Goal: Task Accomplishment & Management: Manage account settings

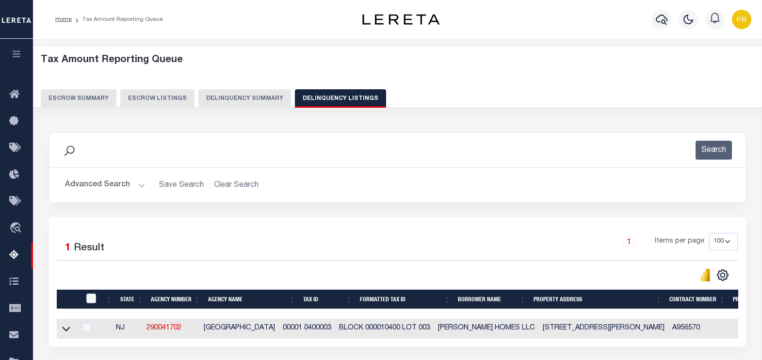
select select "100"
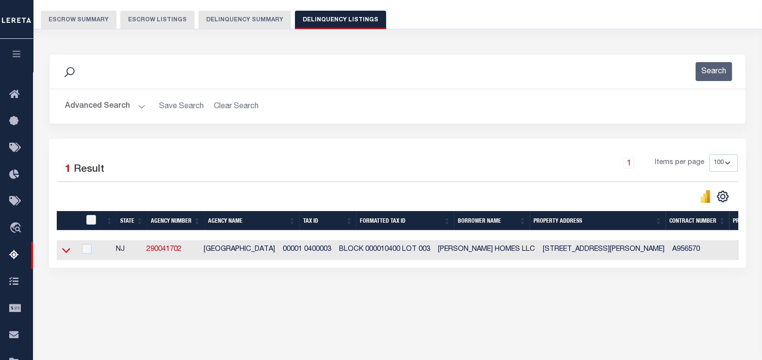
click at [70, 250] on icon at bounding box center [66, 250] width 8 height 10
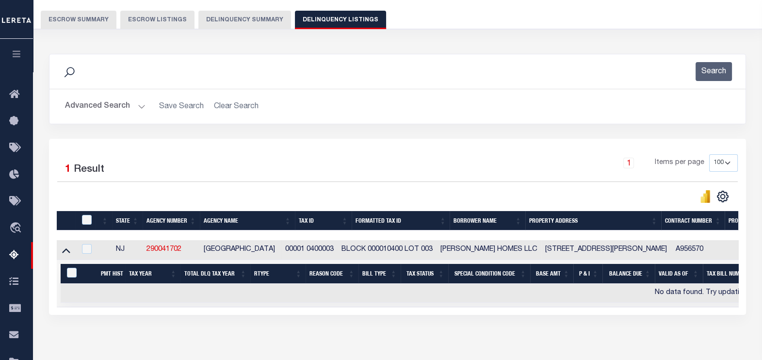
click at [137, 103] on button "Advanced Search" at bounding box center [105, 106] width 81 height 19
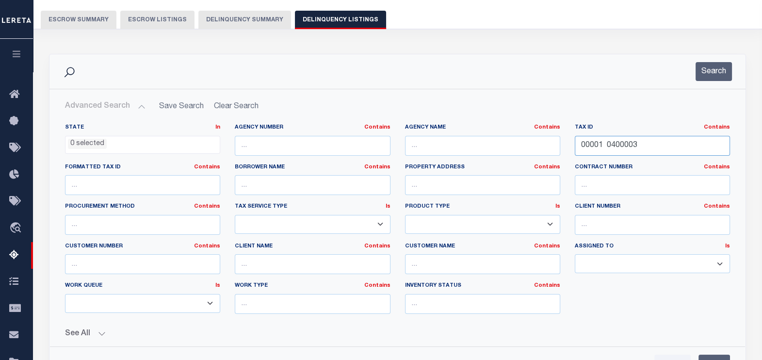
drag, startPoint x: 643, startPoint y: 147, endPoint x: 559, endPoint y: 144, distance: 83.5
click at [559, 144] on div "State In In AK AL AR AZ CA CO CT DC DE FL GA GU HI IA ID IL IN KS KY LA MA MD M…" at bounding box center [398, 223] width 680 height 198
paste input "7 00019"
type input "00007 00019"
click at [700, 68] on button "Search" at bounding box center [714, 71] width 36 height 19
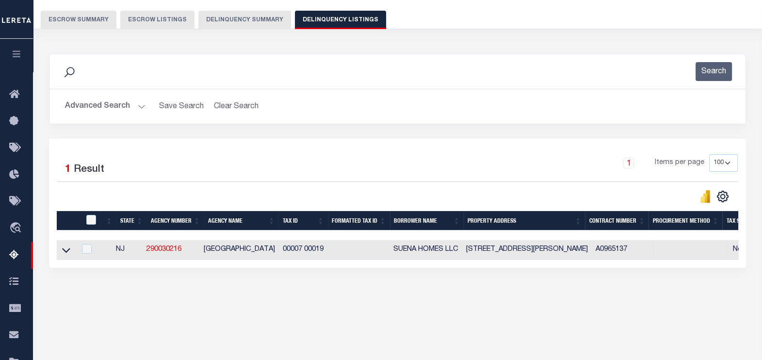
click at [65, 249] on icon at bounding box center [66, 250] width 8 height 10
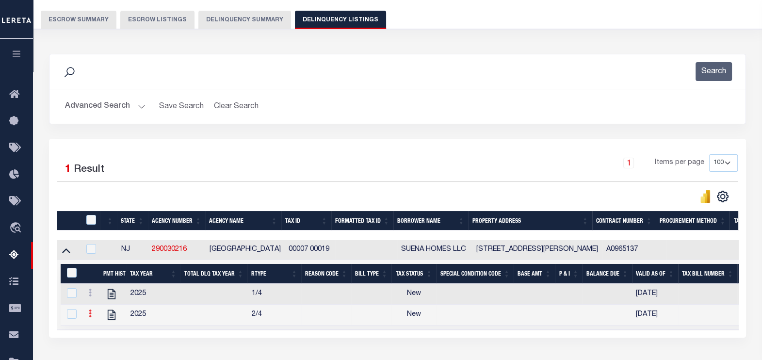
click at [92, 316] on link at bounding box center [90, 315] width 11 height 8
click at [104, 330] on img "" at bounding box center [102, 329] width 10 height 10
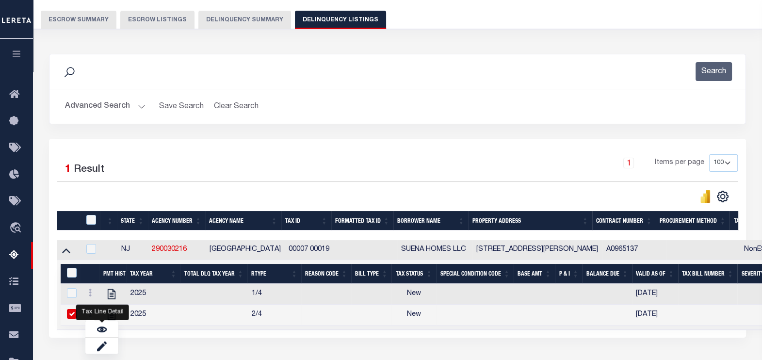
checkbox input "true"
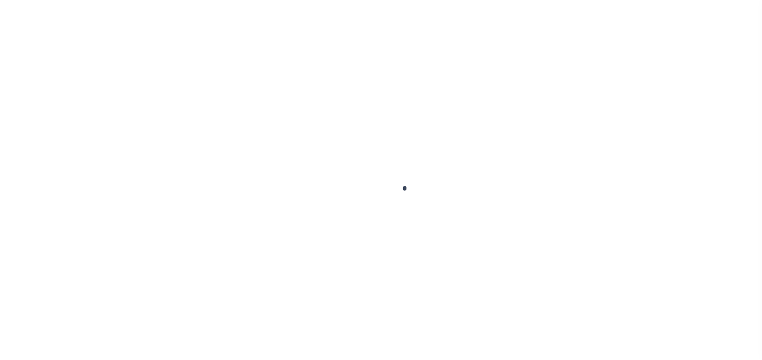
select select "NW2"
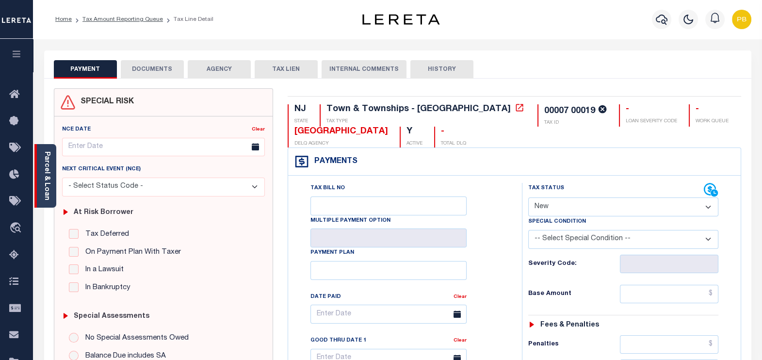
click at [49, 185] on link "Parcel & Loan" at bounding box center [46, 175] width 7 height 49
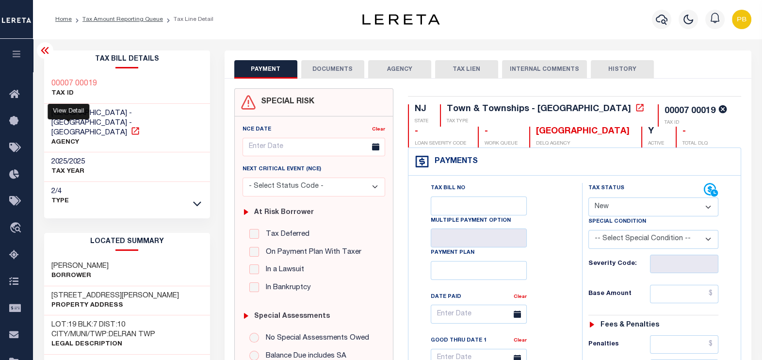
click at [131, 127] on icon at bounding box center [134, 130] width 7 height 7
drag, startPoint x: 110, startPoint y: 284, endPoint x: 49, endPoint y: 278, distance: 61.9
click at [49, 286] on div "23 STEWART AVE Property Address" at bounding box center [127, 301] width 166 height 30
copy h3 "23 STEWART AVE"
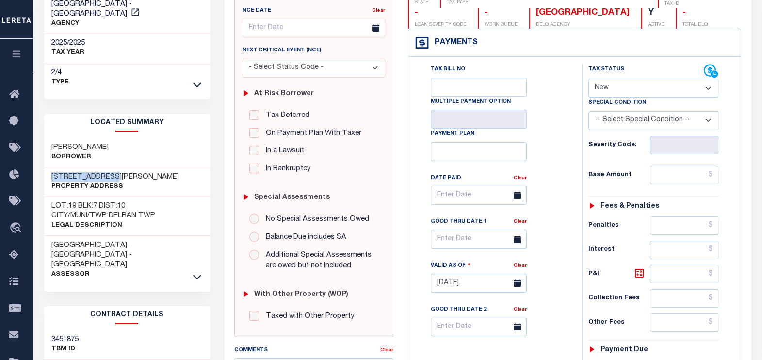
scroll to position [121, 0]
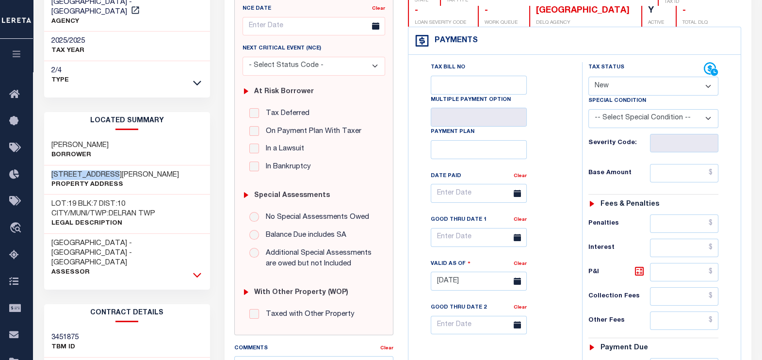
click at [198, 270] on icon at bounding box center [197, 275] width 8 height 10
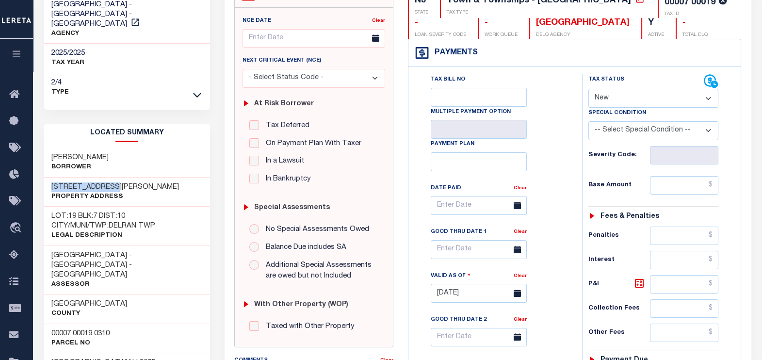
scroll to position [0, 0]
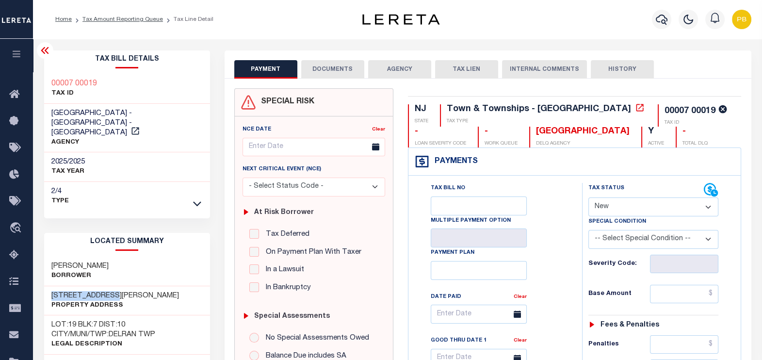
click at [195, 72] on div "Tax Bill Details 00007 00019 TAX ID DELRAN TOWNSHIP - Town & Townships - NJ AGE…" at bounding box center [127, 130] width 166 height 160
click at [330, 65] on button "DOCUMENTS" at bounding box center [332, 69] width 63 height 18
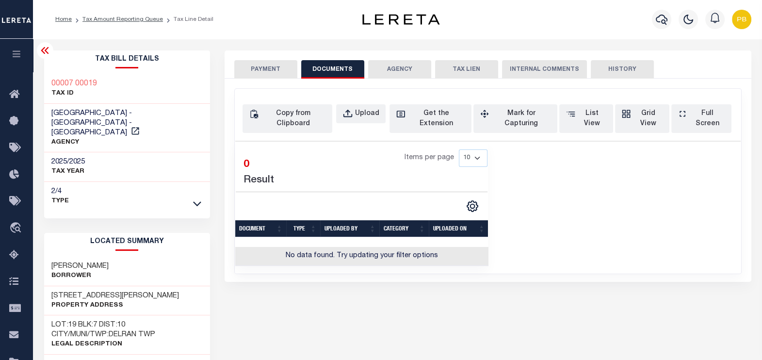
click at [262, 66] on button "PAYMENT" at bounding box center [265, 69] width 63 height 18
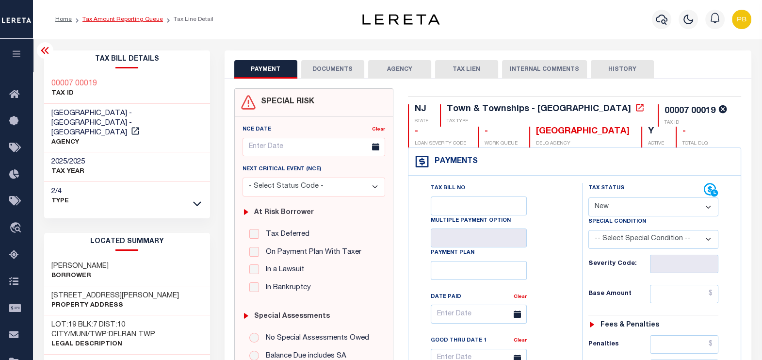
click at [121, 18] on link "Tax Amount Reporting Queue" at bounding box center [122, 19] width 81 height 6
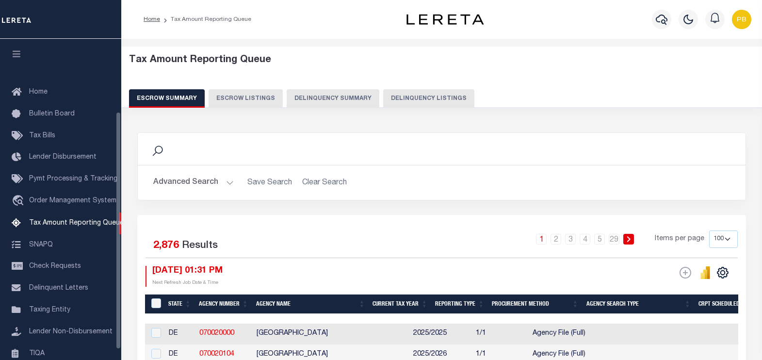
select select "100"
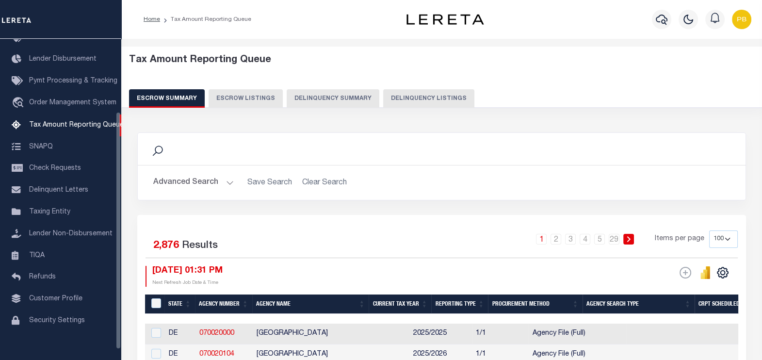
click at [404, 99] on button "Delinquency Listings" at bounding box center [428, 98] width 91 height 18
select select "100"
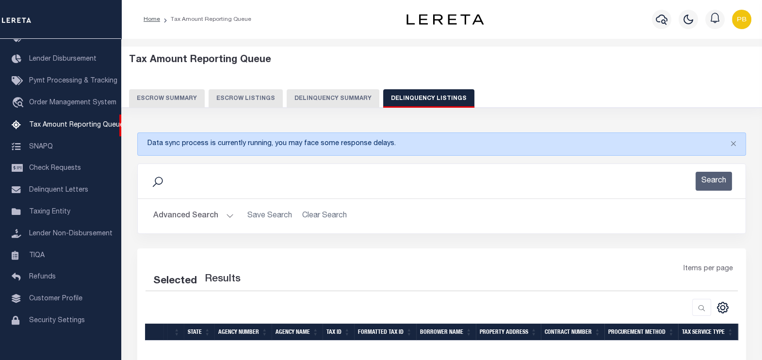
select select "100"
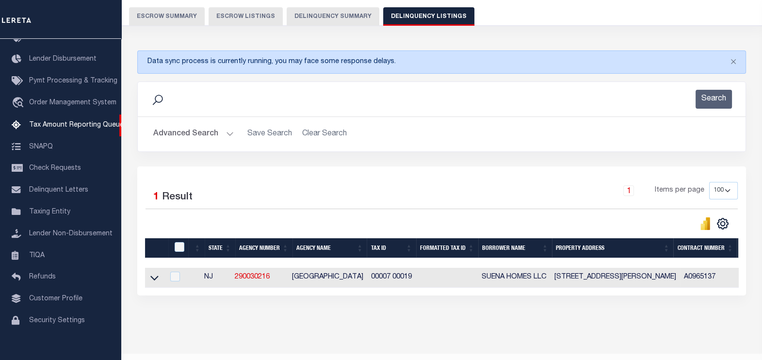
scroll to position [111, 0]
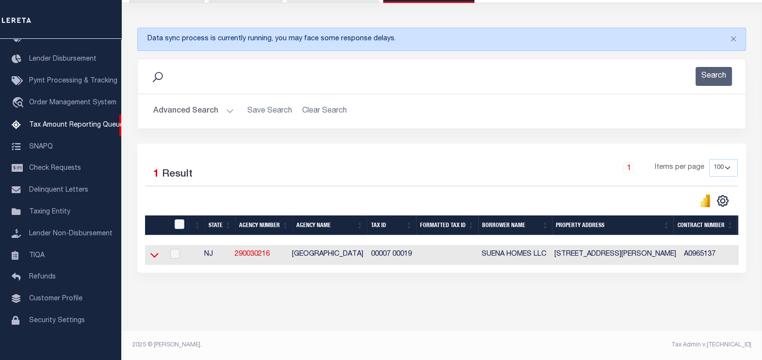
click at [155, 253] on icon at bounding box center [154, 255] width 8 height 5
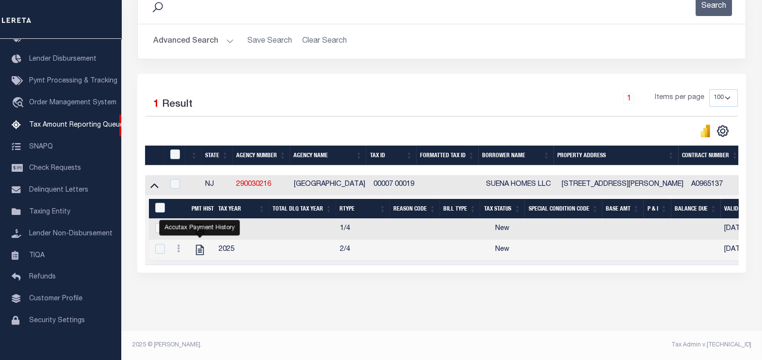
scroll to position [182, 0]
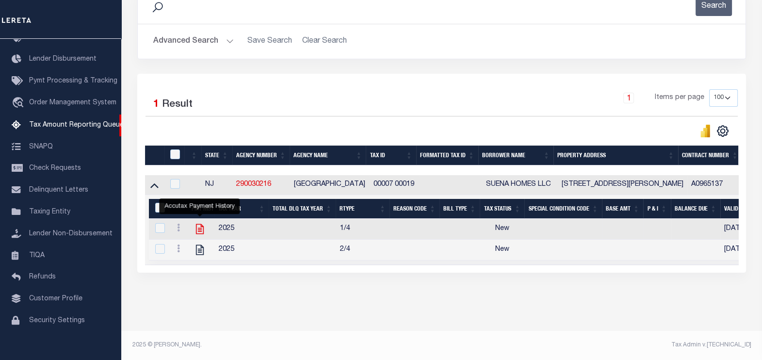
click at [202, 224] on icon "" at bounding box center [200, 229] width 8 height 10
checkbox input "true"
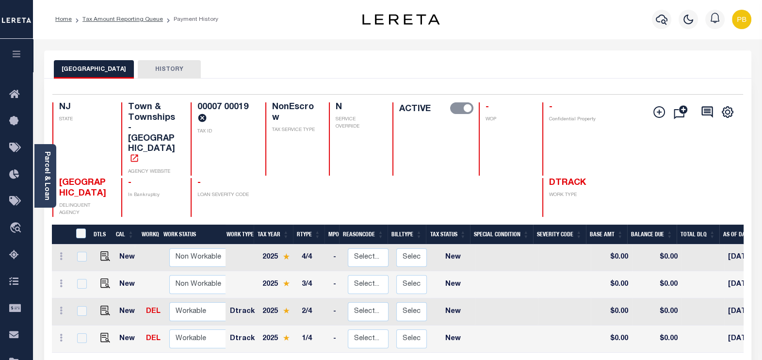
scroll to position [3, 0]
click at [103, 330] on img "" at bounding box center [105, 335] width 10 height 10
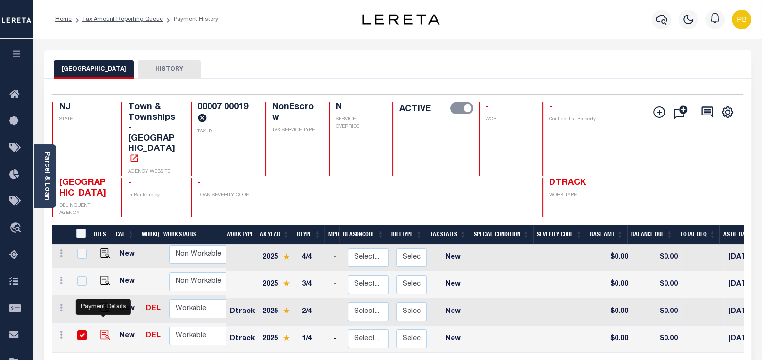
checkbox input "true"
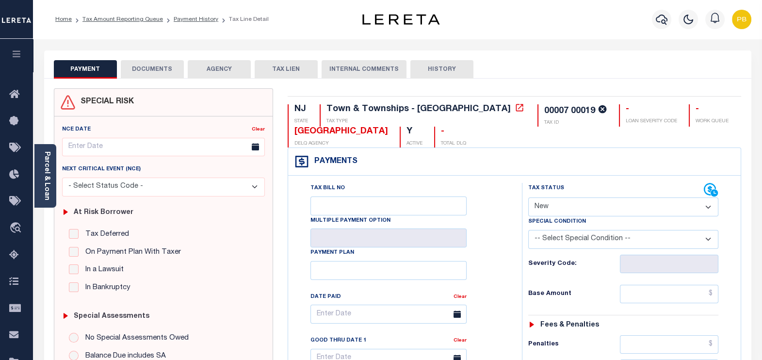
click at [567, 201] on select "- Select Status Code - Open Due/Unpaid Paid Incomplete No Tax Due Internal Refu…" at bounding box center [623, 206] width 191 height 19
select select "PYD"
click at [528, 197] on select "- Select Status Code - Open Due/Unpaid Paid Incomplete No Tax Due Internal Refu…" at bounding box center [623, 206] width 191 height 19
type input "[DATE]"
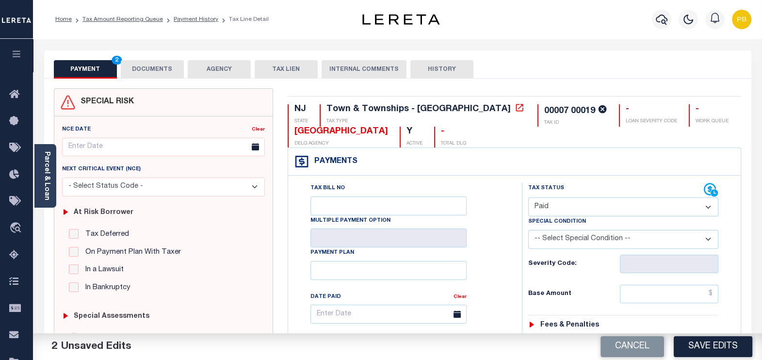
scroll to position [121, 0]
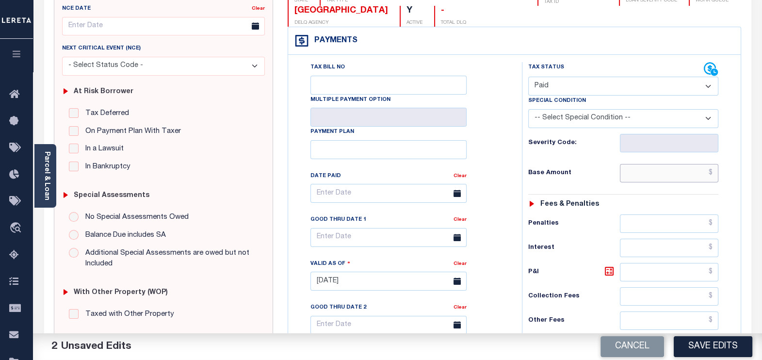
click at [668, 170] on input "text" at bounding box center [669, 173] width 98 height 18
paste input "1,245.49"
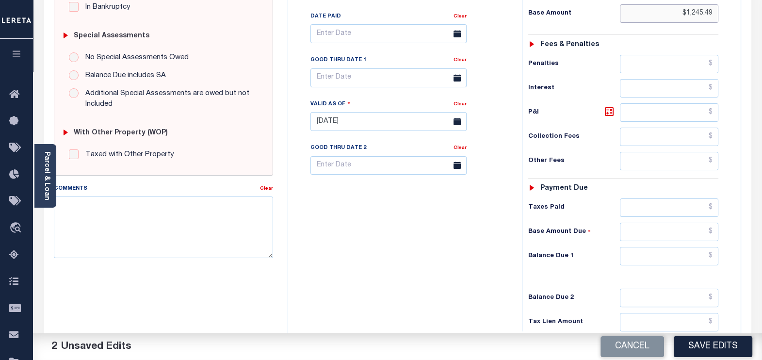
scroll to position [303, 0]
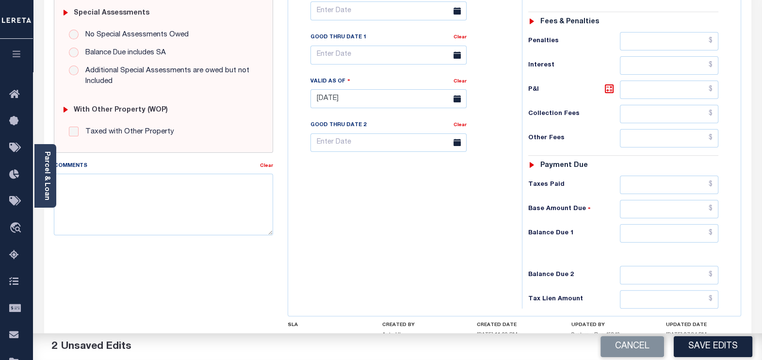
type input "$1,245.49"
click at [665, 180] on input "text" at bounding box center [669, 185] width 98 height 18
paste input "1,245.49"
type input "$1,245.49"
click at [679, 227] on input "text" at bounding box center [669, 233] width 98 height 18
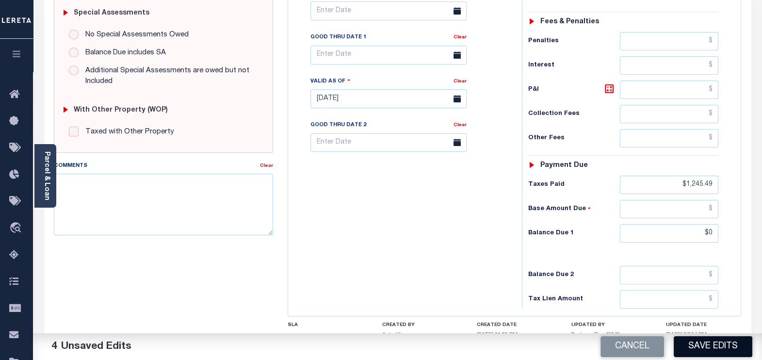
type input "$0.00"
click at [717, 343] on button "Save Edits" at bounding box center [713, 346] width 79 height 21
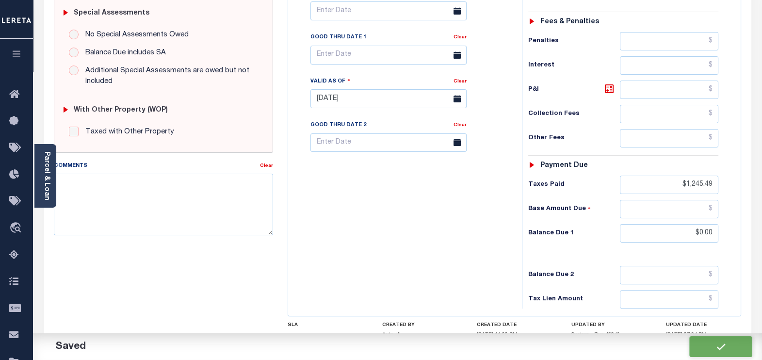
checkbox input "false"
type input "$1,245.49"
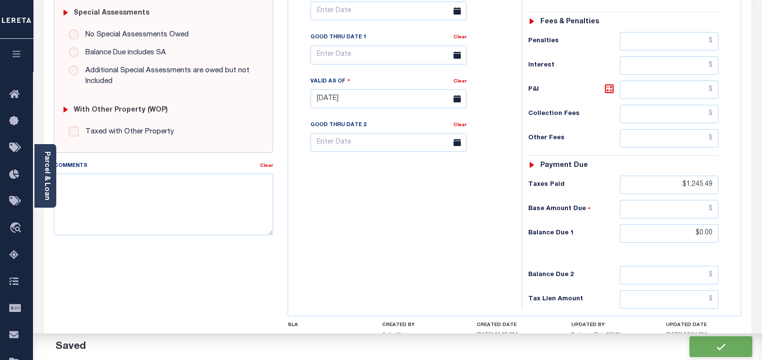
type input "$1,245.49"
type input "$0"
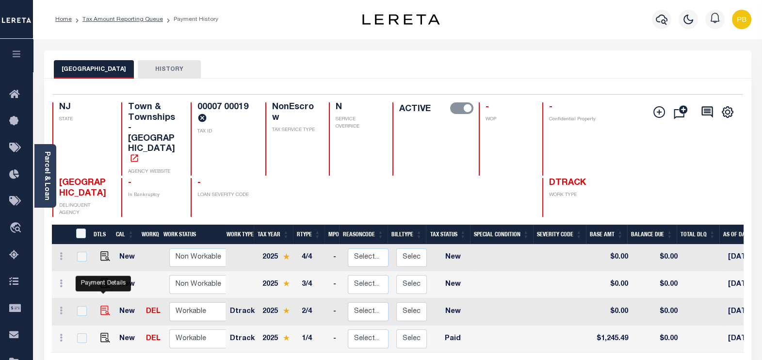
click at [103, 306] on img "" at bounding box center [105, 311] width 10 height 10
checkbox input "true"
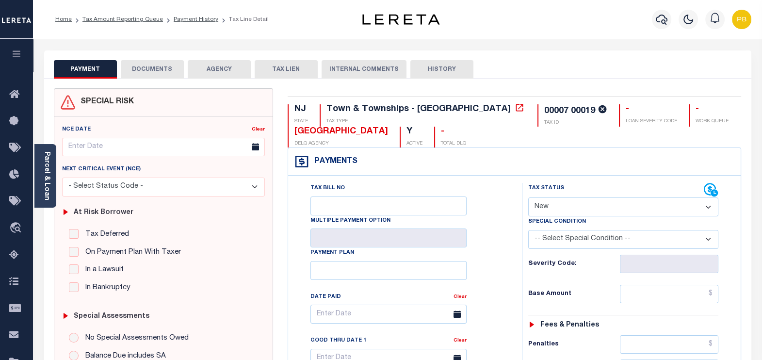
click at [587, 206] on select "- Select Status Code - Open Due/Unpaid Paid Incomplete No Tax Due Internal Refu…" at bounding box center [623, 206] width 191 height 19
click at [589, 200] on select "- Select Status Code - Open Due/Unpaid Paid Incomplete No Tax Due Internal Refu…" at bounding box center [623, 206] width 191 height 19
select select "PYD"
click at [528, 197] on select "- Select Status Code - Open Due/Unpaid Paid Incomplete No Tax Due Internal Refu…" at bounding box center [623, 206] width 191 height 19
type input "[DATE]"
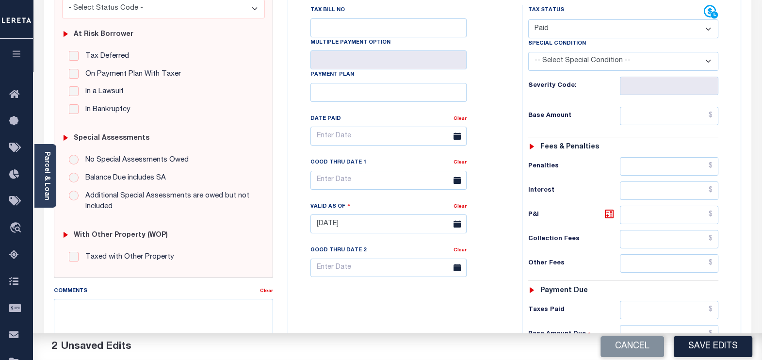
scroll to position [182, 0]
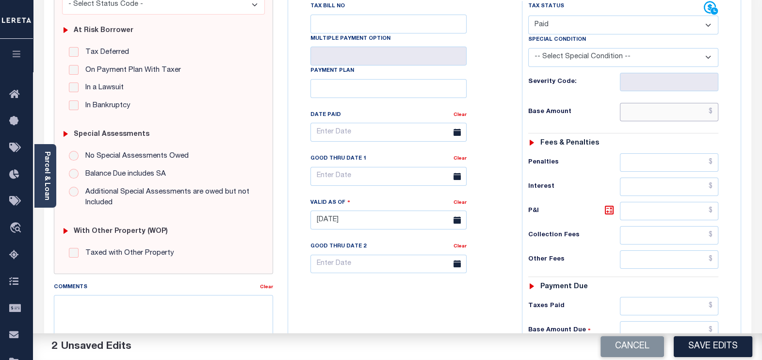
click at [660, 108] on input "text" at bounding box center [669, 112] width 98 height 18
click at [669, 111] on input "text" at bounding box center [669, 112] width 98 height 18
paste input "1,245.48"
type input "$1,245.48"
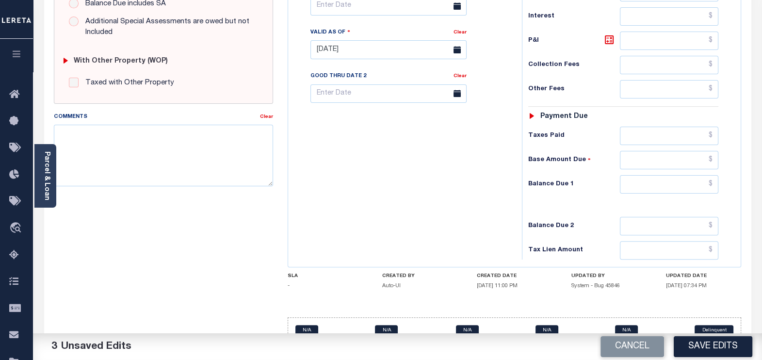
scroll to position [364, 0]
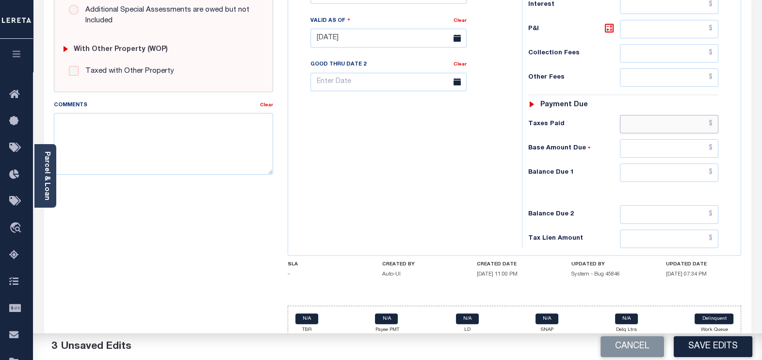
click at [656, 119] on input "text" at bounding box center [669, 124] width 98 height 18
paste input "1,245.48"
type input "$1,245.48"
click at [674, 170] on input "text" at bounding box center [669, 172] width 98 height 18
type input "$0.00"
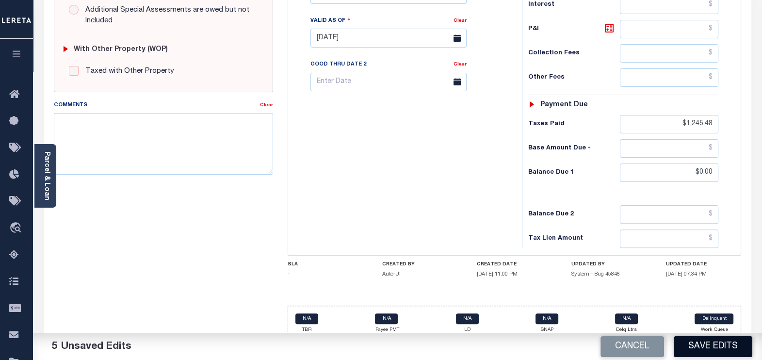
click at [718, 344] on button "Save Edits" at bounding box center [713, 346] width 79 height 21
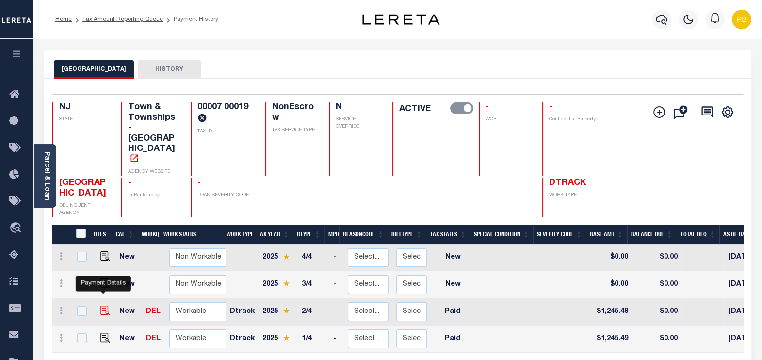
click at [104, 306] on img "" at bounding box center [105, 311] width 10 height 10
checkbox input "true"
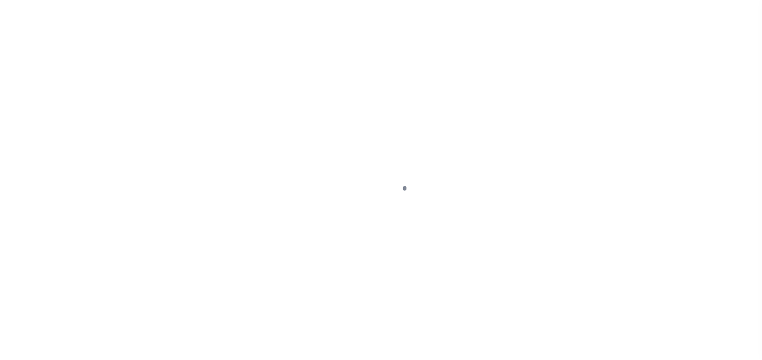
select select "PYD"
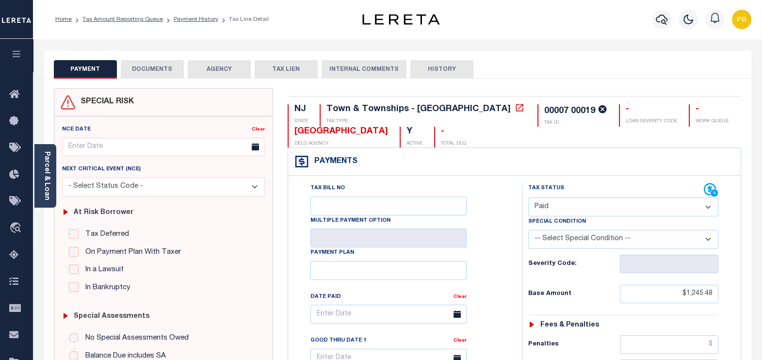
click at [140, 70] on button "DOCUMENTS" at bounding box center [152, 69] width 63 height 18
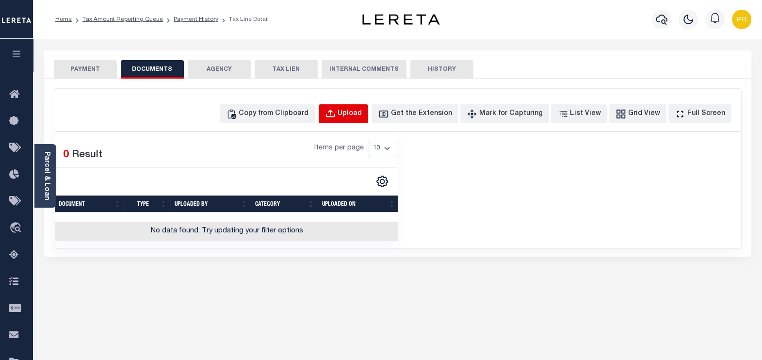
click at [362, 114] on div "Upload" at bounding box center [350, 114] width 24 height 11
select select "POP"
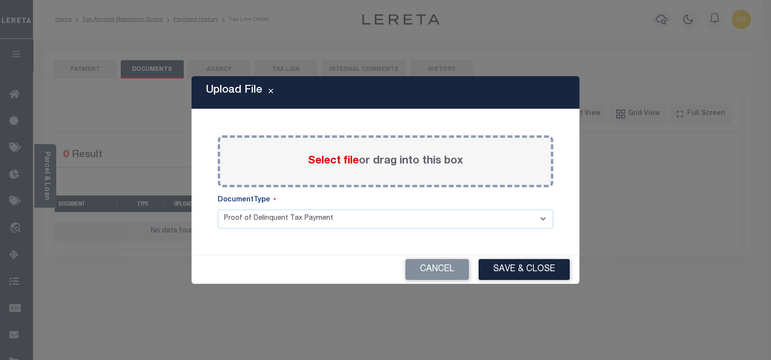
click at [323, 159] on span "Select file" at bounding box center [333, 161] width 51 height 11
click at [0, 0] on input "Select file or drag into this box" at bounding box center [0, 0] width 0 height 0
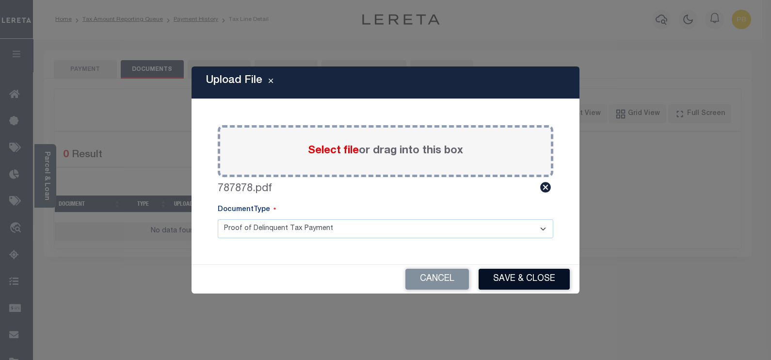
click at [503, 272] on button "Save & Close" at bounding box center [524, 279] width 91 height 21
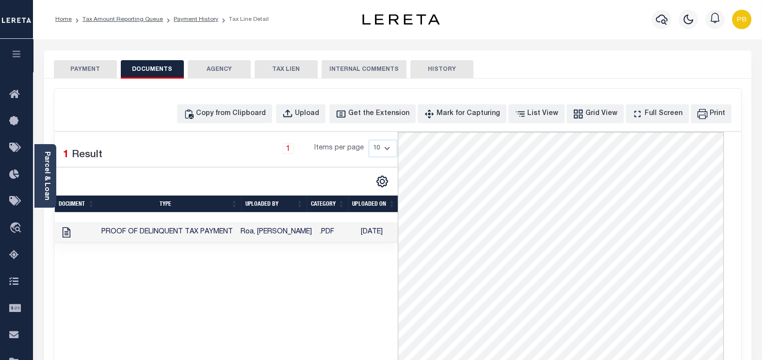
click at [99, 69] on button "PAYMENT" at bounding box center [85, 69] width 63 height 18
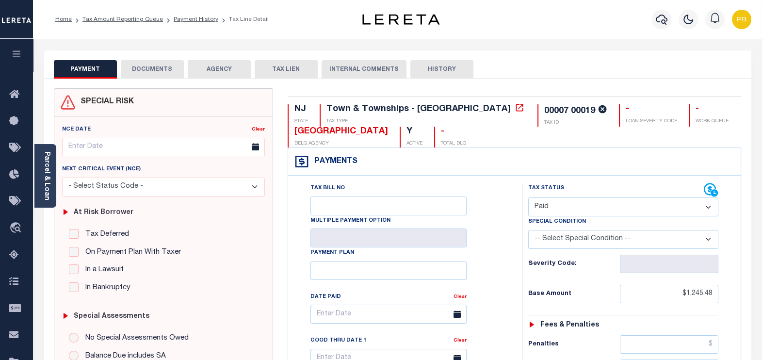
click at [164, 71] on button "DOCUMENTS" at bounding box center [152, 69] width 63 height 18
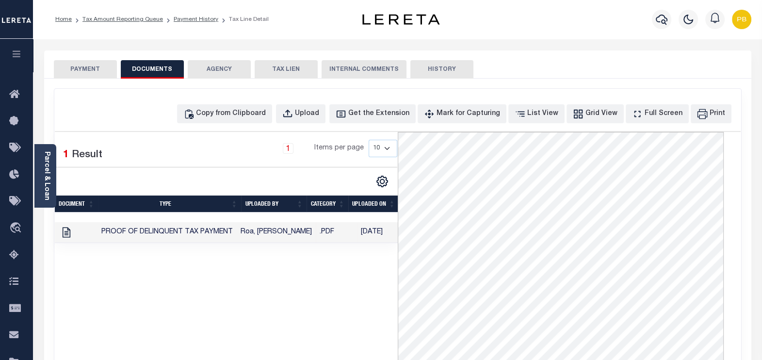
click at [93, 76] on button "PAYMENT" at bounding box center [85, 69] width 63 height 18
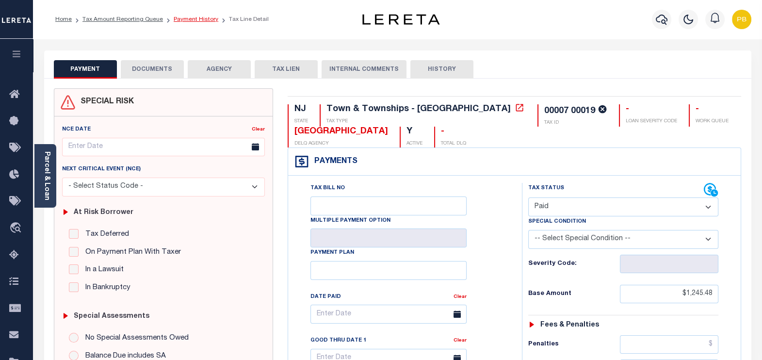
click at [174, 19] on link "Payment History" at bounding box center [196, 19] width 45 height 6
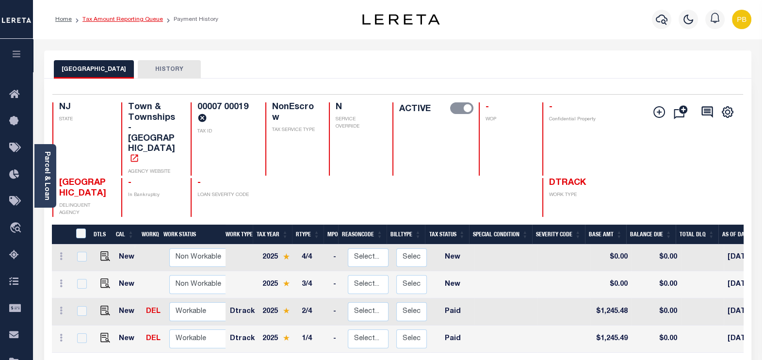
click at [133, 19] on link "Tax Amount Reporting Queue" at bounding box center [122, 19] width 81 height 6
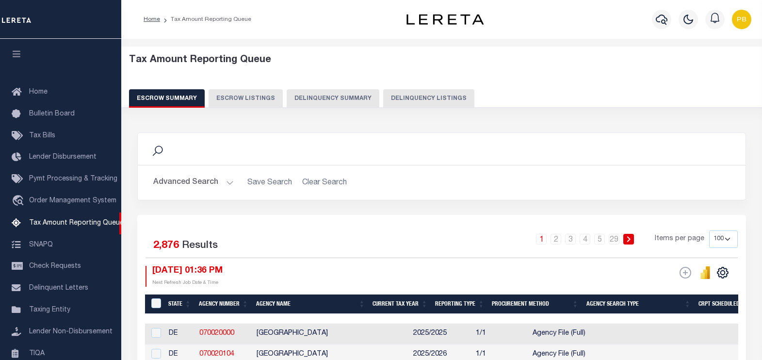
click at [385, 97] on button "Delinquency Listings" at bounding box center [428, 98] width 91 height 18
select select "100"
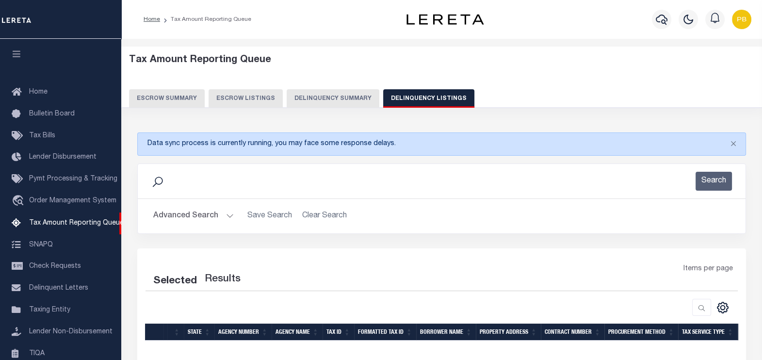
scroll to position [98, 0]
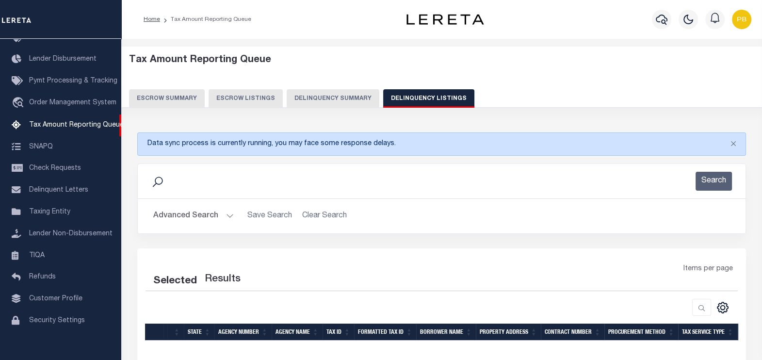
select select "100"
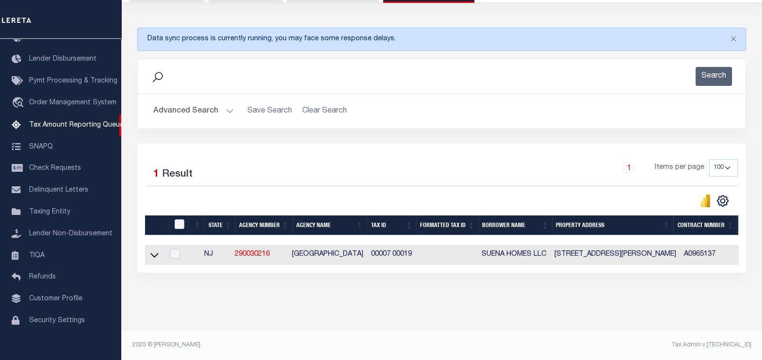
scroll to position [109, 0]
click at [158, 254] on icon at bounding box center [154, 255] width 8 height 10
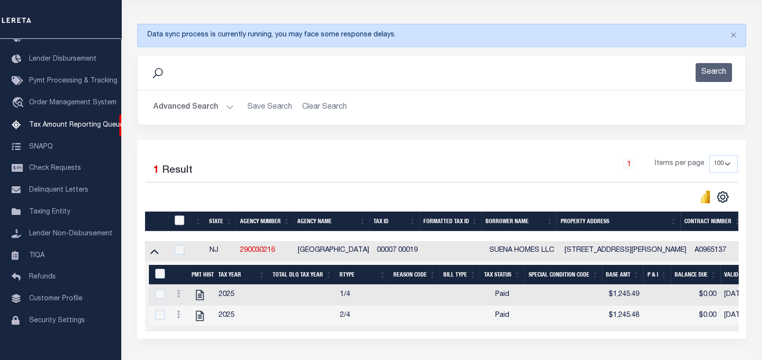
click at [179, 222] on input "checkbox" at bounding box center [180, 220] width 10 height 10
checkbox input "true"
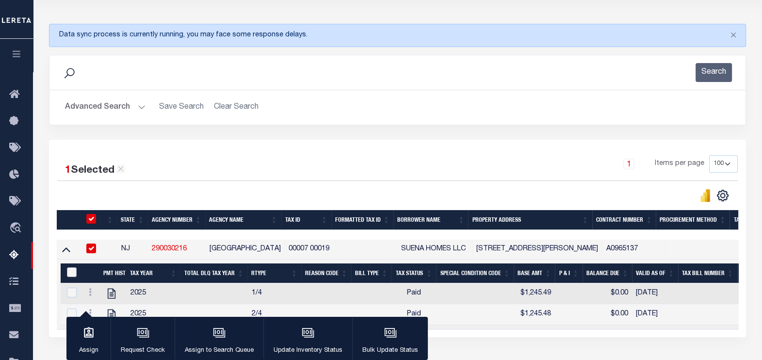
click at [69, 270] on input "&nbsp;" at bounding box center [72, 272] width 10 height 10
checkbox input "true"
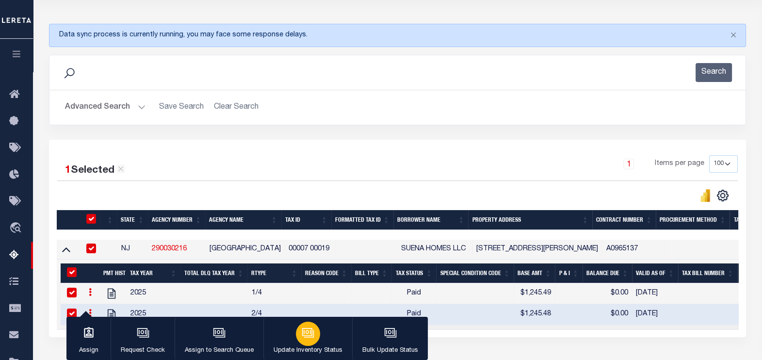
click at [291, 340] on button "Update Inventory Status" at bounding box center [307, 339] width 89 height 44
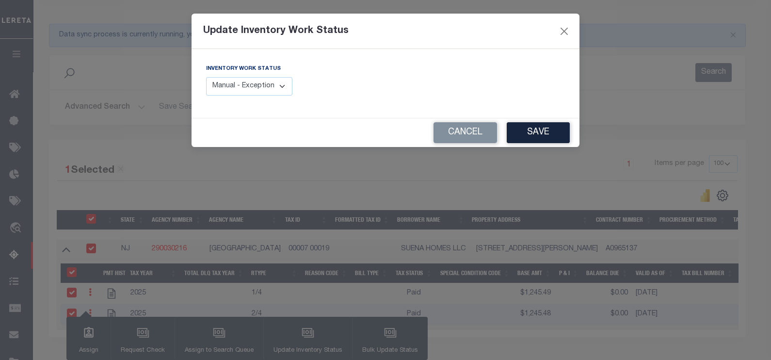
click at [264, 91] on select "Manual - Exception Pended - Awaiting Search Late Add Exception Completed" at bounding box center [249, 86] width 86 height 19
select select "4"
click at [206, 77] on select "Manual - Exception Pended - Awaiting Search Late Add Exception Completed" at bounding box center [249, 86] width 86 height 19
click at [529, 127] on button "Save" at bounding box center [538, 132] width 63 height 21
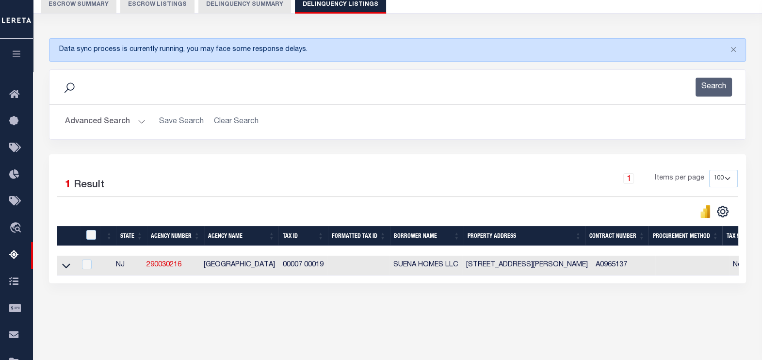
scroll to position [0, 0]
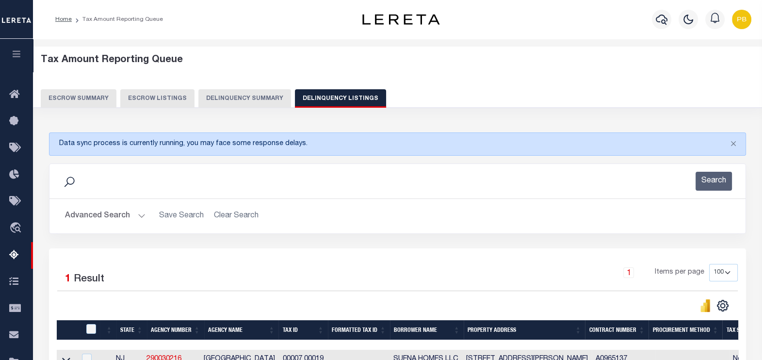
click at [141, 106] on button "Escrow Listings" at bounding box center [157, 98] width 74 height 18
select select "100"
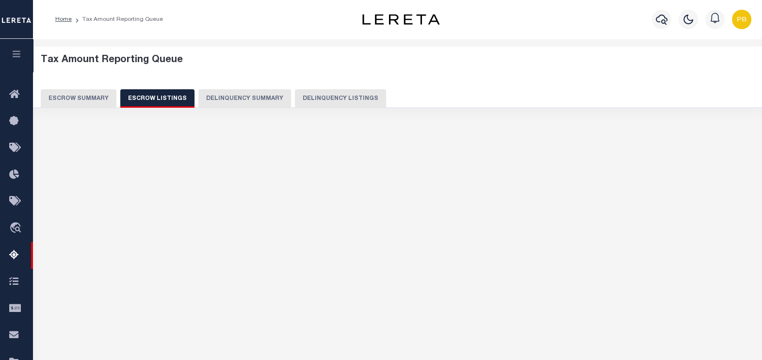
select select "100"
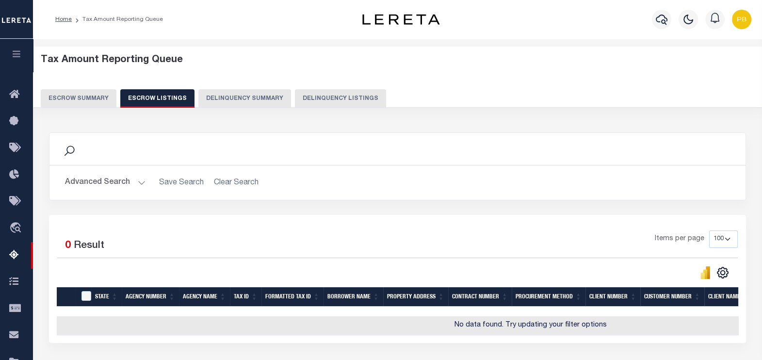
click at [315, 99] on button "Delinquency Listings" at bounding box center [340, 98] width 91 height 18
select select
select select "100"
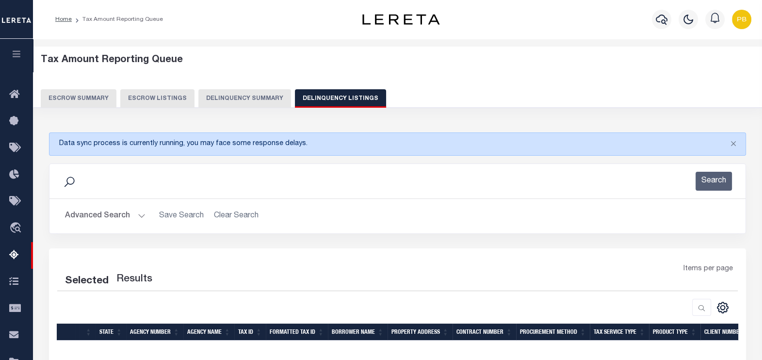
click at [139, 214] on button "Advanced Search" at bounding box center [105, 216] width 81 height 19
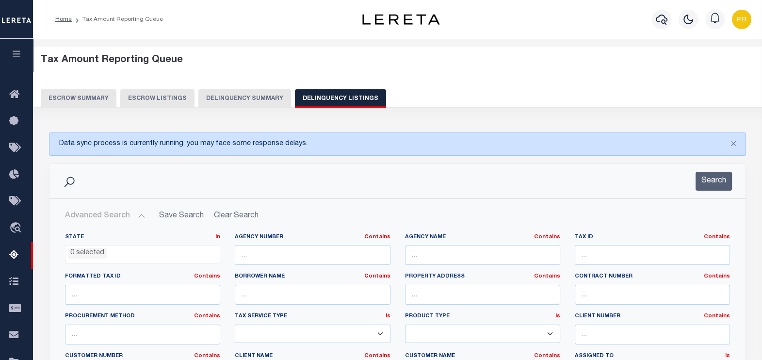
select select "100"
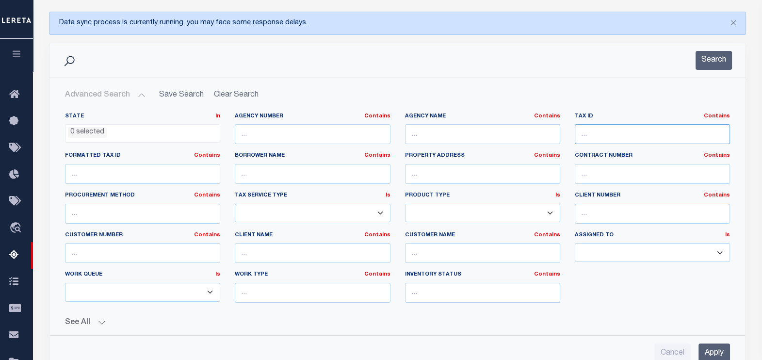
click at [589, 130] on input "text" at bounding box center [652, 134] width 155 height 20
paste input "00009 0100006"
click at [589, 130] on input "00009 0100006" at bounding box center [652, 134] width 155 height 20
type input "00009 0100006"
click at [665, 130] on input "00009 0100006" at bounding box center [652, 134] width 155 height 20
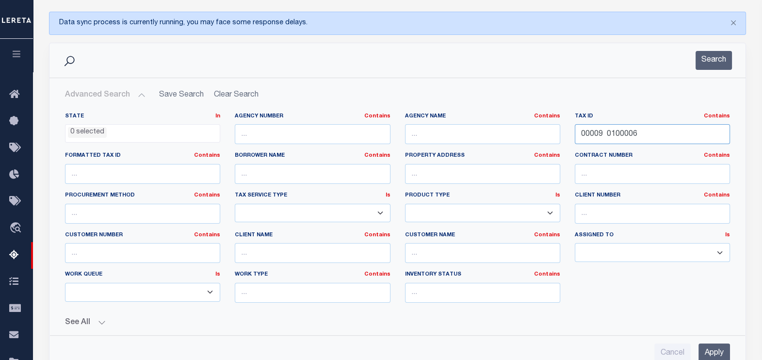
click at [668, 134] on input "00009 0100006" at bounding box center [652, 134] width 155 height 20
click at [669, 137] on input "00009 0100006" at bounding box center [652, 134] width 155 height 20
click at [719, 58] on button "Search" at bounding box center [714, 60] width 36 height 19
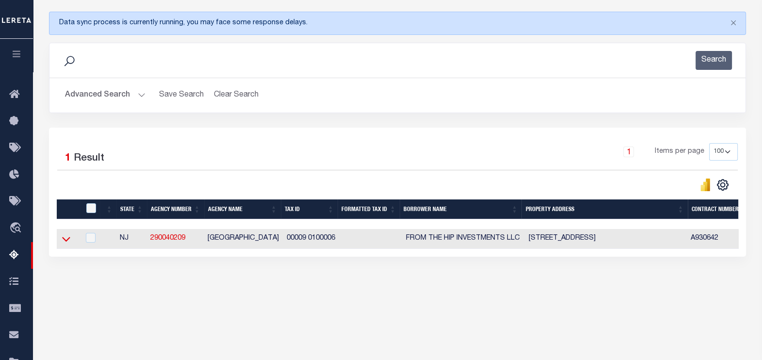
click at [69, 239] on icon at bounding box center [66, 239] width 8 height 5
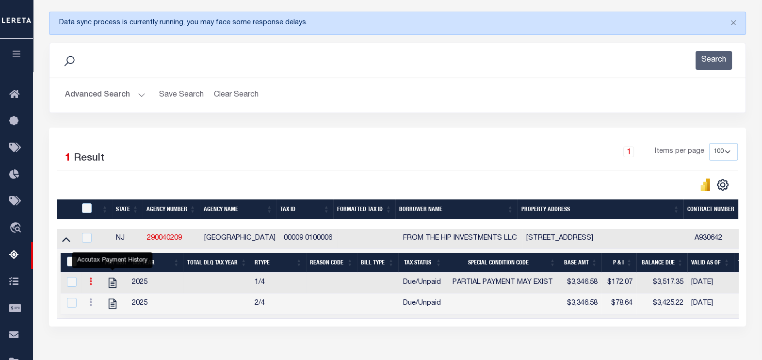
click at [90, 283] on icon at bounding box center [90, 281] width 3 height 8
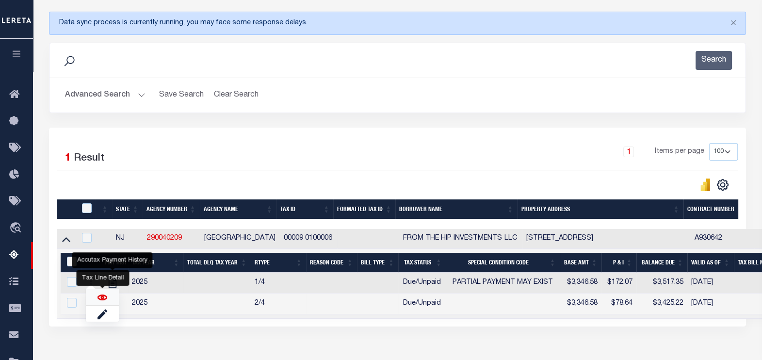
click at [102, 298] on img "" at bounding box center [102, 297] width 10 height 10
checkbox input "false"
checkbox input "true"
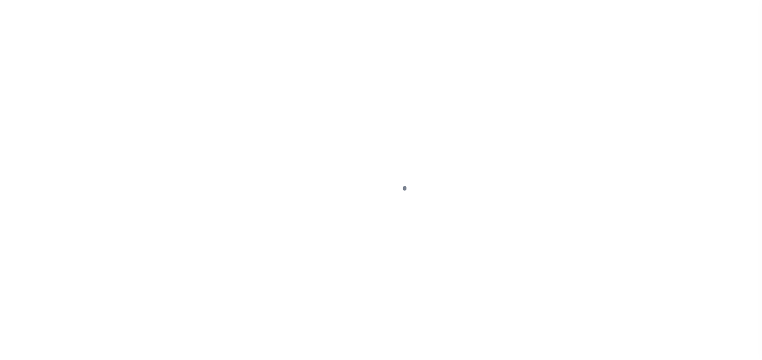
select select "DUE"
select select "15"
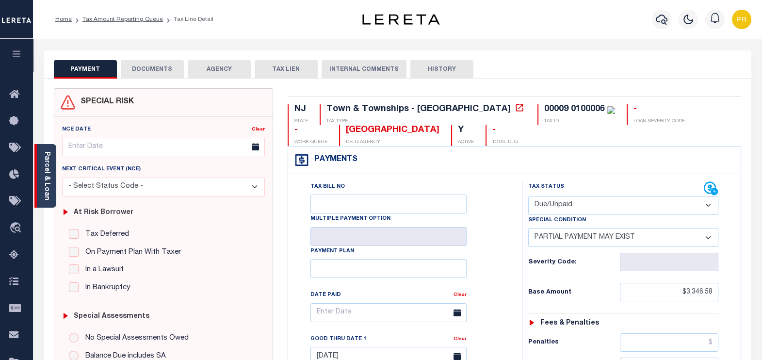
click at [48, 170] on link "Parcel & Loan" at bounding box center [46, 175] width 7 height 49
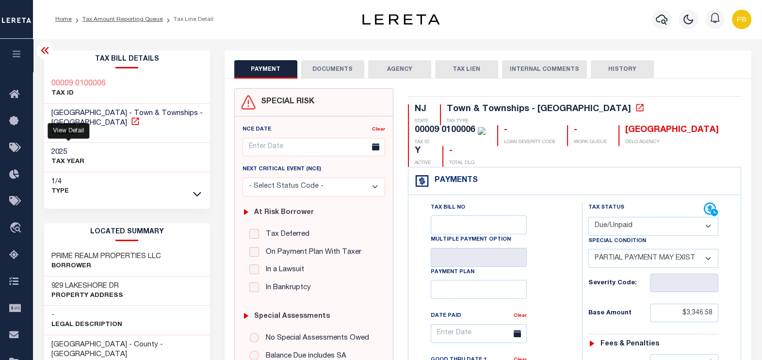
click at [130, 122] on icon at bounding box center [135, 121] width 10 height 10
drag, startPoint x: 121, startPoint y: 284, endPoint x: 34, endPoint y: 282, distance: 86.4
copy h3 "929 LAKESHORE DR"
click at [139, 21] on link "Tax Amount Reporting Queue" at bounding box center [122, 19] width 81 height 6
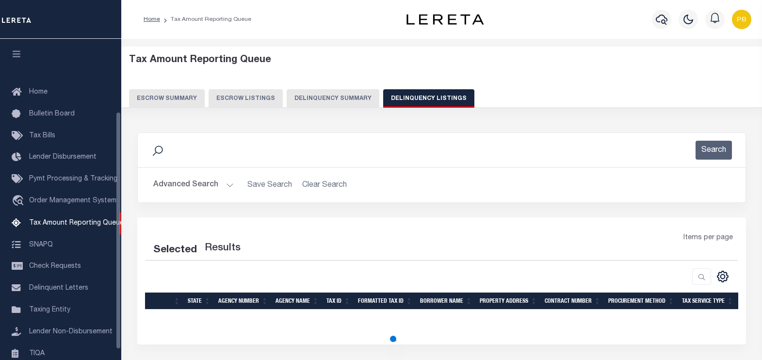
select select
select select "100"
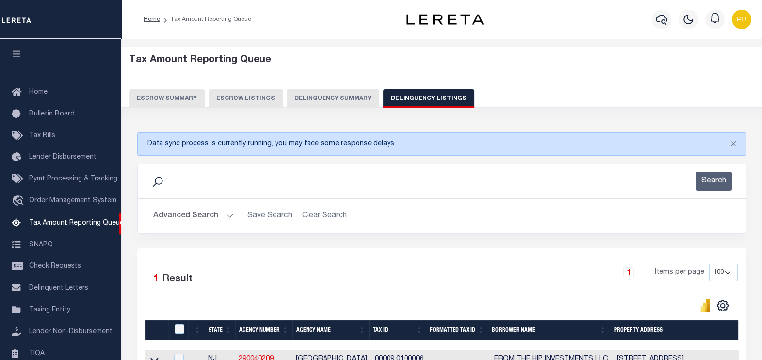
scroll to position [98, 0]
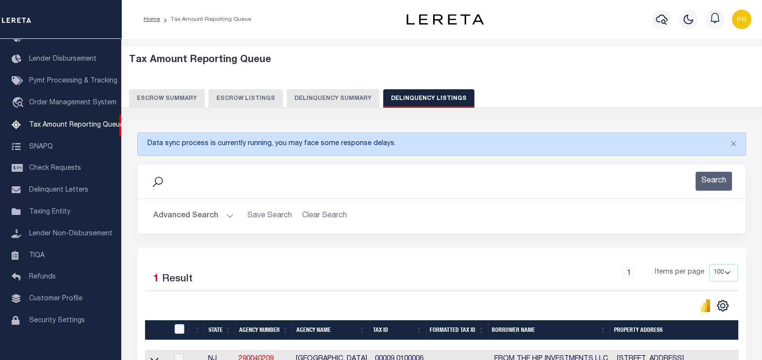
click at [229, 215] on button "Advanced Search" at bounding box center [193, 216] width 81 height 19
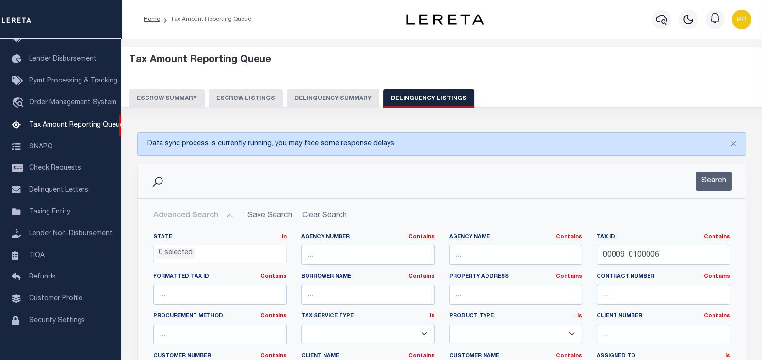
scroll to position [121, 0]
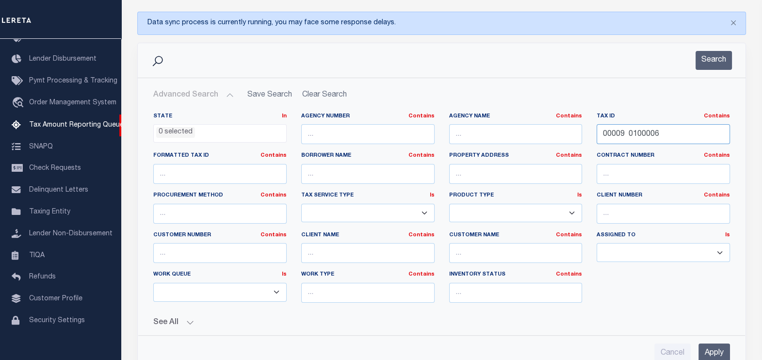
drag, startPoint x: 670, startPoint y: 130, endPoint x: 575, endPoint y: 133, distance: 95.1
click at [575, 133] on div "State In In AK AL AR AZ CA CO CT DC DE FL GA GU HI IA ID IL IN KS KY LA MA MD M…" at bounding box center [441, 212] width 591 height 198
paste input "7 0900020"
type input "00007 0900020"
click at [701, 62] on button "Search" at bounding box center [714, 60] width 36 height 19
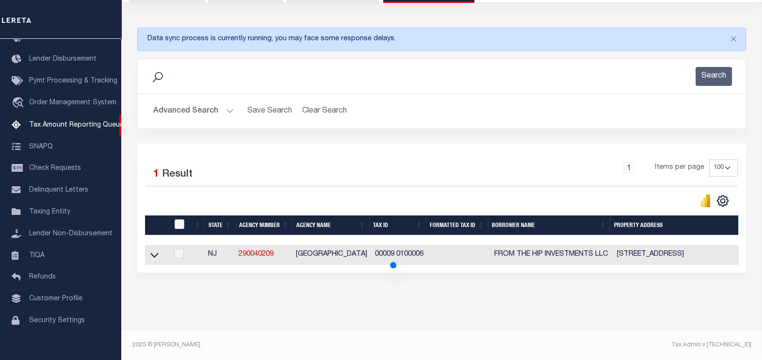
scroll to position [111, 0]
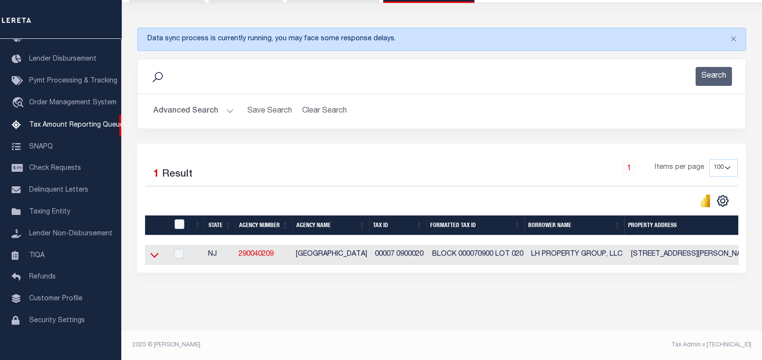
click at [152, 250] on icon at bounding box center [154, 255] width 8 height 10
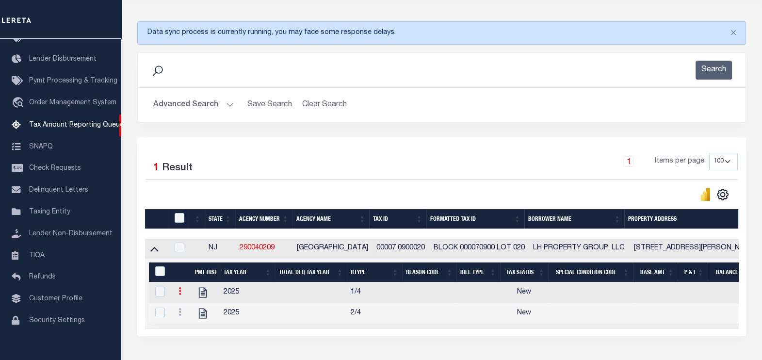
click at [179, 295] on icon at bounding box center [179, 291] width 3 height 8
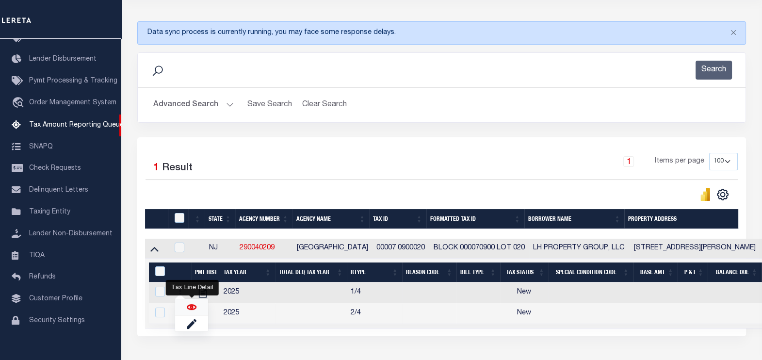
click at [195, 306] on img "" at bounding box center [192, 307] width 10 height 10
checkbox input "true"
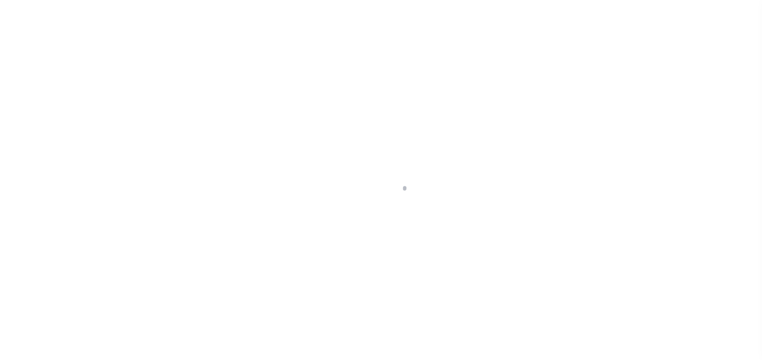
select select "NW2"
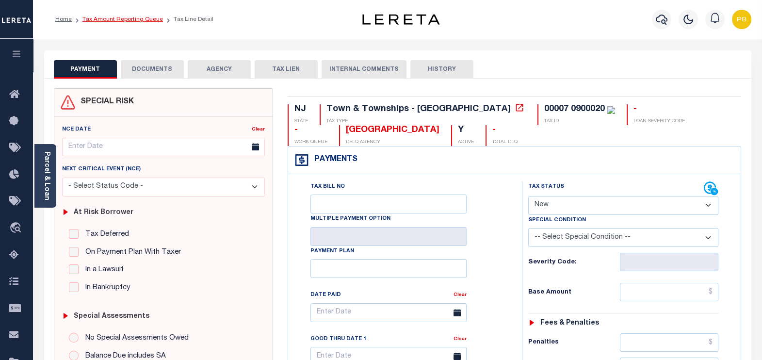
click at [131, 18] on link "Tax Amount Reporting Queue" at bounding box center [122, 19] width 81 height 6
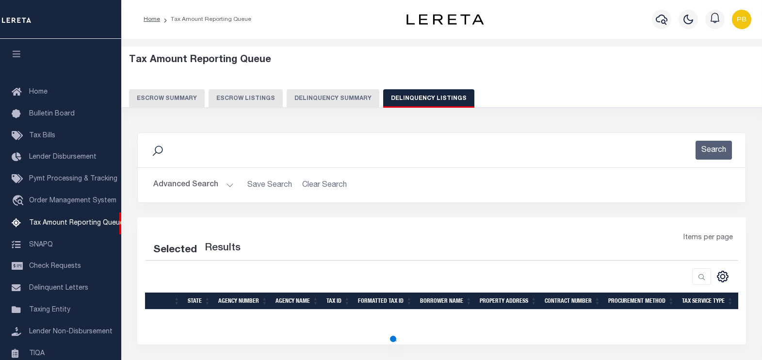
select select "100"
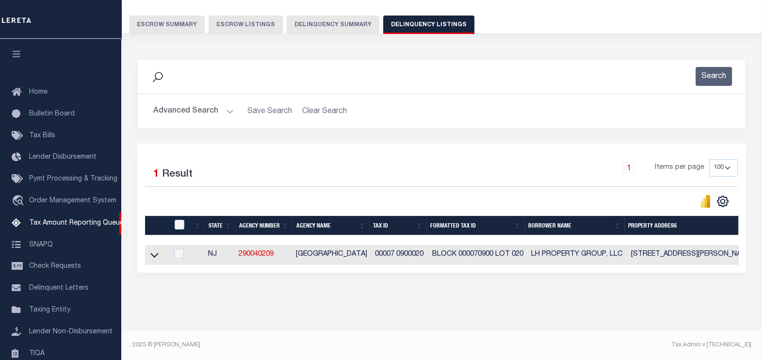
scroll to position [98, 0]
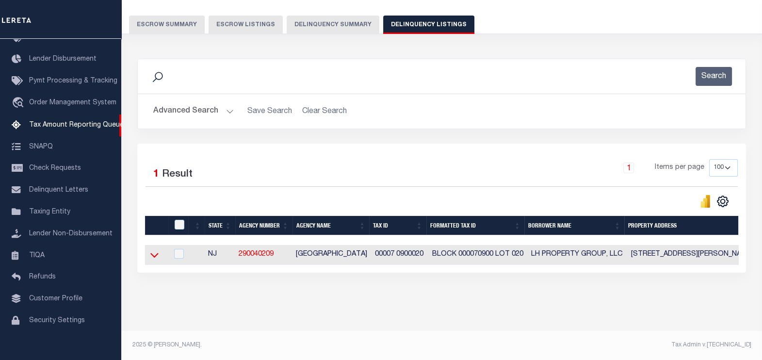
click at [154, 252] on icon at bounding box center [154, 255] width 8 height 10
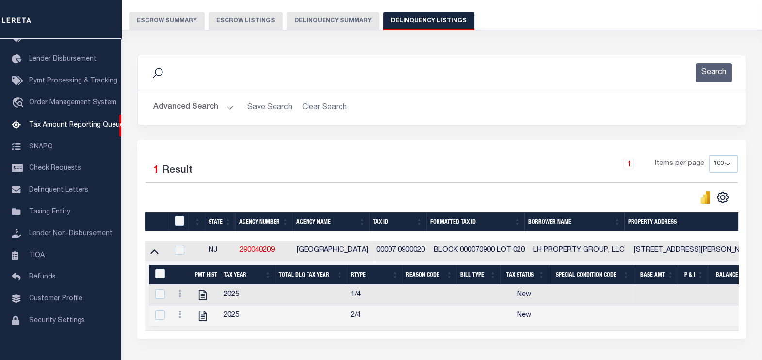
scroll to position [138, 0]
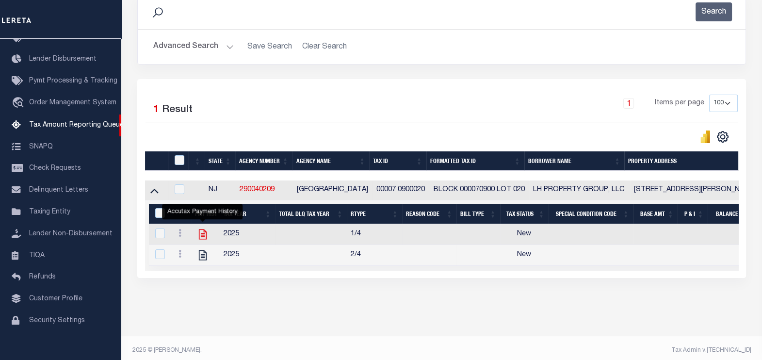
click at [202, 233] on icon "" at bounding box center [202, 234] width 13 height 13
checkbox input "true"
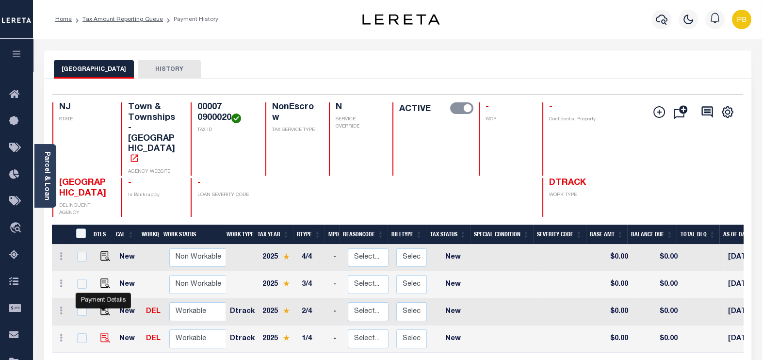
click at [105, 333] on img "" at bounding box center [105, 338] width 10 height 10
checkbox input "true"
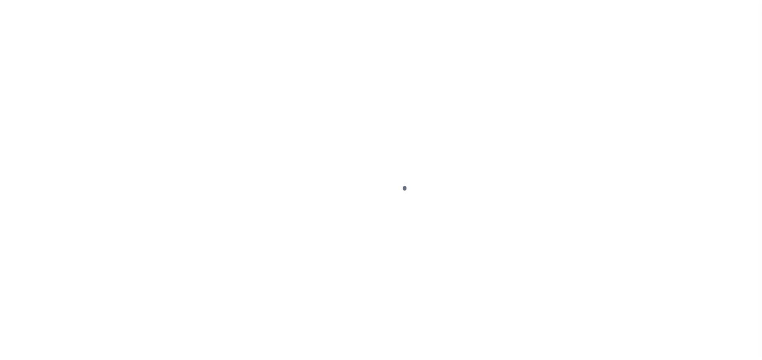
select select "NW2"
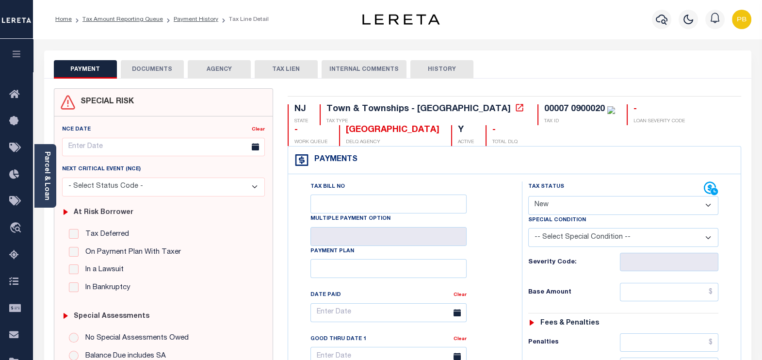
click at [110, 303] on div "Special Assessments No Special Assessments Owed Balance Due includes SA Additio…" at bounding box center [163, 348] width 211 height 97
click at [46, 181] on link "Parcel & Loan" at bounding box center [46, 175] width 7 height 49
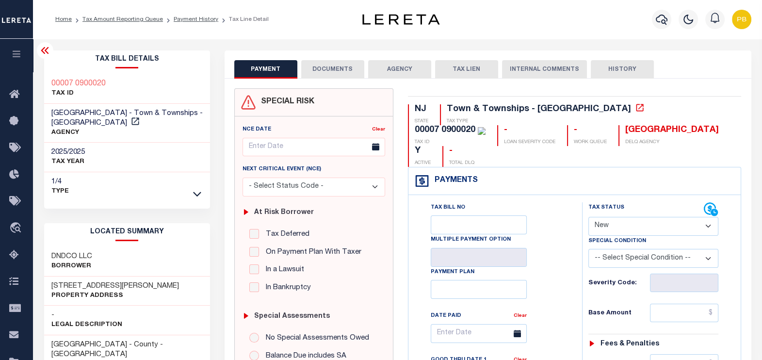
click at [107, 281] on h3 "[STREET_ADDRESS][PERSON_NAME]" at bounding box center [115, 286] width 128 height 10
drag, startPoint x: 107, startPoint y: 285, endPoint x: 45, endPoint y: 284, distance: 62.1
click at [45, 284] on div "[STREET_ADDRESS][PERSON_NAME] Property Address" at bounding box center [127, 291] width 166 height 30
copy h3 "[STREET_ADDRESS][PERSON_NAME]"
click at [184, 19] on link "Payment History" at bounding box center [196, 19] width 45 height 6
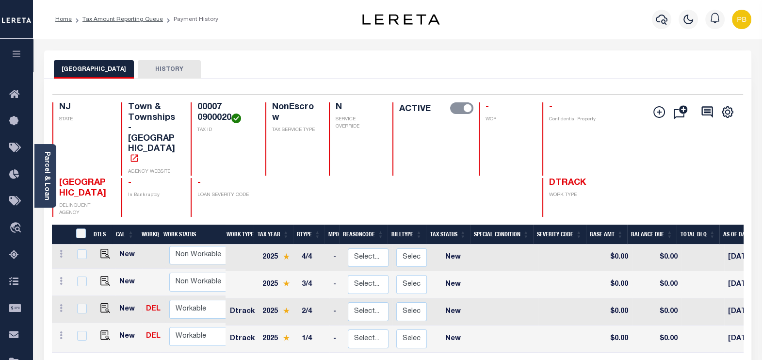
scroll to position [3, 0]
click at [104, 330] on img "" at bounding box center [105, 335] width 10 height 10
checkbox input "true"
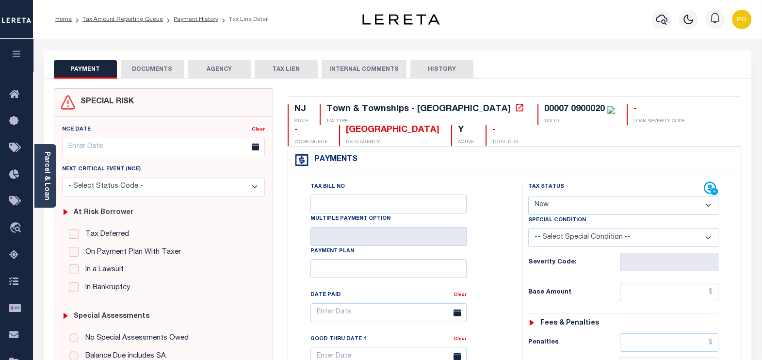
click at [562, 206] on select "- Select Status Code - Open Due/Unpaid Paid Incomplete No Tax Due Internal Refu…" at bounding box center [623, 205] width 191 height 19
select select "PYD"
click at [528, 196] on select "- Select Status Code - Open Due/Unpaid Paid Incomplete No Tax Due Internal Refu…" at bounding box center [623, 205] width 191 height 19
type input "[DATE]"
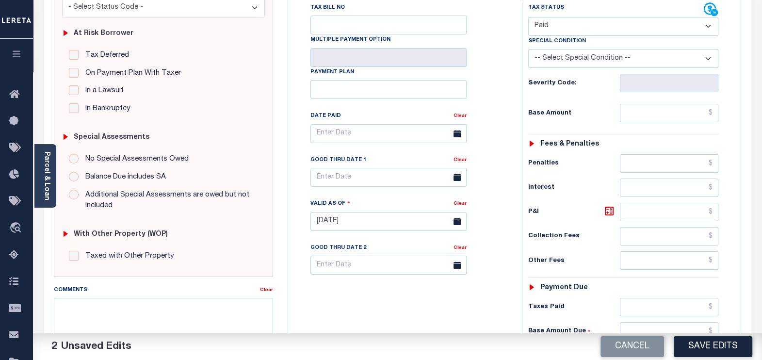
scroll to position [182, 0]
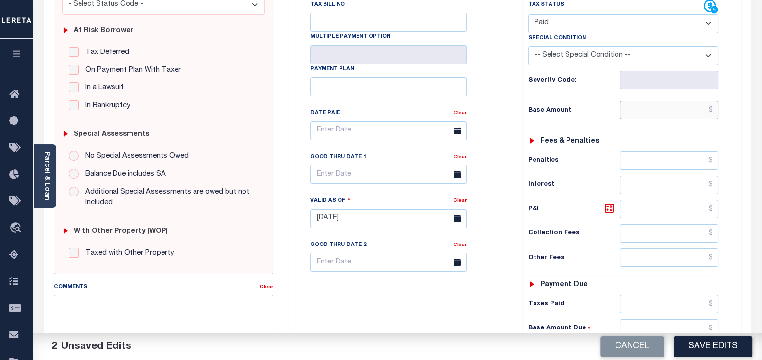
click at [646, 111] on input "text" at bounding box center [669, 110] width 98 height 18
paste input "3,006.81"
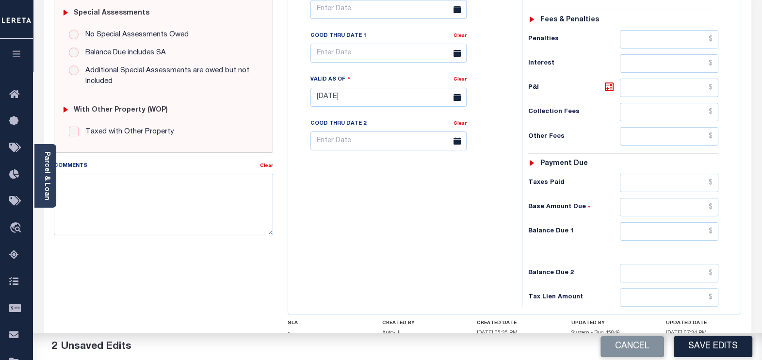
type input "$3,006.81"
click at [649, 178] on input "text" at bounding box center [669, 183] width 98 height 18
paste input "3,006.81"
type input "$3,006.81"
click at [673, 229] on input "text" at bounding box center [669, 231] width 98 height 18
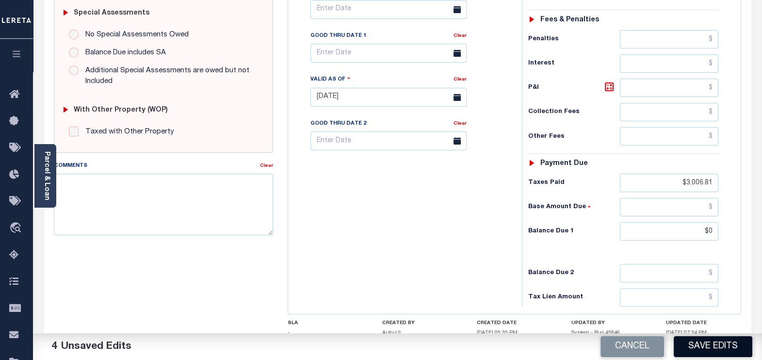
type input "$0.00"
click at [711, 344] on button "Save Edits" at bounding box center [713, 346] width 79 height 21
checkbox input "false"
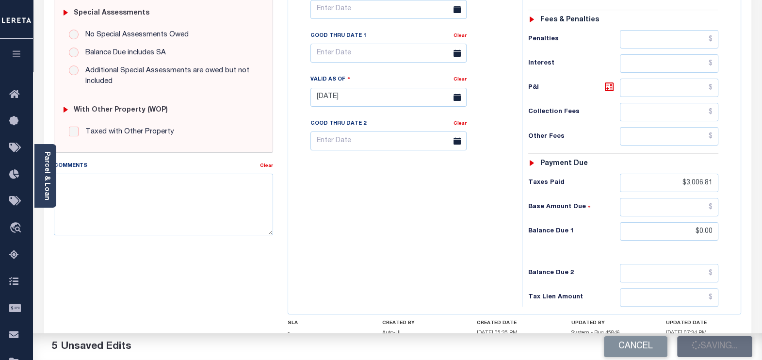
checkbox input "false"
type input "$3,006.81"
type input "$0"
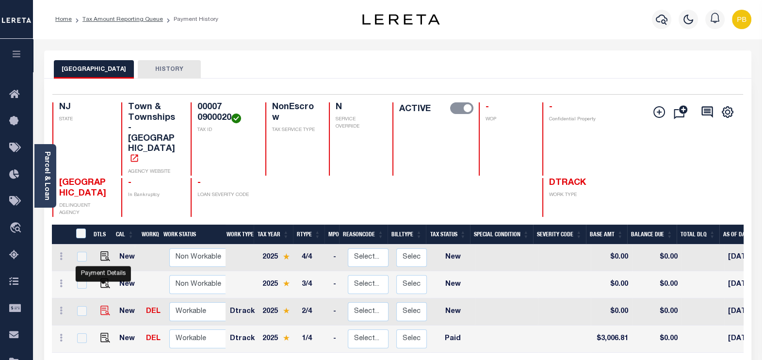
click at [102, 306] on img "" at bounding box center [105, 311] width 10 height 10
checkbox input "true"
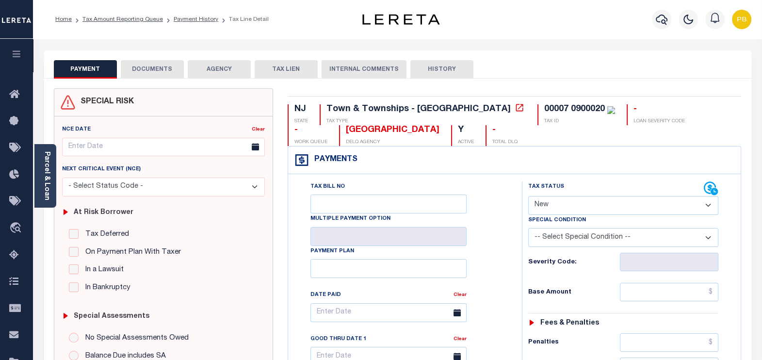
click at [572, 205] on select "- Select Status Code - Open Due/Unpaid Paid Incomplete No Tax Due Internal Refu…" at bounding box center [623, 205] width 191 height 19
select select "PYD"
click at [528, 196] on select "- Select Status Code - Open Due/Unpaid Paid Incomplete No Tax Due Internal Refu…" at bounding box center [623, 205] width 191 height 19
type input "[DATE]"
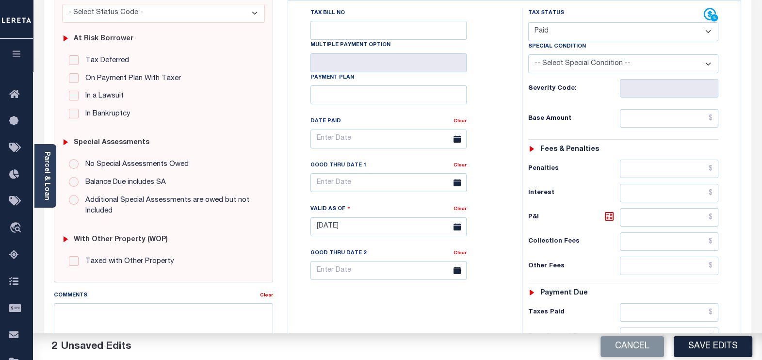
scroll to position [182, 0]
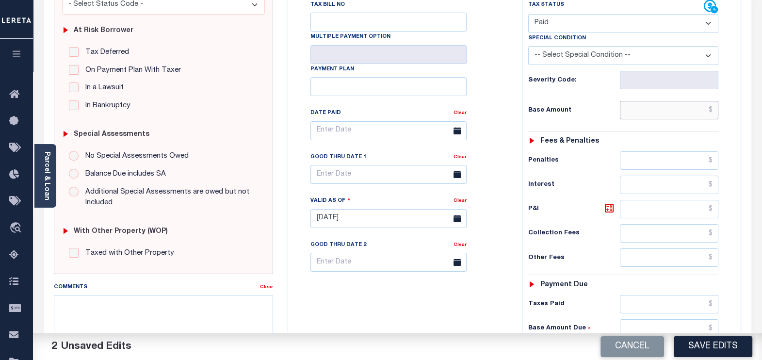
click at [662, 109] on input "text" at bounding box center [669, 110] width 98 height 18
paste input "3,006.80"
type input "$3,006.80"
click at [681, 295] on input "text" at bounding box center [669, 304] width 98 height 18
paste input "3,006.80"
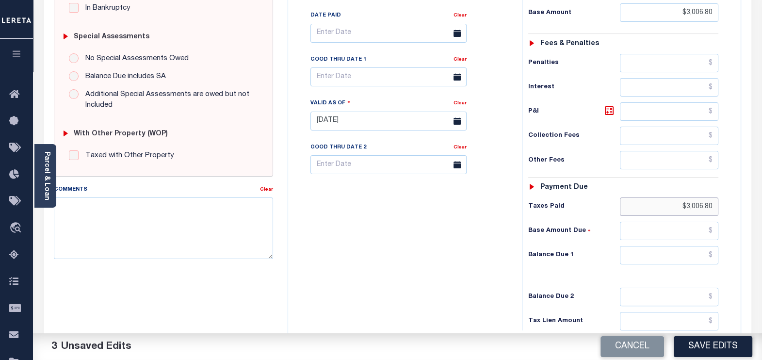
scroll to position [303, 0]
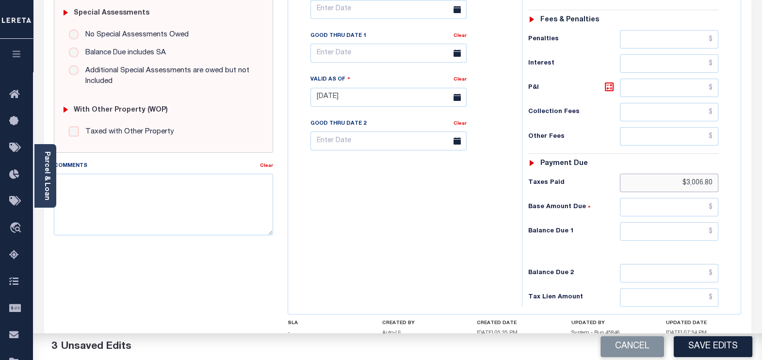
type input "$3,006.80"
click at [697, 230] on input "text" at bounding box center [669, 231] width 98 height 18
type input "$0.00"
click at [705, 344] on button "Save Edits" at bounding box center [713, 346] width 79 height 21
checkbox input "false"
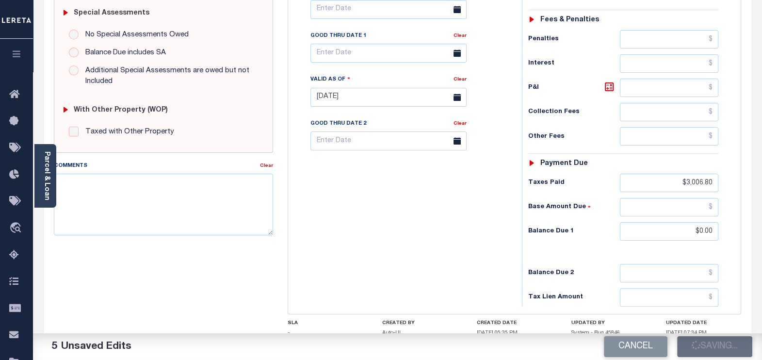
checkbox input "false"
type input "$3,006.8"
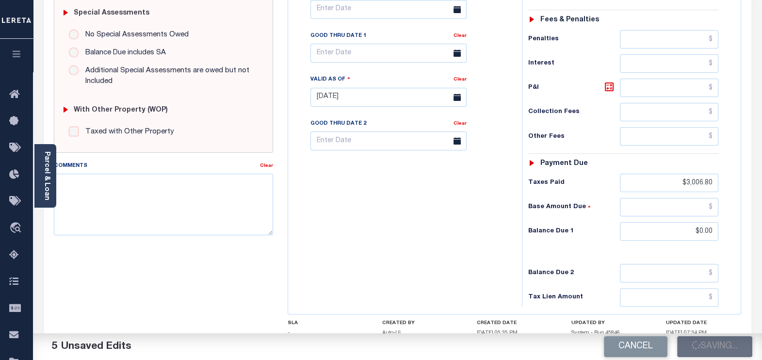
type input "$0"
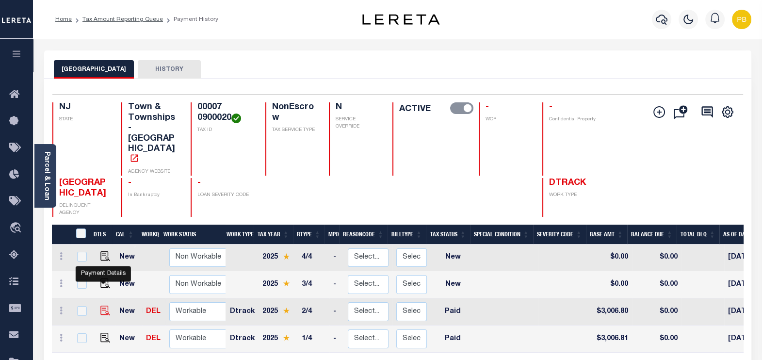
click at [104, 306] on img "" at bounding box center [105, 311] width 10 height 10
checkbox input "true"
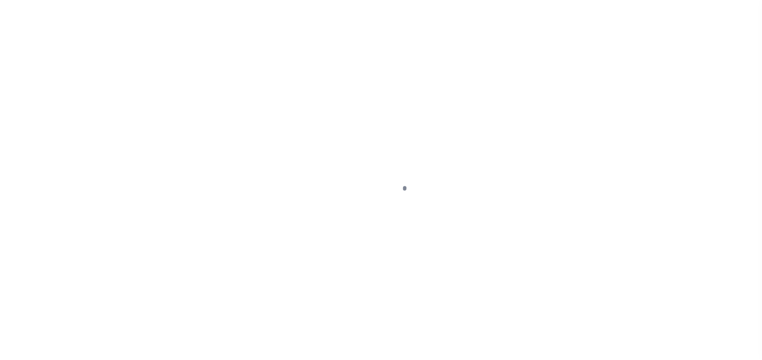
select select "PYD"
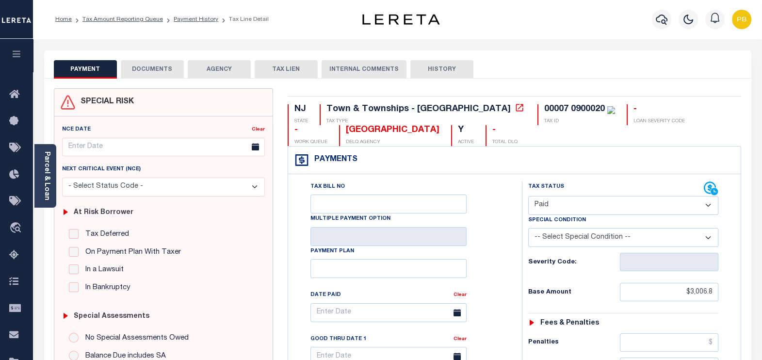
click at [141, 76] on button "DOCUMENTS" at bounding box center [152, 69] width 63 height 18
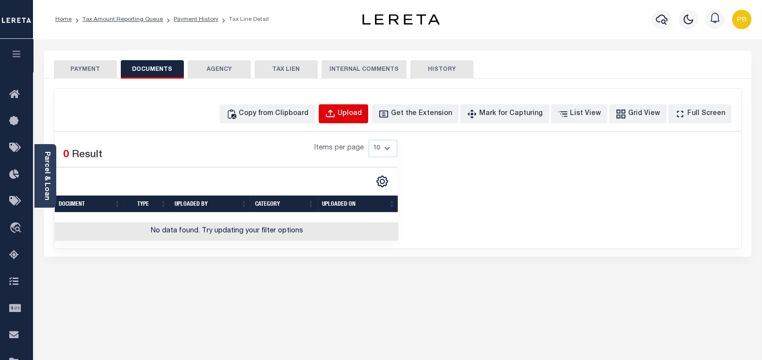
click at [362, 112] on div "Upload" at bounding box center [350, 114] width 24 height 11
select select "POP"
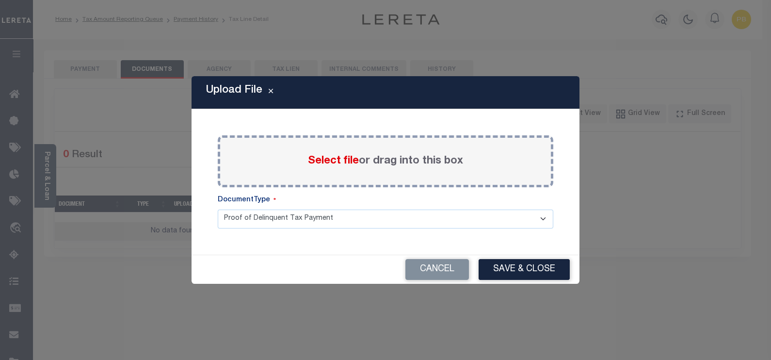
click at [330, 160] on span "Select file" at bounding box center [333, 161] width 51 height 11
click at [0, 0] on input "Select file or drag into this box" at bounding box center [0, 0] width 0 height 0
click at [344, 225] on select "Proof of Delinquent Tax Payment" at bounding box center [386, 219] width 336 height 19
click at [334, 162] on span "Select file" at bounding box center [333, 161] width 51 height 11
click at [0, 0] on input "Select file or drag into this box" at bounding box center [0, 0] width 0 height 0
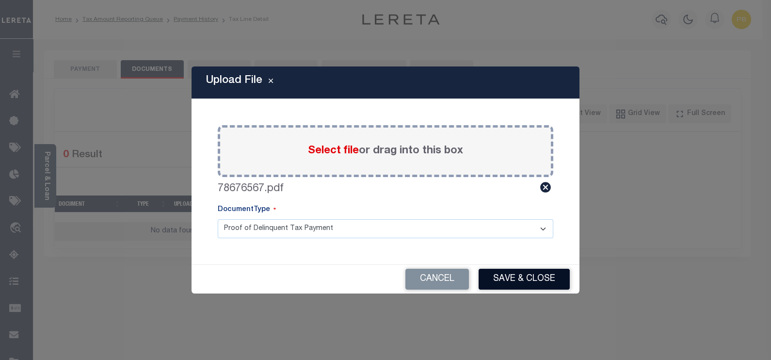
click at [519, 284] on button "Save & Close" at bounding box center [524, 279] width 91 height 21
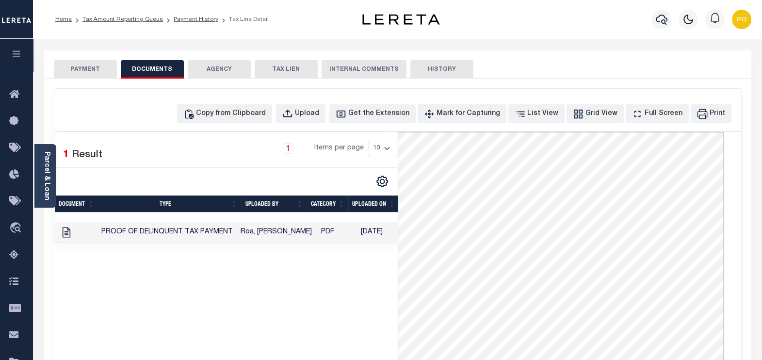
click at [84, 67] on button "PAYMENT" at bounding box center [85, 69] width 63 height 18
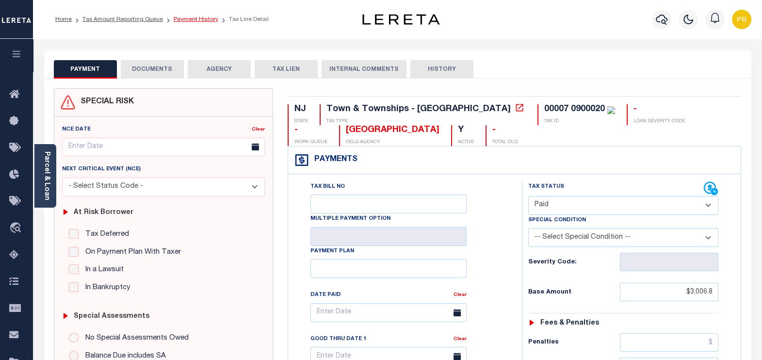
click at [188, 19] on link "Payment History" at bounding box center [196, 19] width 45 height 6
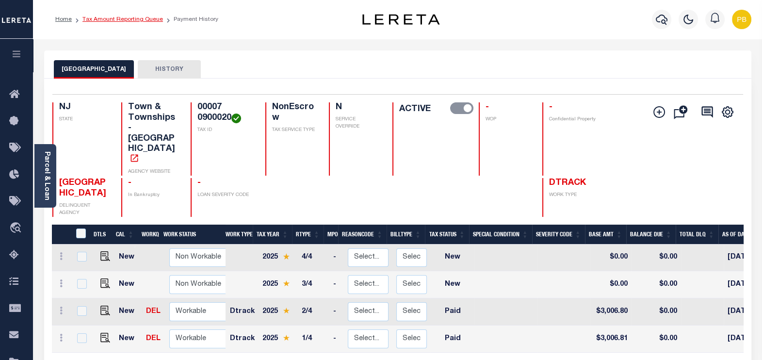
click at [138, 18] on link "Tax Amount Reporting Queue" at bounding box center [122, 19] width 81 height 6
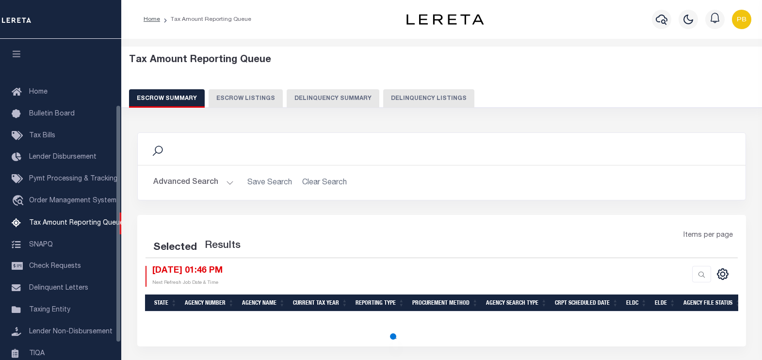
click at [393, 95] on button "Delinquency Listings" at bounding box center [428, 98] width 91 height 18
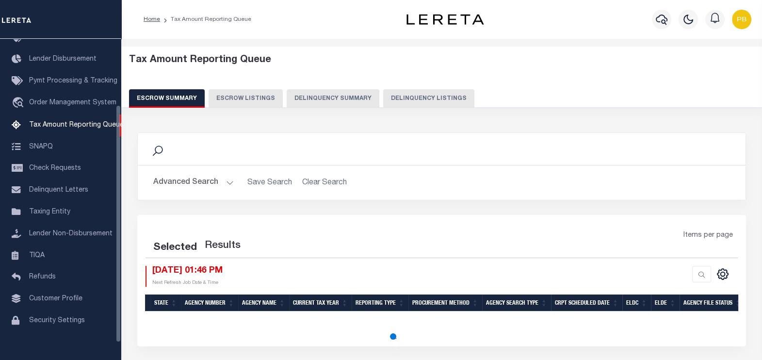
select select "100"
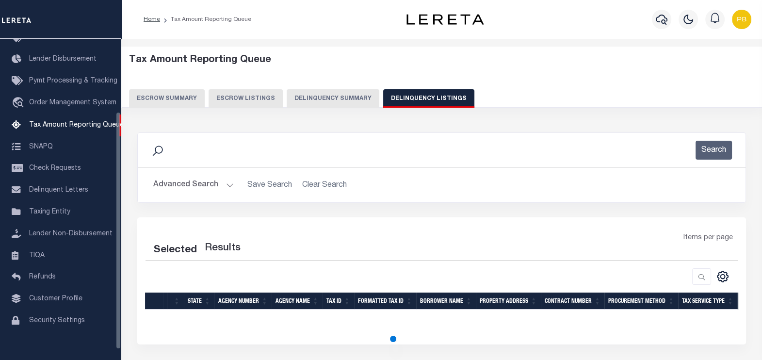
select select "100"
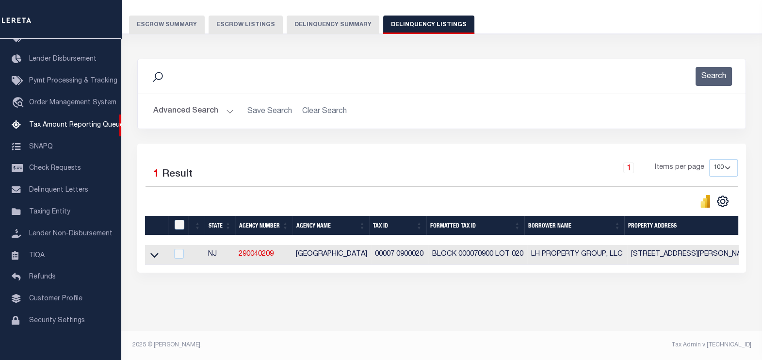
scroll to position [81, 0]
click at [179, 220] on input "checkbox" at bounding box center [180, 225] width 10 height 10
checkbox input "true"
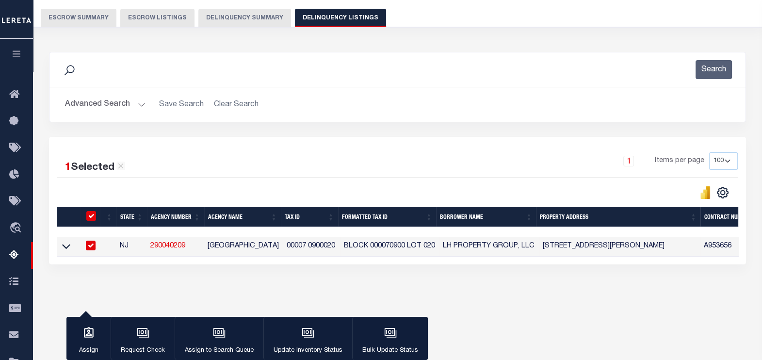
scroll to position [79, 0]
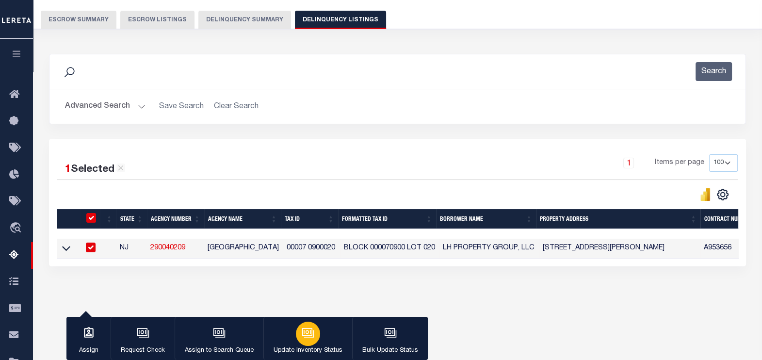
click at [302, 330] on icon "button" at bounding box center [308, 332] width 13 height 13
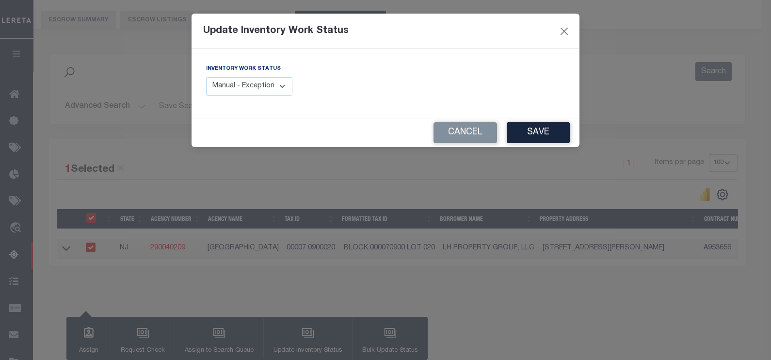
click at [272, 89] on select "Manual - Exception Pended - Awaiting Search Late Add Exception Completed" at bounding box center [249, 86] width 86 height 19
select select "4"
click at [206, 77] on select "Manual - Exception Pended - Awaiting Search Late Add Exception Completed" at bounding box center [249, 86] width 86 height 19
click at [540, 131] on button "Save" at bounding box center [538, 132] width 63 height 21
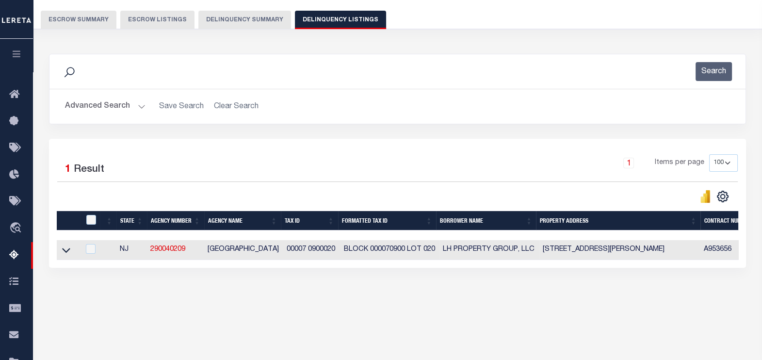
click at [140, 104] on button "Advanced Search" at bounding box center [105, 106] width 81 height 19
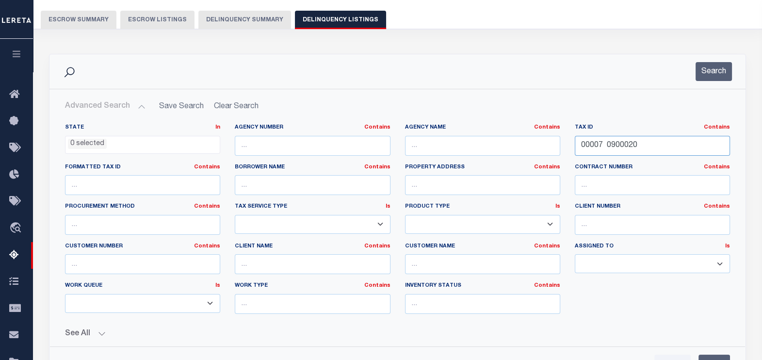
drag, startPoint x: 648, startPoint y: 146, endPoint x: 565, endPoint y: 141, distance: 83.1
click at [565, 141] on div "State In In AK AL AR AZ CA CO CT DC DE FL GA GU HI IA ID IL IN KS KY LA MA MD M…" at bounding box center [398, 223] width 680 height 198
paste input "text"
click at [647, 146] on input "text" at bounding box center [652, 146] width 155 height 20
paste input "00010 0500022"
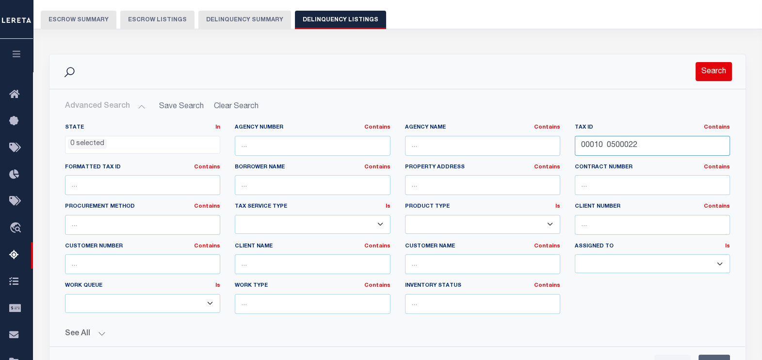
type input "00010 0500022"
click at [711, 70] on button "Search" at bounding box center [714, 71] width 36 height 19
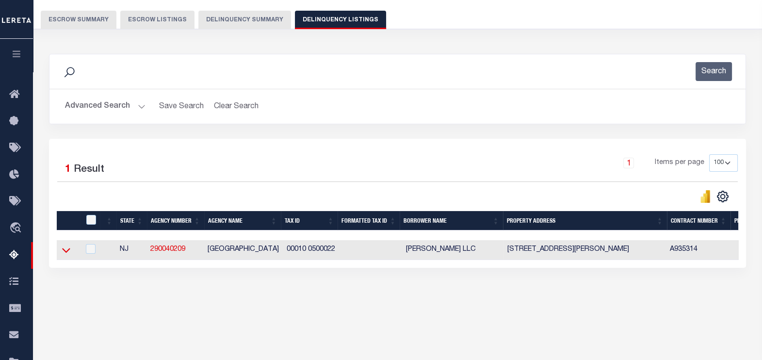
click at [66, 249] on icon at bounding box center [66, 250] width 8 height 10
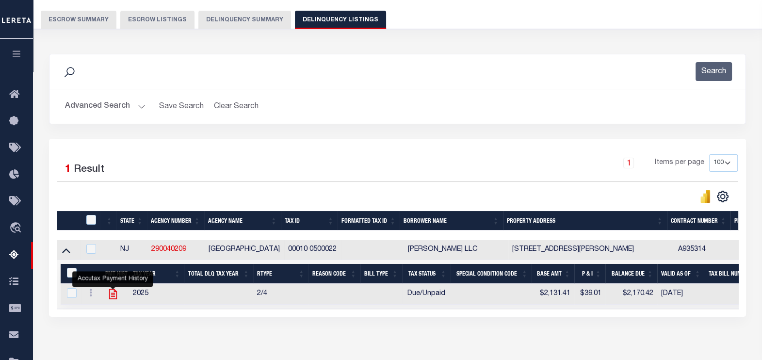
click at [114, 294] on icon "" at bounding box center [113, 294] width 8 height 10
checkbox input "true"
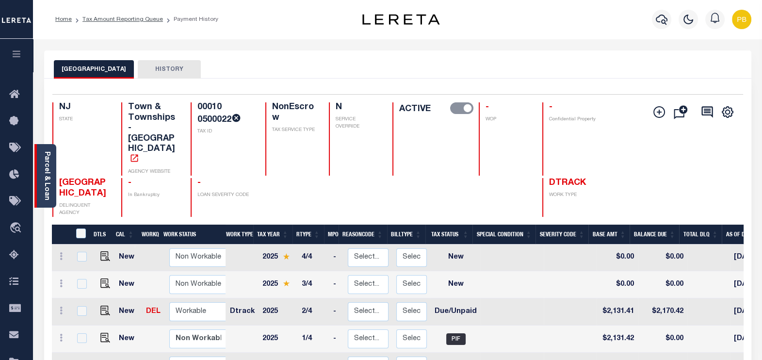
click at [44, 182] on link "Parcel & Loan" at bounding box center [46, 175] width 7 height 49
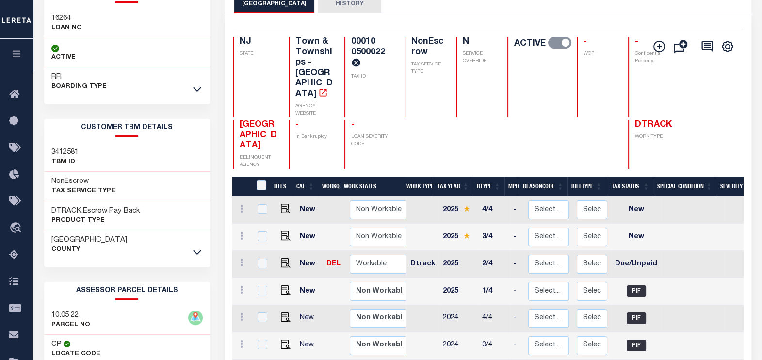
scroll to position [121, 0]
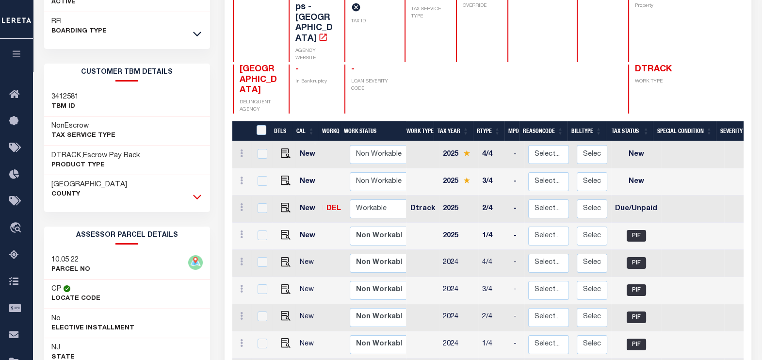
click at [193, 195] on icon at bounding box center [197, 197] width 8 height 10
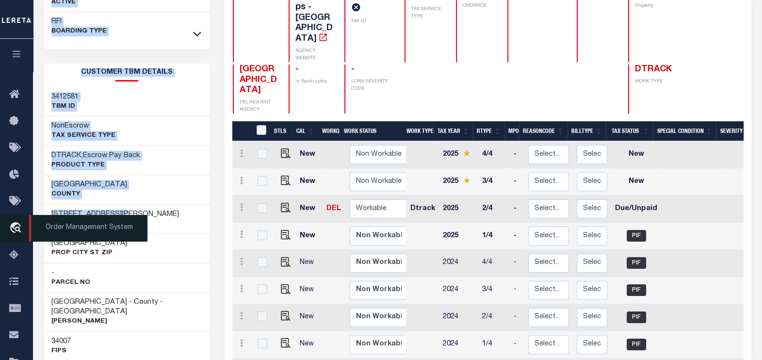
drag, startPoint x: 115, startPoint y: 213, endPoint x: 32, endPoint y: 216, distance: 83.0
click at [32, 216] on div "Home Tax Amount Reporting Queue Payment History Profile" at bounding box center [381, 349] width 762 height 940
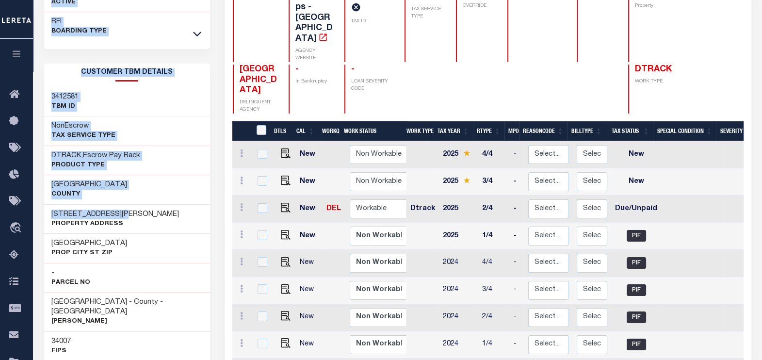
click at [132, 212] on div "[STREET_ADDRESS][PERSON_NAME] Property Address" at bounding box center [127, 219] width 166 height 30
click at [78, 209] on div "[STREET_ADDRESS][PERSON_NAME] Property Address" at bounding box center [127, 219] width 166 height 30
click at [78, 210] on h3 "[STREET_ADDRESS][PERSON_NAME]" at bounding box center [115, 215] width 128 height 10
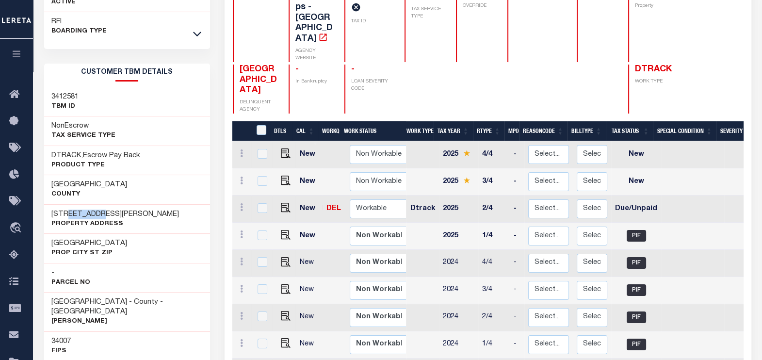
click at [78, 210] on h3 "[STREET_ADDRESS][PERSON_NAME]" at bounding box center [115, 215] width 128 height 10
click at [285, 203] on img "" at bounding box center [286, 208] width 10 height 10
checkbox input "true"
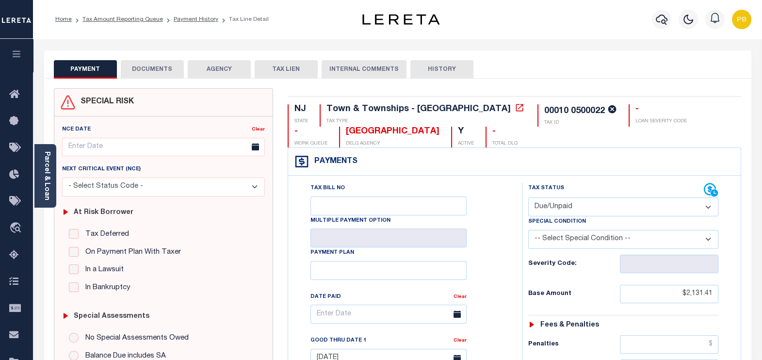
click at [593, 203] on select "- Select Status Code - Open Due/Unpaid Paid Incomplete No Tax Due Internal Refu…" at bounding box center [623, 206] width 191 height 19
select select "PYD"
click at [528, 197] on select "- Select Status Code - Open Due/Unpaid Paid Incomplete No Tax Due Internal Refu…" at bounding box center [623, 206] width 191 height 19
type input "[DATE]"
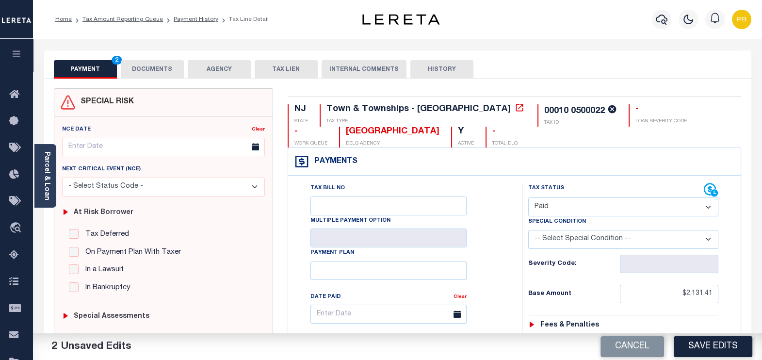
click at [581, 205] on select "- Select Status Code - Open Due/Unpaid Paid Incomplete No Tax Due Internal Refu…" at bounding box center [623, 206] width 191 height 19
select select "DUE"
click at [528, 197] on select "- Select Status Code - Open Due/Unpaid Paid Incomplete No Tax Due Internal Refu…" at bounding box center [623, 206] width 191 height 19
type input "[DATE]"
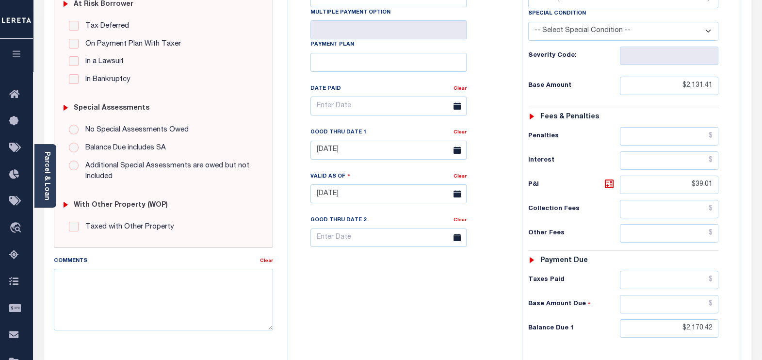
scroll to position [242, 0]
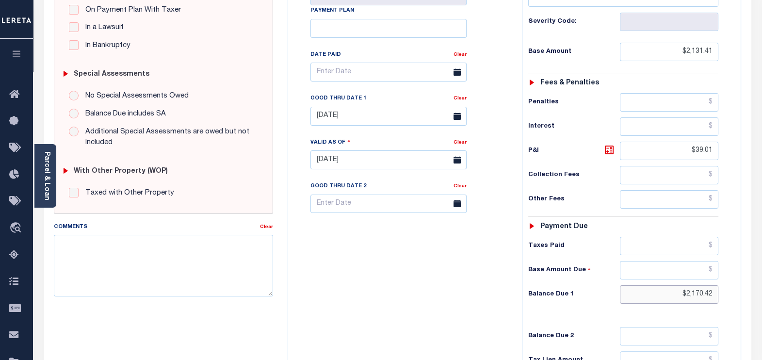
click at [623, 279] on div "Tax Status Status - Select Status Code -" at bounding box center [627, 155] width 210 height 428
type input "[DATE]"
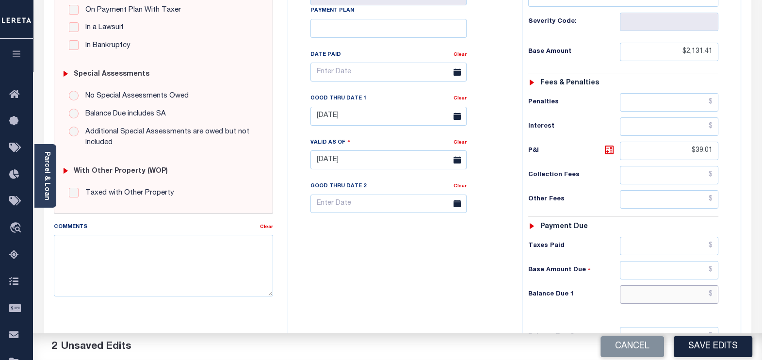
paste input "2,202.82"
type input "$2,202.82"
click at [609, 146] on icon at bounding box center [609, 150] width 12 height 12
type input "$71.41"
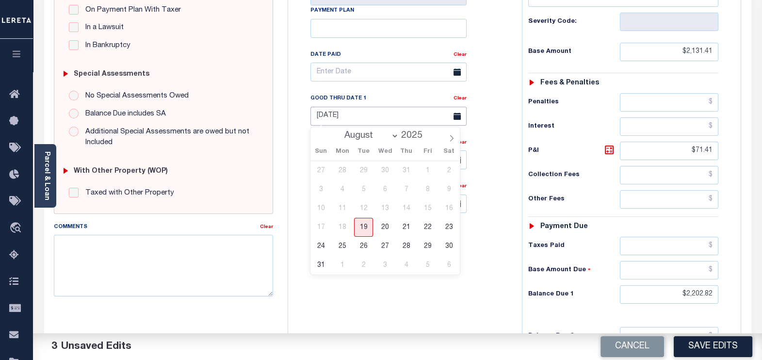
click at [374, 114] on input "[DATE]" at bounding box center [388, 116] width 156 height 19
click at [359, 227] on span "19" at bounding box center [363, 227] width 19 height 19
type input "[DATE]"
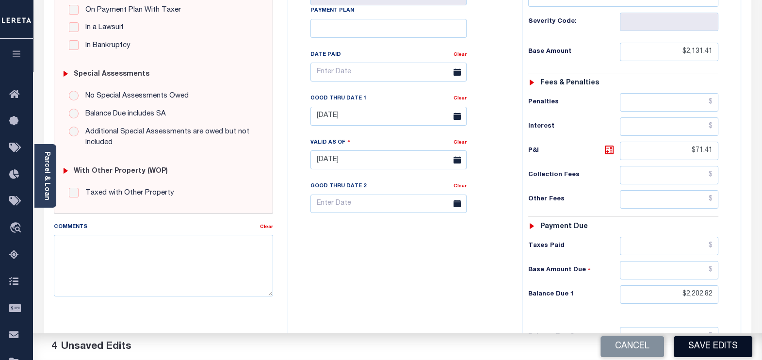
click at [701, 349] on button "Save Edits" at bounding box center [713, 346] width 79 height 21
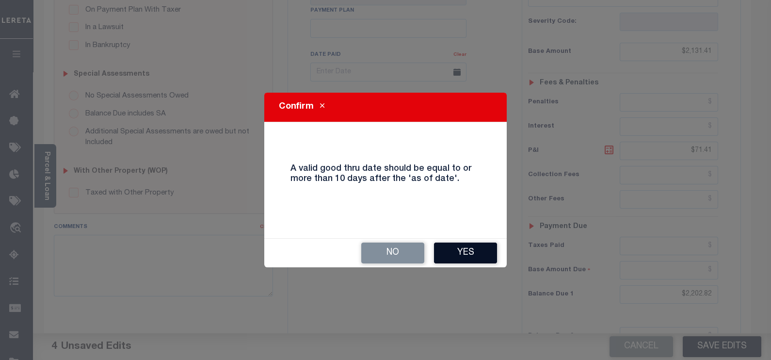
click at [469, 254] on button "Yes" at bounding box center [465, 253] width 63 height 21
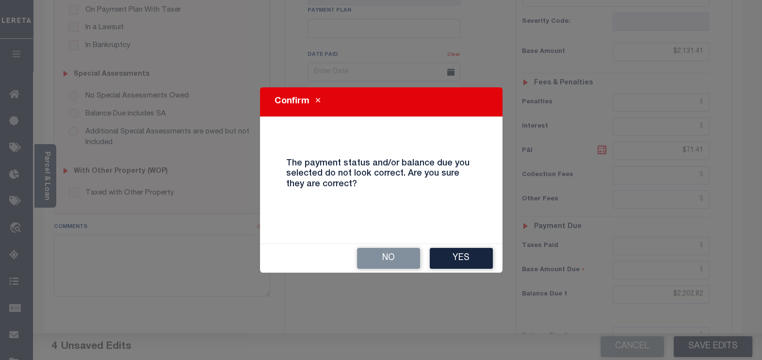
click at [469, 254] on button "Yes" at bounding box center [461, 258] width 63 height 21
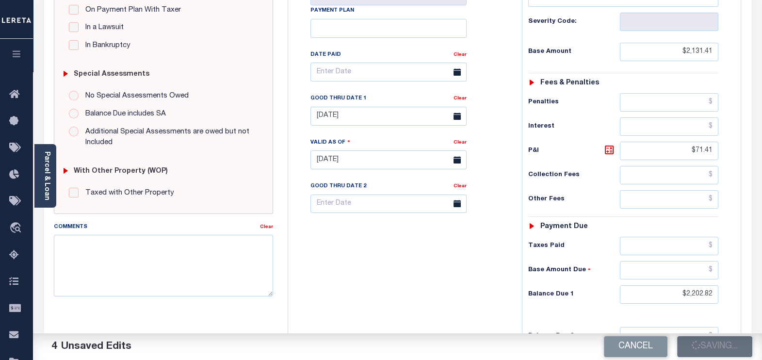
checkbox input "false"
type input "$2,131.41"
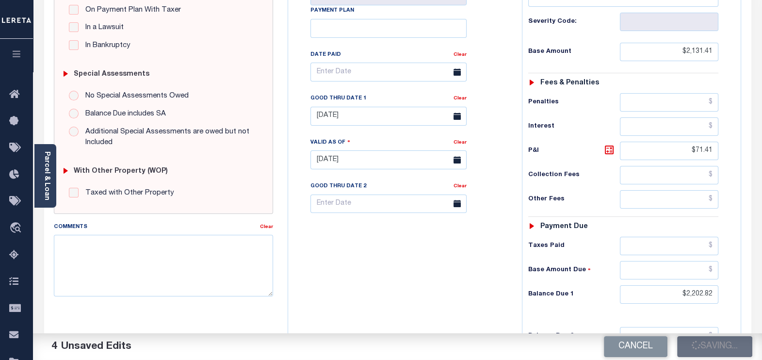
type input "$71.41"
type input "$2,202.82"
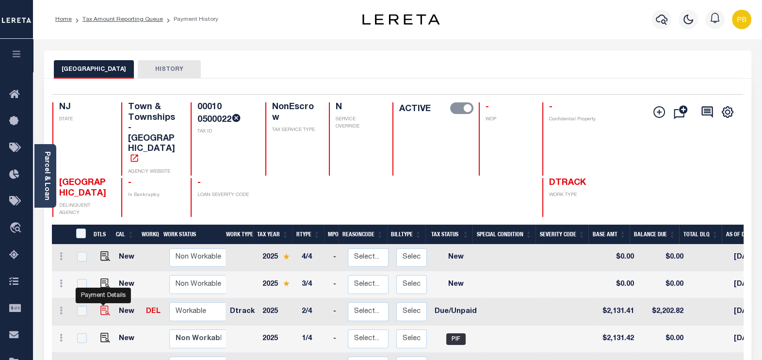
click at [105, 306] on img "" at bounding box center [105, 311] width 10 height 10
checkbox input "true"
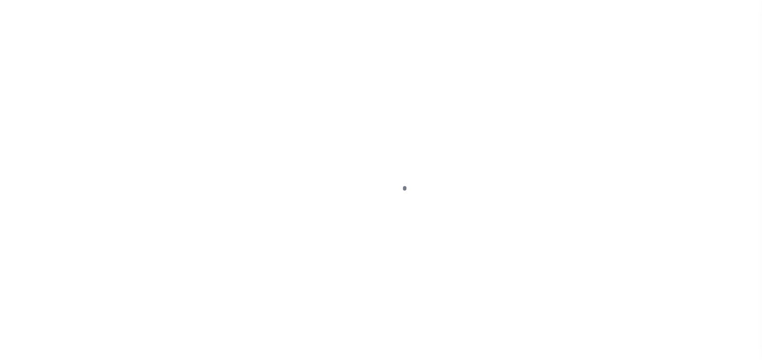
select select "DUE"
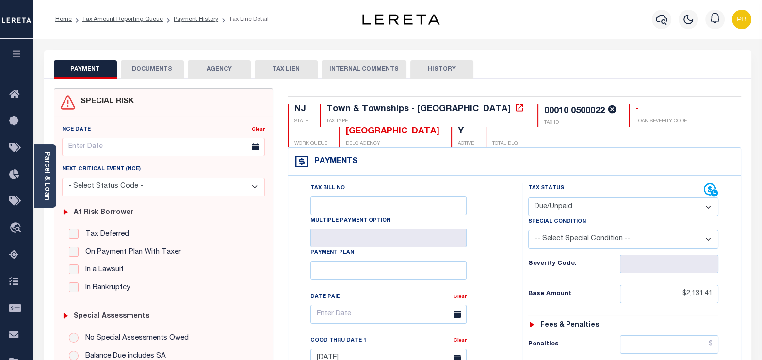
click at [155, 71] on button "DOCUMENTS" at bounding box center [152, 69] width 63 height 18
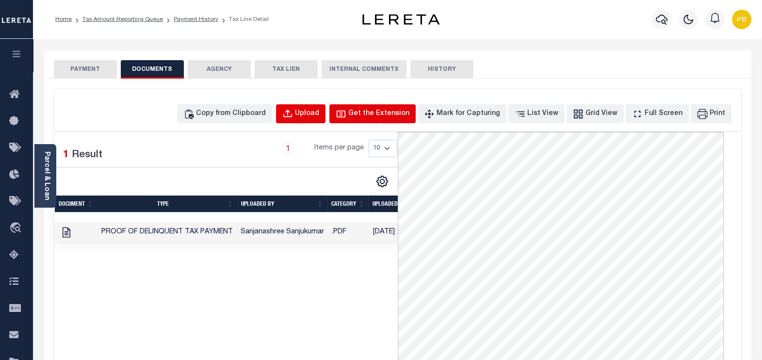
click at [346, 114] on icon "button" at bounding box center [341, 114] width 11 height 11
click at [310, 119] on button "Upload" at bounding box center [300, 113] width 49 height 19
select select "POP"
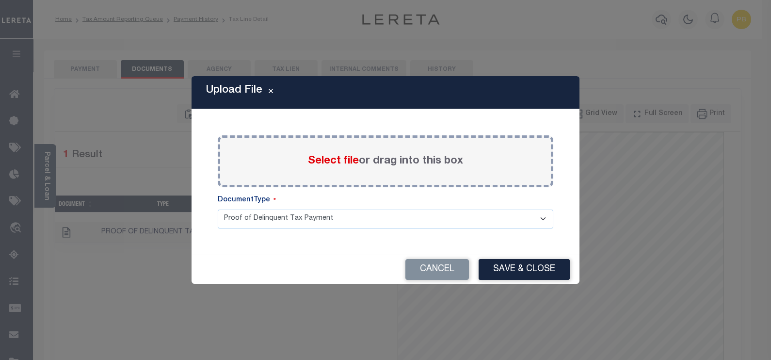
click at [97, 63] on div "Upload File Paste copied image or file into this box Select file or drag into t…" at bounding box center [385, 180] width 771 height 360
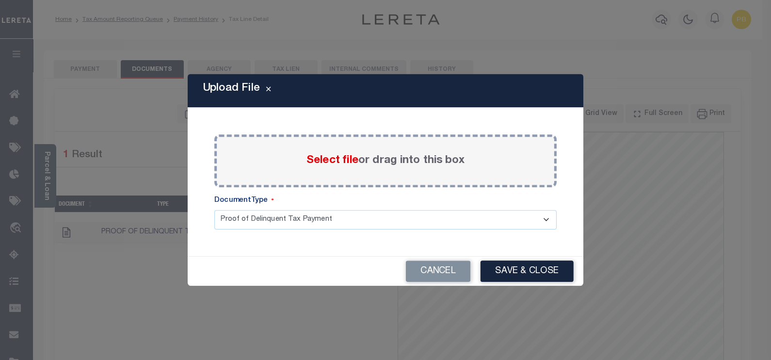
click at [215, 61] on div "Upload File Paste copied image or file into this box Select file or drag into t…" at bounding box center [385, 180] width 771 height 360
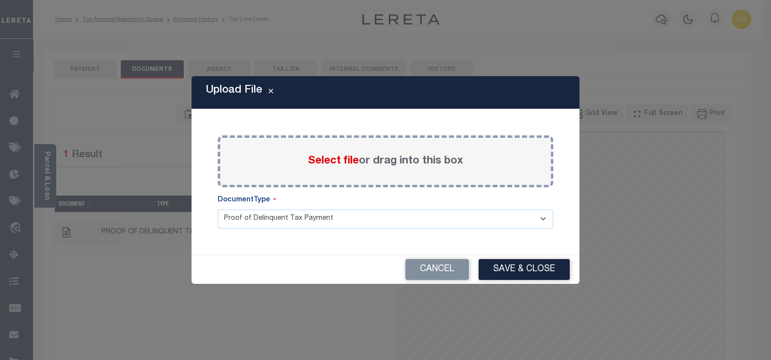
click at [75, 73] on div "Upload File Paste copied image or file into this box Select file or drag into t…" at bounding box center [385, 180] width 771 height 360
click at [102, 73] on div "Upload File Paste copied image or file into this box Select file or drag into t…" at bounding box center [385, 180] width 771 height 360
click at [162, 76] on div "Upload File Paste copied image or file into this box Select file or drag into t…" at bounding box center [385, 180] width 771 height 360
click at [209, 73] on div "Upload File Paste copied image or file into this box Select file or drag into t…" at bounding box center [385, 180] width 771 height 360
click at [338, 161] on span "Select file" at bounding box center [333, 161] width 51 height 11
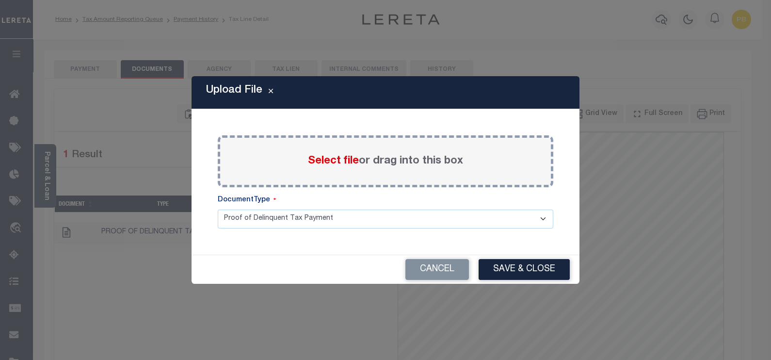
click at [0, 0] on input "Select file or drag into this box" at bounding box center [0, 0] width 0 height 0
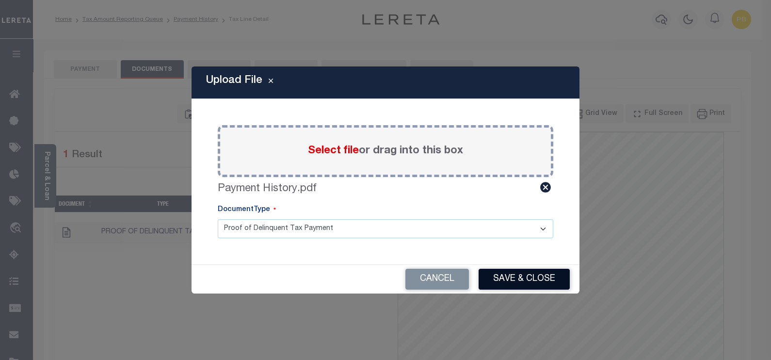
click at [497, 276] on button "Save & Close" at bounding box center [524, 279] width 91 height 21
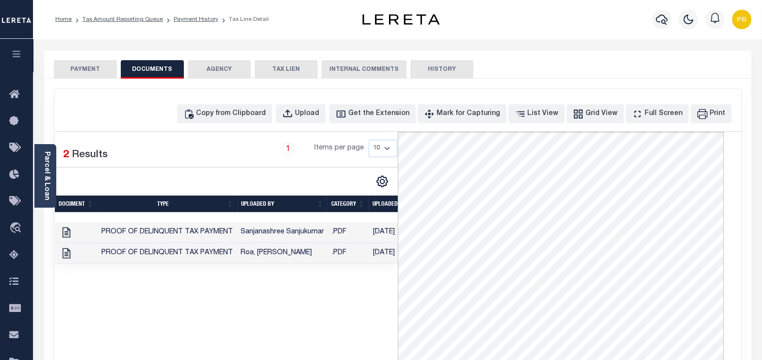
click at [109, 71] on button "PAYMENT" at bounding box center [85, 69] width 63 height 18
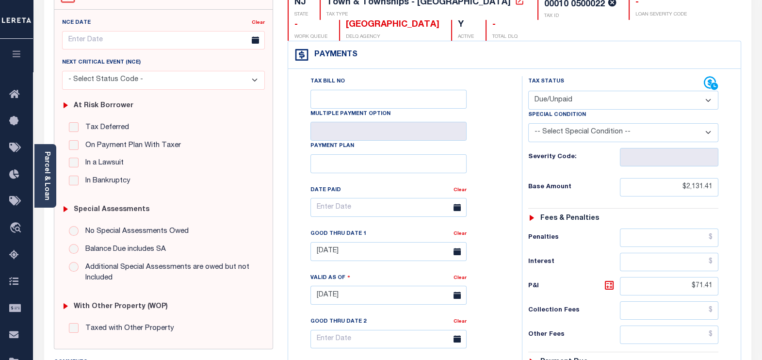
scroll to position [121, 0]
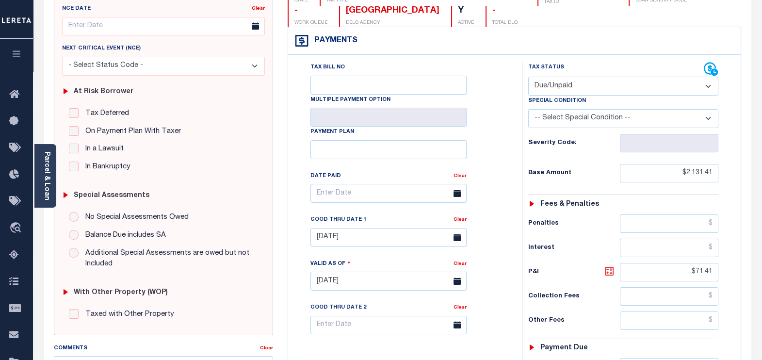
click at [608, 267] on icon at bounding box center [609, 271] width 9 height 9
click at [607, 267] on icon at bounding box center [609, 271] width 12 height 12
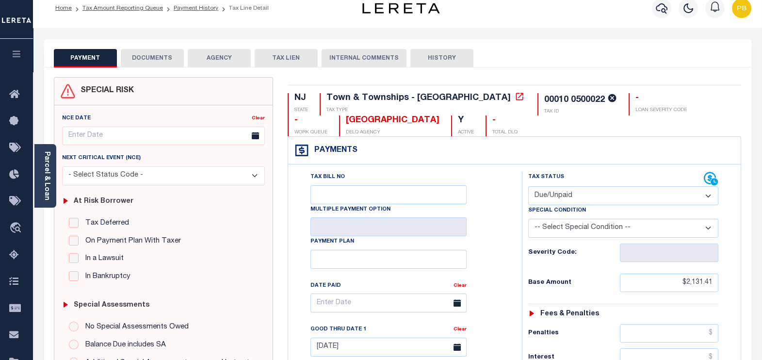
scroll to position [0, 0]
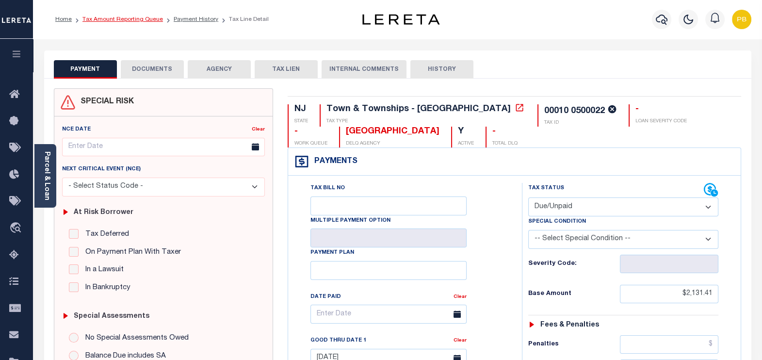
click at [148, 20] on link "Tax Amount Reporting Queue" at bounding box center [122, 19] width 81 height 6
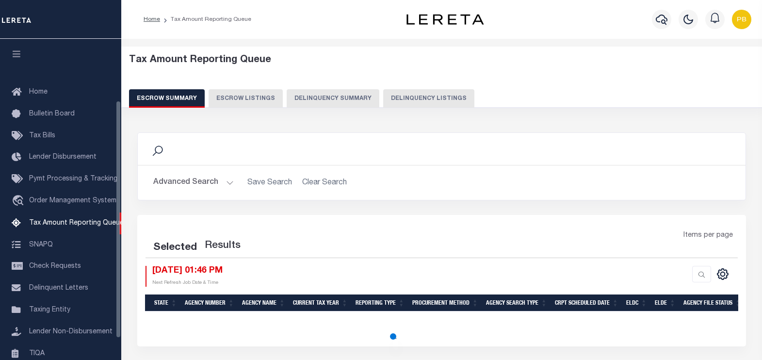
select select "100"
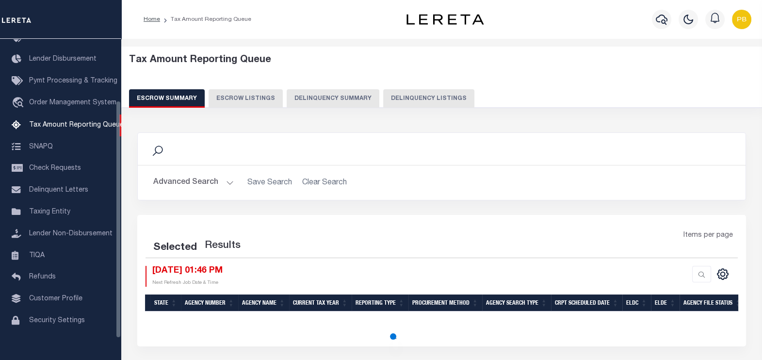
select select "100"
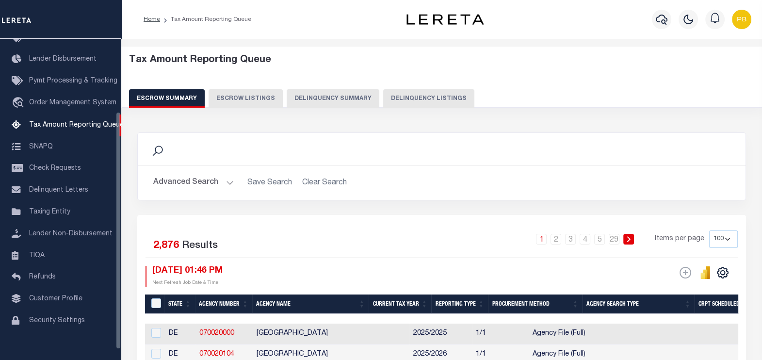
click at [437, 99] on button "Delinquency Listings" at bounding box center [428, 98] width 91 height 18
select select "100"
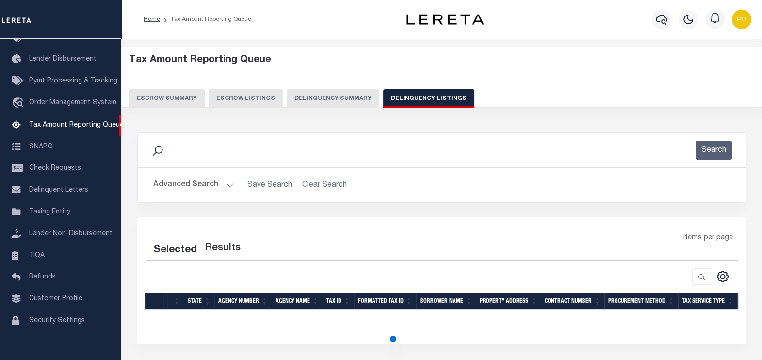
select select "100"
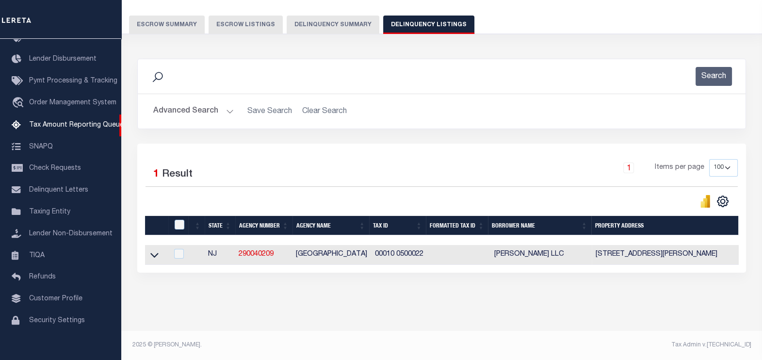
scroll to position [81, 0]
click at [152, 253] on icon at bounding box center [154, 255] width 8 height 5
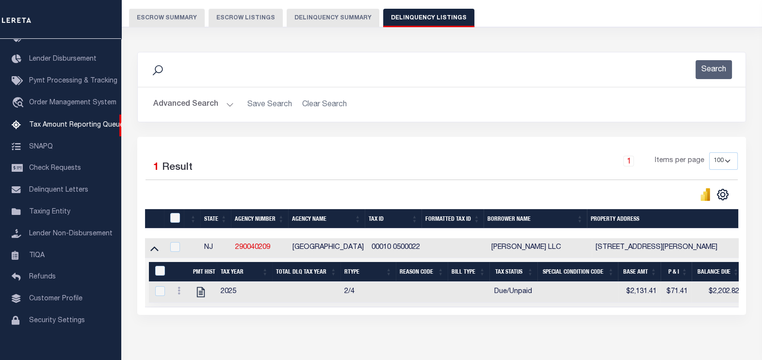
scroll to position [130, 0]
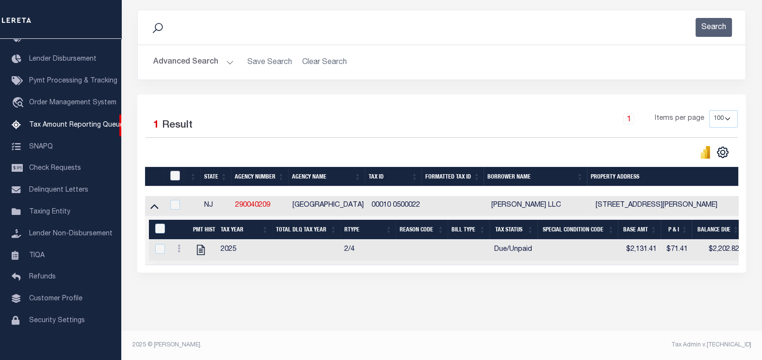
click at [177, 171] on input "checkbox" at bounding box center [175, 176] width 10 height 10
checkbox input "true"
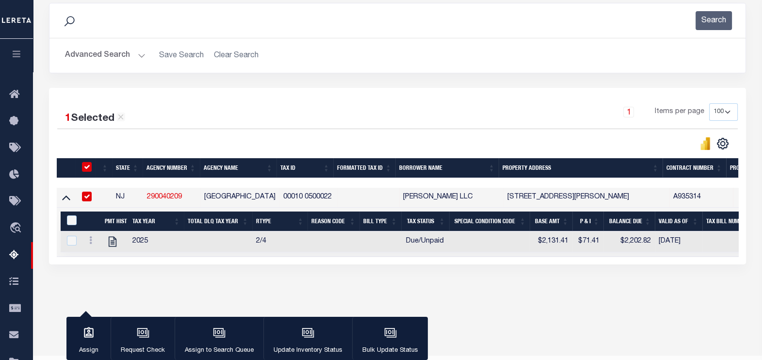
scroll to position [128, 0]
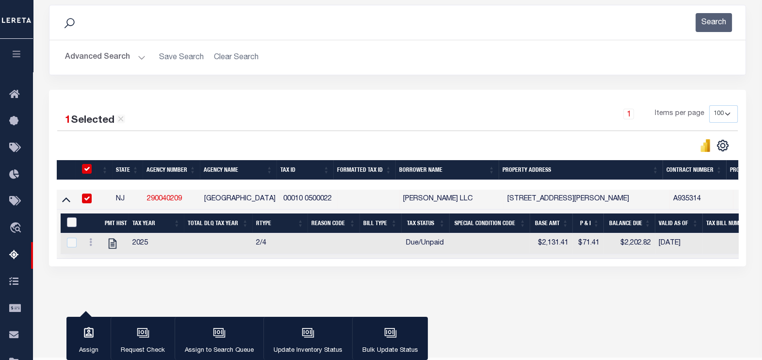
click at [70, 221] on input "&nbsp;" at bounding box center [72, 222] width 10 height 10
checkbox input "true"
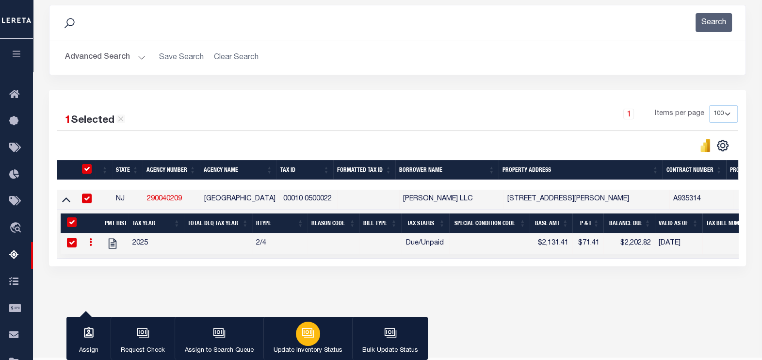
click at [302, 330] on icon "button" at bounding box center [308, 332] width 13 height 13
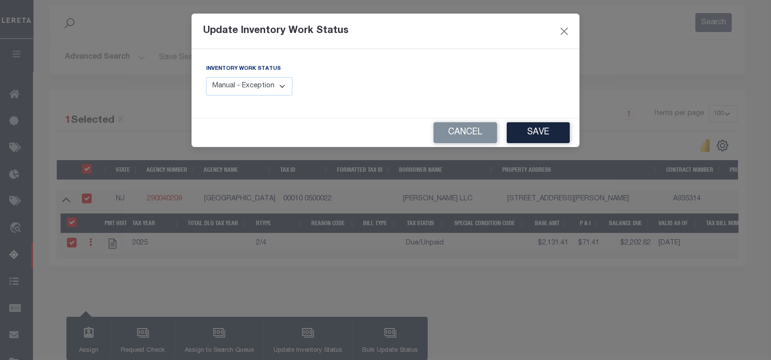
click at [256, 88] on select "Manual - Exception Pended - Awaiting Search Late Add Exception Completed" at bounding box center [249, 86] width 86 height 19
select select "4"
click at [206, 77] on select "Manual - Exception Pended - Awaiting Search Late Add Exception Completed" at bounding box center [249, 86] width 86 height 19
click at [543, 124] on button "Save" at bounding box center [538, 132] width 63 height 21
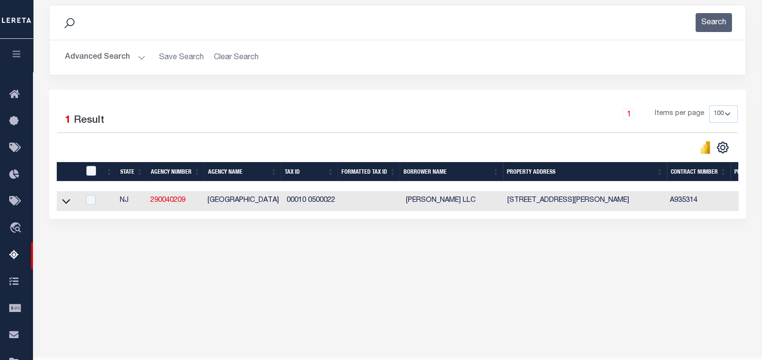
click at [138, 56] on button "Advanced Search" at bounding box center [105, 57] width 81 height 19
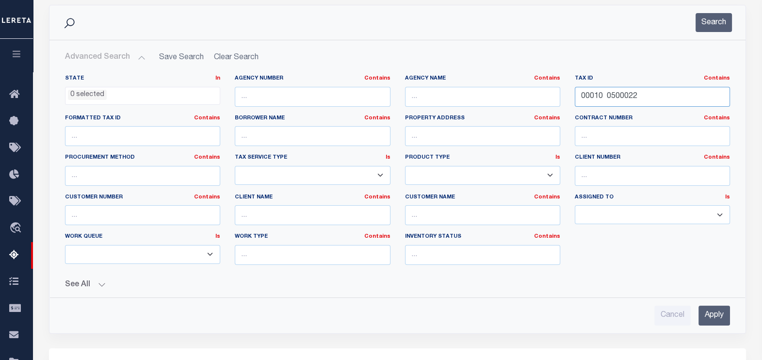
drag, startPoint x: 639, startPoint y: 97, endPoint x: 564, endPoint y: 97, distance: 75.2
click at [564, 97] on div "State In In AK AL AR AZ CA CO CT DC DE FL GA GU HI IA ID IL IN KS [GEOGRAPHIC_D…" at bounding box center [398, 174] width 680 height 198
paste input "text"
click at [618, 98] on input "text" at bounding box center [652, 97] width 155 height 20
paste input "00017 1000002"
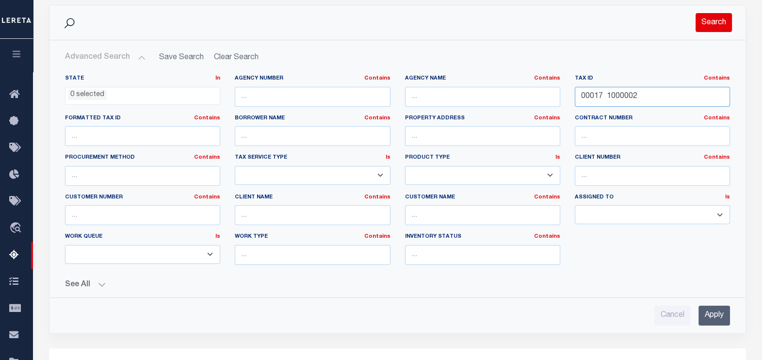
type input "00017 1000002"
click at [708, 25] on button "Search" at bounding box center [714, 22] width 36 height 19
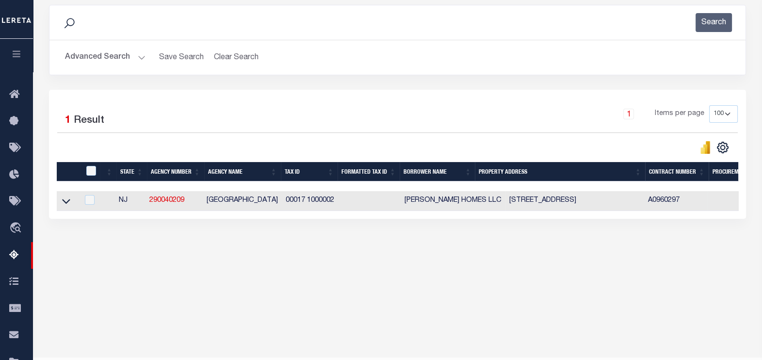
drag, startPoint x: 66, startPoint y: 203, endPoint x: 134, endPoint y: 217, distance: 69.3
click at [66, 203] on icon at bounding box center [66, 201] width 8 height 10
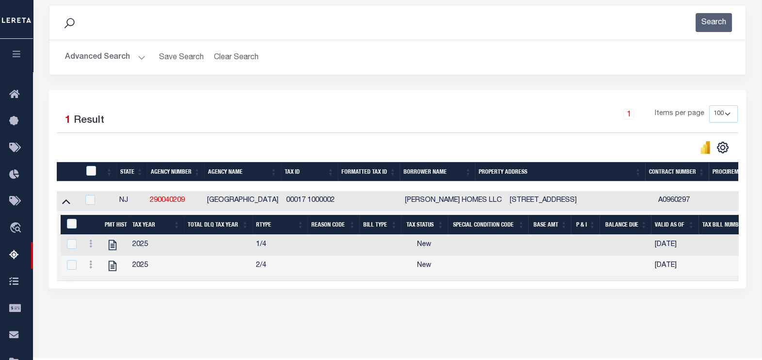
scroll to position [154, 0]
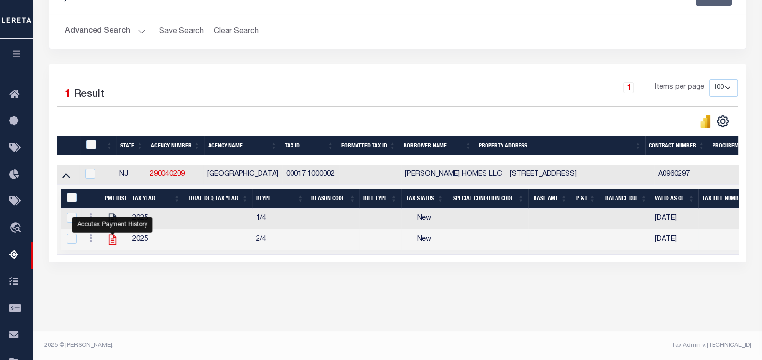
click at [111, 240] on icon "" at bounding box center [113, 240] width 8 height 10
checkbox input "false"
checkbox input "true"
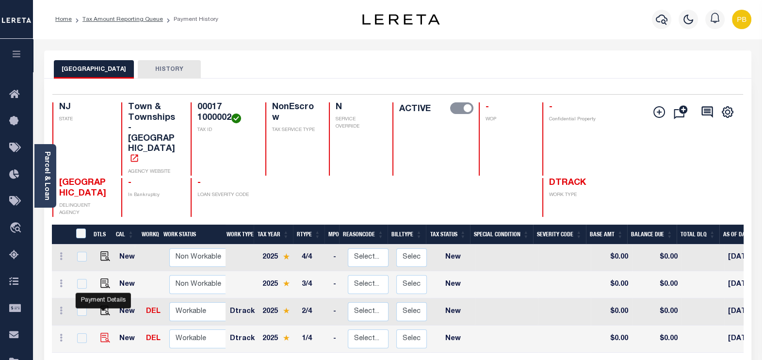
click at [101, 333] on img "" at bounding box center [105, 338] width 10 height 10
checkbox input "true"
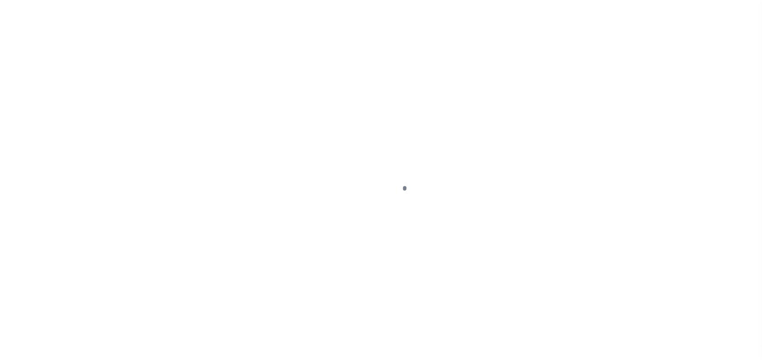
select select "NW2"
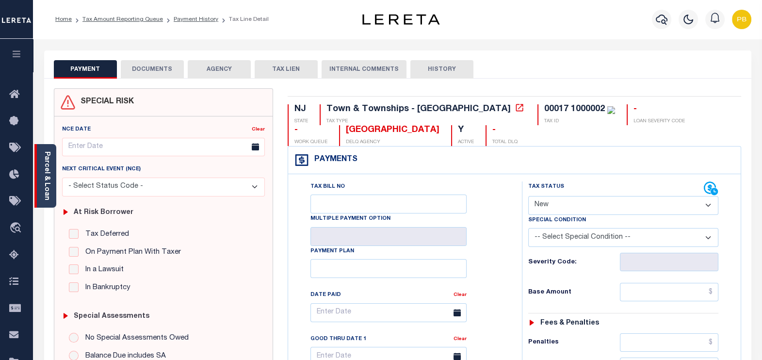
click at [48, 175] on link "Parcel & Loan" at bounding box center [46, 175] width 7 height 49
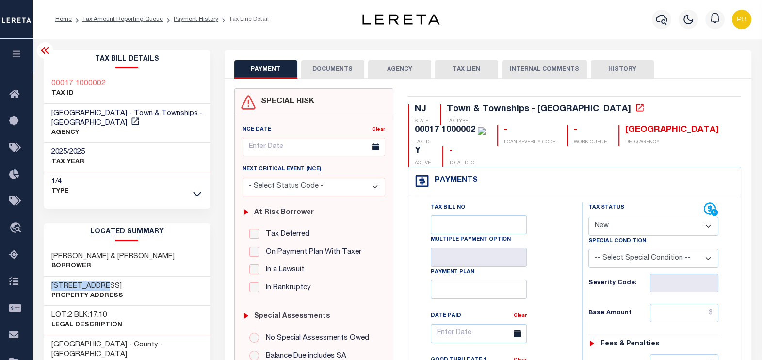
drag, startPoint x: 97, startPoint y: 284, endPoint x: 53, endPoint y: 282, distance: 43.7
click at [53, 282] on h3 "[STREET_ADDRESS]" at bounding box center [87, 286] width 72 height 10
copy h3 "203 W Crystal"
click at [187, 18] on link "Payment History" at bounding box center [196, 19] width 45 height 6
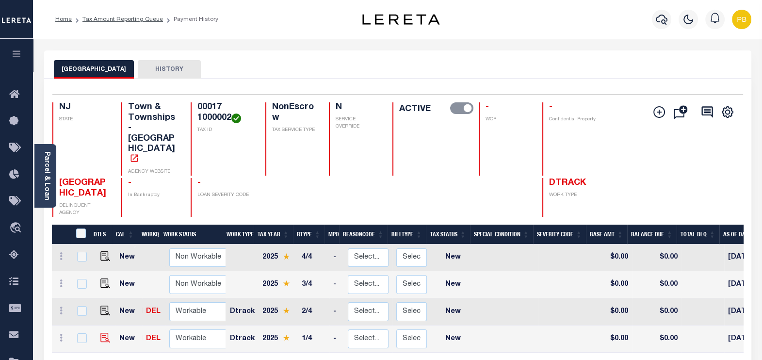
click at [105, 333] on img at bounding box center [105, 338] width 10 height 10
checkbox input "true"
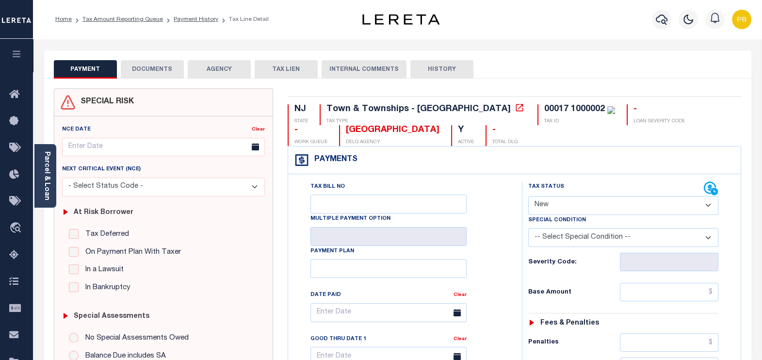
click at [582, 211] on select "- Select Status Code - Open Due/Unpaid Paid Incomplete No Tax Due Internal Refu…" at bounding box center [623, 205] width 191 height 19
select select "PYD"
click at [528, 196] on select "- Select Status Code - Open Due/Unpaid Paid Incomplete No Tax Due Internal Refu…" at bounding box center [623, 205] width 191 height 19
type input "[DATE]"
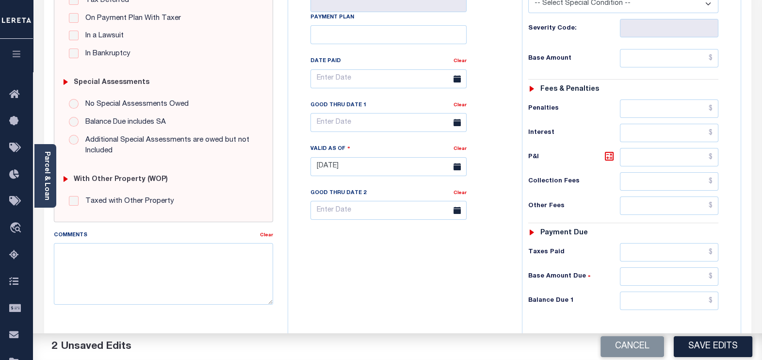
scroll to position [242, 0]
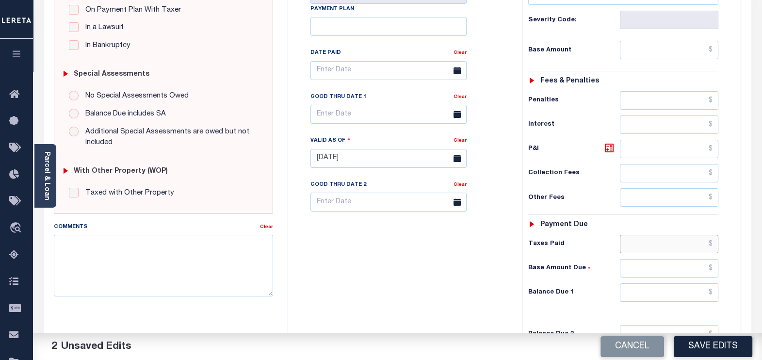
click at [648, 242] on input "text" at bounding box center [669, 244] width 98 height 18
paste input "2,422.99"
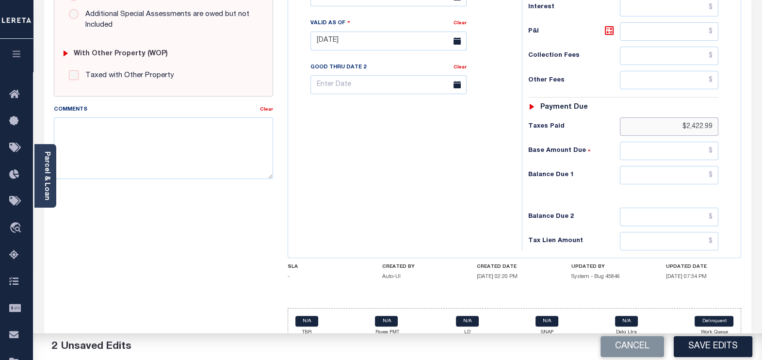
scroll to position [364, 0]
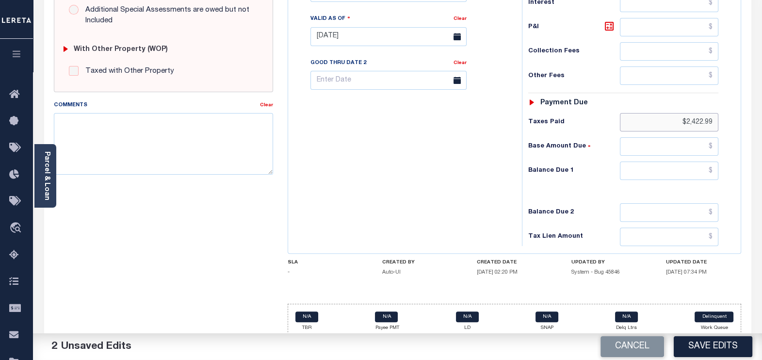
type input "$2,422.99"
click at [680, 174] on input "text" at bounding box center [669, 171] width 98 height 18
type input "$0.00"
click at [711, 344] on button "Save Edits" at bounding box center [713, 346] width 79 height 21
checkbox input "false"
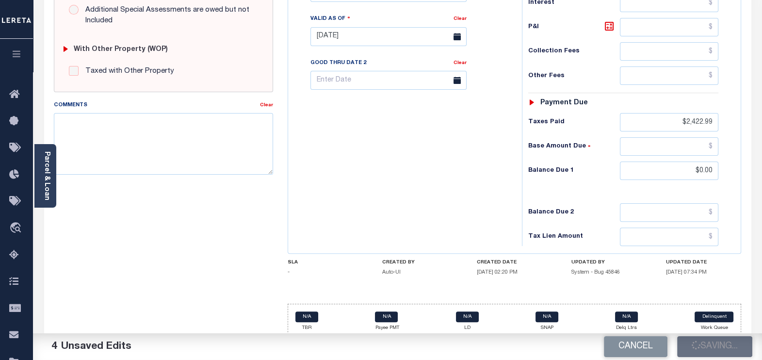
checkbox input "false"
type input "$2,422.99"
type input "$0"
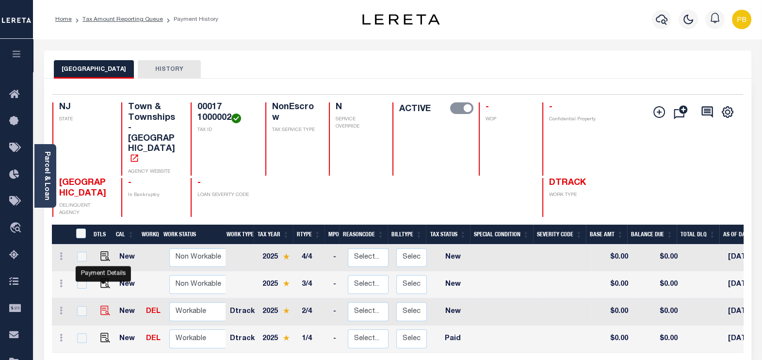
click at [101, 306] on img "" at bounding box center [105, 311] width 10 height 10
checkbox input "true"
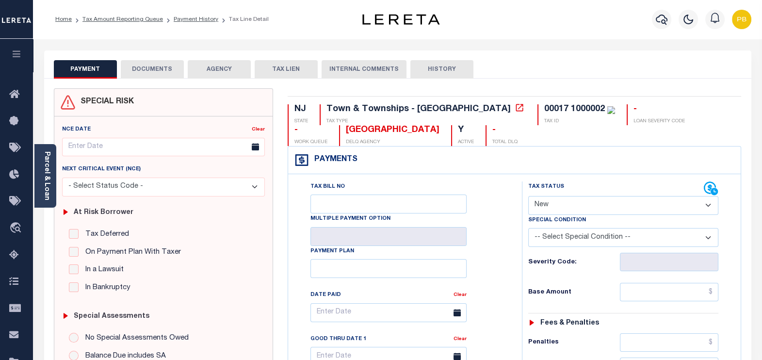
click at [570, 202] on select "- Select Status Code - Open Due/Unpaid Paid Incomplete No Tax Due Internal Refu…" at bounding box center [623, 205] width 191 height 19
select select "PYD"
click at [528, 196] on select "- Select Status Code - Open Due/Unpaid Paid Incomplete No Tax Due Internal Refu…" at bounding box center [623, 205] width 191 height 19
type input "[DATE]"
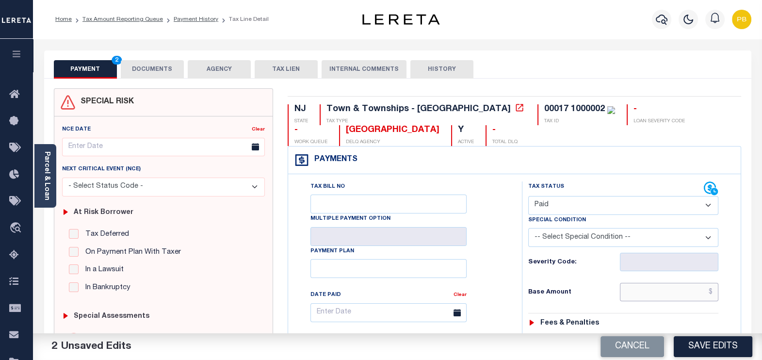
click at [677, 292] on input "text" at bounding box center [669, 292] width 98 height 18
paste input "2,422.99"
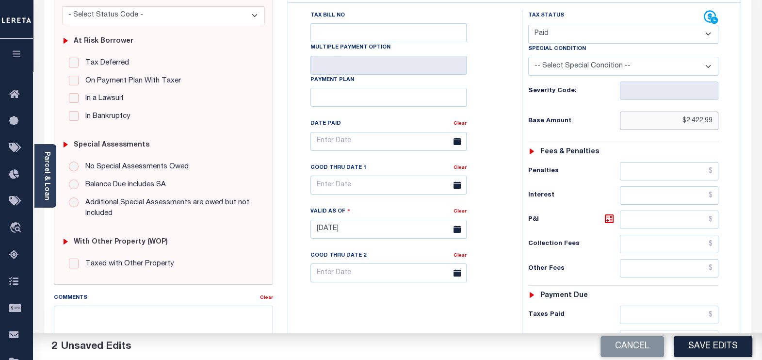
scroll to position [242, 0]
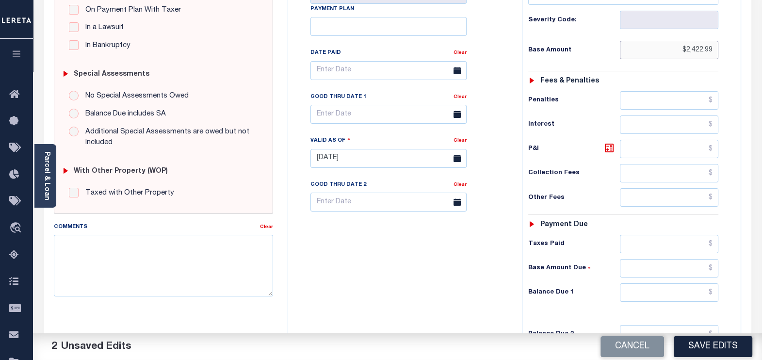
type input "$2,422.99"
click at [673, 240] on input "text" at bounding box center [669, 244] width 98 height 18
paste input "2,422.99"
type input "$2,422.99"
click at [699, 289] on input "text" at bounding box center [669, 292] width 98 height 18
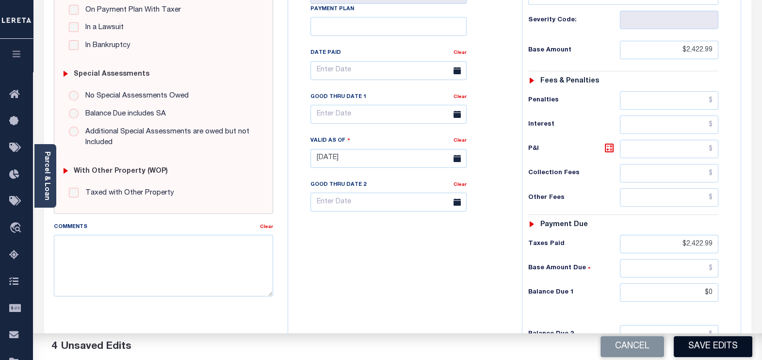
type input "$0.00"
click at [719, 349] on button "Save Edits" at bounding box center [713, 346] width 79 height 21
checkbox input "false"
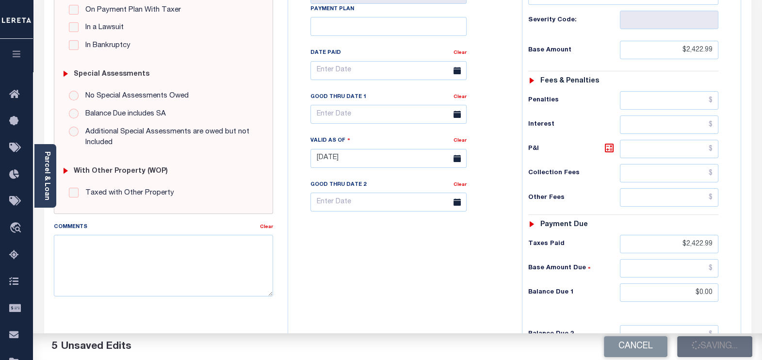
checkbox input "false"
type input "$2,422.99"
type input "$0"
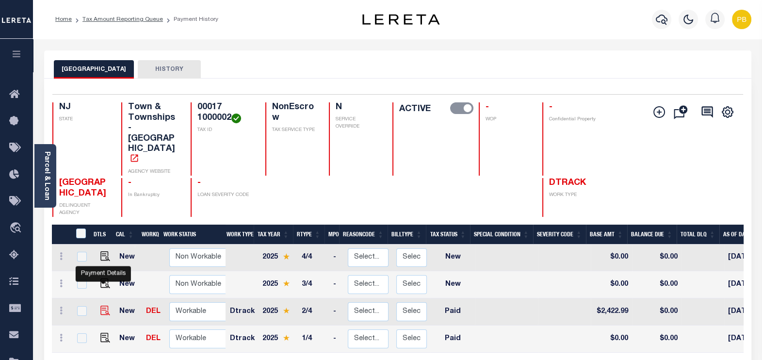
click at [102, 306] on img "" at bounding box center [105, 311] width 10 height 10
checkbox input "true"
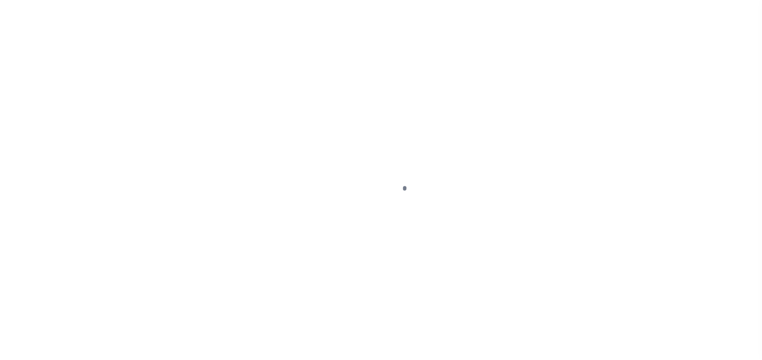
select select "PYD"
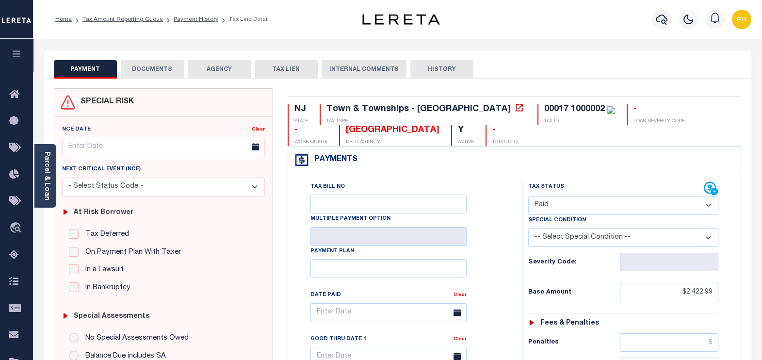
click at [162, 75] on button "DOCUMENTS" at bounding box center [152, 69] width 63 height 18
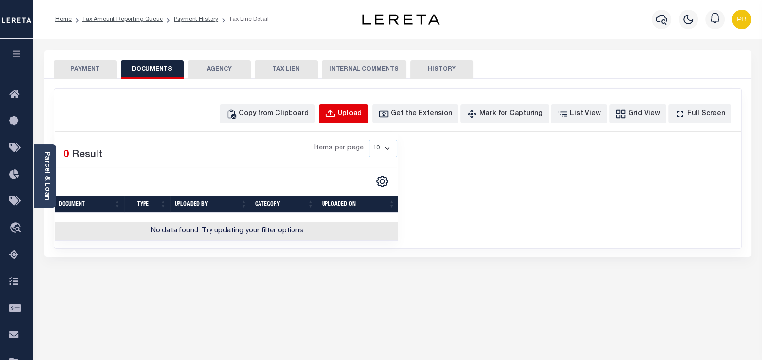
click at [342, 115] on button "Upload" at bounding box center [343, 113] width 49 height 19
select select "POP"
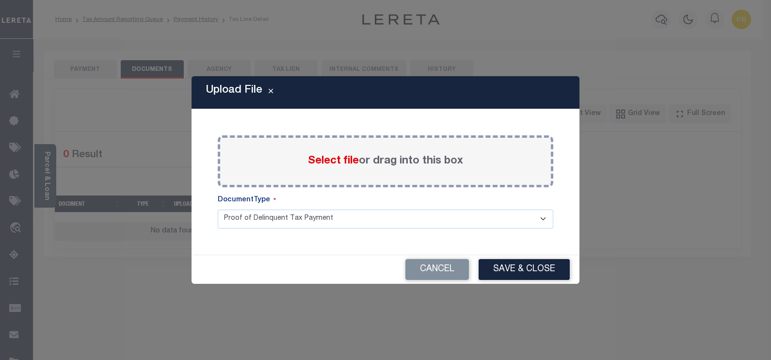
click at [309, 162] on span "Select file" at bounding box center [333, 161] width 51 height 11
click at [0, 0] on input "Select file or drag into this box" at bounding box center [0, 0] width 0 height 0
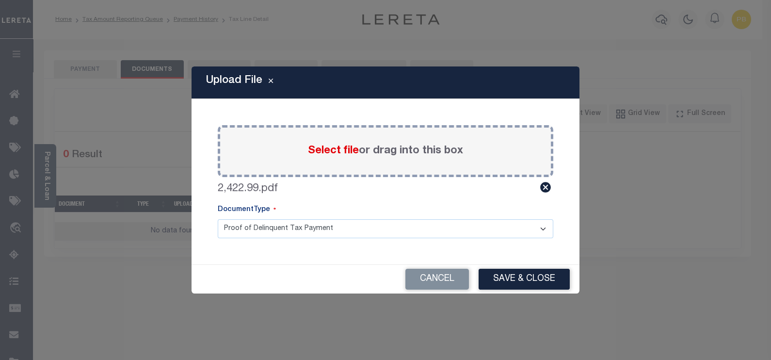
click at [538, 276] on button "Save & Close" at bounding box center [524, 279] width 91 height 21
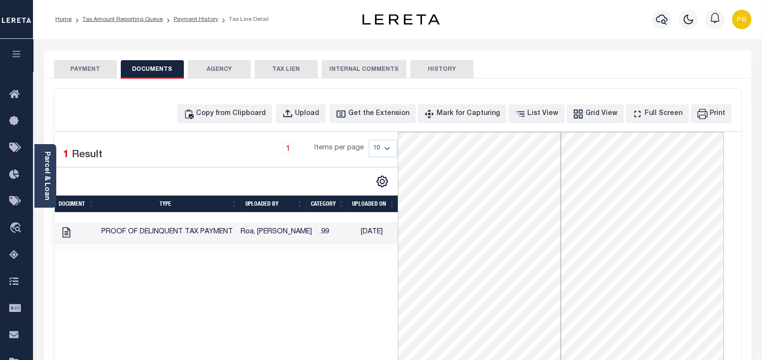
click at [85, 71] on button "PAYMENT" at bounding box center [85, 69] width 63 height 18
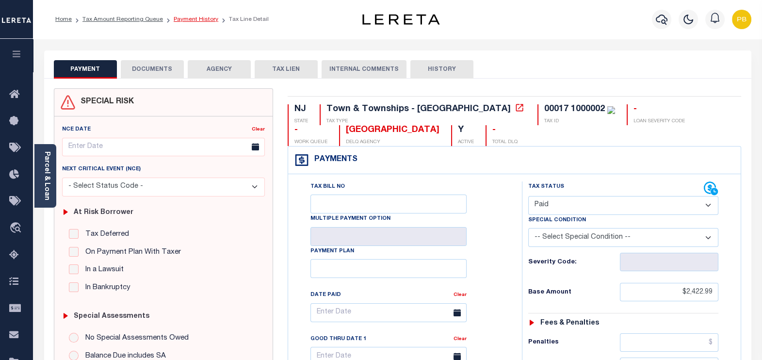
click at [178, 19] on link "Payment History" at bounding box center [196, 19] width 45 height 6
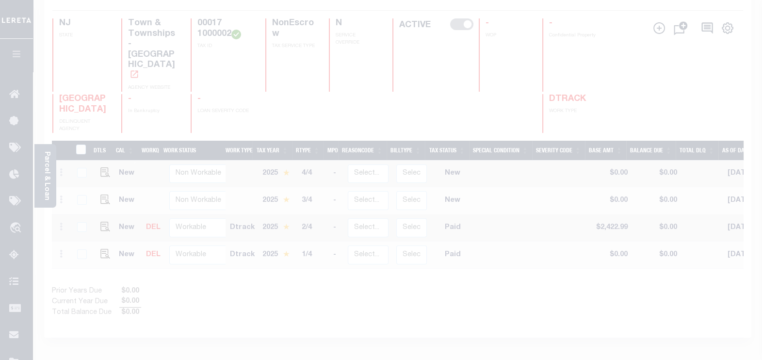
scroll to position [182, 0]
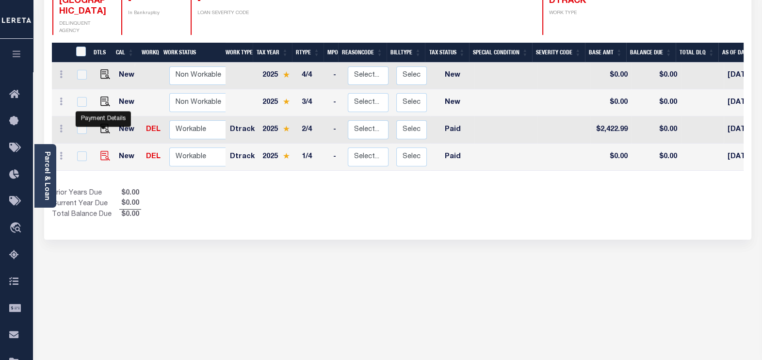
click at [103, 151] on img "" at bounding box center [105, 156] width 10 height 10
checkbox input "true"
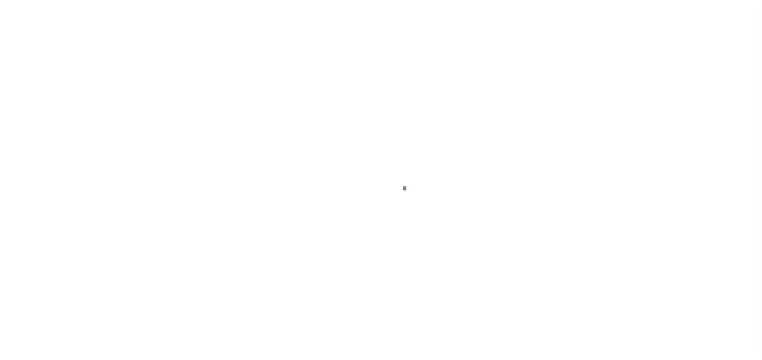
select select "PYD"
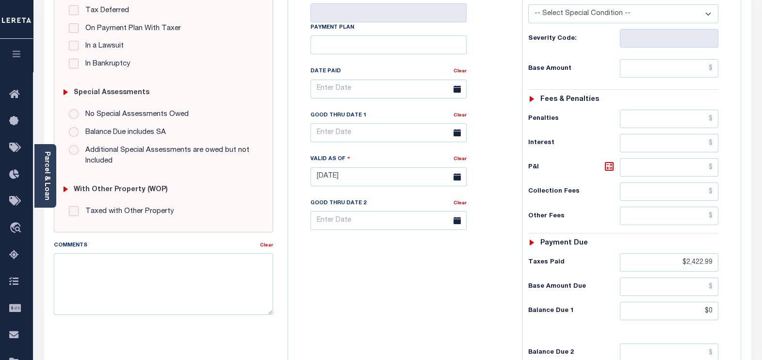
scroll to position [242, 0]
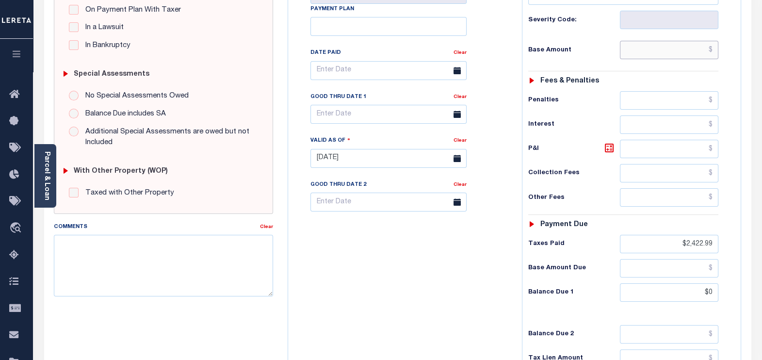
click at [690, 53] on input "text" at bounding box center [669, 50] width 98 height 18
paste input "2,422.99"
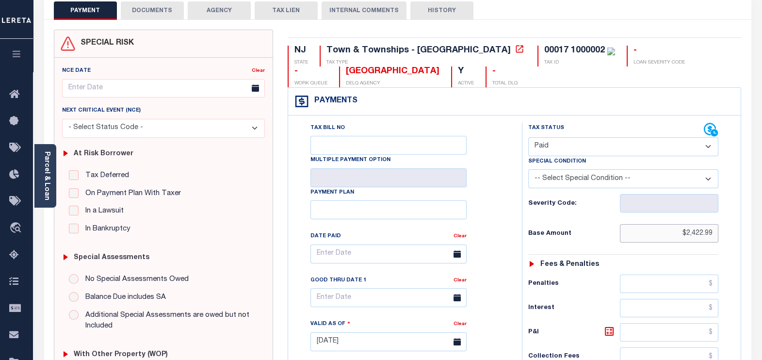
scroll to position [0, 0]
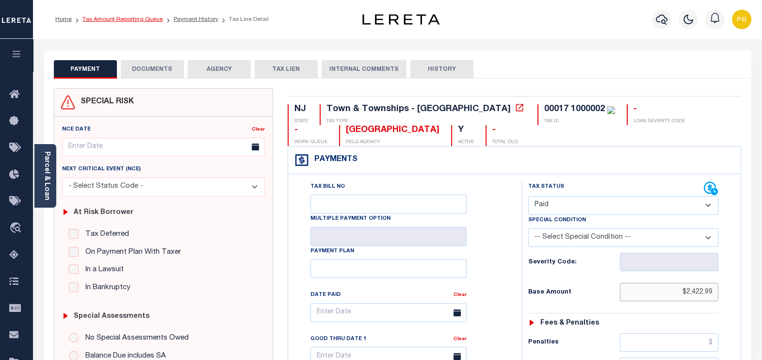
type input "$2,422.99"
click at [143, 21] on link "Tax Amount Reporting Queue" at bounding box center [122, 19] width 81 height 6
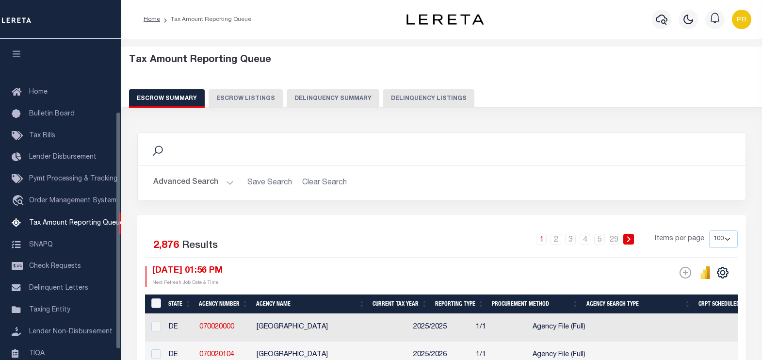
click at [394, 102] on button "Delinquency Listings" at bounding box center [428, 98] width 91 height 18
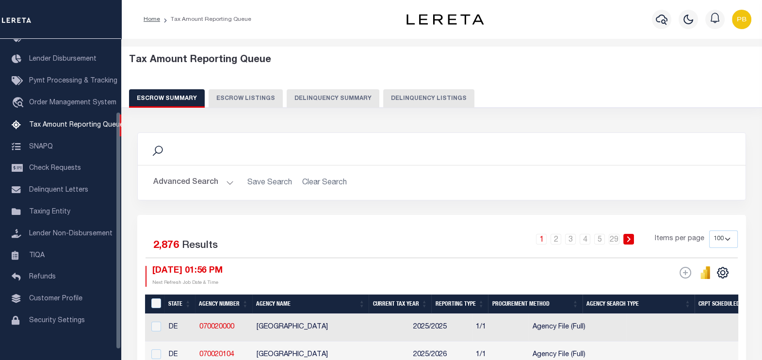
select select "100"
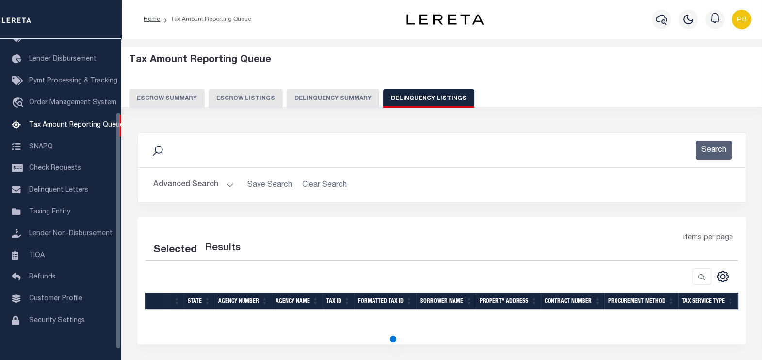
select select "100"
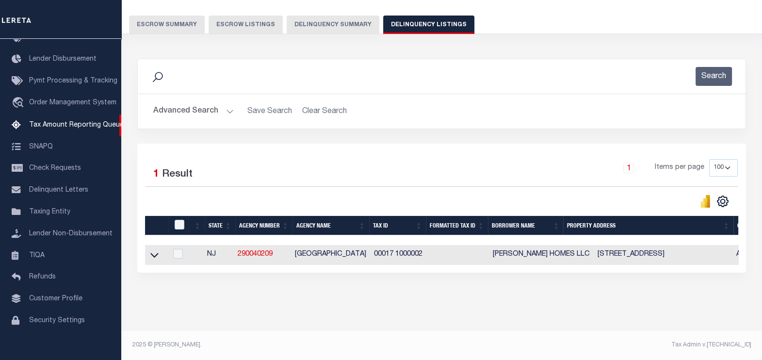
scroll to position [81, 0]
click at [179, 220] on input "checkbox" at bounding box center [180, 225] width 10 height 10
checkbox input "true"
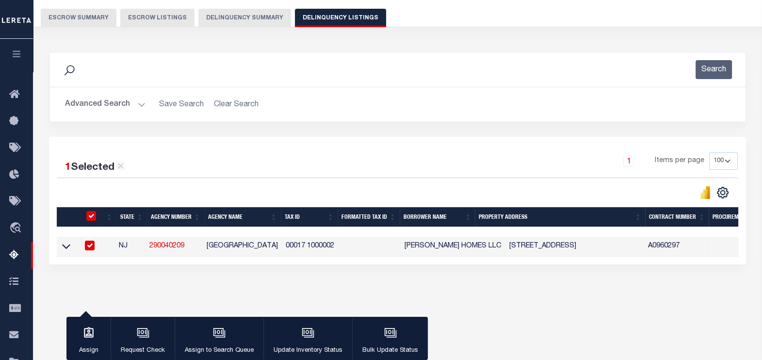
scroll to position [79, 0]
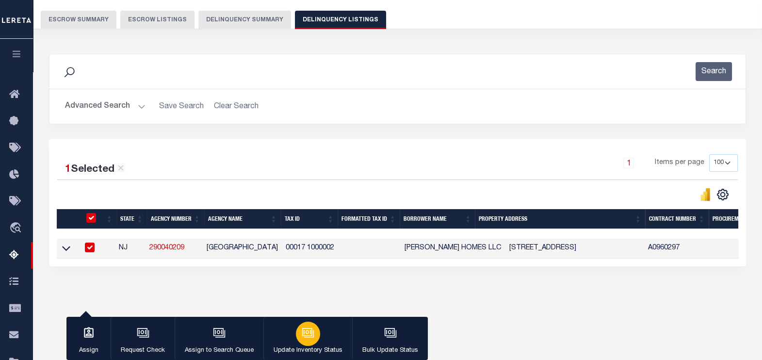
click at [323, 345] on button "Update Inventory Status" at bounding box center [307, 339] width 89 height 44
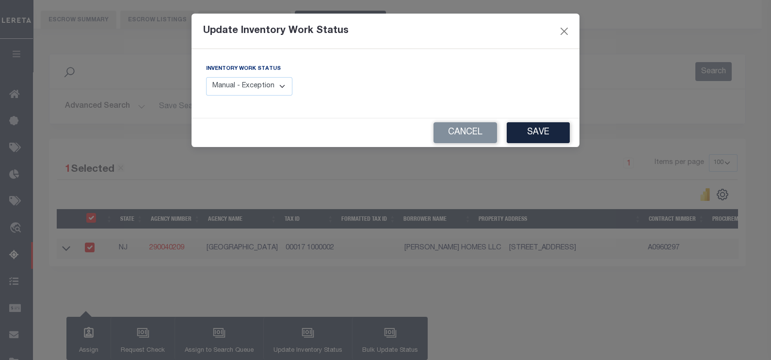
click at [253, 82] on select "Manual - Exception Pended - Awaiting Search Late Add Exception Completed" at bounding box center [249, 86] width 86 height 19
select select "4"
click at [206, 77] on select "Manual - Exception Pended - Awaiting Search Late Add Exception Completed" at bounding box center [249, 86] width 86 height 19
click at [552, 122] on div "Cancel Save" at bounding box center [386, 132] width 388 height 29
click at [552, 127] on button "Save" at bounding box center [538, 132] width 63 height 21
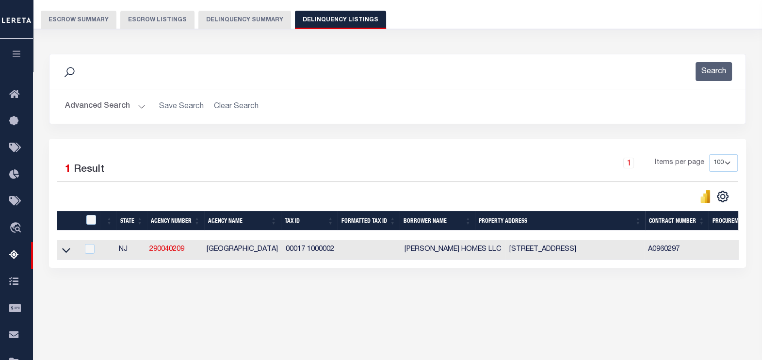
drag, startPoint x: 62, startPoint y: 251, endPoint x: 114, endPoint y: 238, distance: 54.0
click at [62, 251] on icon at bounding box center [66, 250] width 8 height 10
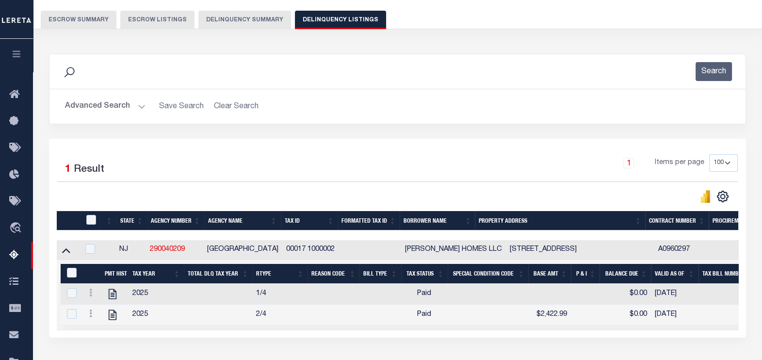
scroll to position [123, 0]
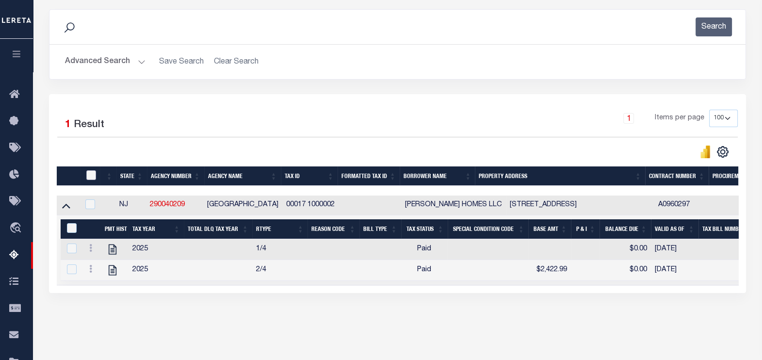
click at [92, 178] on input "checkbox" at bounding box center [91, 175] width 10 height 10
checkbox input "true"
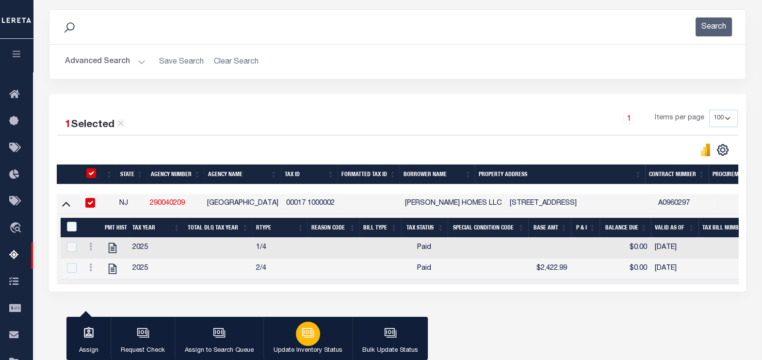
click at [304, 342] on div "button" at bounding box center [308, 334] width 24 height 24
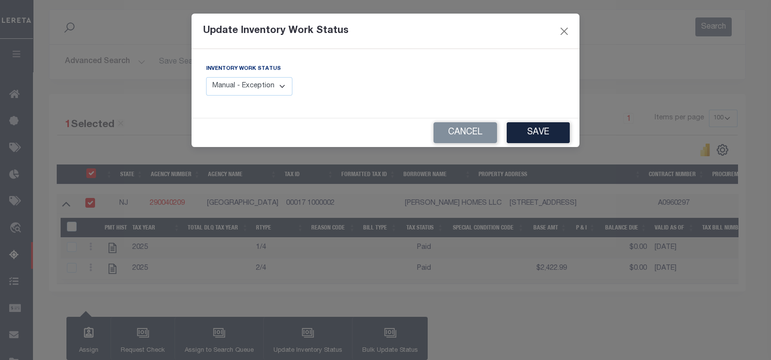
click at [258, 88] on select "Manual - Exception Pended - Awaiting Search Late Add Exception Completed" at bounding box center [249, 86] width 86 height 19
select select "4"
click at [206, 77] on select "Manual - Exception Pended - Awaiting Search Late Add Exception Completed" at bounding box center [249, 86] width 86 height 19
click at [543, 133] on button "Save" at bounding box center [538, 132] width 63 height 21
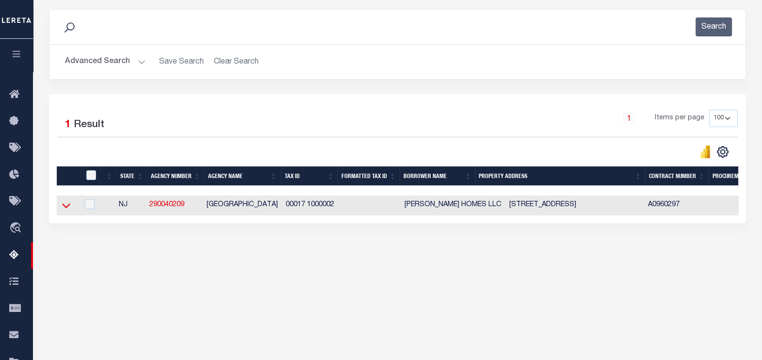
click at [66, 208] on icon at bounding box center [66, 206] width 8 height 5
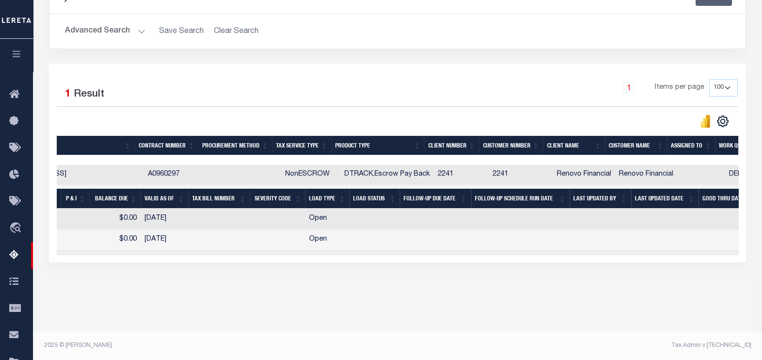
scroll to position [0, 0]
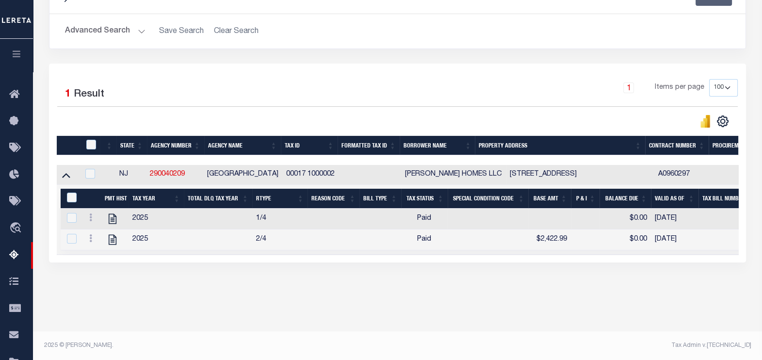
click at [139, 31] on button "Advanced Search" at bounding box center [105, 31] width 81 height 19
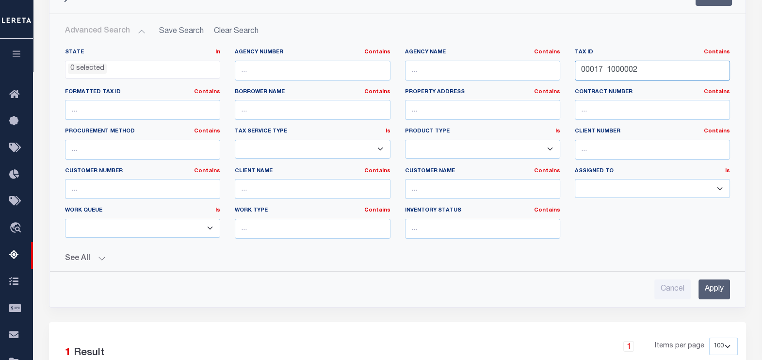
drag, startPoint x: 647, startPoint y: 67, endPoint x: 546, endPoint y: 72, distance: 101.0
click at [546, 72] on div "State In In AK AL AR AZ CA CO CT DC DE FL GA GU HI IA ID IL IN KS KY LA MA MD M…" at bounding box center [398, 148] width 680 height 198
paste input "20 1400008"
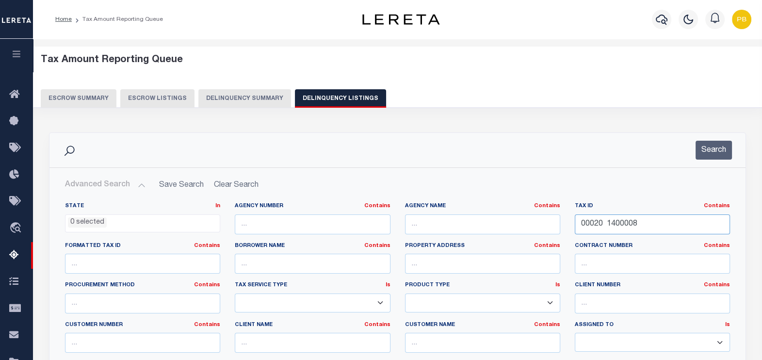
type input "00020 1400008"
click at [723, 148] on button "Search" at bounding box center [714, 150] width 36 height 19
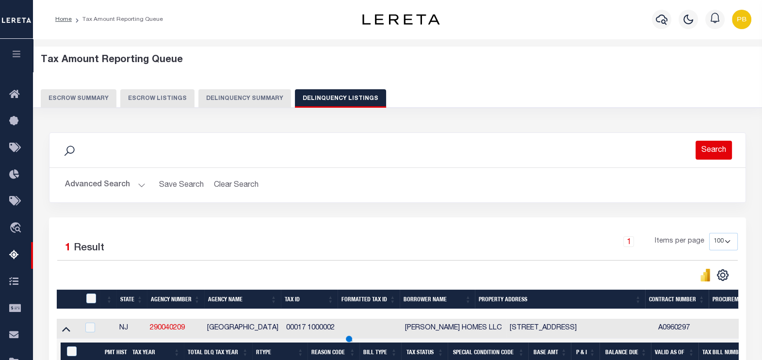
click at [714, 147] on button "Search" at bounding box center [714, 150] width 36 height 19
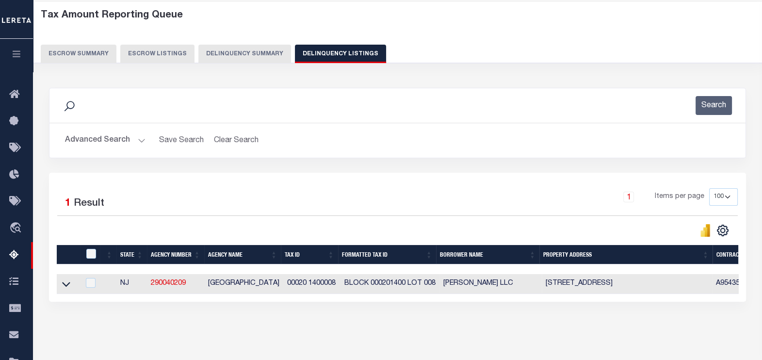
scroll to position [121, 0]
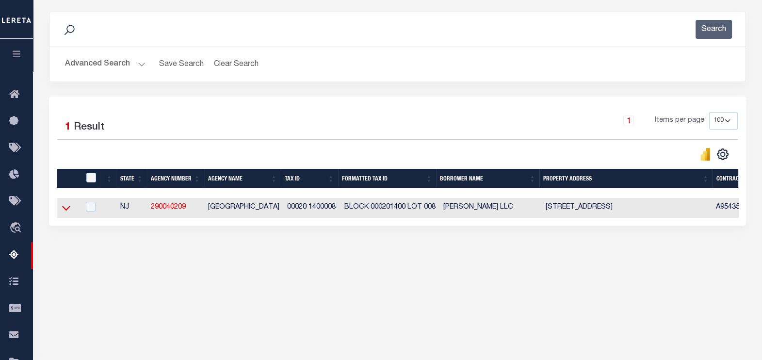
click at [65, 210] on icon at bounding box center [66, 208] width 8 height 10
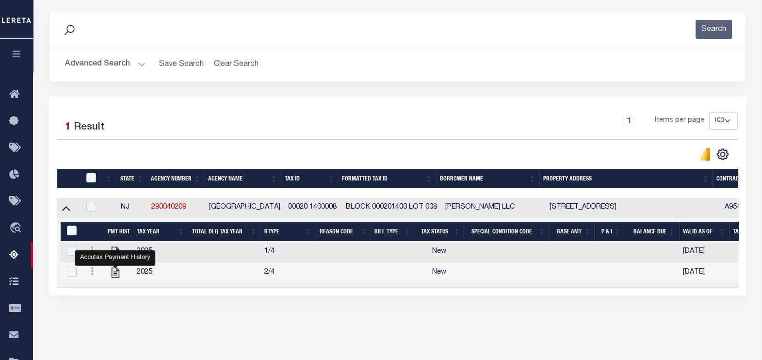
click at [116, 272] on icon "" at bounding box center [115, 272] width 13 height 13
checkbox input "true"
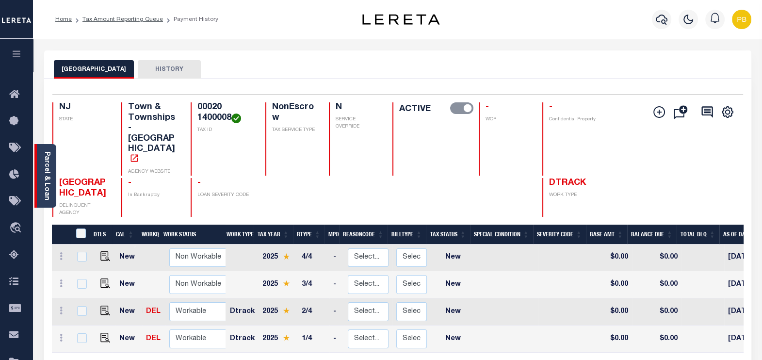
click at [52, 184] on div "Parcel & Loan" at bounding box center [45, 176] width 22 height 64
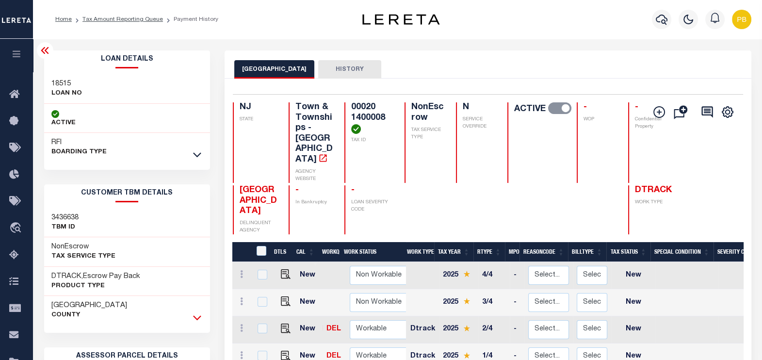
click at [196, 317] on icon at bounding box center [197, 317] width 8 height 10
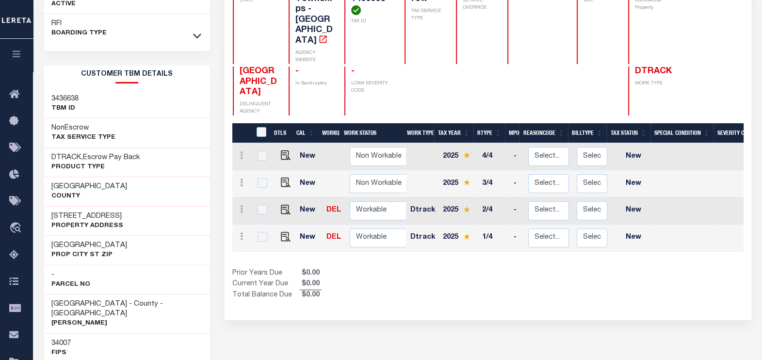
scroll to position [121, 0]
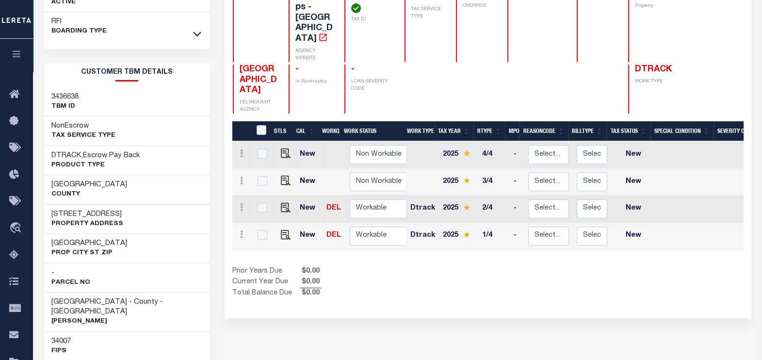
drag, startPoint x: 120, startPoint y: 211, endPoint x: 107, endPoint y: 211, distance: 13.1
click at [107, 211] on div "209 Westmont Avenue Property Address" at bounding box center [127, 219] width 166 height 30
click at [128, 212] on div "209 Westmont Avenue Property Address" at bounding box center [127, 219] width 166 height 30
drag, startPoint x: 129, startPoint y: 212, endPoint x: 51, endPoint y: 213, distance: 77.6
click at [51, 213] on div "209 Westmont Avenue Property Address" at bounding box center [127, 219] width 166 height 30
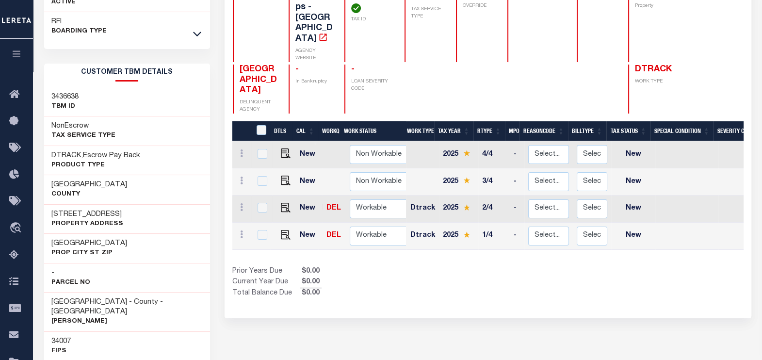
copy h3 "[STREET_ADDRESS]"
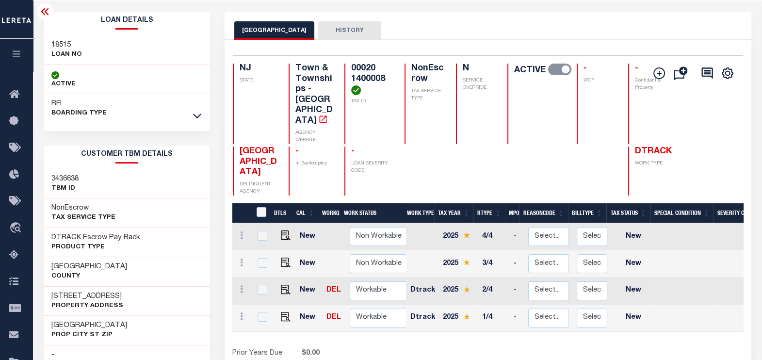
scroll to position [0, 0]
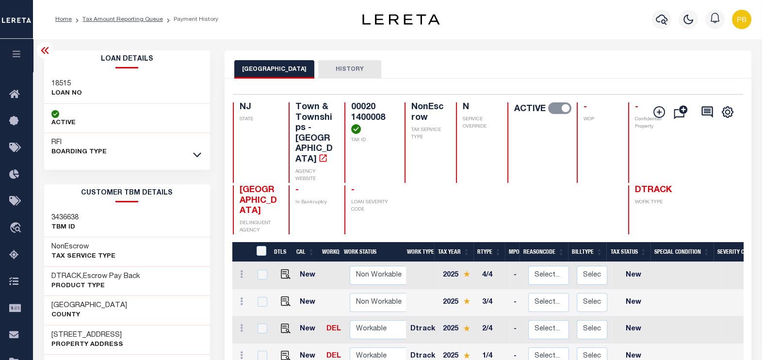
click at [47, 50] on icon at bounding box center [45, 51] width 12 height 12
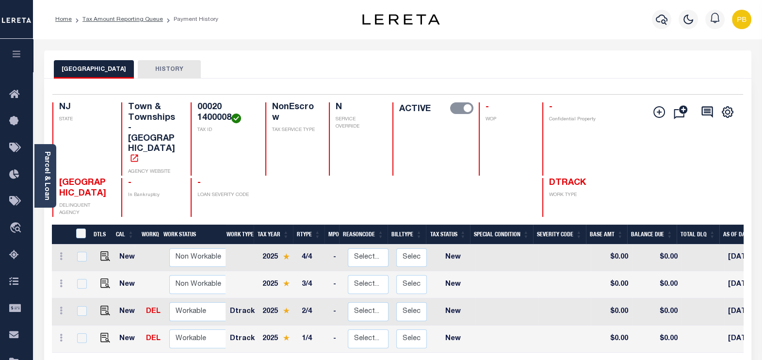
click at [104, 333] on img at bounding box center [105, 338] width 10 height 10
checkbox input "true"
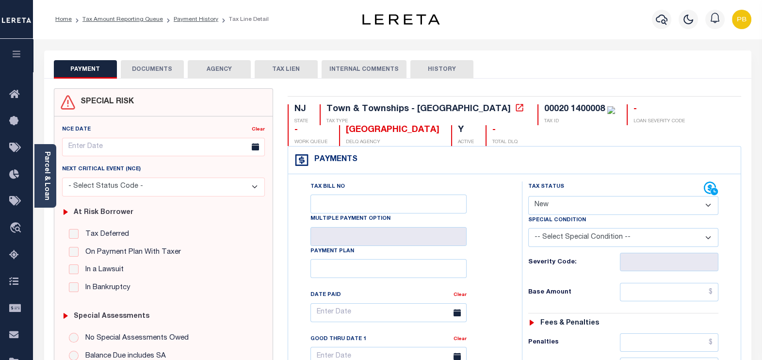
click at [553, 202] on select "- Select Status Code - Open Due/Unpaid Paid Incomplete No Tax Due Internal Refu…" at bounding box center [623, 205] width 191 height 19
select select "PYD"
click at [528, 196] on select "- Select Status Code - Open Due/Unpaid Paid Incomplete No Tax Due Internal Refu…" at bounding box center [623, 205] width 191 height 19
type input "[DATE]"
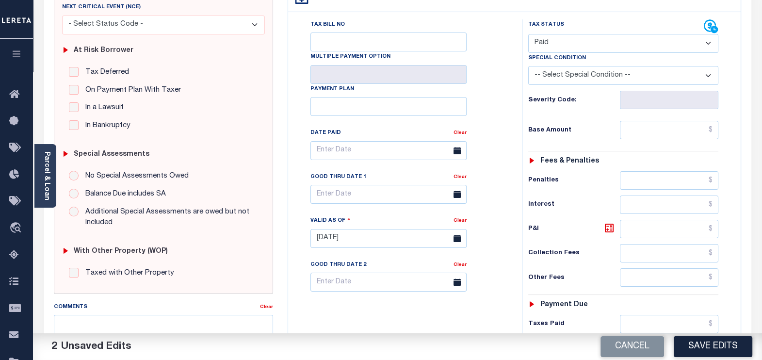
scroll to position [182, 0]
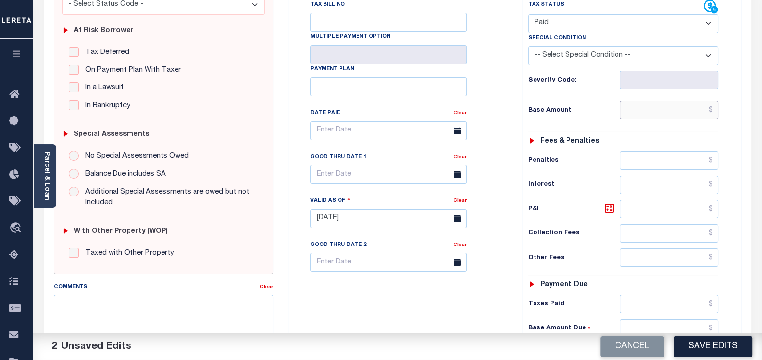
click at [659, 109] on input "text" at bounding box center [669, 110] width 98 height 18
paste input "2,152.27"
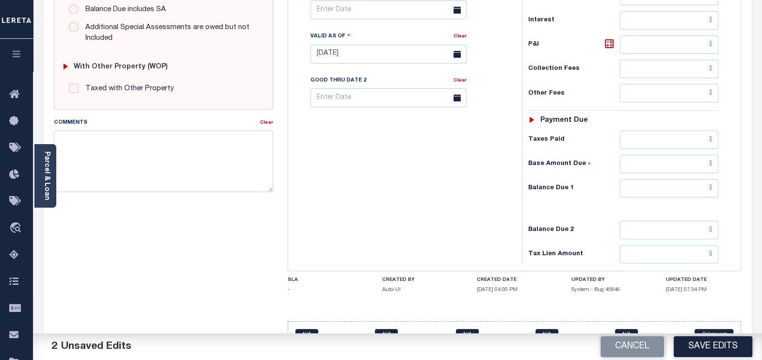
scroll to position [364, 0]
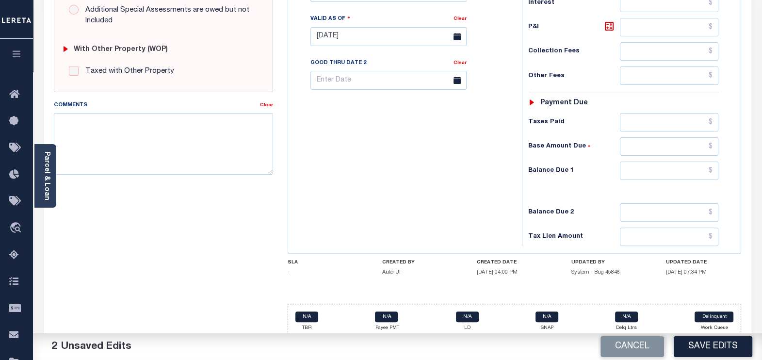
type input "$2,152.27"
click at [672, 121] on input "text" at bounding box center [669, 122] width 98 height 18
paste input "2,152.27"
type input "$2,152.27"
click at [700, 169] on input "text" at bounding box center [669, 171] width 98 height 18
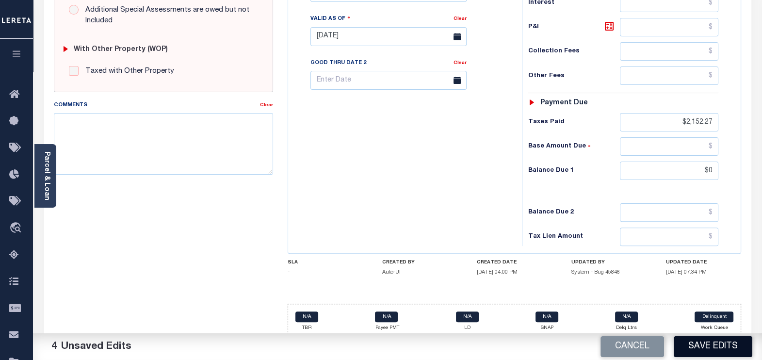
type input "$0.00"
click at [720, 345] on button "Save Edits" at bounding box center [713, 346] width 79 height 21
checkbox input "false"
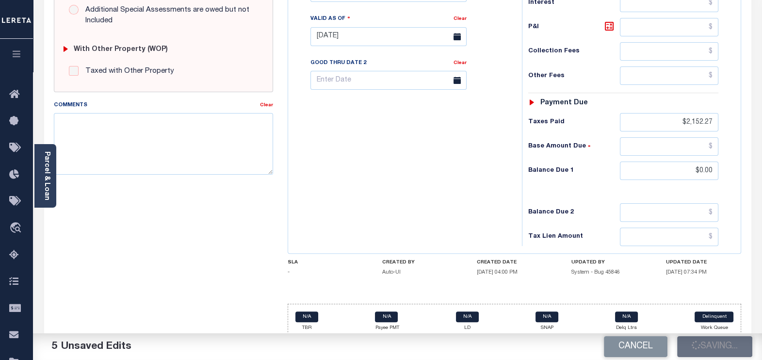
checkbox input "false"
type input "$2,152.27"
type input "$0"
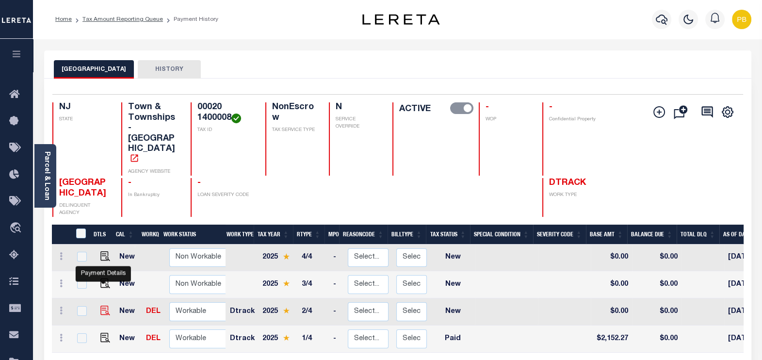
click at [104, 306] on img "" at bounding box center [105, 311] width 10 height 10
checkbox input "true"
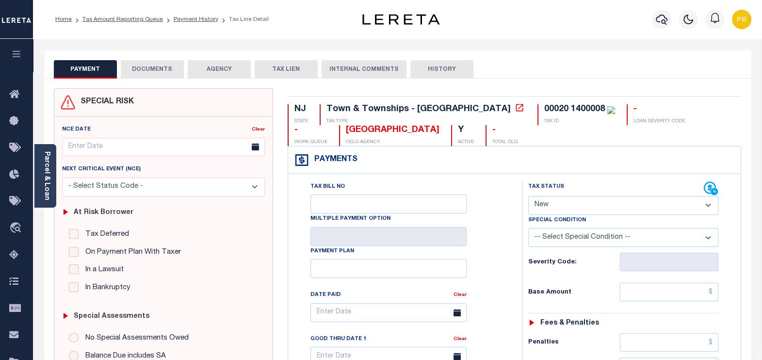
click at [601, 207] on select "- Select Status Code - Open Due/Unpaid Paid Incomplete No Tax Due Internal Refu…" at bounding box center [623, 205] width 191 height 19
select select "PYD"
click at [528, 196] on select "- Select Status Code - Open Due/Unpaid Paid Incomplete No Tax Due Internal Refu…" at bounding box center [623, 205] width 191 height 19
type input "08/19/2025"
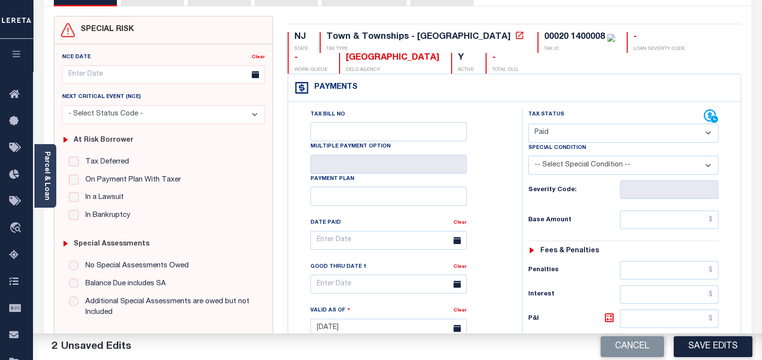
scroll to position [121, 0]
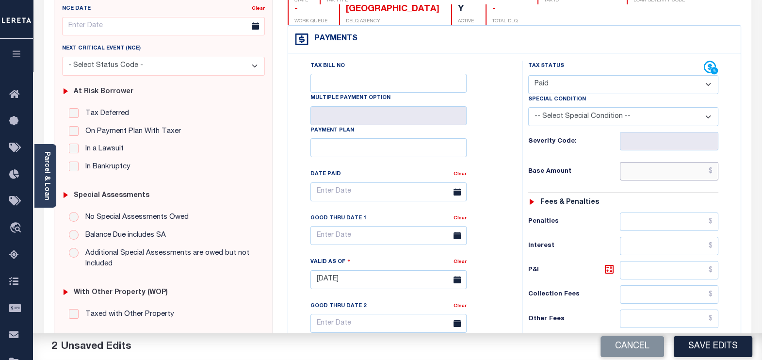
click at [649, 166] on input "text" at bounding box center [669, 171] width 98 height 18
paste input "2,152.26"
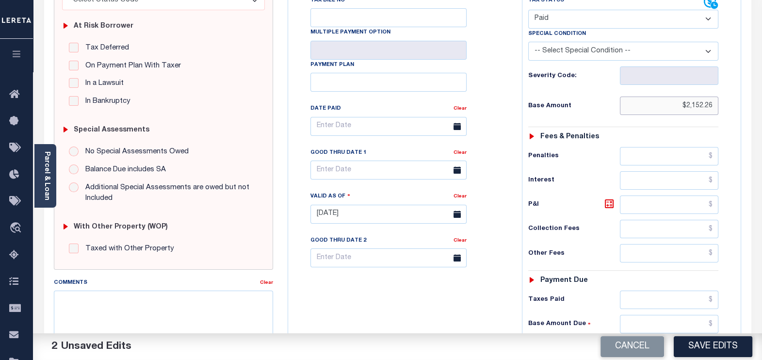
scroll to position [242, 0]
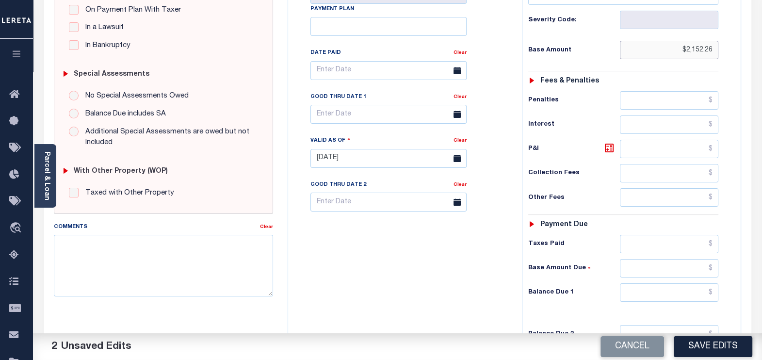
type input "$2,152.26"
click at [663, 239] on input "text" at bounding box center [669, 244] width 98 height 18
paste input "2,152.26"
type input "$2,152.26"
click at [689, 290] on input "text" at bounding box center [669, 292] width 98 height 18
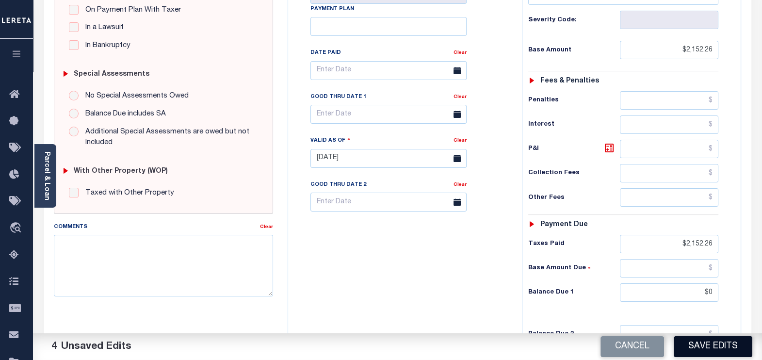
type input "$0.00"
click at [705, 344] on button "Save Edits" at bounding box center [713, 346] width 79 height 21
checkbox input "false"
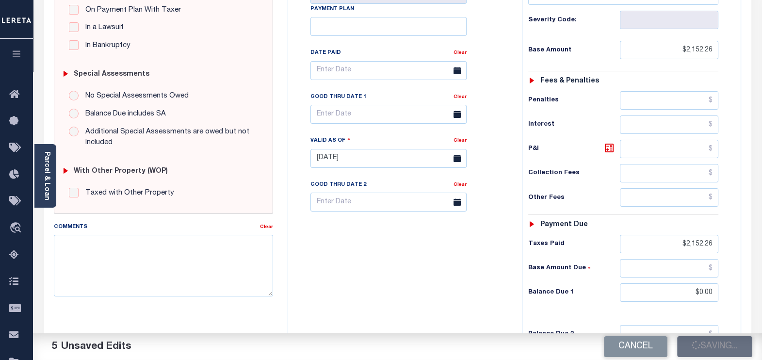
checkbox input "false"
type input "$2,152.26"
type input "$0"
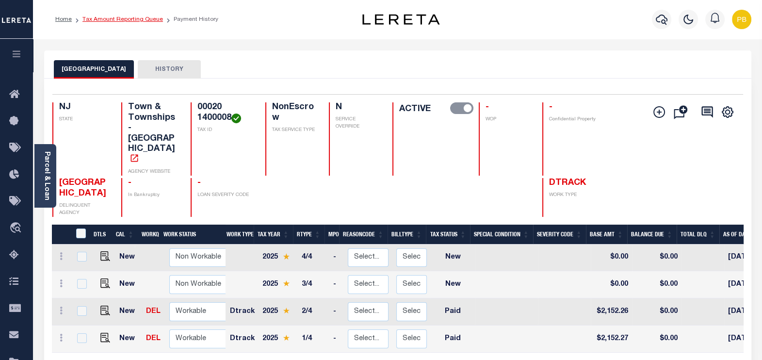
click at [130, 19] on link "Tax Amount Reporting Queue" at bounding box center [122, 19] width 81 height 6
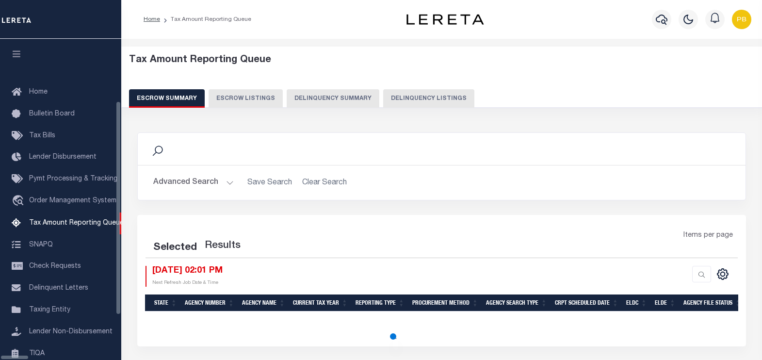
click at [395, 99] on button "Delinquency Listings" at bounding box center [428, 98] width 91 height 18
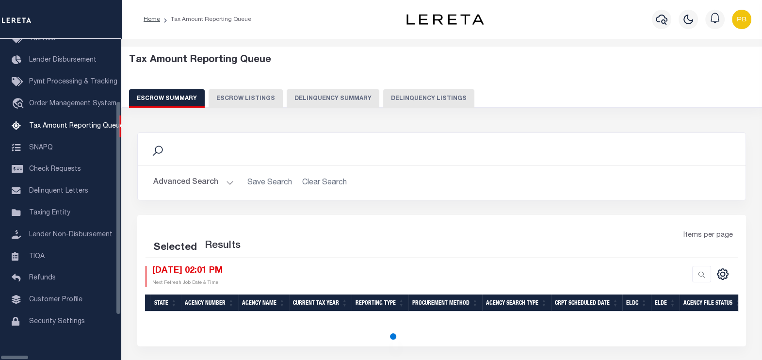
select select "100"
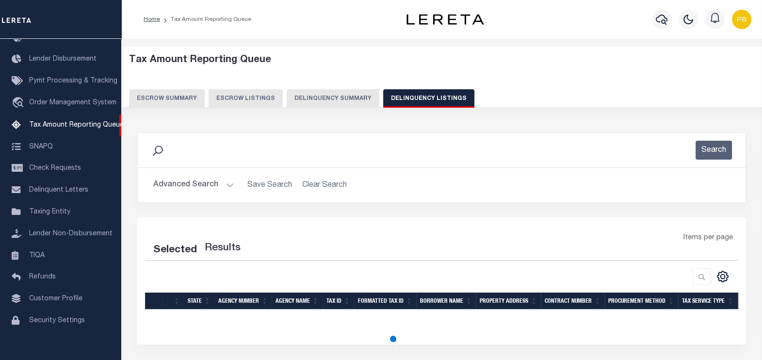
select select "100"
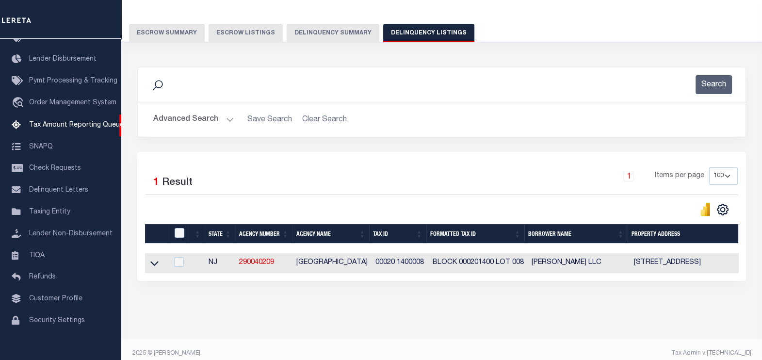
scroll to position [81, 0]
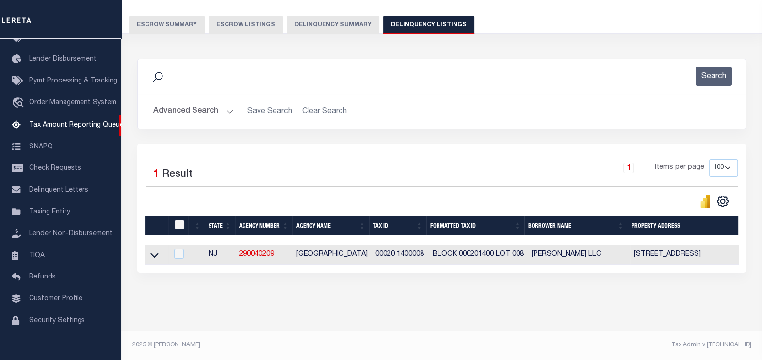
click at [181, 220] on input "checkbox" at bounding box center [180, 225] width 10 height 10
checkbox input "true"
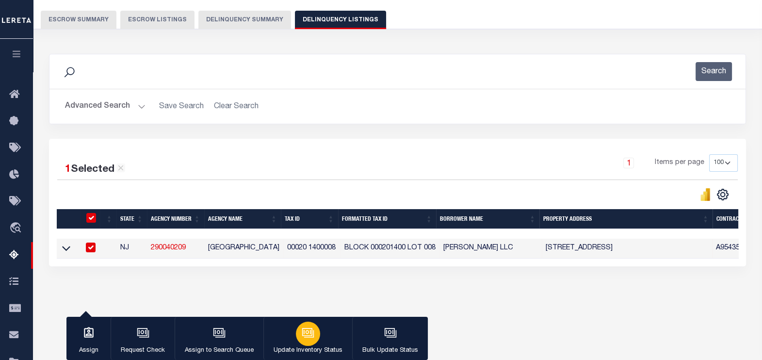
click at [310, 341] on div "button" at bounding box center [308, 334] width 24 height 24
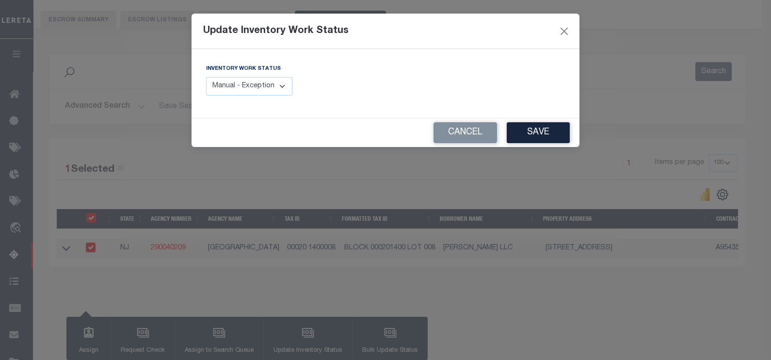
click at [275, 84] on select "Manual - Exception Pended - Awaiting Search Late Add Exception Completed" at bounding box center [249, 86] width 86 height 19
select select "4"
click at [206, 77] on select "Manual - Exception Pended - Awaiting Search Late Add Exception Completed" at bounding box center [249, 86] width 86 height 19
click at [540, 136] on button "Save" at bounding box center [538, 132] width 63 height 21
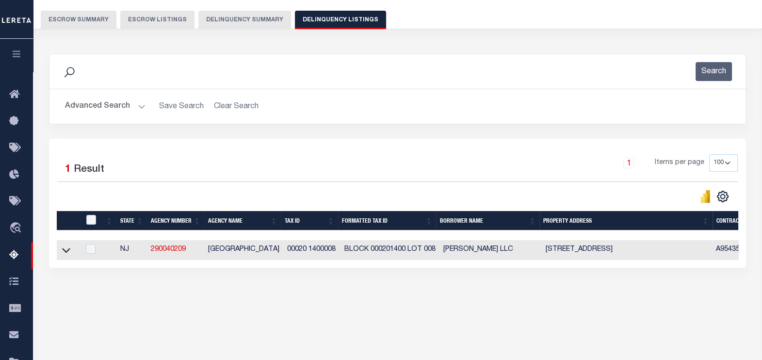
click at [139, 106] on button "Advanced Search" at bounding box center [105, 106] width 81 height 19
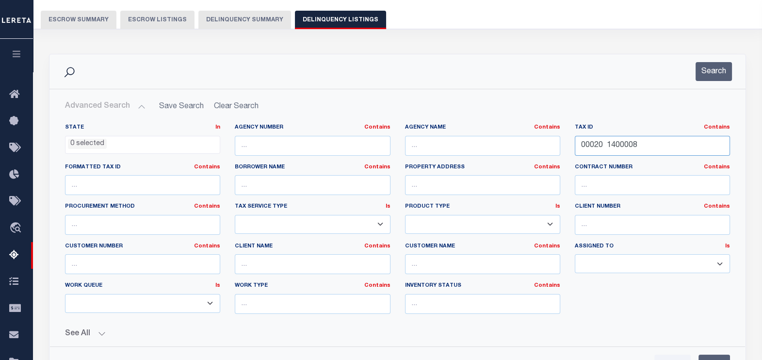
drag, startPoint x: 659, startPoint y: 148, endPoint x: 541, endPoint y: 148, distance: 117.4
click at [541, 148] on div "State In In AK AL AR AZ CA CO CT DC DE FL GA GU HI IA ID IL IN KS KY LA MA MD M…" at bounding box center [398, 223] width 680 height 198
click at [596, 143] on input "text" at bounding box center [652, 146] width 155 height 20
paste input "00027 0400017"
type input "00027 0400017"
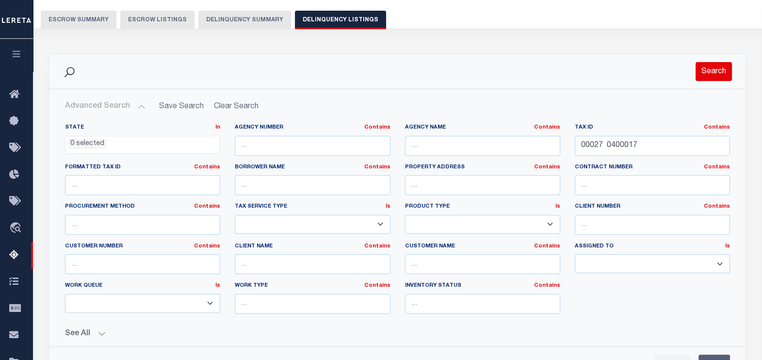
click at [699, 71] on button "Search" at bounding box center [714, 71] width 36 height 19
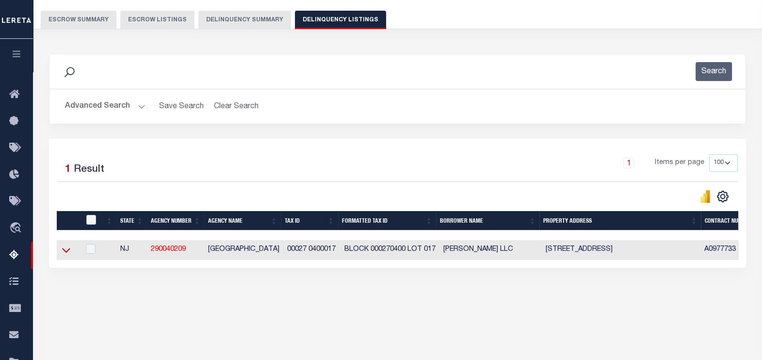
click at [63, 253] on icon at bounding box center [66, 250] width 8 height 10
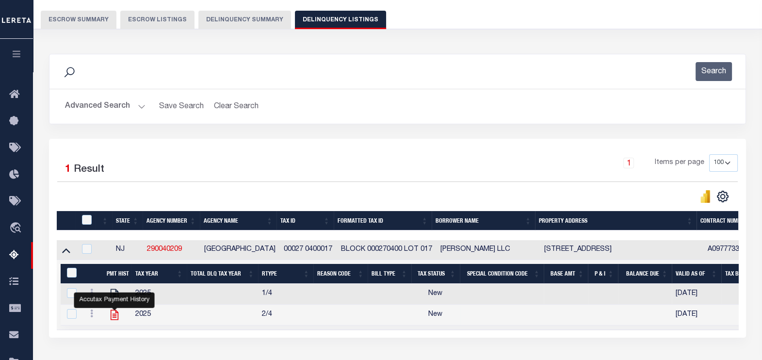
click at [112, 319] on icon "" at bounding box center [114, 314] width 13 height 13
checkbox input "true"
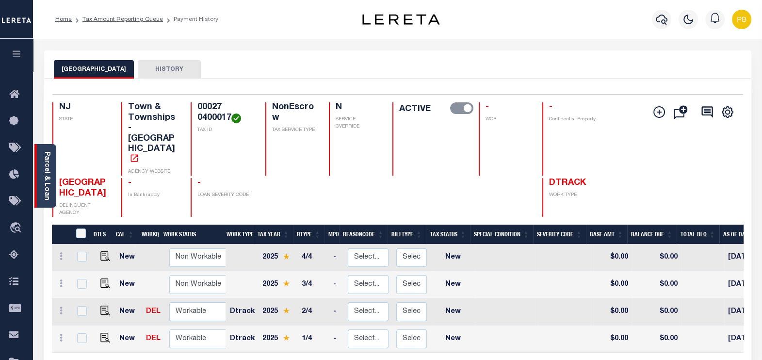
click at [47, 172] on link "Parcel & Loan" at bounding box center [46, 175] width 7 height 49
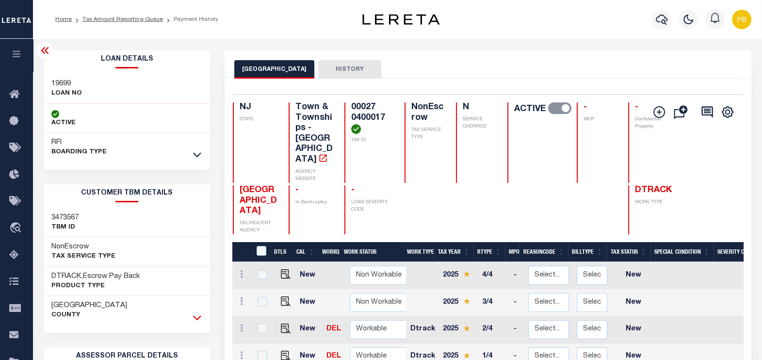
click at [196, 315] on icon at bounding box center [197, 317] width 8 height 10
click at [47, 53] on icon at bounding box center [45, 50] width 8 height 7
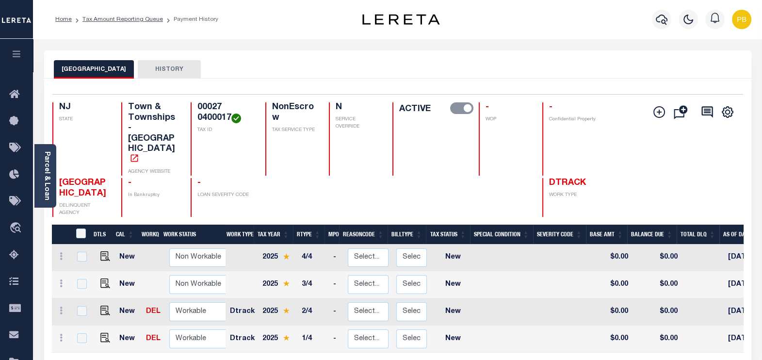
scroll to position [3, 0]
click at [103, 330] on img "" at bounding box center [105, 335] width 10 height 10
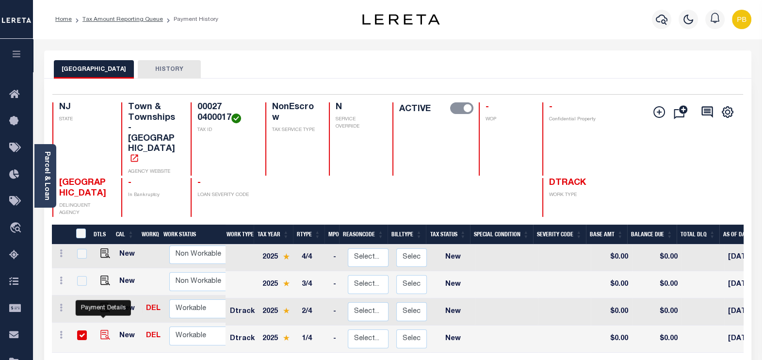
checkbox input "true"
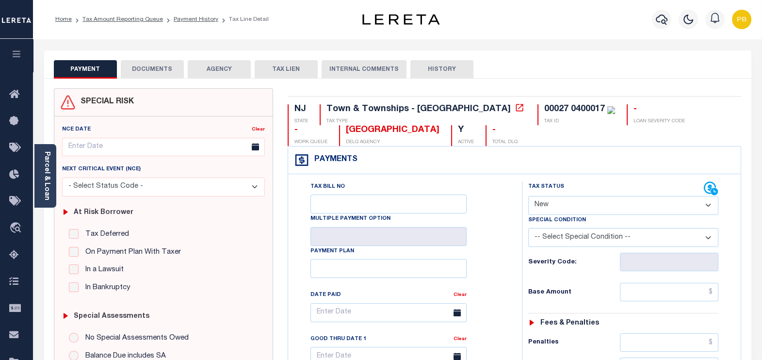
click at [562, 206] on select "- Select Status Code - Open Due/Unpaid Paid Incomplete No Tax Due Internal Refu…" at bounding box center [623, 205] width 191 height 19
select select "PYD"
click at [528, 196] on select "- Select Status Code - Open Due/Unpaid Paid Incomplete No Tax Due Internal Refu…" at bounding box center [623, 205] width 191 height 19
type input "[DATE]"
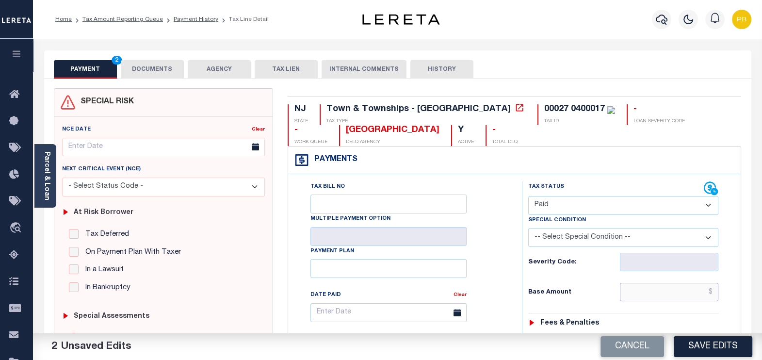
click at [655, 287] on input "text" at bounding box center [669, 292] width 98 height 18
paste input "2,299.08"
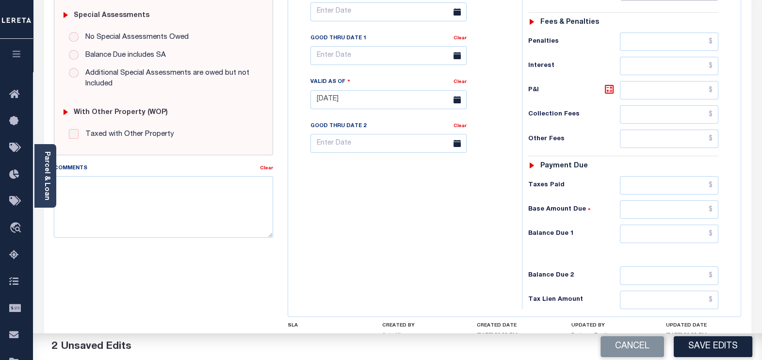
scroll to position [303, 0]
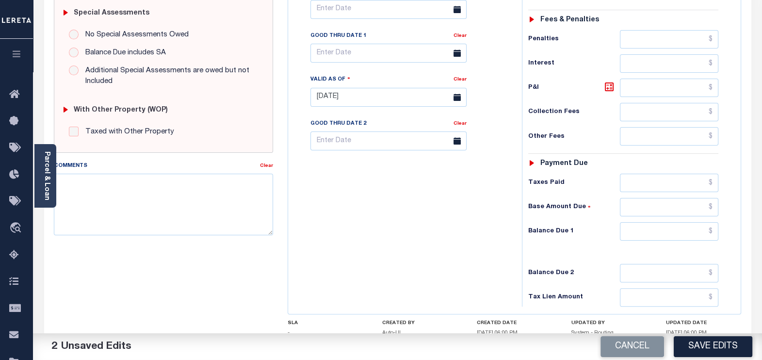
type input "$2,299.08"
click at [665, 177] on input "text" at bounding box center [669, 183] width 98 height 18
paste input "2,299.08"
type input "$2,299.08"
click at [679, 229] on input "text" at bounding box center [669, 231] width 98 height 18
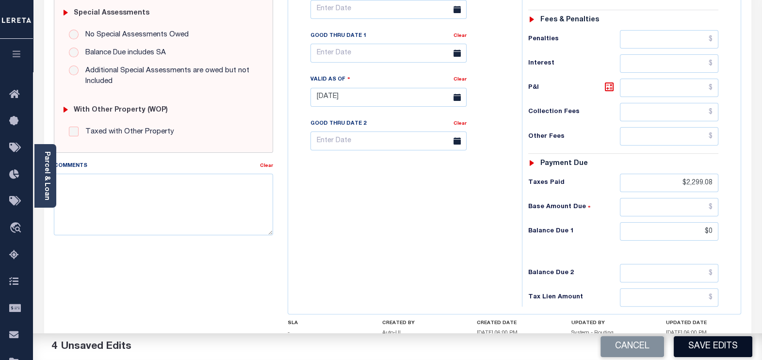
type input "$0.00"
click at [708, 343] on button "Save Edits" at bounding box center [713, 346] width 79 height 21
checkbox input "false"
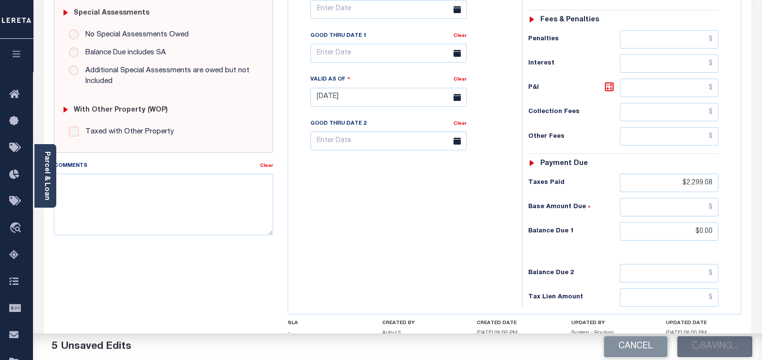
checkbox input "false"
type input "$2,299.08"
type input "$0"
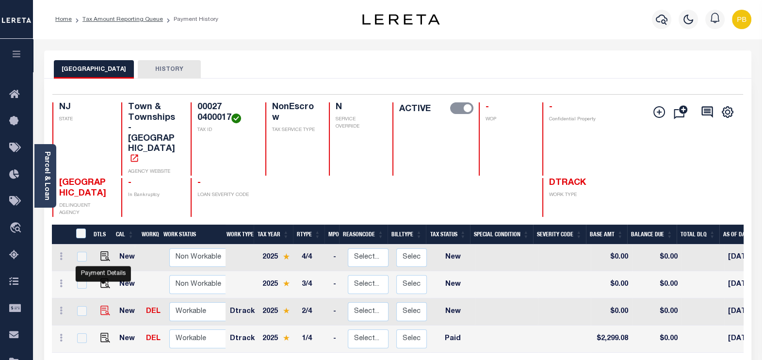
click at [101, 306] on img "" at bounding box center [105, 311] width 10 height 10
checkbox input "true"
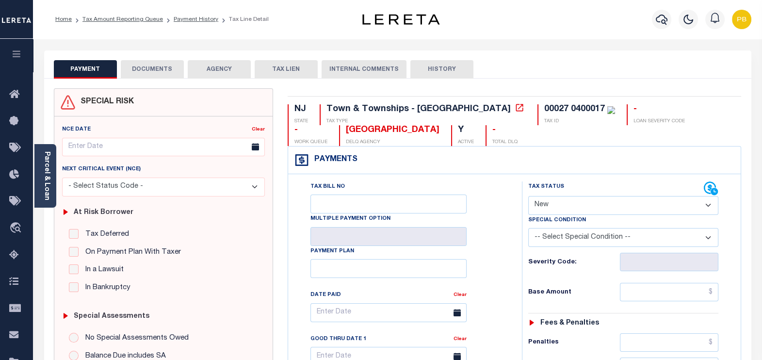
click at [584, 211] on select "- Select Status Code - Open Due/Unpaid Paid Incomplete No Tax Due Internal Refu…" at bounding box center [623, 205] width 191 height 19
select select "PYD"
click at [528, 196] on select "- Select Status Code - Open Due/Unpaid Paid Incomplete No Tax Due Internal Refu…" at bounding box center [623, 205] width 191 height 19
type input "[DATE]"
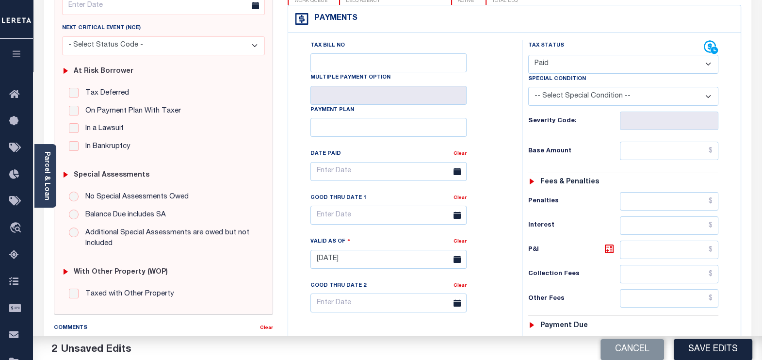
scroll to position [182, 0]
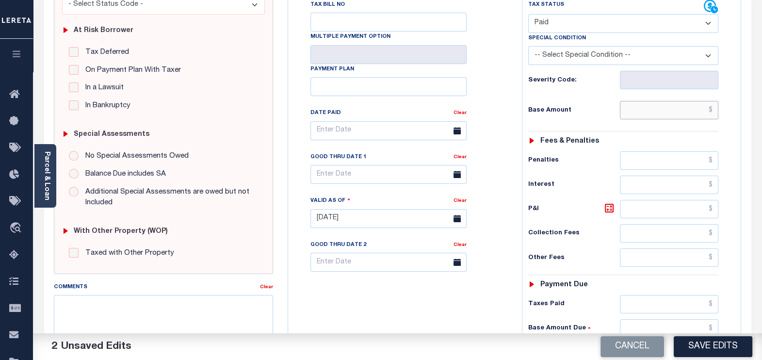
click at [640, 110] on input "text" at bounding box center [669, 110] width 98 height 18
paste input "2,299.08"
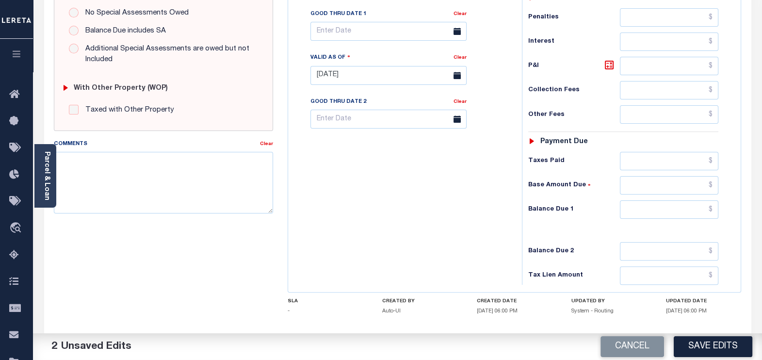
scroll to position [364, 0]
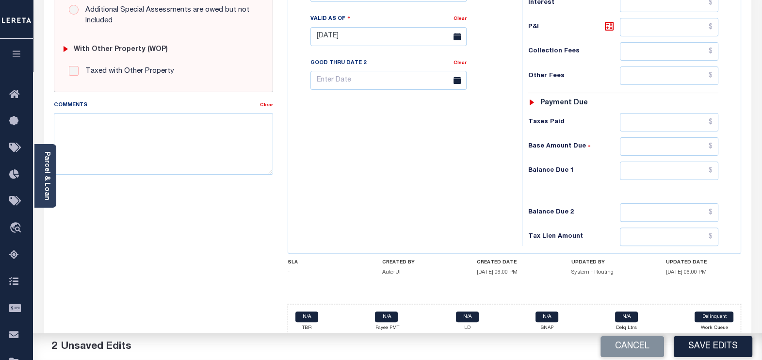
type input "$2,299.08"
click at [665, 123] on input "text" at bounding box center [669, 122] width 98 height 18
paste input "2,299.08"
type input "$2,299.08"
click at [698, 173] on input "text" at bounding box center [669, 171] width 98 height 18
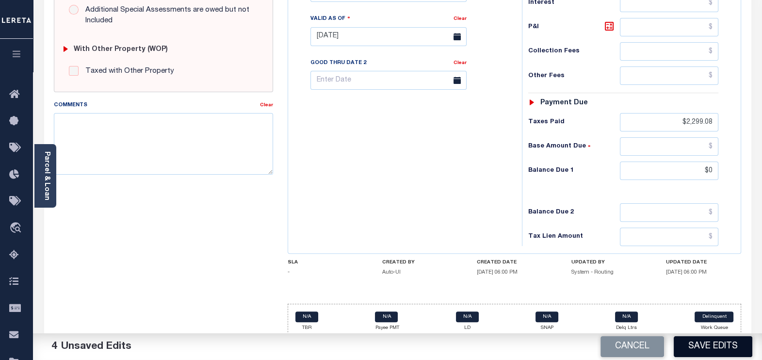
type input "$0.00"
click at [727, 347] on button "Save Edits" at bounding box center [713, 346] width 79 height 21
checkbox input "false"
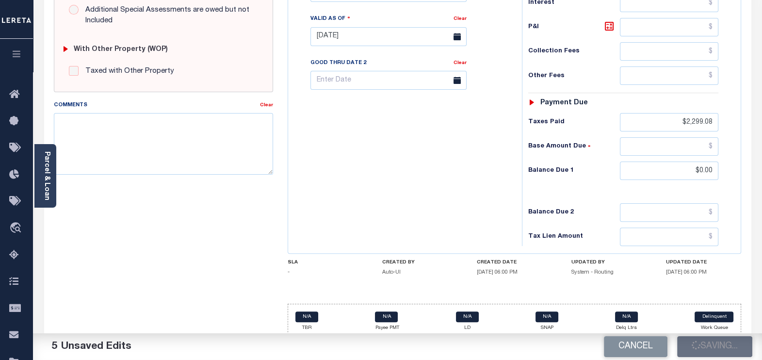
checkbox input "false"
type input "$2,299.08"
type input "$0"
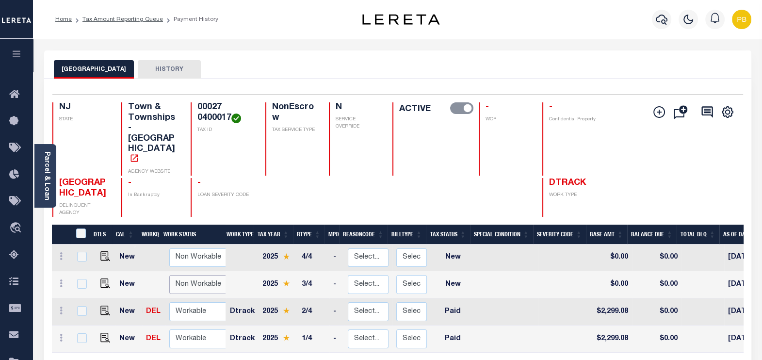
click at [189, 275] on select "Non Workable Workable" at bounding box center [198, 284] width 58 height 19
checkbox input "true"
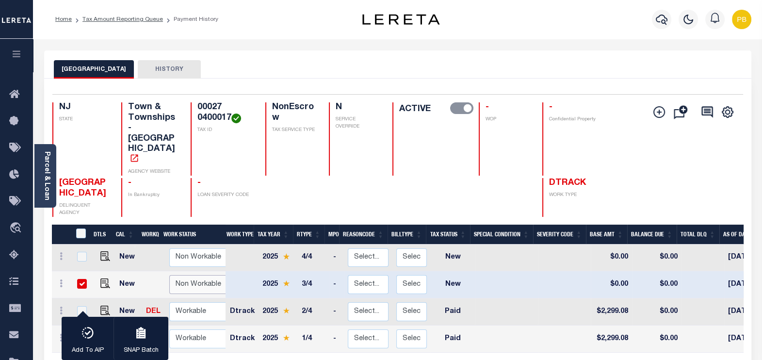
select select "false"
click at [169, 275] on select "Non Workable Workable" at bounding box center [198, 284] width 58 height 19
checkbox input "false"
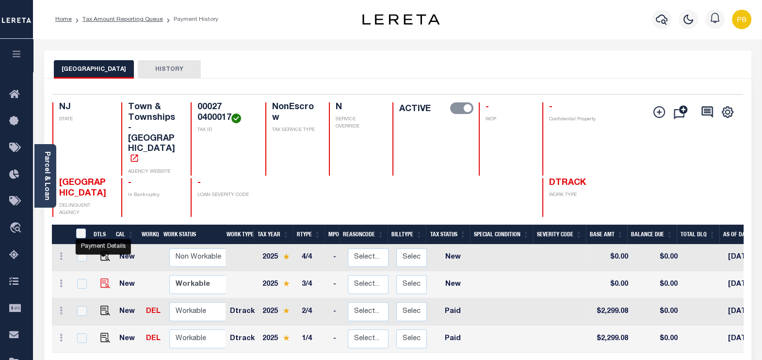
click at [106, 278] on img "" at bounding box center [105, 283] width 10 height 10
checkbox input "true"
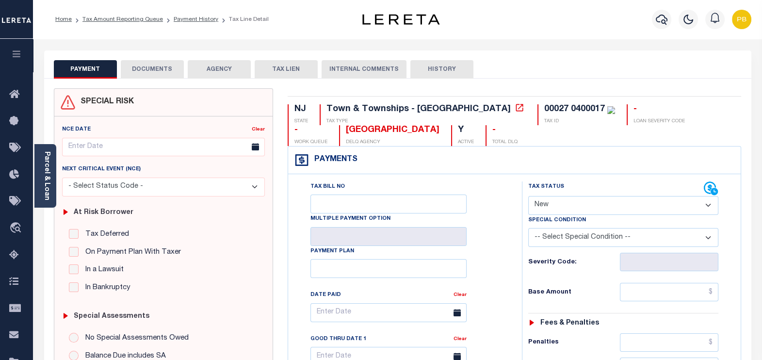
click at [553, 200] on select "- Select Status Code - Open Due/Unpaid Paid Incomplete No Tax Due Internal Refu…" at bounding box center [623, 205] width 191 height 19
click at [591, 207] on select "- Select Status Code - Open Due/Unpaid Paid Incomplete No Tax Due Internal Refu…" at bounding box center [623, 205] width 191 height 19
select select "PYD"
click at [528, 196] on select "- Select Status Code - Open Due/Unpaid Paid Incomplete No Tax Due Internal Refu…" at bounding box center [623, 205] width 191 height 19
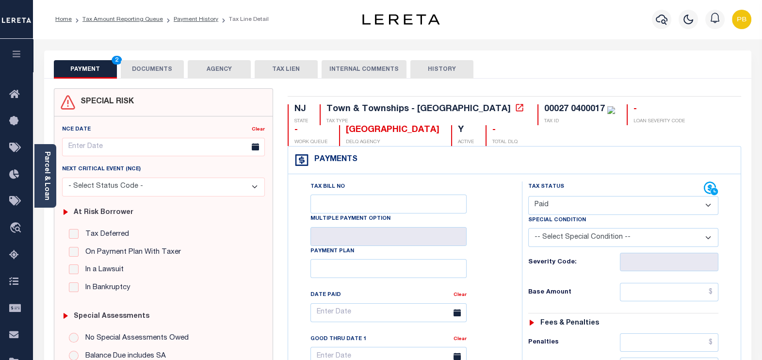
type input "[DATE]"
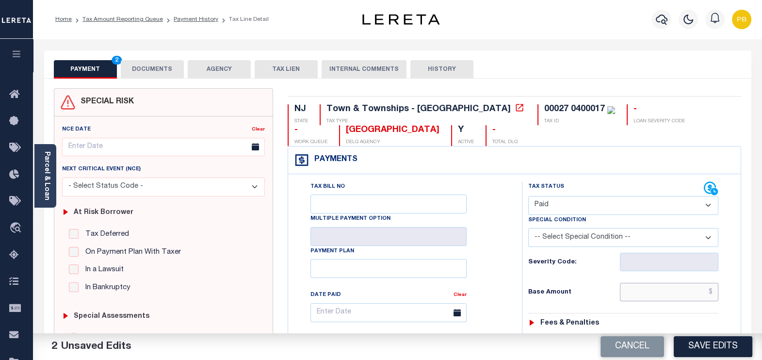
click at [660, 292] on input "text" at bounding box center [669, 292] width 98 height 18
paste input "3,164.33"
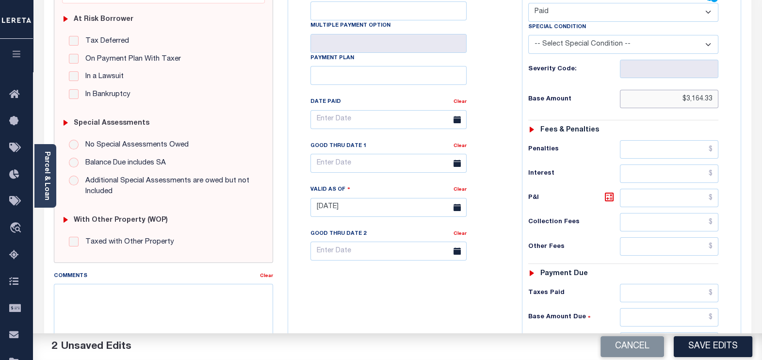
scroll to position [242, 0]
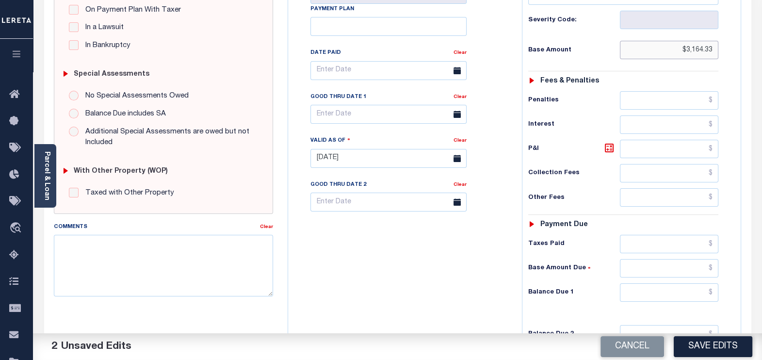
type input "$3,164.33"
click at [665, 240] on input "text" at bounding box center [669, 244] width 98 height 18
paste input "3,164.33"
type input "$3,164.33"
click at [683, 288] on input "text" at bounding box center [669, 292] width 98 height 18
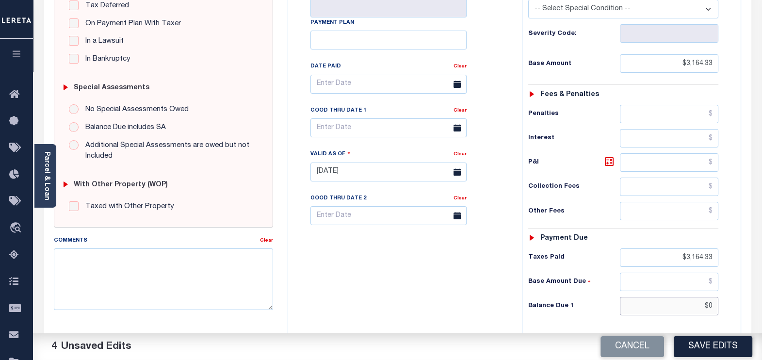
scroll to position [0, 0]
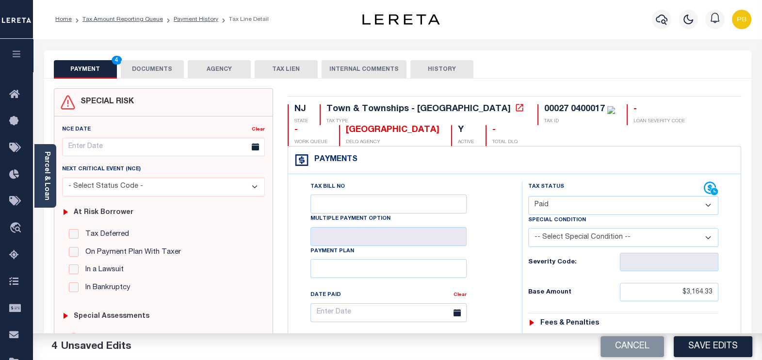
type input "$0.00"
click at [146, 69] on button "DOCUMENTS" at bounding box center [152, 69] width 63 height 18
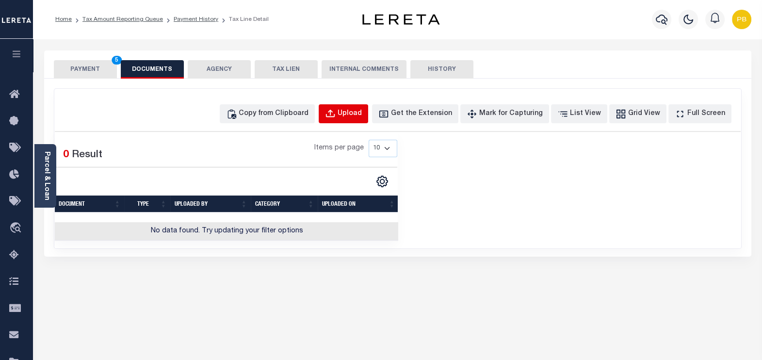
click at [362, 115] on div "Upload" at bounding box center [350, 114] width 24 height 11
select select "POP"
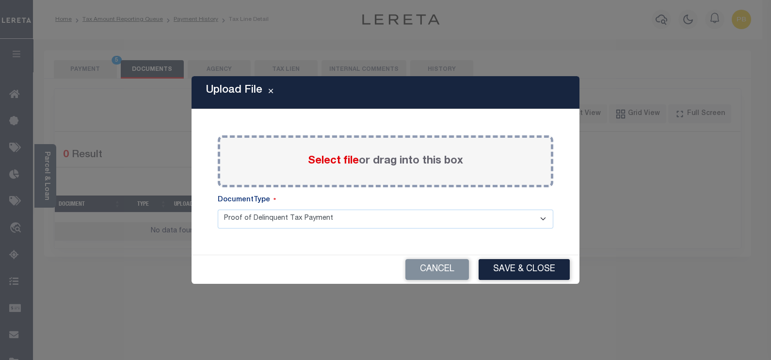
click at [343, 161] on span "Select file" at bounding box center [333, 161] width 51 height 11
click at [0, 0] on input "Select file or drag into this box" at bounding box center [0, 0] width 0 height 0
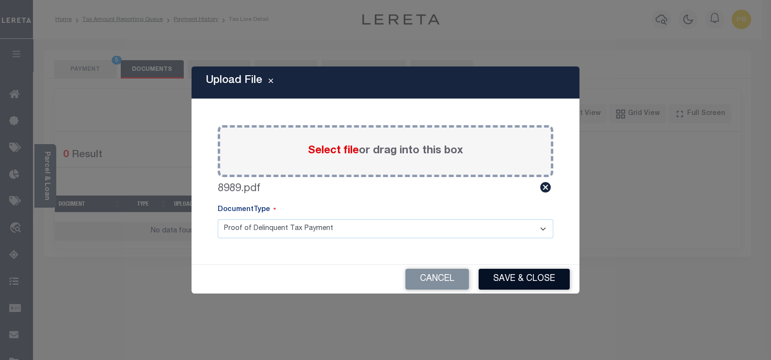
click at [541, 278] on button "Save & Close" at bounding box center [524, 279] width 91 height 21
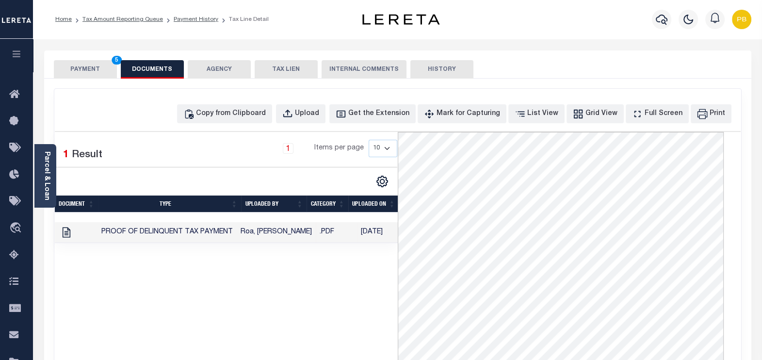
click at [90, 69] on button "PAYMENT 5" at bounding box center [85, 69] width 63 height 18
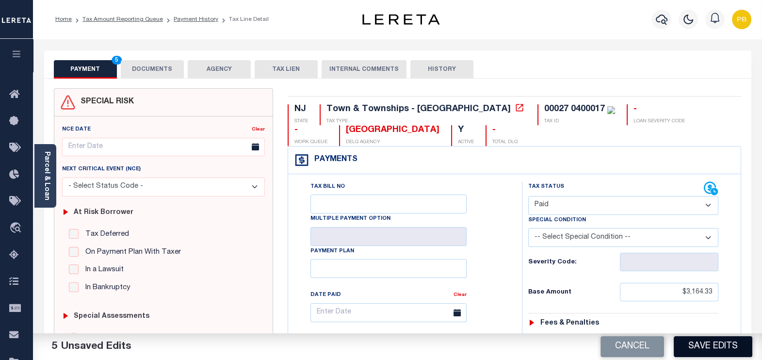
click at [727, 345] on button "Save Edits" at bounding box center [713, 346] width 79 height 21
checkbox input "false"
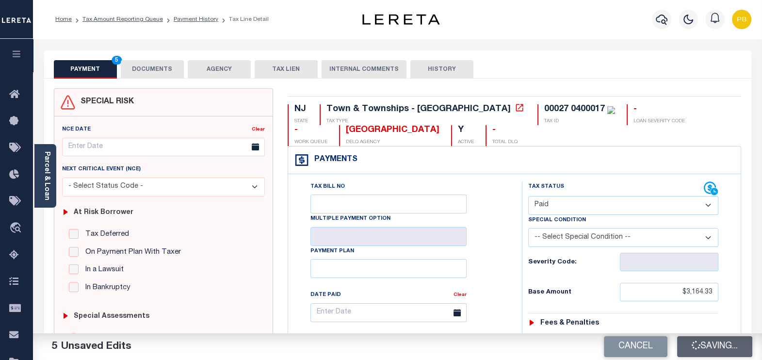
type input "$3,164.33"
type input "$0"
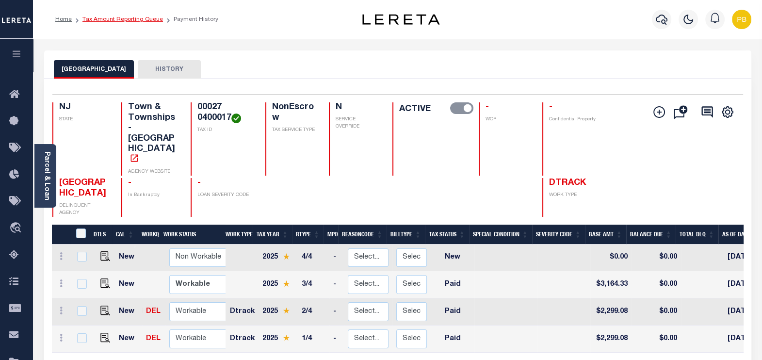
click at [134, 19] on link "Tax Amount Reporting Queue" at bounding box center [122, 19] width 81 height 6
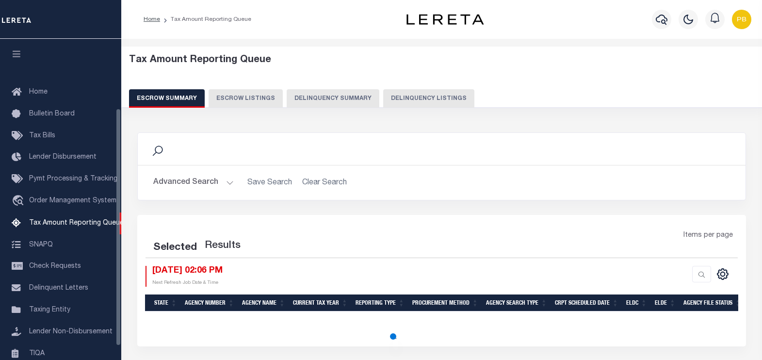
click at [395, 99] on button "Delinquency Listings" at bounding box center [428, 98] width 91 height 18
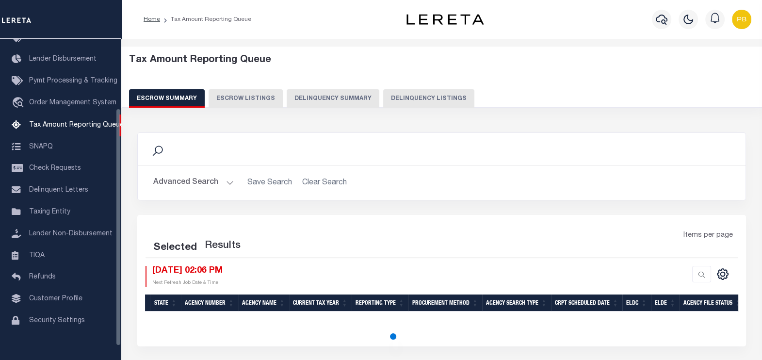
select select "100"
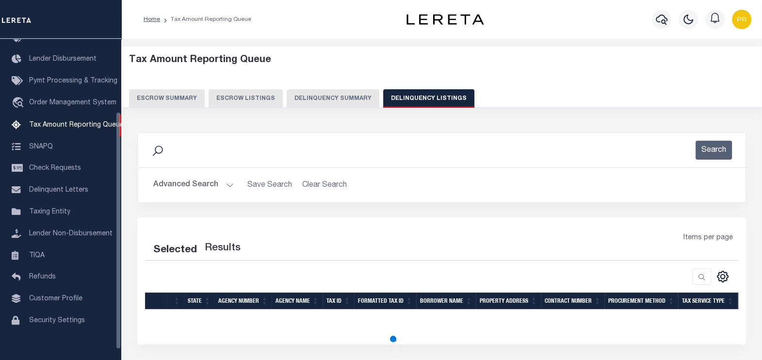
select select "100"
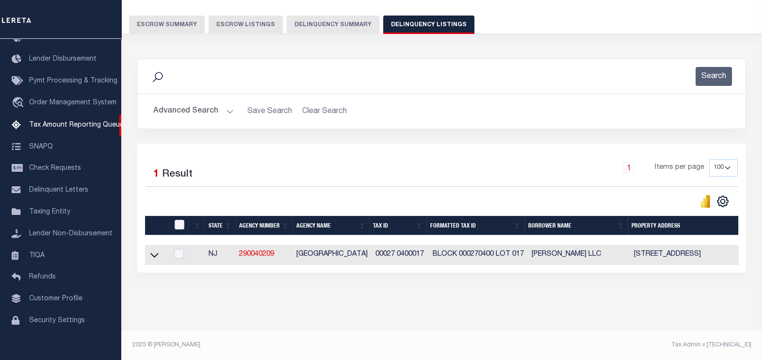
scroll to position [81, 0]
click at [178, 221] on input "checkbox" at bounding box center [180, 225] width 10 height 10
checkbox input "true"
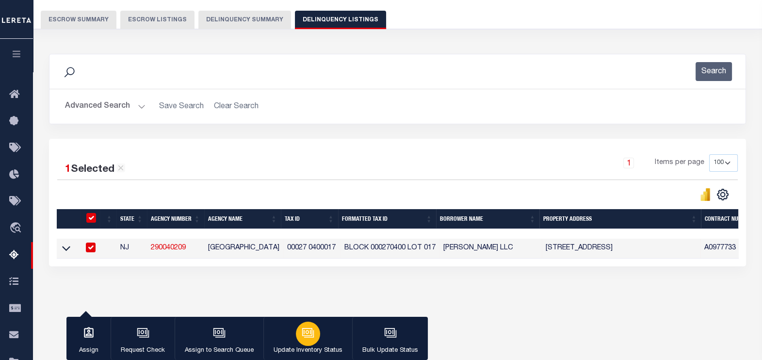
click at [302, 331] on icon "button" at bounding box center [307, 332] width 10 height 8
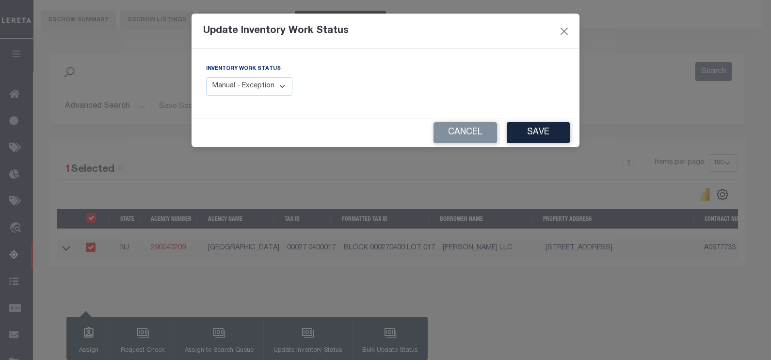
click at [269, 86] on select "Manual - Exception Pended - Awaiting Search Late Add Exception Completed" at bounding box center [249, 86] width 86 height 19
select select "4"
click at [206, 77] on select "Manual - Exception Pended - Awaiting Search Late Add Exception Completed" at bounding box center [249, 86] width 86 height 19
click at [551, 132] on button "Save" at bounding box center [538, 132] width 63 height 21
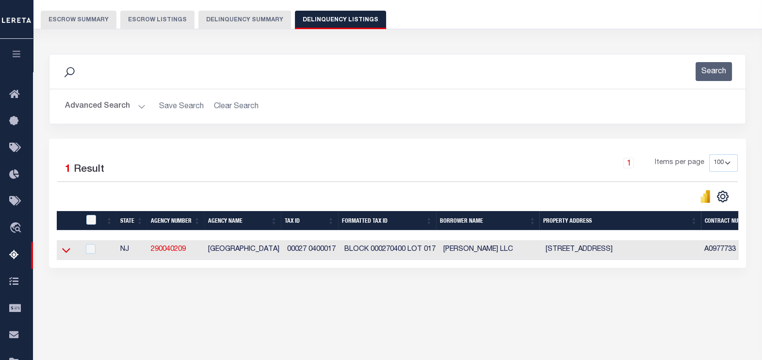
click at [65, 253] on icon at bounding box center [66, 250] width 8 height 10
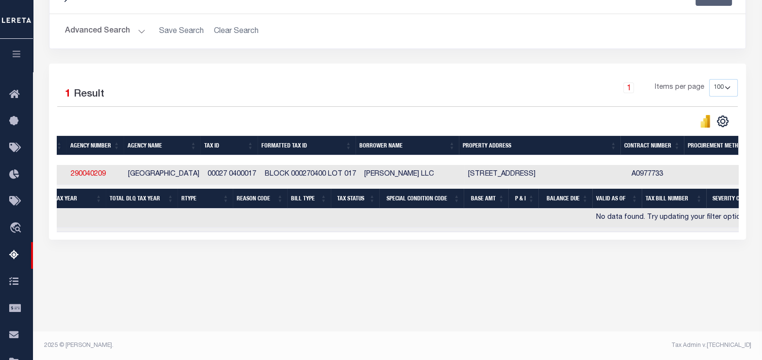
scroll to position [0, 0]
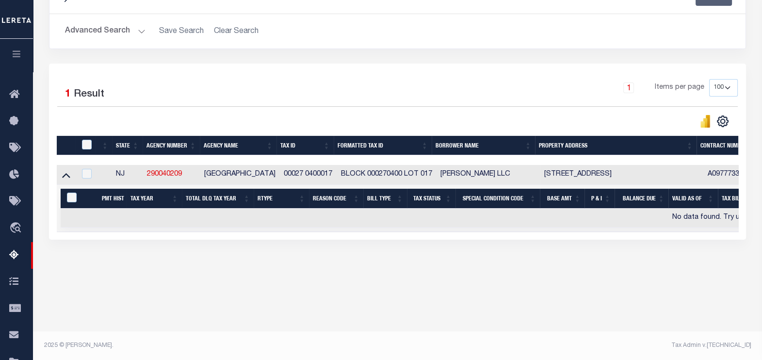
click at [138, 32] on button "Advanced Search" at bounding box center [105, 31] width 81 height 19
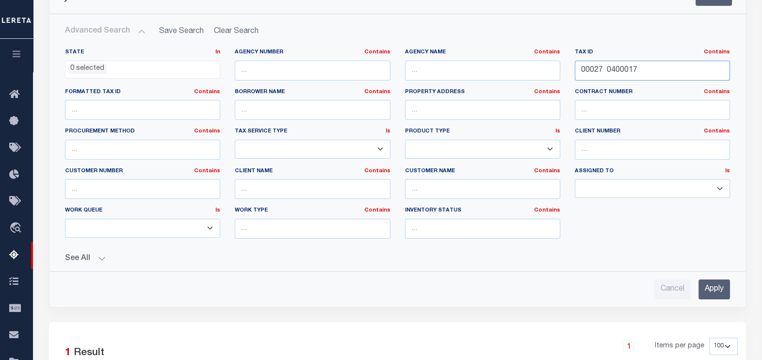
drag, startPoint x: 647, startPoint y: 70, endPoint x: 549, endPoint y: 65, distance: 97.7
click at [549, 65] on div "State In In AK AL AR AZ CA CO CT DC DE FL GA GU HI IA ID IL IN KS KY LA MA MD M…" at bounding box center [398, 148] width 680 height 198
paste input "33 00008"
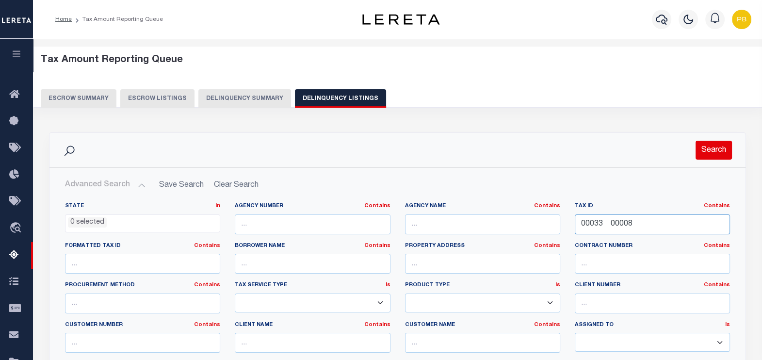
type input "00033 00008"
click at [714, 146] on button "Search" at bounding box center [714, 150] width 36 height 19
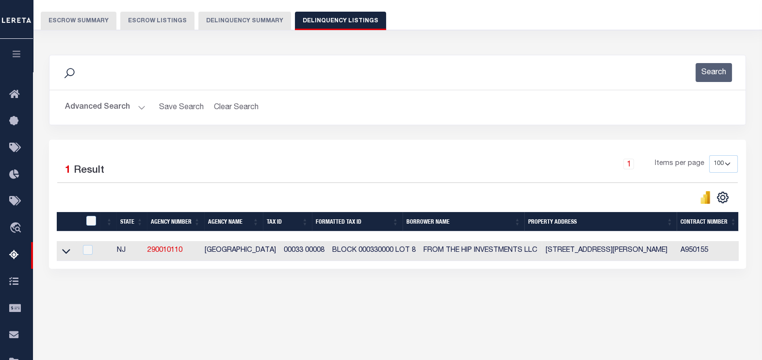
scroll to position [121, 0]
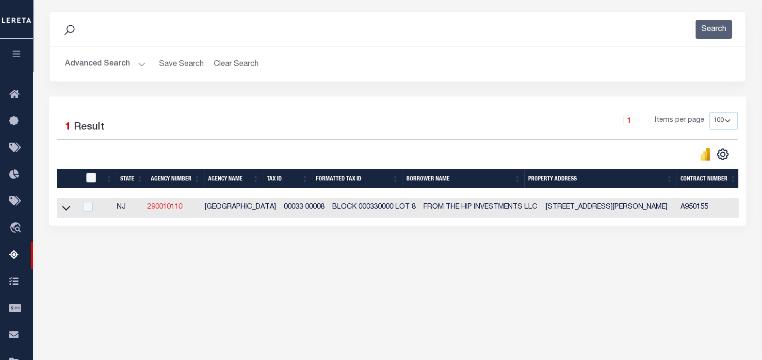
drag, startPoint x: 66, startPoint y: 209, endPoint x: 149, endPoint y: 211, distance: 83.0
click at [66, 209] on icon at bounding box center [66, 208] width 8 height 10
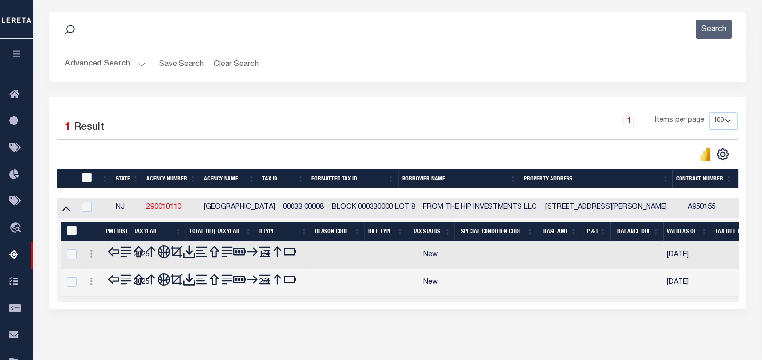
scroll to position [154, 0]
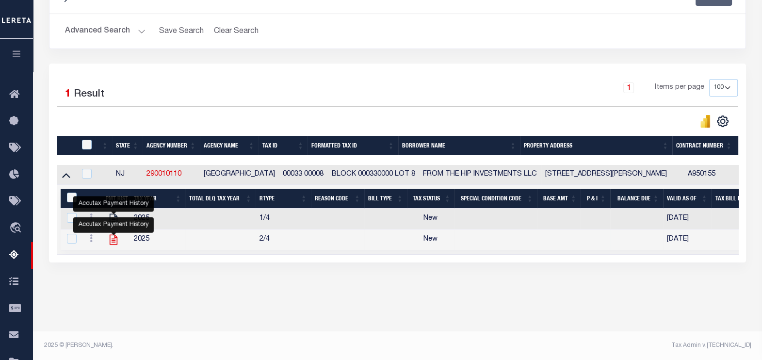
click at [114, 241] on icon "" at bounding box center [114, 240] width 8 height 10
checkbox input "true"
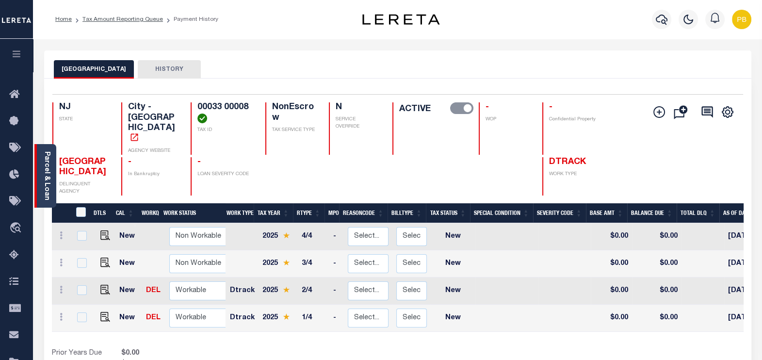
click at [50, 174] on link "Parcel & Loan" at bounding box center [46, 175] width 7 height 49
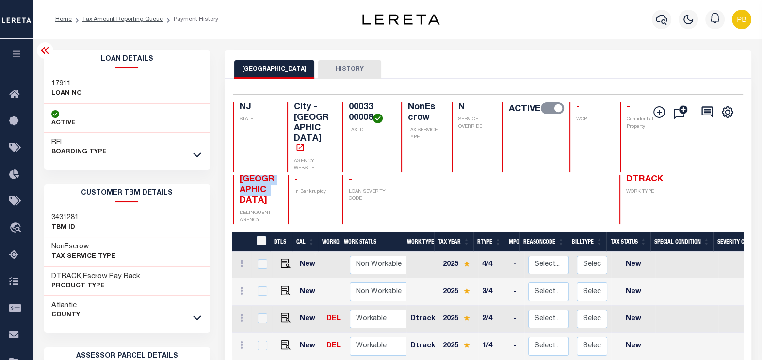
drag, startPoint x: 238, startPoint y: 146, endPoint x: 277, endPoint y: 155, distance: 39.9
click at [277, 175] on div "[GEOGRAPHIC_DATA] DELINQUENT AGENCY - In Bankruptcy - LOAN SEVERITY CODE DTRACK…" at bounding box center [449, 199] width 433 height 49
click at [114, 20] on link "Tax Amount Reporting Queue" at bounding box center [122, 19] width 81 height 6
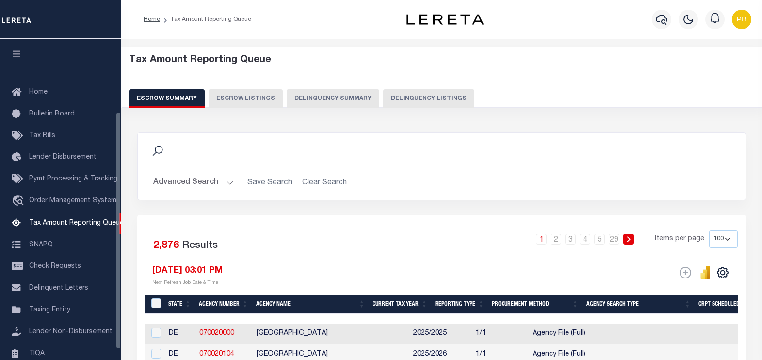
click at [417, 93] on button "Delinquency Listings" at bounding box center [428, 98] width 91 height 18
select select "100"
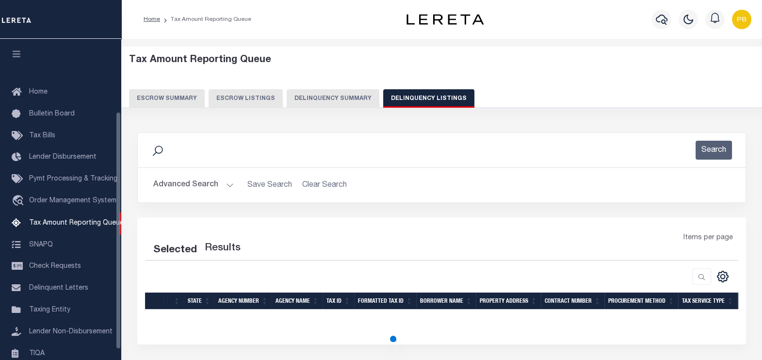
scroll to position [98, 0]
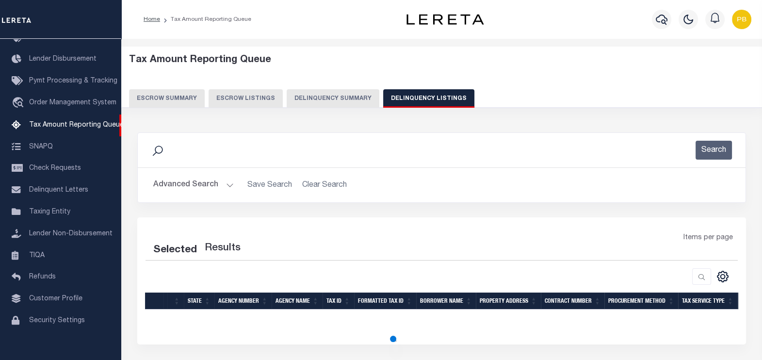
select select "100"
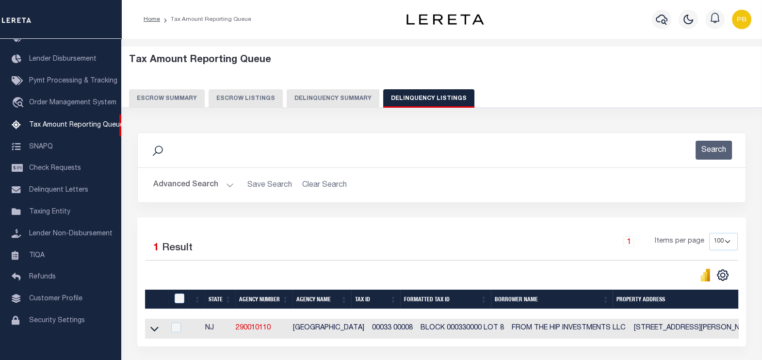
scroll to position [81, 0]
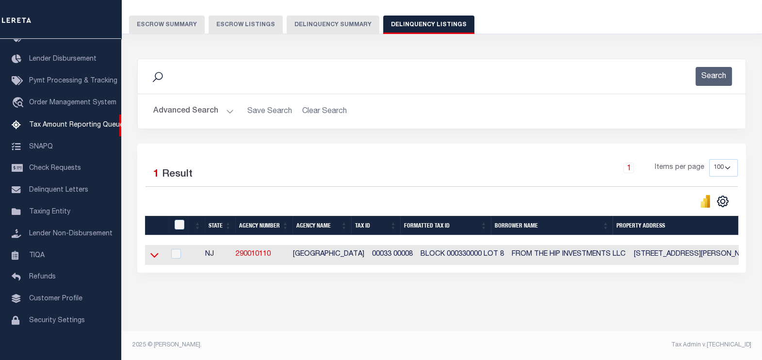
click at [154, 253] on icon at bounding box center [154, 255] width 8 height 5
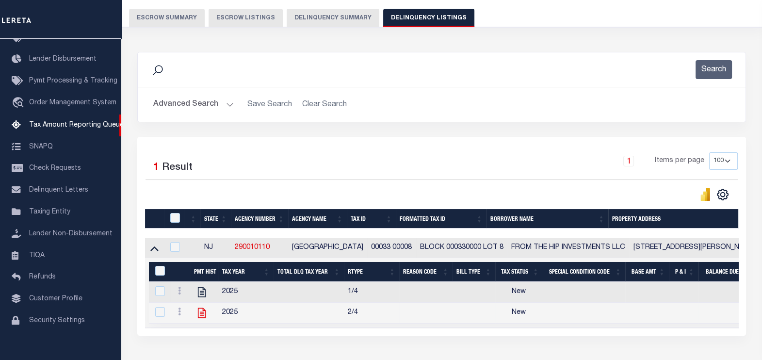
scroll to position [112, 0]
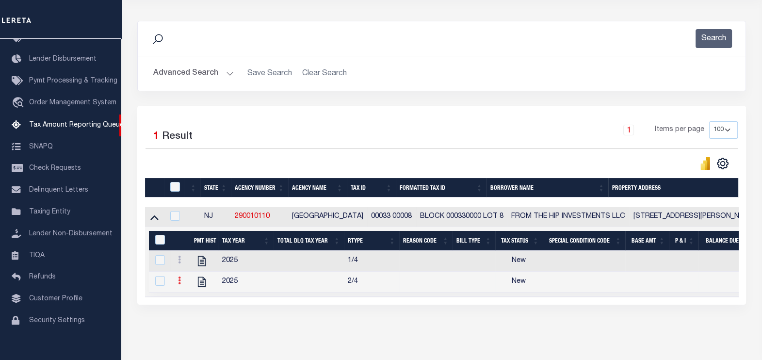
click at [179, 284] on icon at bounding box center [179, 280] width 3 height 8
click at [194, 297] on img "" at bounding box center [191, 297] width 10 height 10
checkbox input "true"
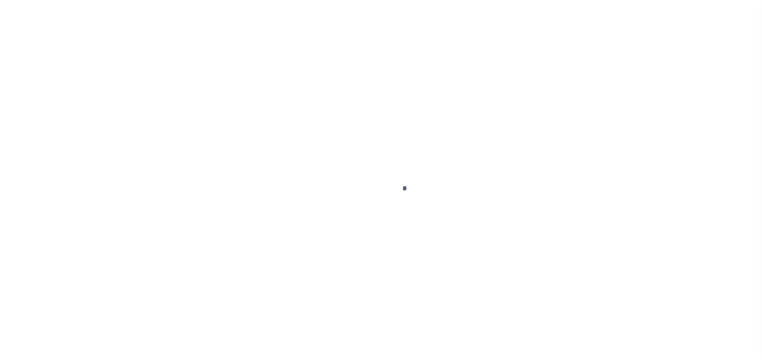
select select "NW2"
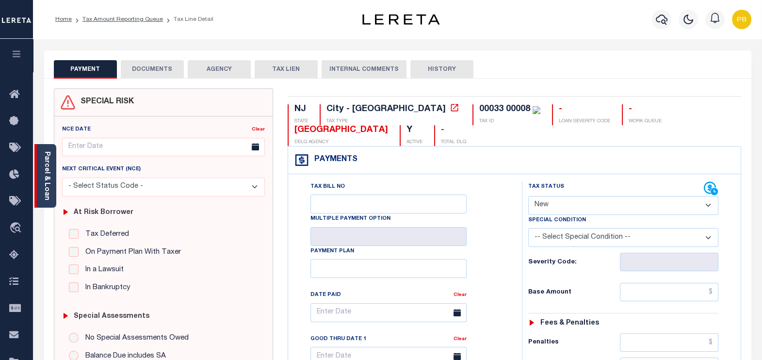
click at [44, 190] on link "Parcel & Loan" at bounding box center [46, 175] width 7 height 49
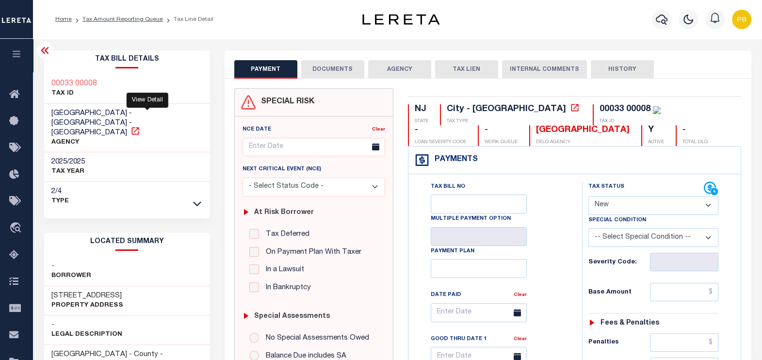
click at [139, 127] on icon at bounding box center [134, 130] width 7 height 7
click at [131, 19] on link "Tax Amount Reporting Queue" at bounding box center [122, 19] width 81 height 6
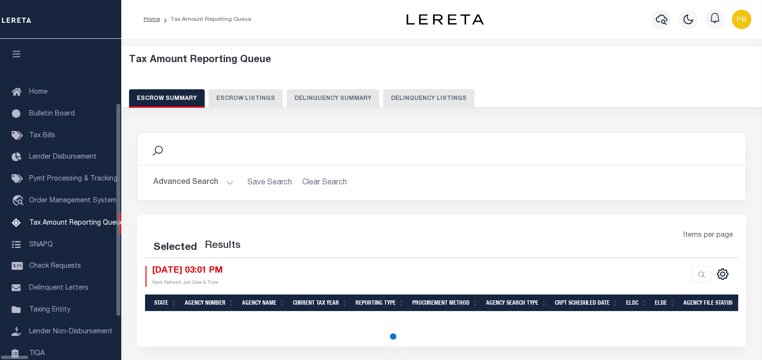
click at [385, 102] on button "Delinquency Listings" at bounding box center [428, 98] width 91 height 18
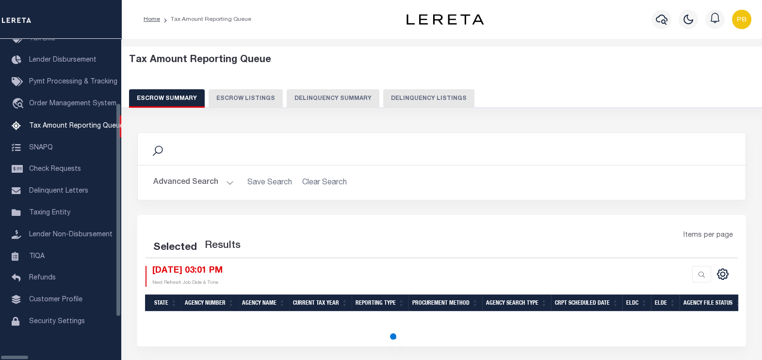
select select "100"
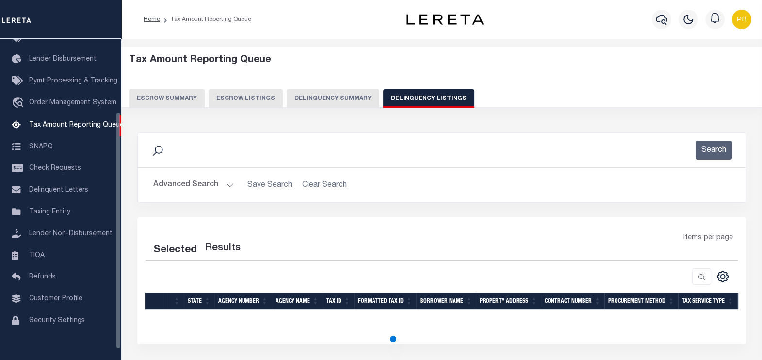
select select "100"
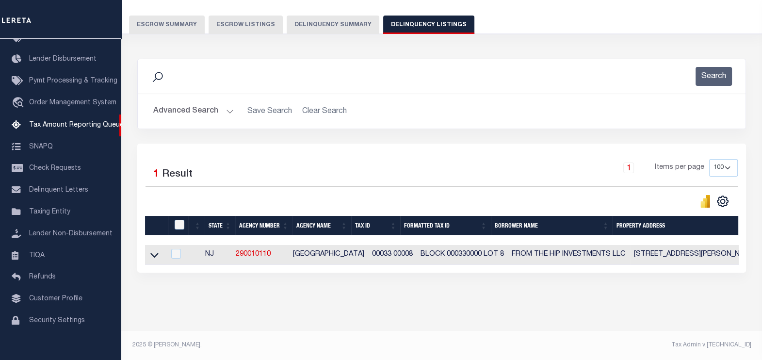
scroll to position [81, 0]
click at [156, 250] on icon at bounding box center [154, 255] width 8 height 10
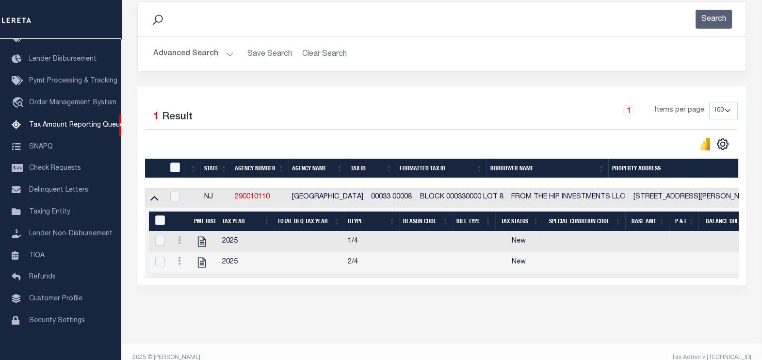
scroll to position [151, 0]
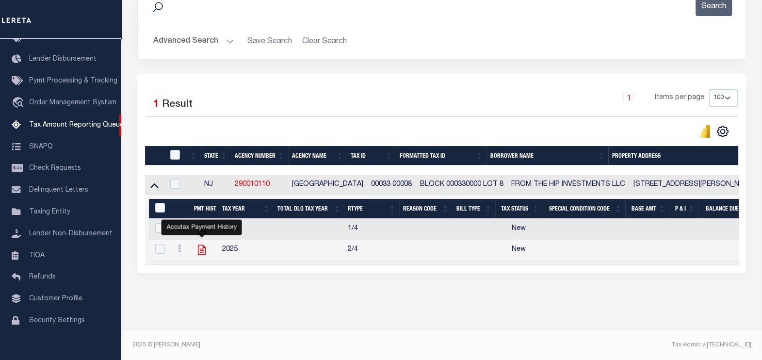
click at [200, 246] on icon "" at bounding box center [202, 250] width 8 height 10
checkbox input "true"
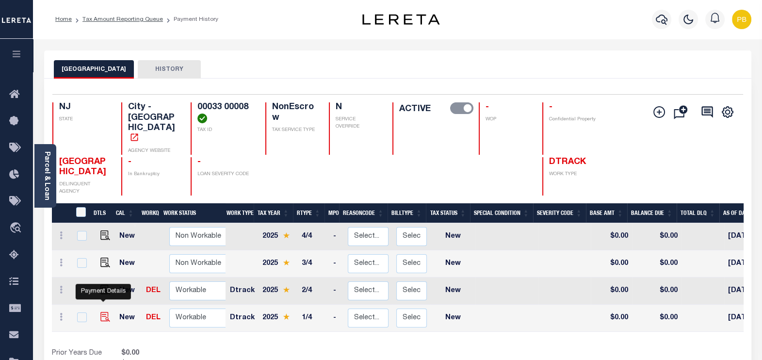
click at [104, 312] on img "" at bounding box center [105, 317] width 10 height 10
checkbox input "true"
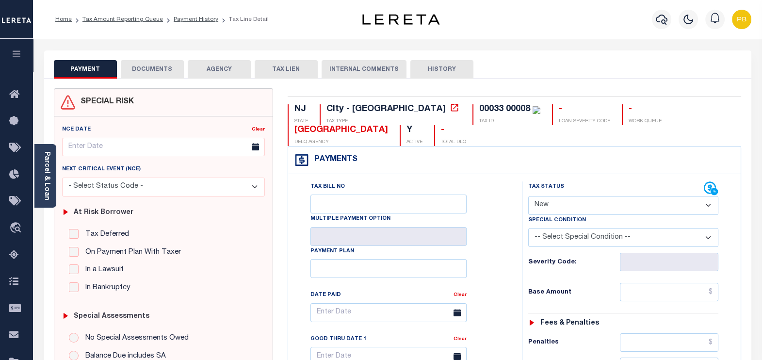
click at [48, 178] on link "Parcel & Loan" at bounding box center [46, 175] width 7 height 49
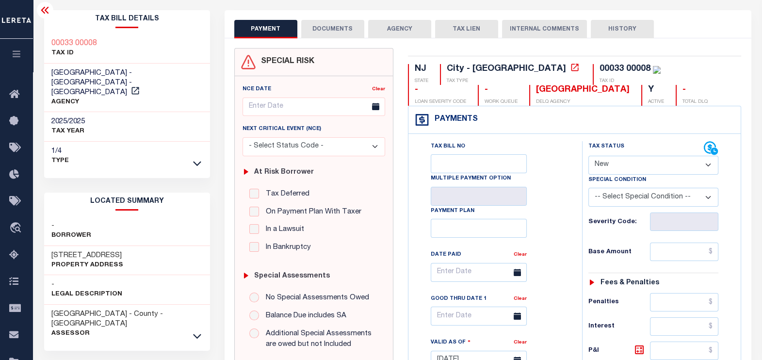
scroll to position [121, 0]
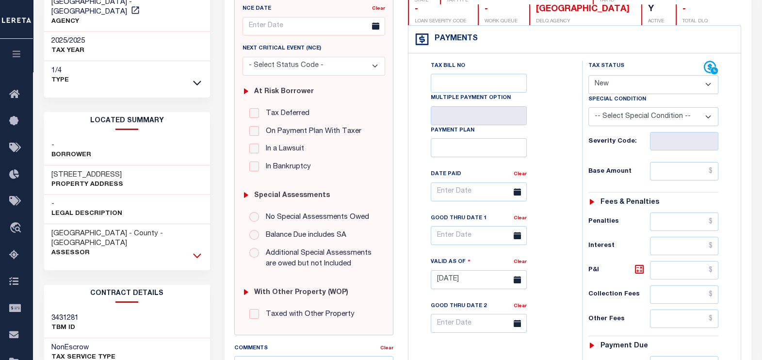
click at [195, 253] on icon at bounding box center [197, 255] width 8 height 5
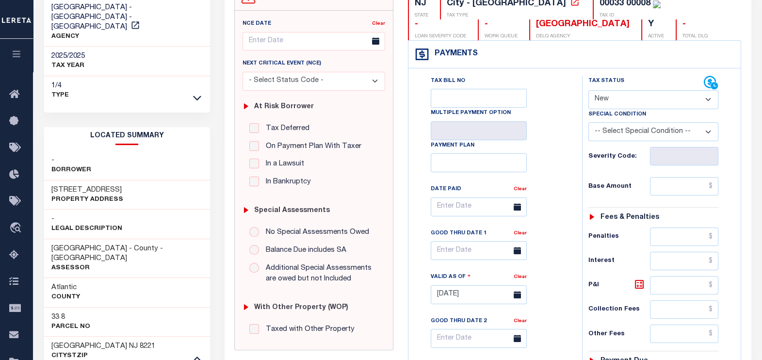
scroll to position [60, 0]
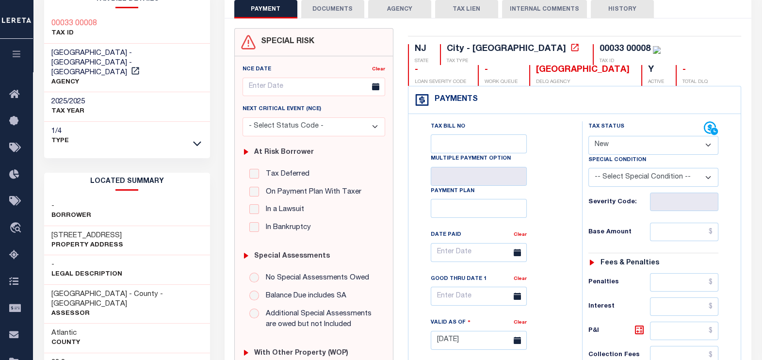
drag, startPoint x: 113, startPoint y: 212, endPoint x: 43, endPoint y: 212, distance: 69.8
click at [43, 212] on div "Tax Bill Details 00033 00008 TAX ID" at bounding box center [127, 351] width 180 height 723
copy h3 "[STREET_ADDRESS]"
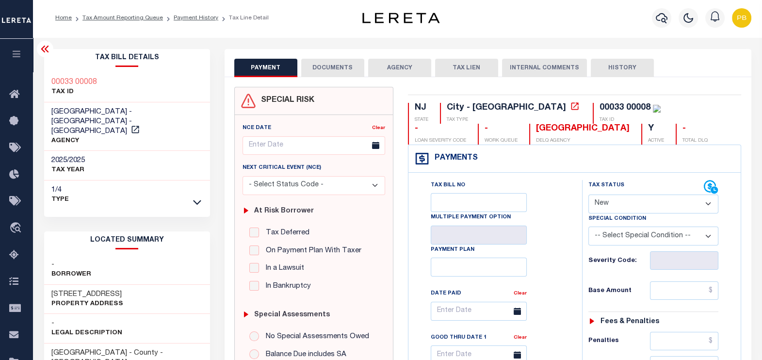
scroll to position [0, 0]
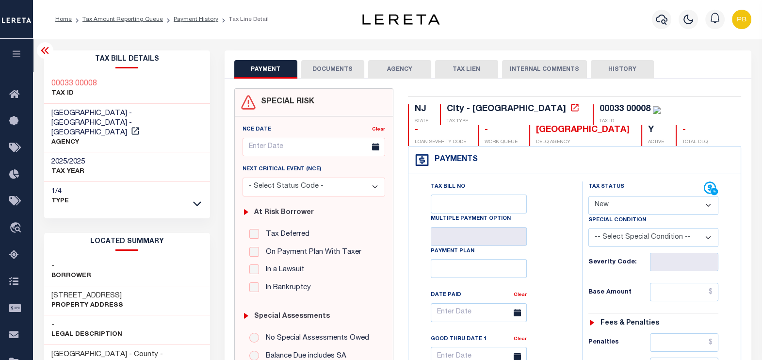
click at [630, 197] on select "- Select Status Code - Open Due/Unpaid Paid Incomplete No Tax Due Internal Refu…" at bounding box center [653, 205] width 130 height 19
select select "PYD"
click at [588, 196] on select "- Select Status Code - Open Due/Unpaid Paid Incomplete No Tax Due Internal Refu…" at bounding box center [653, 205] width 130 height 19
type input "[DATE]"
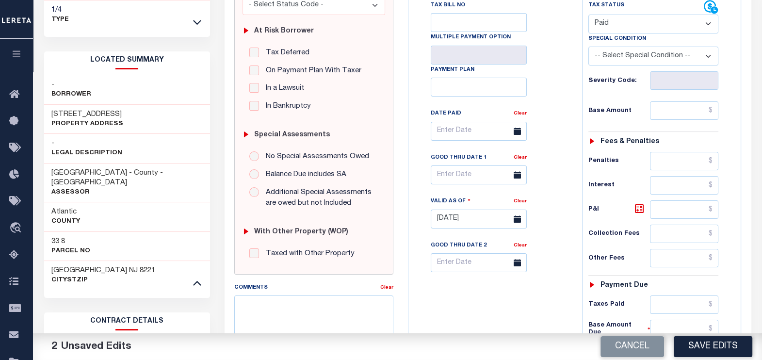
scroll to position [182, 0]
click at [683, 112] on input "text" at bounding box center [684, 110] width 68 height 18
click at [669, 113] on input "text" at bounding box center [684, 110] width 68 height 18
paste input "2,582.25"
type input "$2,582.25"
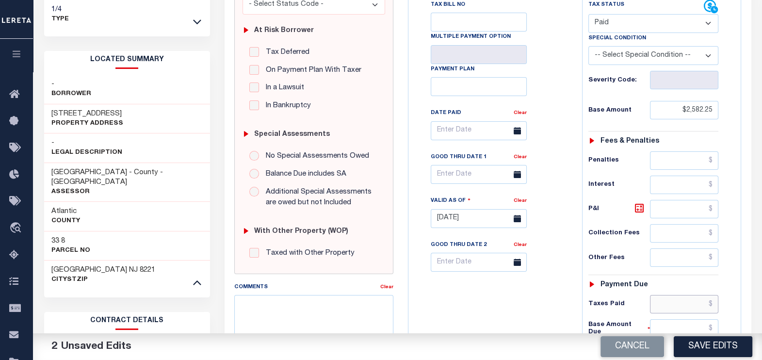
click at [682, 305] on input "text" at bounding box center [684, 304] width 68 height 18
paste input "2,582.25"
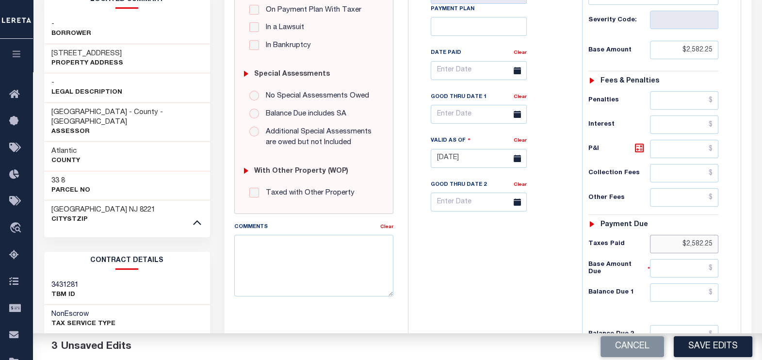
type input "$2,582.25"
click at [706, 291] on input "text" at bounding box center [684, 292] width 68 height 18
type input "$0.00"
click at [722, 344] on button "Save Edits" at bounding box center [713, 346] width 79 height 21
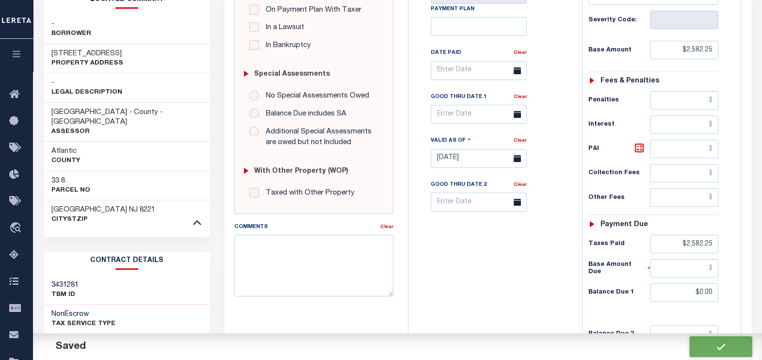
checkbox input "false"
type input "$2,582.25"
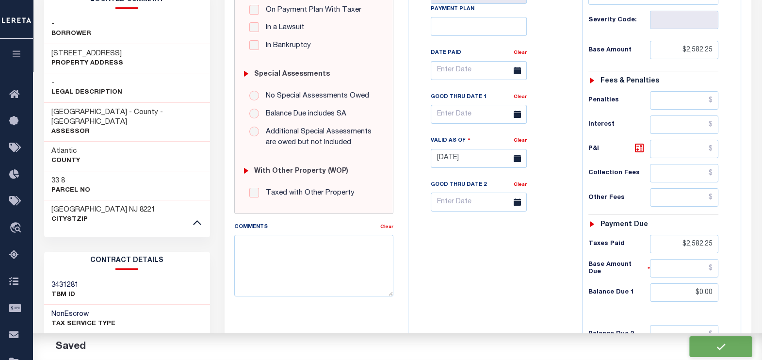
type input "$2,582.25"
type input "$0"
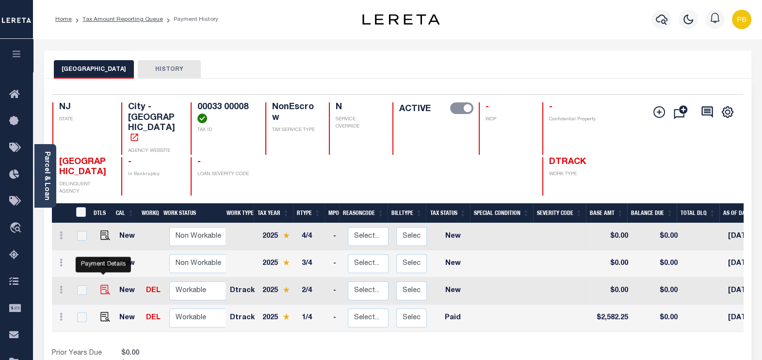
click at [100, 285] on img "" at bounding box center [105, 290] width 10 height 10
checkbox input "true"
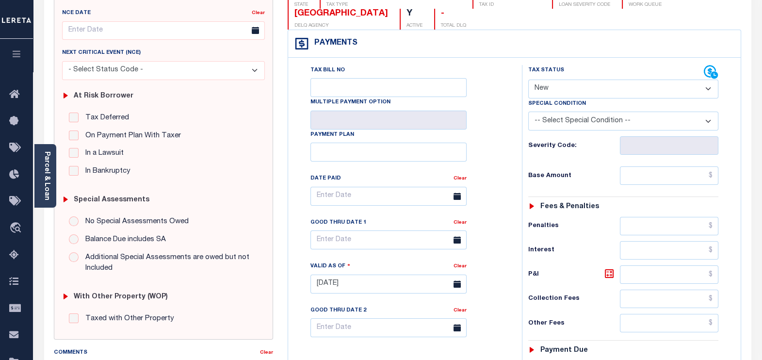
scroll to position [121, 0]
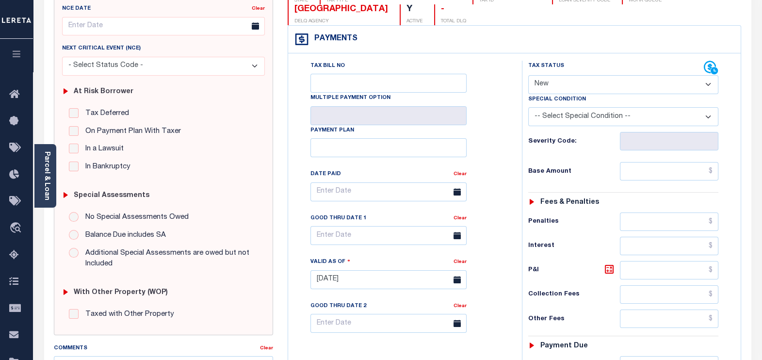
click at [591, 81] on select "- Select Status Code - Open Due/Unpaid Paid Incomplete No Tax Due Internal Refu…" at bounding box center [623, 84] width 191 height 19
select select "PYD"
click at [528, 75] on select "- Select Status Code - Open Due/Unpaid Paid Incomplete No Tax Due Internal Refu…" at bounding box center [623, 84] width 191 height 19
type input "[DATE]"
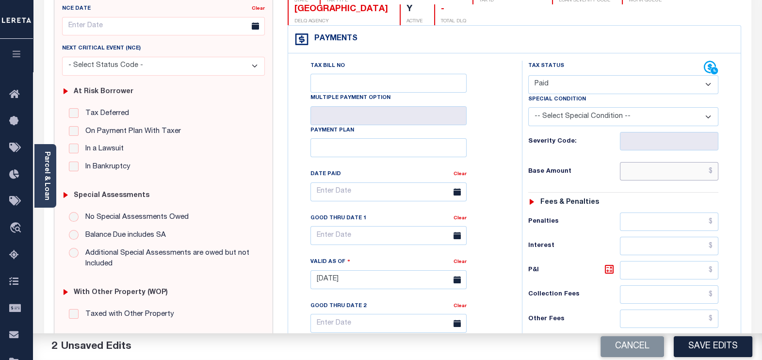
click at [642, 168] on input "text" at bounding box center [669, 171] width 98 height 18
paste input "2,582.25"
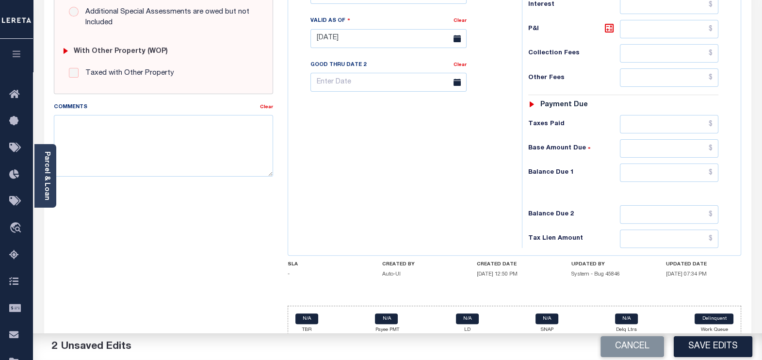
scroll to position [364, 0]
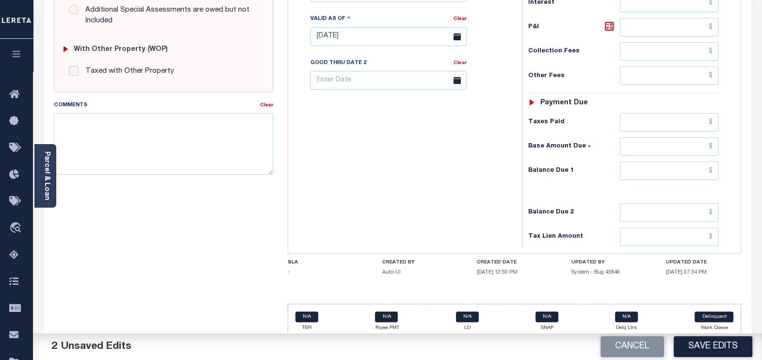
type input "$2,582.25"
click at [660, 119] on input "text" at bounding box center [669, 122] width 98 height 18
paste input "2,582.25"
type input "$2,582.25"
click at [677, 174] on input "text" at bounding box center [669, 171] width 98 height 18
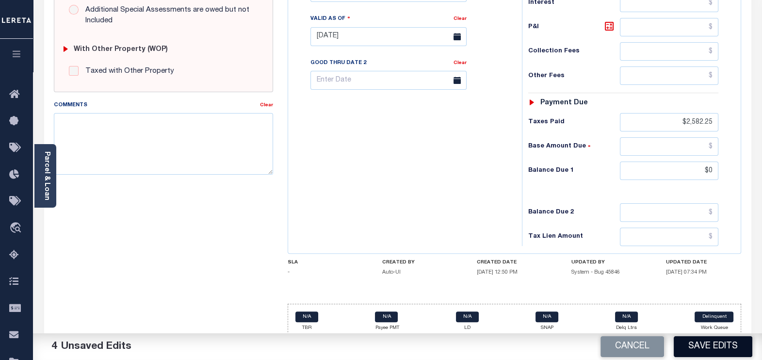
type input "$0.00"
click at [719, 343] on button "Save Edits" at bounding box center [713, 346] width 79 height 21
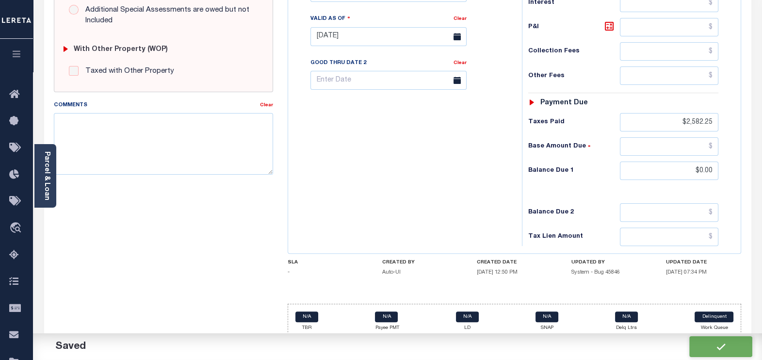
checkbox input "false"
type input "$2,582.25"
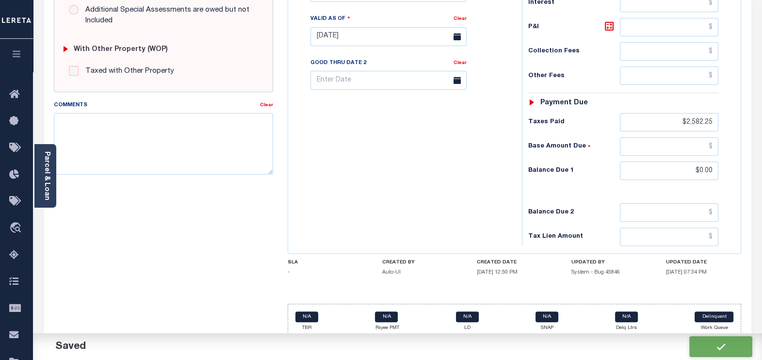
type input "$2,582.25"
type input "$0"
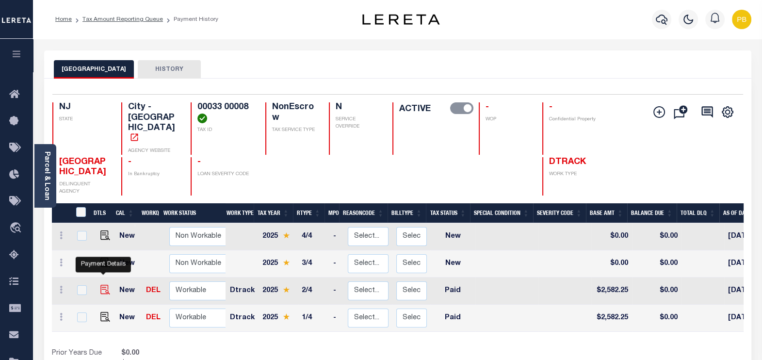
click at [101, 285] on img "" at bounding box center [105, 290] width 10 height 10
checkbox input "true"
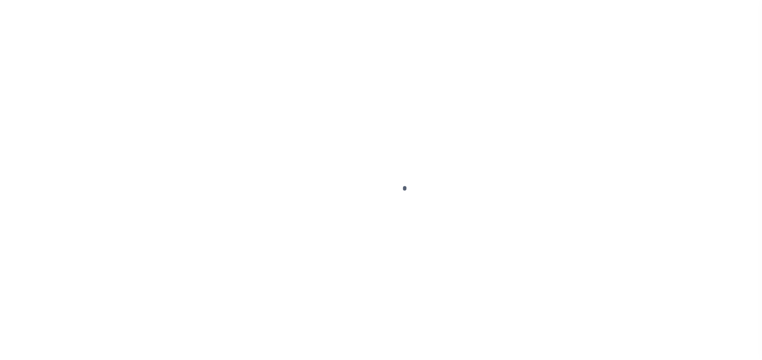
select select "PYD"
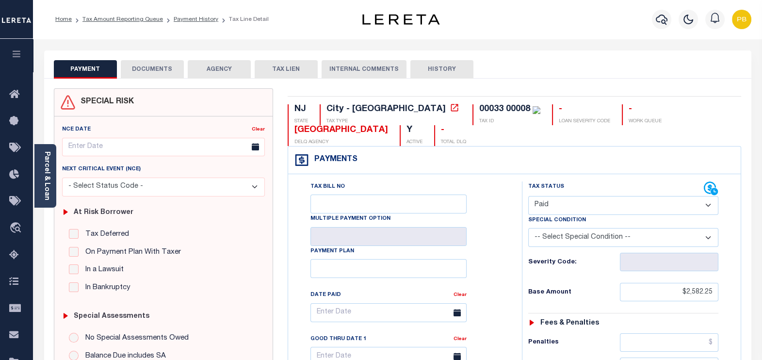
click at [167, 69] on button "DOCUMENTS" at bounding box center [152, 69] width 63 height 18
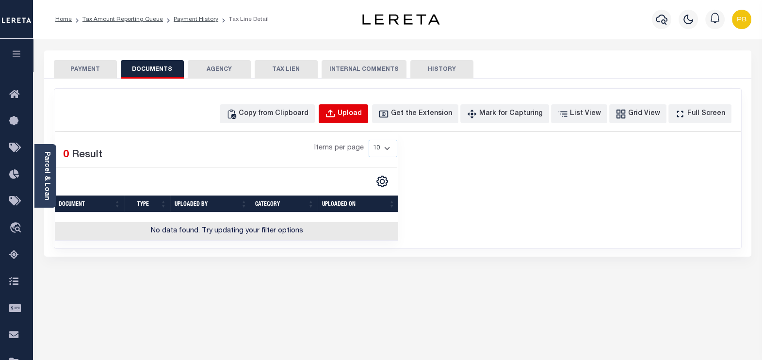
click at [357, 116] on button "Upload" at bounding box center [343, 113] width 49 height 19
select select "POP"
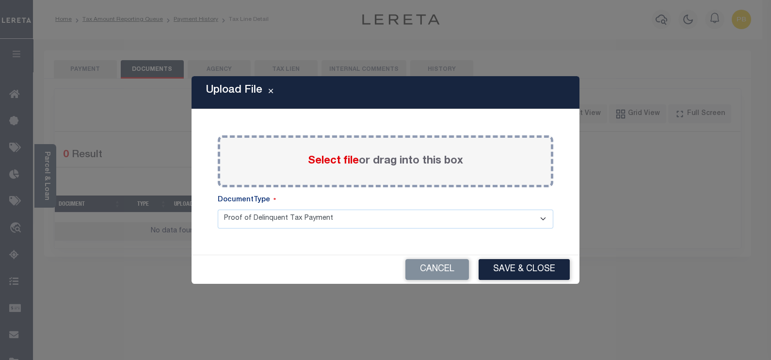
click at [324, 160] on span "Select file" at bounding box center [333, 161] width 51 height 11
click at [0, 0] on input "Select file or drag into this box" at bounding box center [0, 0] width 0 height 0
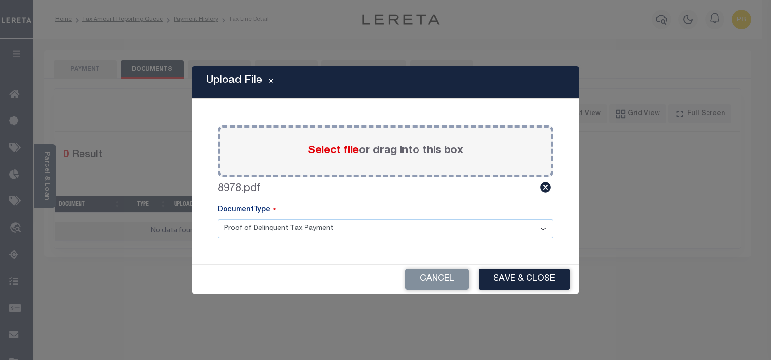
click at [504, 280] on button "Save & Close" at bounding box center [524, 279] width 91 height 21
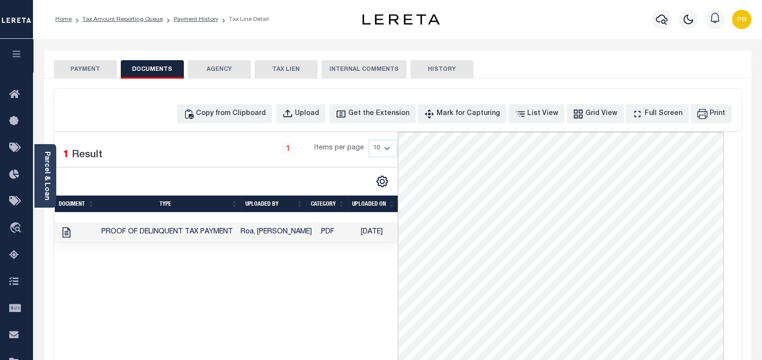
click at [81, 70] on button "PAYMENT" at bounding box center [85, 69] width 63 height 18
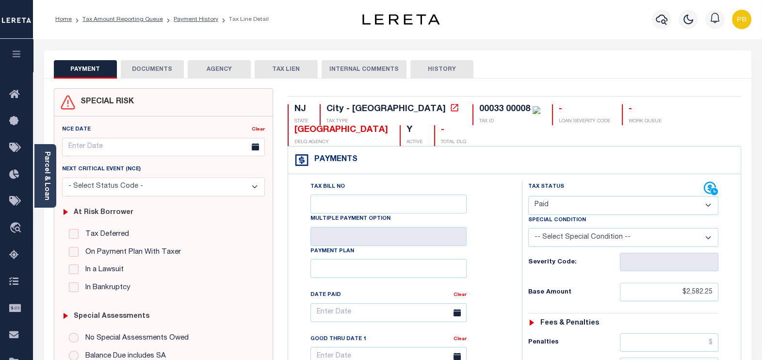
click at [146, 67] on button "DOCUMENTS" at bounding box center [152, 69] width 63 height 18
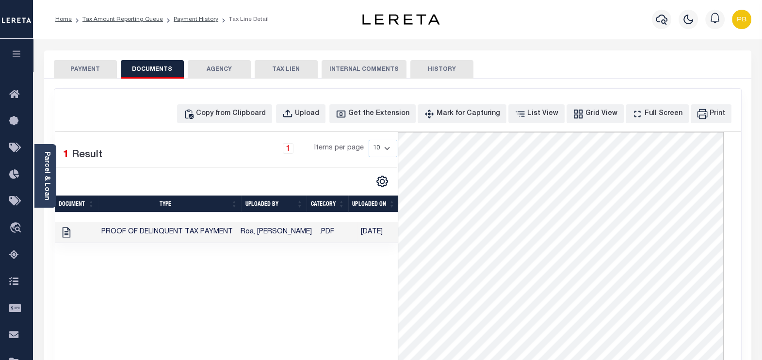
click at [98, 66] on button "PAYMENT" at bounding box center [85, 69] width 63 height 18
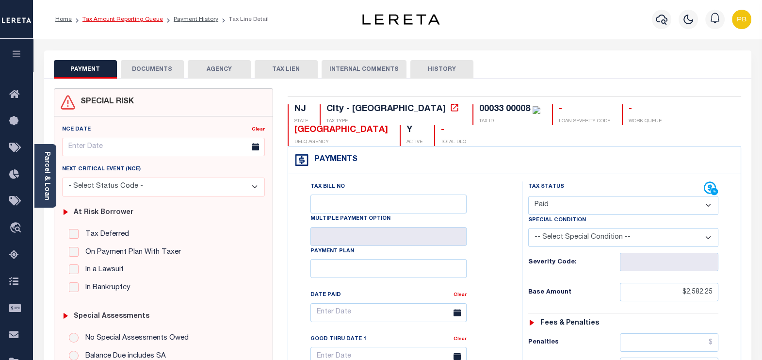
click at [131, 17] on link "Tax Amount Reporting Queue" at bounding box center [122, 19] width 81 height 6
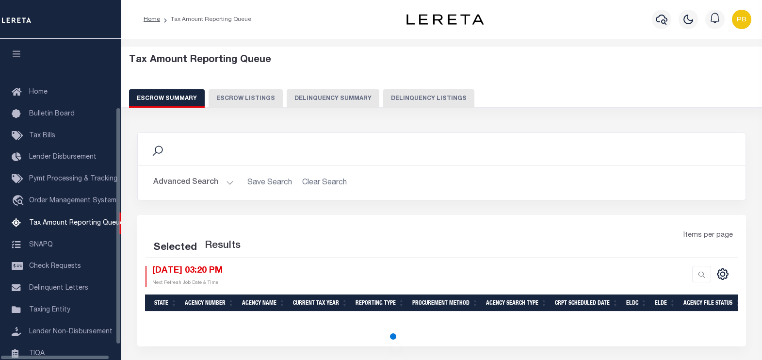
click at [409, 92] on button "Delinquency Listings" at bounding box center [428, 98] width 91 height 18
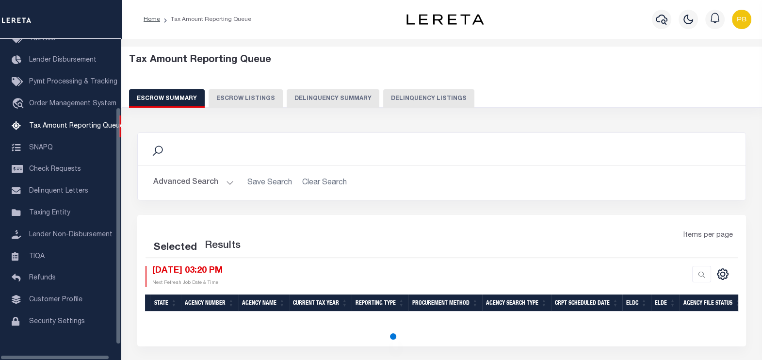
select select "100"
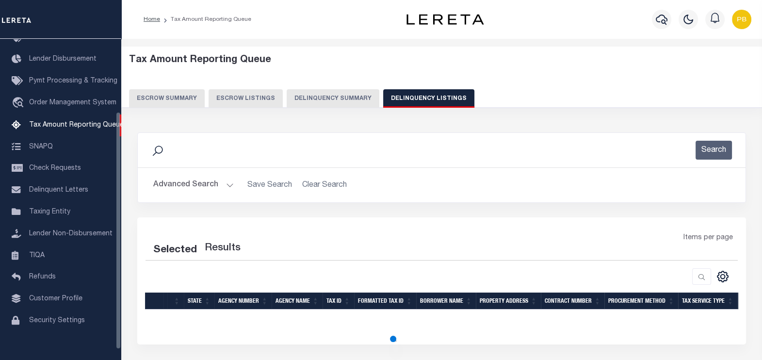
scroll to position [98, 0]
select select "100"
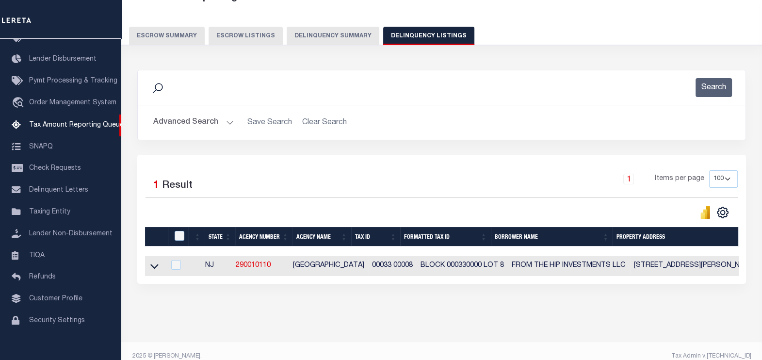
scroll to position [81, 0]
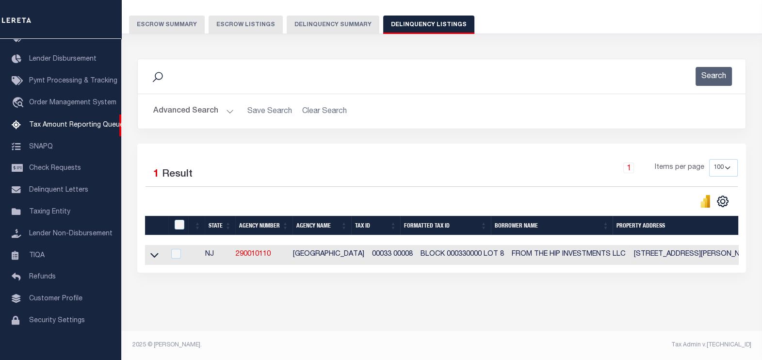
click at [153, 250] on icon at bounding box center [154, 255] width 8 height 10
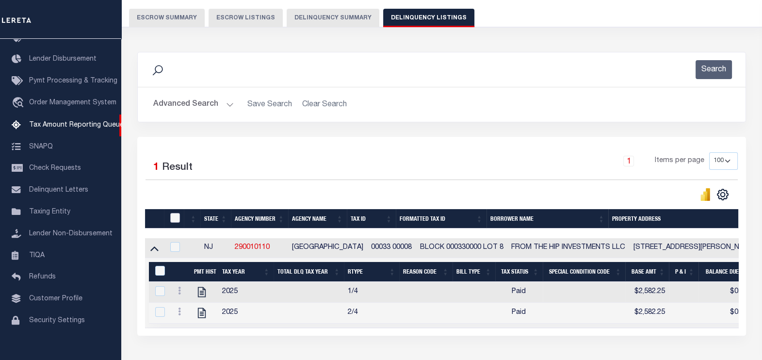
click at [174, 218] on input "checkbox" at bounding box center [175, 218] width 10 height 10
checkbox input "true"
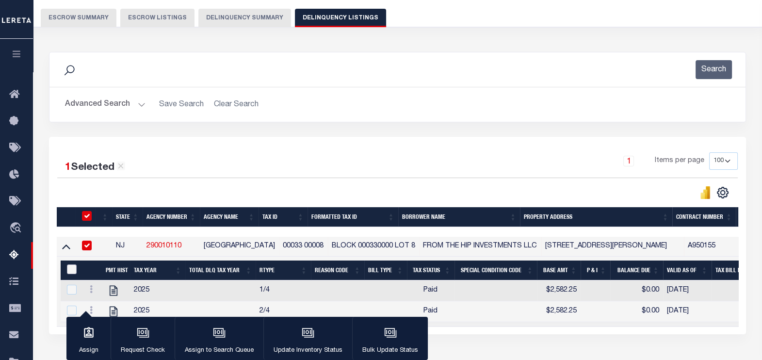
click at [72, 268] on input "&nbsp;" at bounding box center [72, 269] width 10 height 10
checkbox input "true"
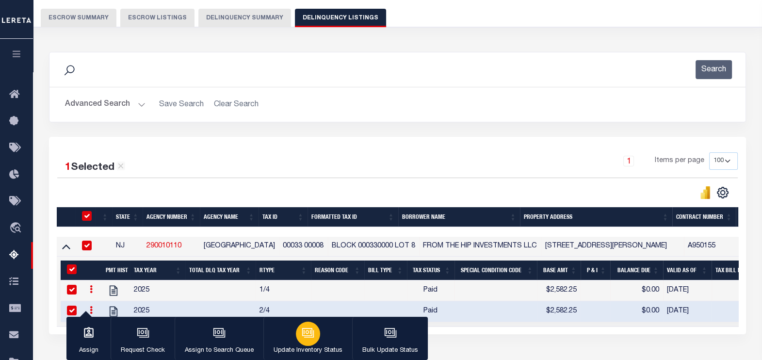
click at [308, 340] on div "button" at bounding box center [308, 334] width 24 height 24
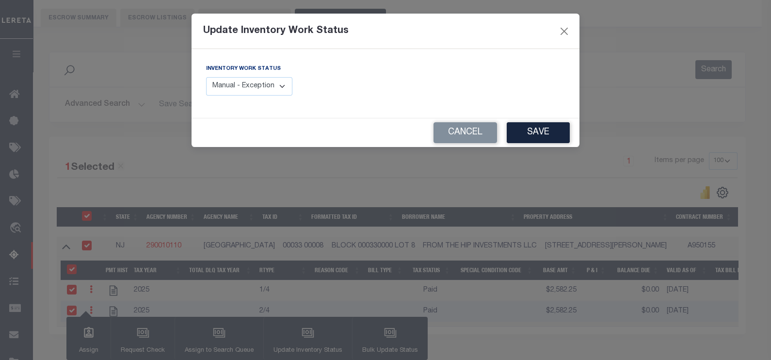
drag, startPoint x: 262, startPoint y: 85, endPoint x: 262, endPoint y: 91, distance: 5.3
click at [262, 85] on select "Manual - Exception Pended - Awaiting Search Late Add Exception Completed" at bounding box center [249, 86] width 86 height 19
select select "4"
click at [206, 77] on select "Manual - Exception Pended - Awaiting Search Late Add Exception Completed" at bounding box center [249, 86] width 86 height 19
click at [553, 125] on button "Save" at bounding box center [538, 132] width 63 height 21
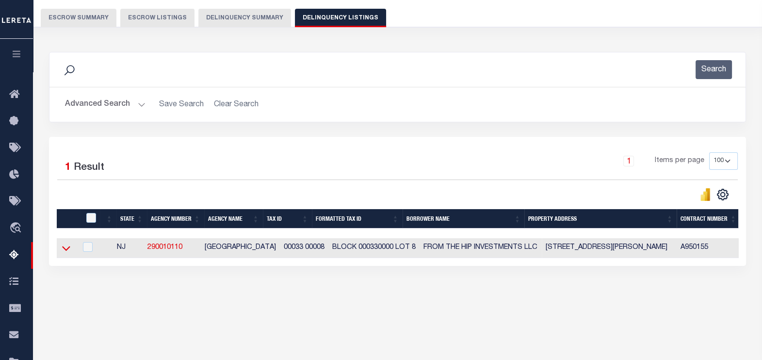
click at [68, 249] on icon at bounding box center [66, 248] width 8 height 5
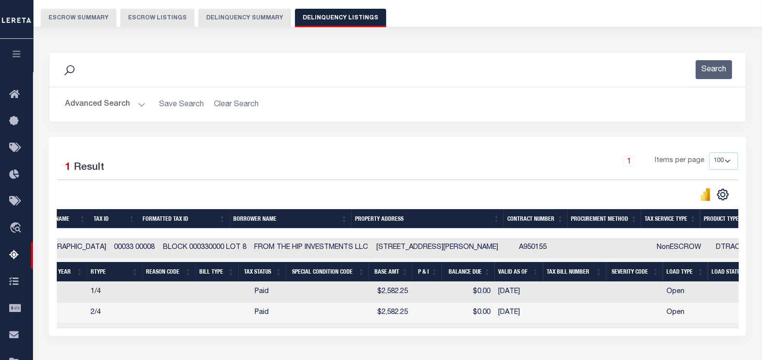
scroll to position [0, 0]
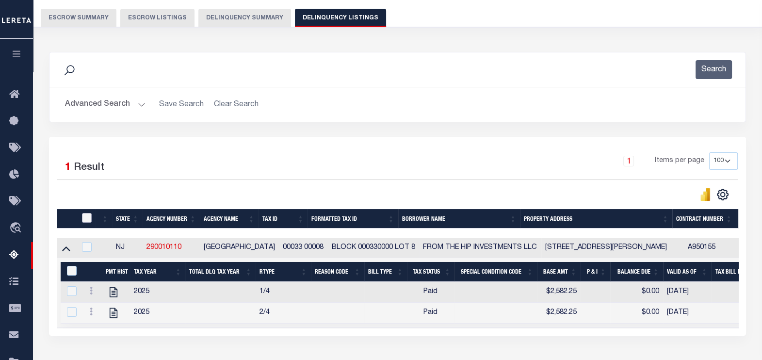
click at [85, 216] on input "checkbox" at bounding box center [87, 218] width 10 height 10
checkbox input "true"
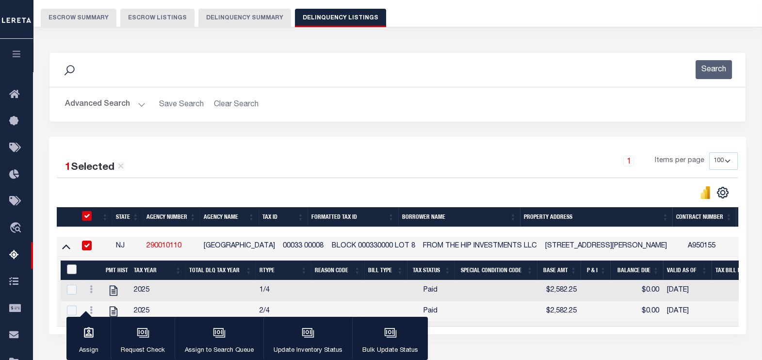
click at [69, 272] on input "&nbsp;" at bounding box center [72, 269] width 10 height 10
checkbox input "true"
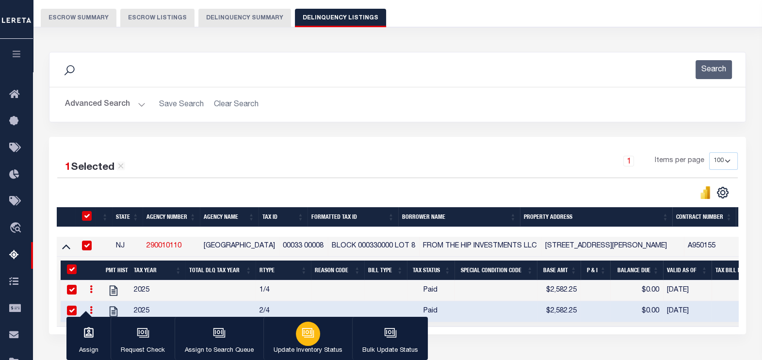
click at [311, 339] on icon "button" at bounding box center [308, 332] width 13 height 13
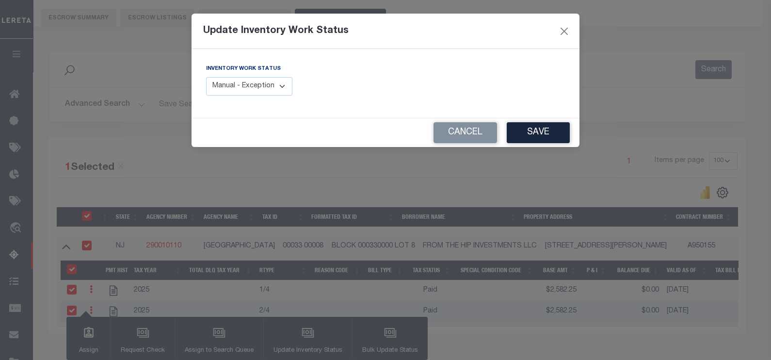
click at [276, 84] on select "Manual - Exception Pended - Awaiting Search Late Add Exception Completed" at bounding box center [249, 86] width 86 height 19
select select "4"
click at [206, 77] on select "Manual - Exception Pended - Awaiting Search Late Add Exception Completed" at bounding box center [249, 86] width 86 height 19
click at [539, 128] on button "Save" at bounding box center [538, 132] width 63 height 21
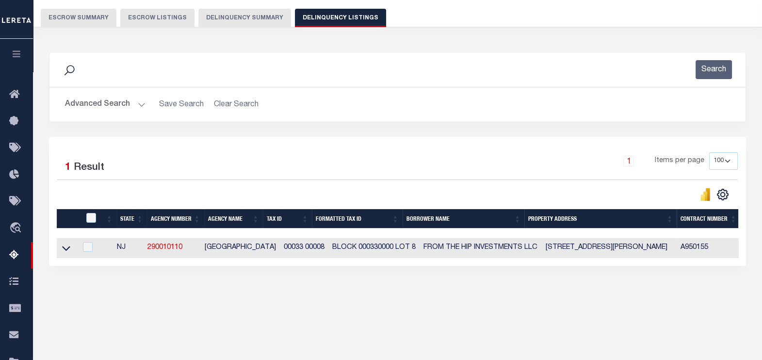
click at [135, 103] on button "Advanced Search" at bounding box center [105, 104] width 81 height 19
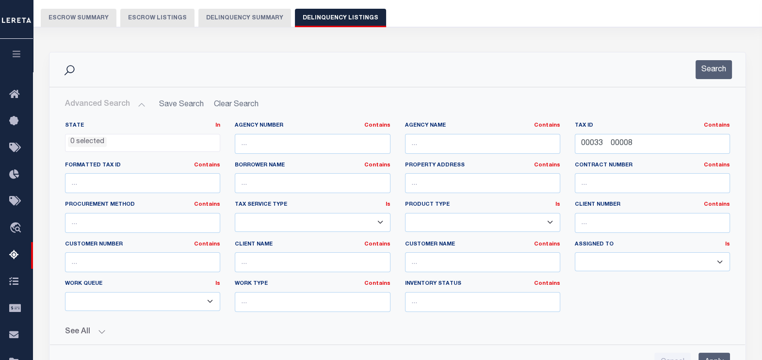
click at [134, 105] on button "Advanced Search" at bounding box center [105, 104] width 81 height 19
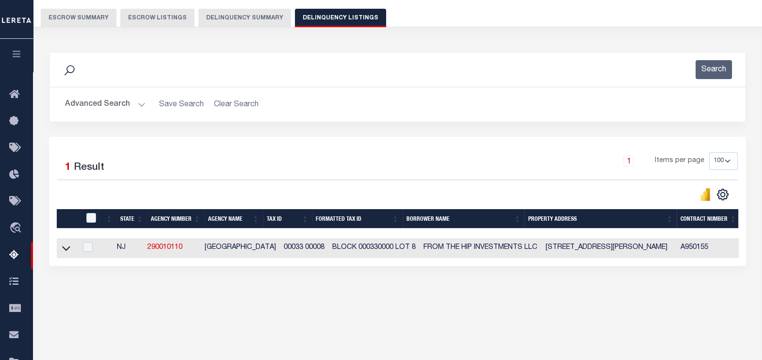
click at [141, 102] on button "Advanced Search" at bounding box center [105, 104] width 81 height 19
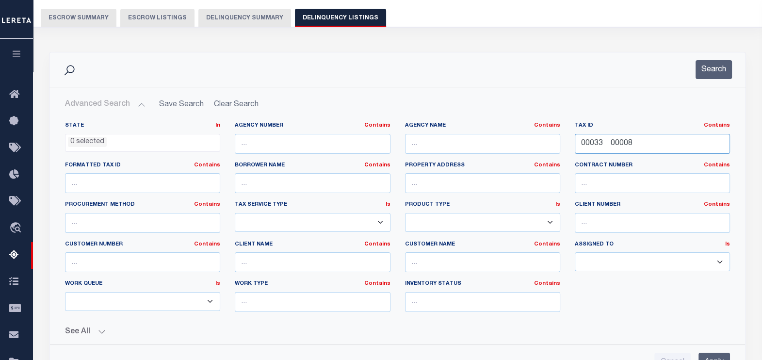
drag, startPoint x: 660, startPoint y: 148, endPoint x: 573, endPoint y: 136, distance: 88.1
click at [573, 136] on div "Tax ID Contains Contains Is 00033 00008" at bounding box center [653, 142] width 170 height 40
paste input "20 1900016"
type input "00020 1900016"
click at [716, 65] on button "Search" at bounding box center [714, 69] width 36 height 19
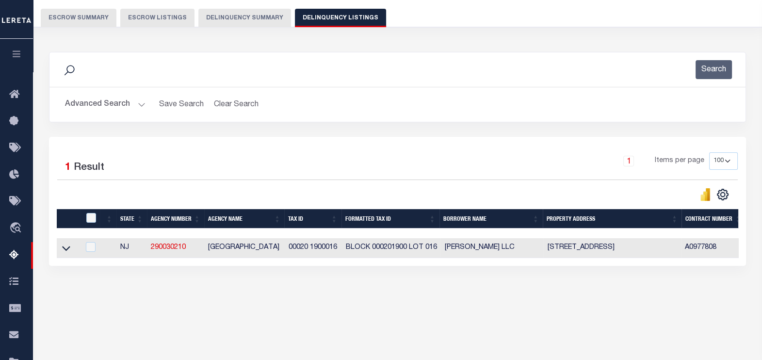
drag, startPoint x: 64, startPoint y: 248, endPoint x: 149, endPoint y: 199, distance: 98.4
click at [64, 249] on icon at bounding box center [66, 248] width 8 height 10
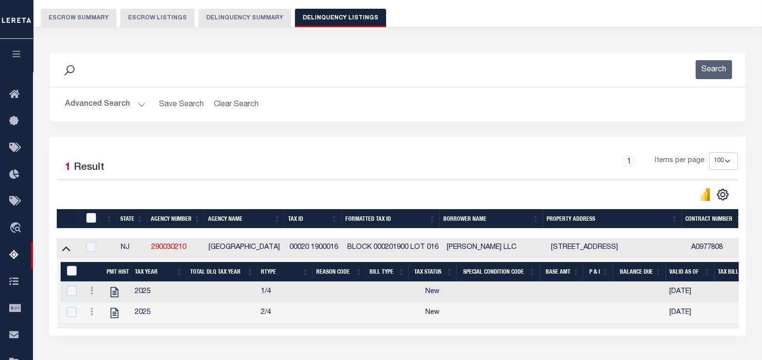
scroll to position [154, 0]
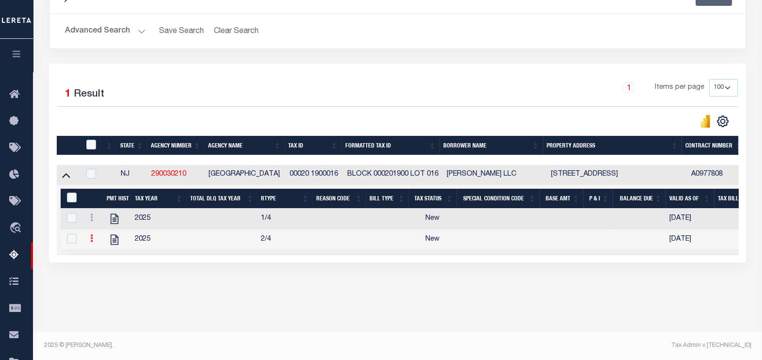
click at [90, 242] on icon at bounding box center [91, 238] width 3 height 8
click at [102, 257] on img "" at bounding box center [103, 254] width 10 height 10
checkbox input "false"
checkbox input "true"
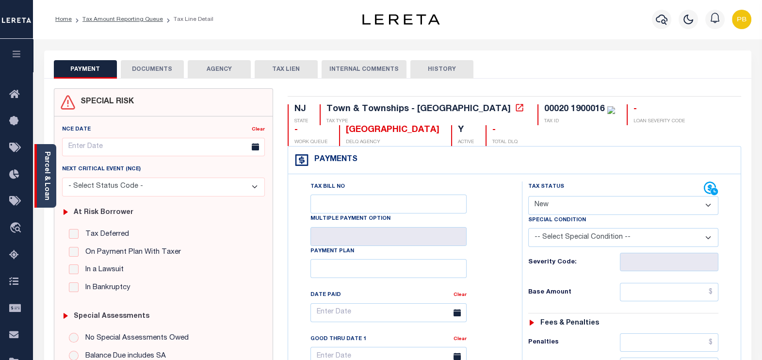
click at [49, 185] on link "Parcel & Loan" at bounding box center [46, 175] width 7 height 49
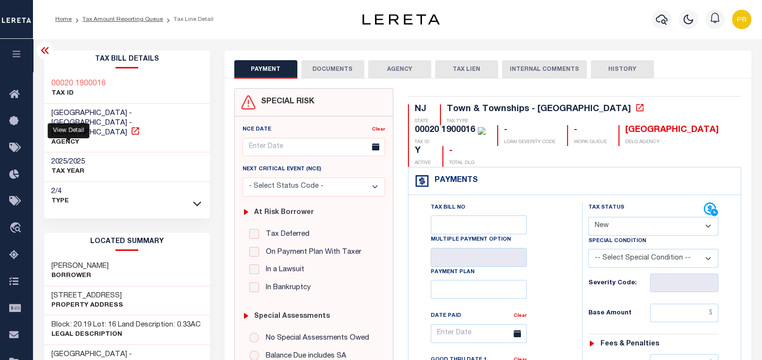
click at [130, 126] on icon at bounding box center [135, 131] width 10 height 10
drag, startPoint x: 114, startPoint y: 284, endPoint x: 52, endPoint y: 286, distance: 61.6
click at [52, 291] on h3 "[STREET_ADDRESS]" at bounding box center [87, 296] width 72 height 10
copy h3 "[STREET_ADDRESS]"
click at [44, 49] on icon at bounding box center [45, 51] width 12 height 12
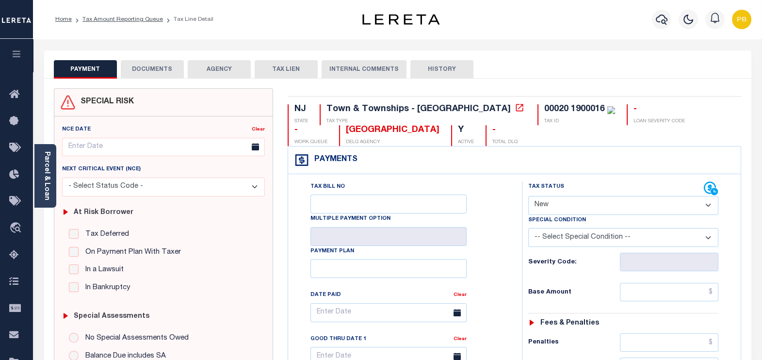
click at [635, 200] on select "- Select Status Code - Open Due/Unpaid Paid Incomplete No Tax Due Internal Refu…" at bounding box center [623, 205] width 191 height 19
select select "PYD"
click at [528, 196] on select "- Select Status Code - Open Due/Unpaid Paid Incomplete No Tax Due Internal Refu…" at bounding box center [623, 205] width 191 height 19
type input "[DATE]"
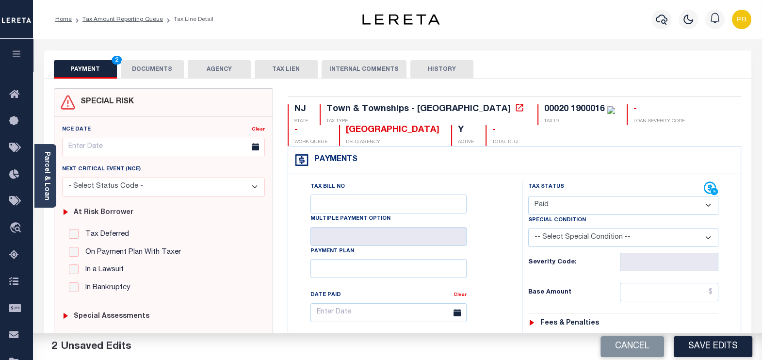
click at [555, 57] on div "PAYMENT 2 DOCUMENTS AGENCY DELINQUENT PAYEE TAX LIEN" at bounding box center [397, 64] width 707 height 28
click at [136, 19] on link "Tax Amount Reporting Queue" at bounding box center [122, 19] width 81 height 6
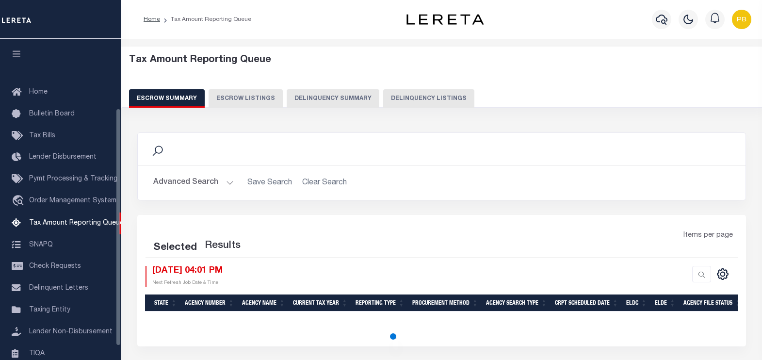
click at [400, 97] on button "Delinquency Listings" at bounding box center [428, 98] width 91 height 18
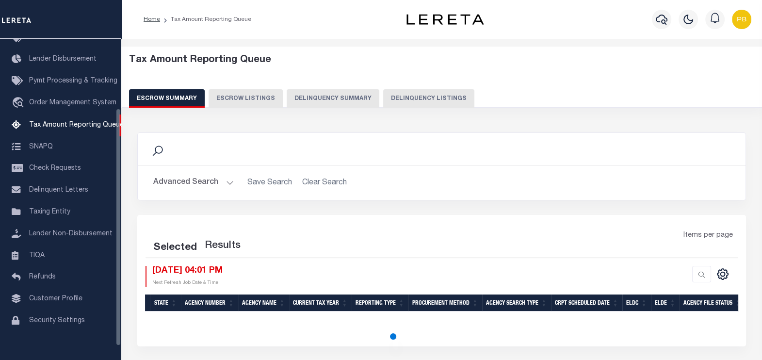
select select "100"
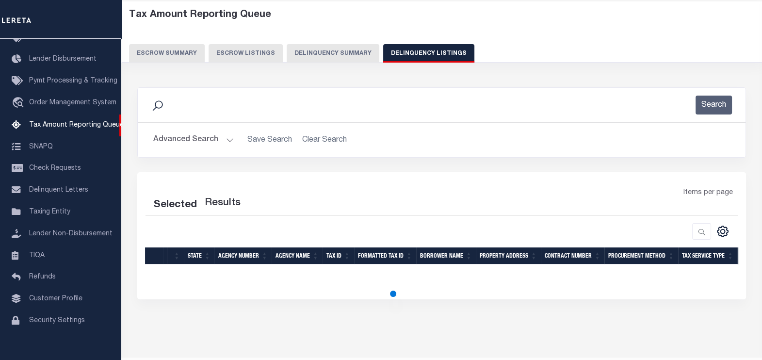
scroll to position [71, 0]
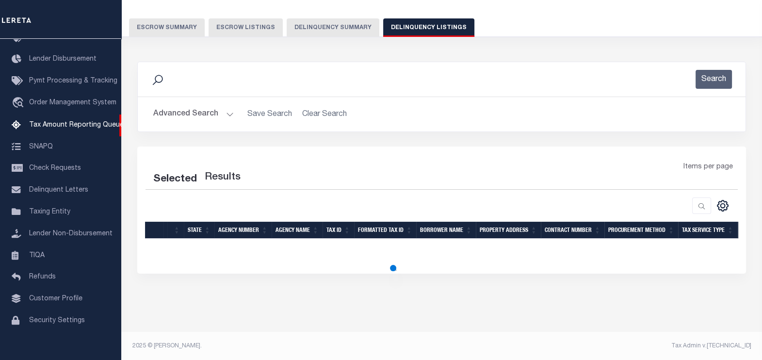
select select "100"
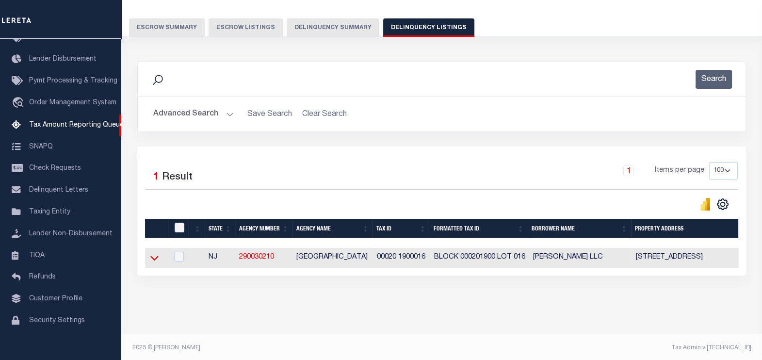
drag, startPoint x: 157, startPoint y: 259, endPoint x: 301, endPoint y: 217, distance: 149.5
click at [158, 259] on icon at bounding box center [154, 258] width 8 height 5
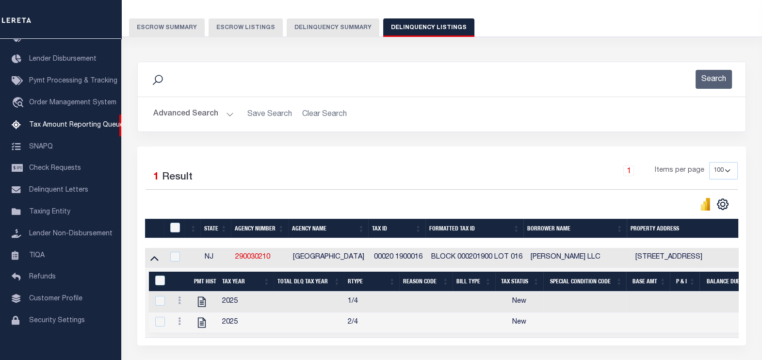
scroll to position [151, 0]
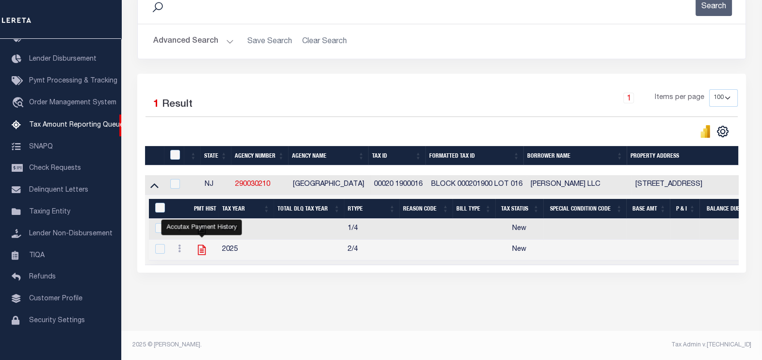
click at [203, 244] on icon "" at bounding box center [201, 249] width 13 height 13
checkbox input "true"
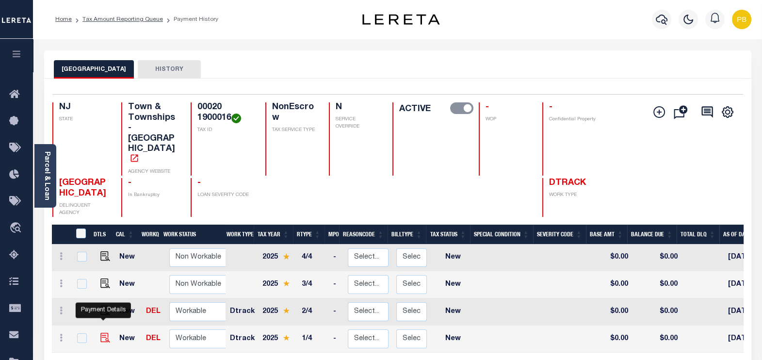
click at [102, 333] on img "" at bounding box center [105, 338] width 10 height 10
checkbox input "true"
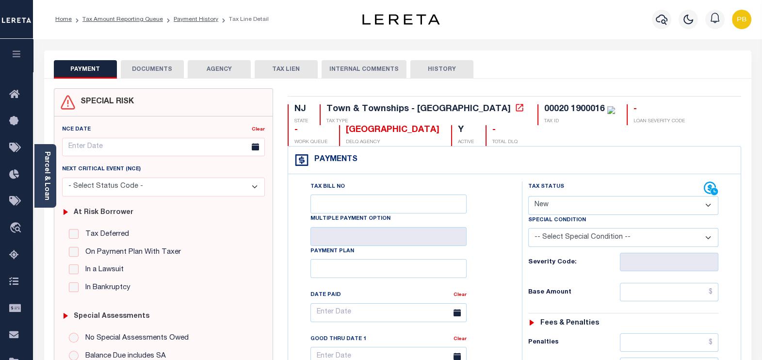
click at [562, 205] on select "- Select Status Code - Open Due/Unpaid Paid Incomplete No Tax Due Internal Refu…" at bounding box center [623, 205] width 191 height 19
select select "PYD"
click at [528, 196] on select "- Select Status Code - Open Due/Unpaid Paid Incomplete No Tax Due Internal Refu…" at bounding box center [623, 205] width 191 height 19
type input "[DATE]"
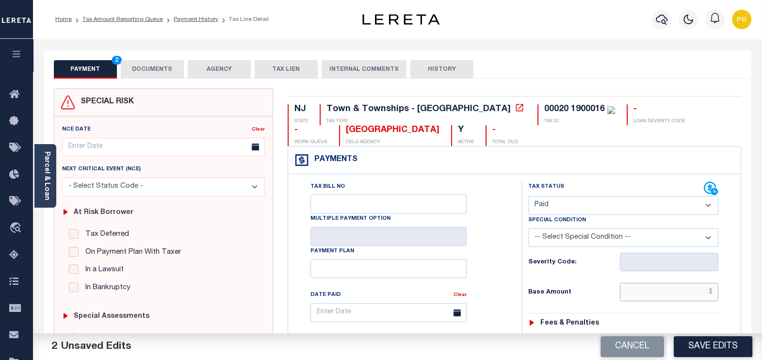
click at [638, 293] on input "text" at bounding box center [669, 292] width 98 height 18
paste input "1,992.48"
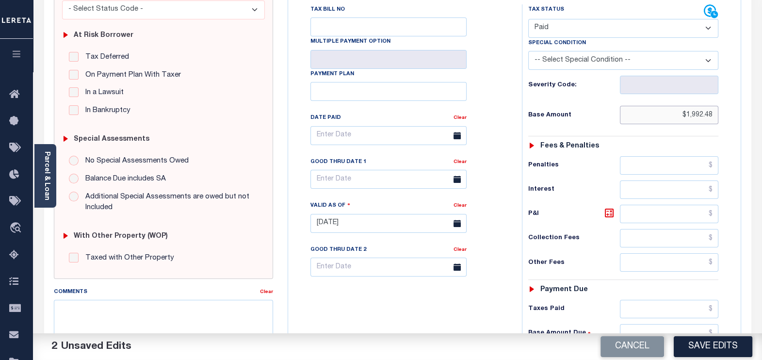
scroll to position [182, 0]
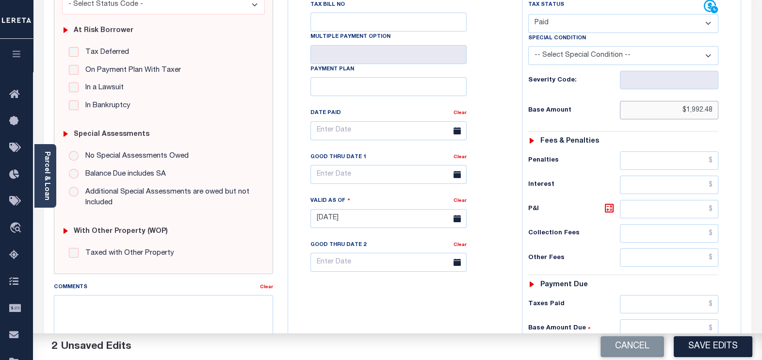
type input "$1,992.48"
click at [660, 301] on input "text" at bounding box center [669, 304] width 98 height 18
paste input "1,992.48"
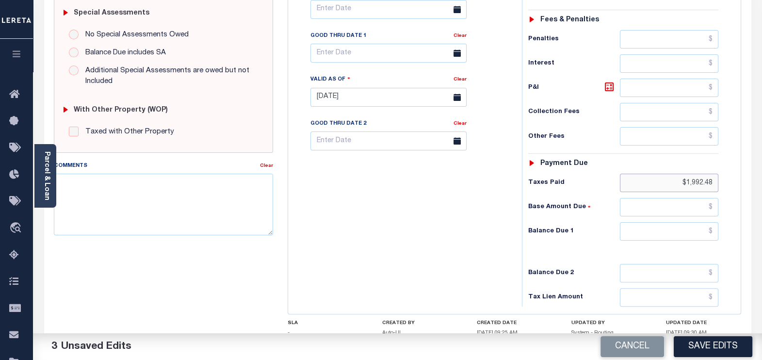
type input "$1,992.48"
click at [700, 228] on input "text" at bounding box center [669, 231] width 98 height 18
type input "$0.00"
click at [722, 346] on button "Save Edits" at bounding box center [713, 346] width 79 height 21
checkbox input "false"
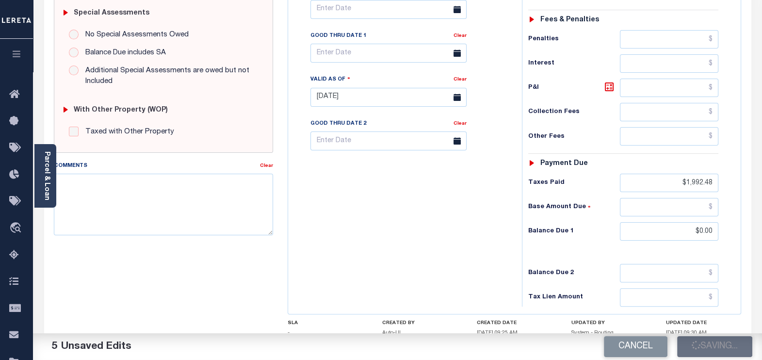
checkbox input "false"
type input "$1,992.48"
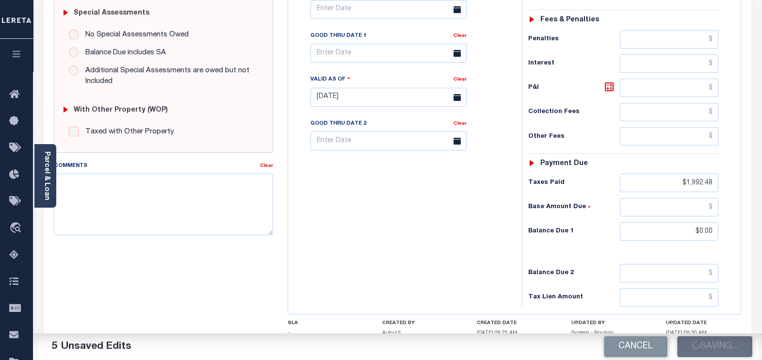
type input "$0"
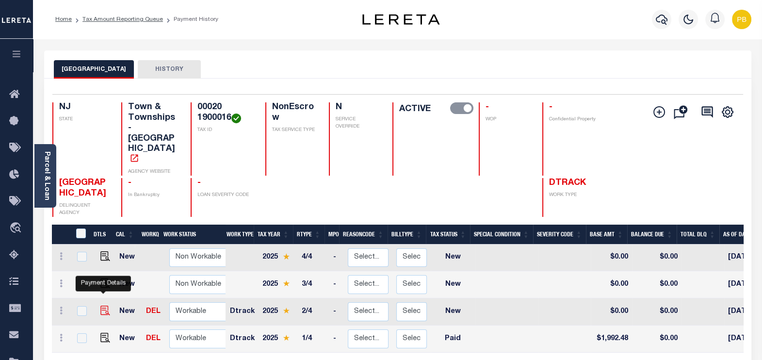
click at [100, 306] on img "" at bounding box center [105, 311] width 10 height 10
checkbox input "true"
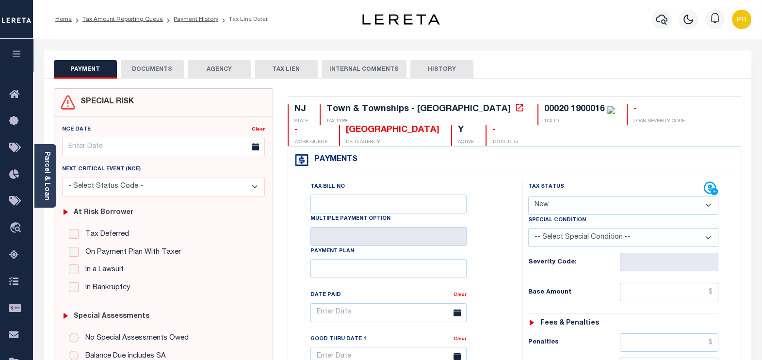
click at [565, 203] on select "- Select Status Code - Open Due/Unpaid Paid Incomplete No Tax Due Internal Refu…" at bounding box center [623, 205] width 191 height 19
select select "PYD"
click at [528, 196] on select "- Select Status Code - Open Due/Unpaid Paid Incomplete No Tax Due Internal Refu…" at bounding box center [623, 205] width 191 height 19
type input "[DATE]"
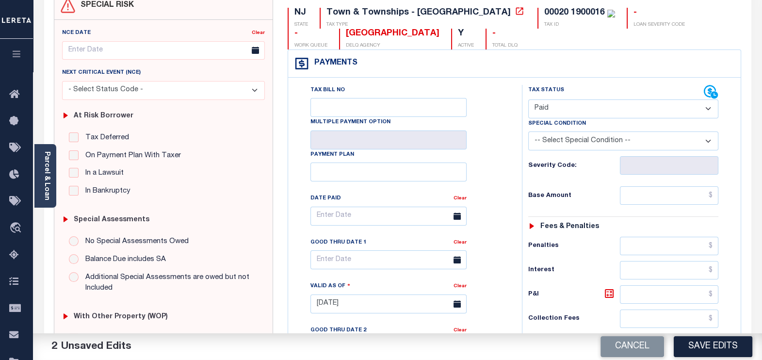
scroll to position [121, 0]
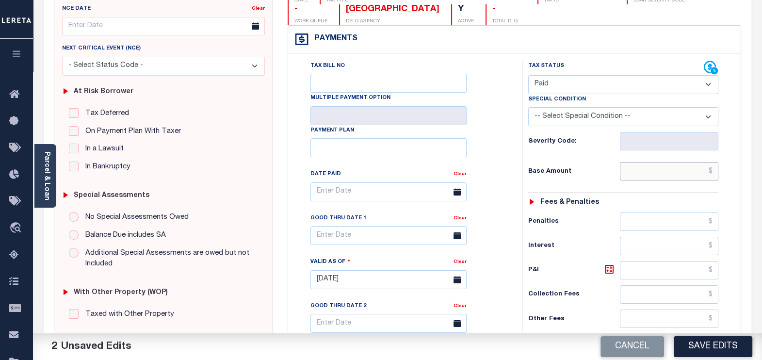
click at [663, 172] on input "text" at bounding box center [669, 171] width 98 height 18
paste input "1,992.48"
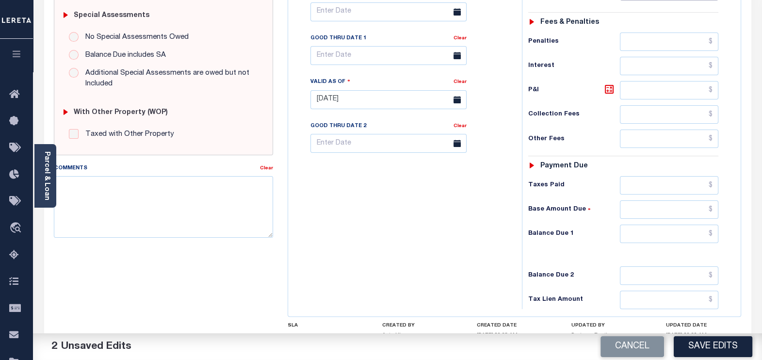
scroll to position [303, 0]
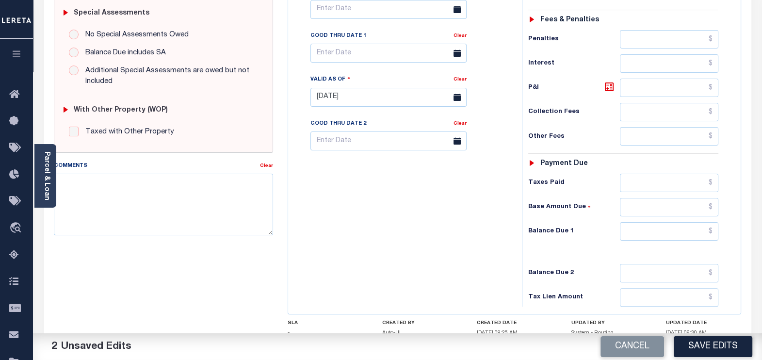
type input "$1,992.48"
click at [664, 182] on input "text" at bounding box center [669, 183] width 98 height 18
paste input "1,992.48"
type input "$1,992.48"
click at [693, 234] on input "text" at bounding box center [669, 231] width 98 height 18
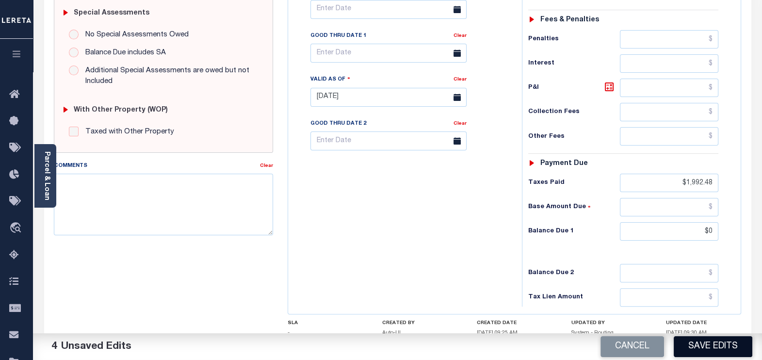
type input "$0.00"
click at [730, 351] on button "Save Edits" at bounding box center [713, 346] width 79 height 21
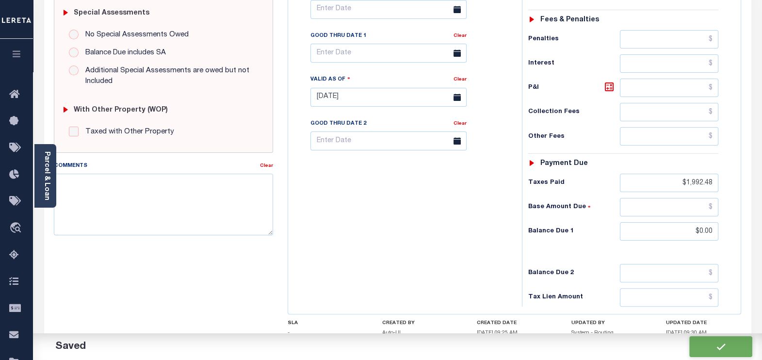
checkbox input "false"
type input "$1,992.48"
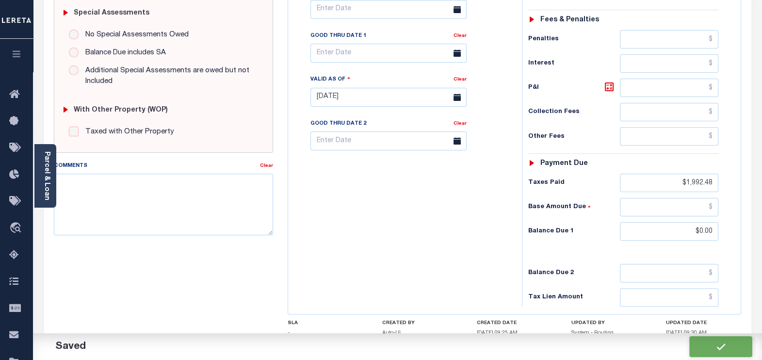
type input "$1,992.48"
type input "$0"
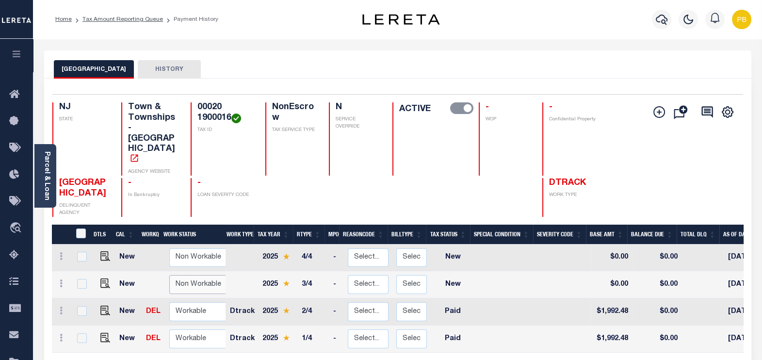
click at [191, 275] on select "Non Workable Workable" at bounding box center [198, 284] width 58 height 19
checkbox input "true"
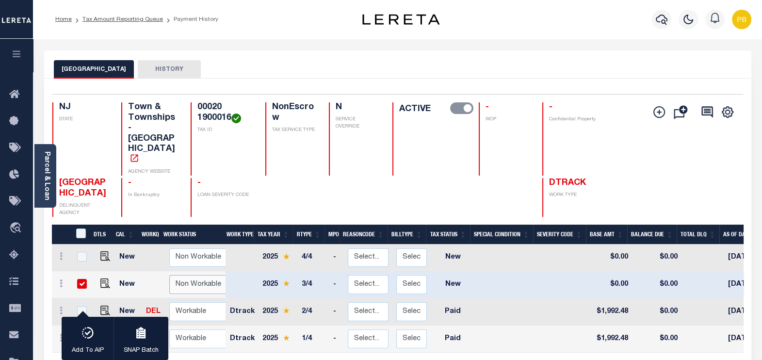
select select "false"
click at [169, 275] on select "Non Workable Workable" at bounding box center [198, 284] width 58 height 19
checkbox input "false"
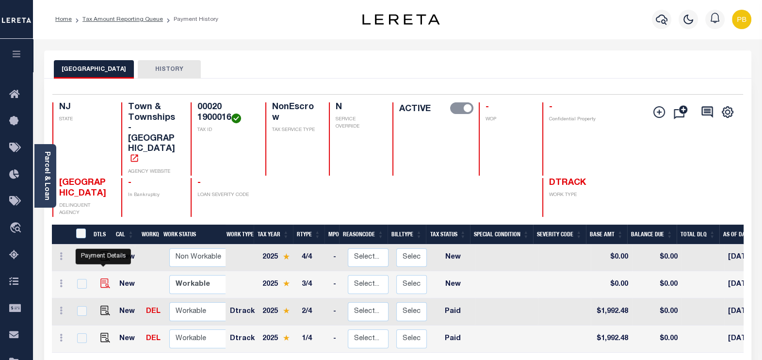
click at [103, 278] on img "" at bounding box center [105, 283] width 10 height 10
checkbox input "true"
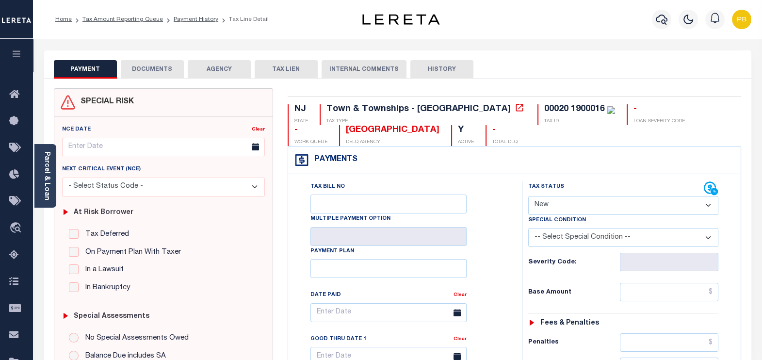
click at [586, 204] on select "- Select Status Code - Open Due/Unpaid Paid Incomplete No Tax Due Internal Refu…" at bounding box center [623, 205] width 191 height 19
select select "PYD"
click at [528, 196] on select "- Select Status Code - Open Due/Unpaid Paid Incomplete No Tax Due Internal Refu…" at bounding box center [623, 205] width 191 height 19
type input "[DATE]"
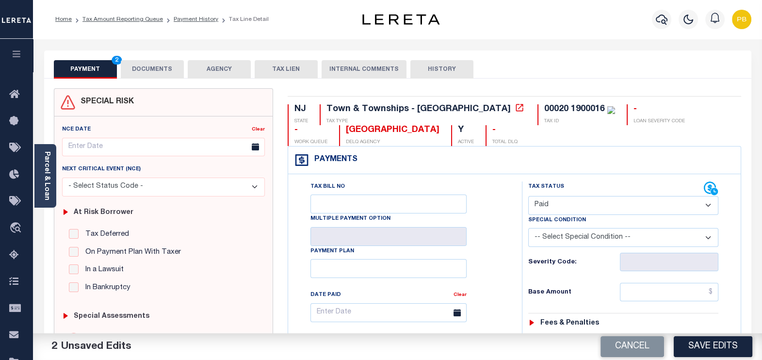
scroll to position [121, 0]
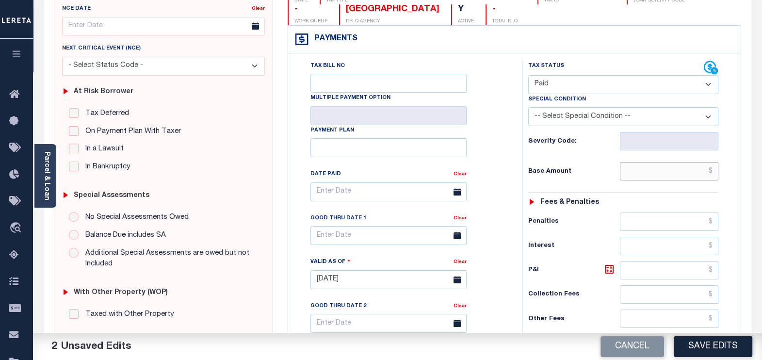
click at [680, 176] on input "text" at bounding box center [669, 171] width 98 height 18
paste input "2,073.11"
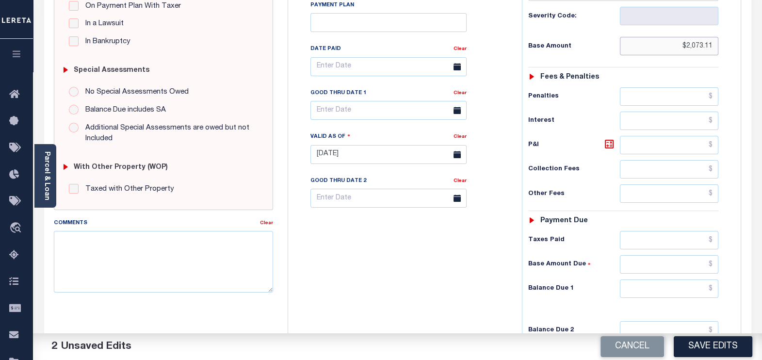
scroll to position [303, 0]
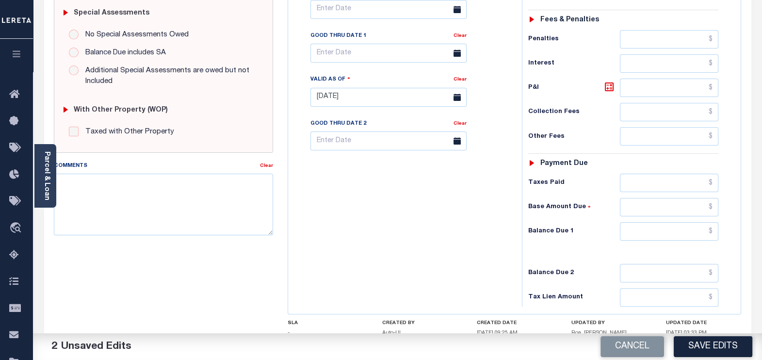
type input "$2,073.11"
click at [658, 182] on input "text" at bounding box center [669, 183] width 98 height 18
paste input "2,073.11"
type input "$2,073.11"
click at [687, 230] on input "text" at bounding box center [669, 231] width 98 height 18
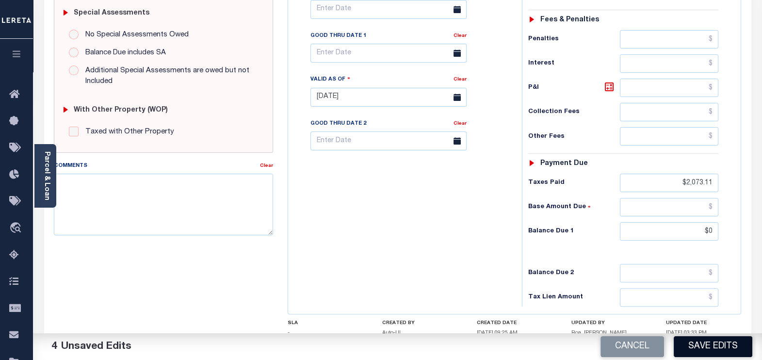
type input "$0.00"
click at [728, 352] on button "Save Edits" at bounding box center [713, 346] width 79 height 21
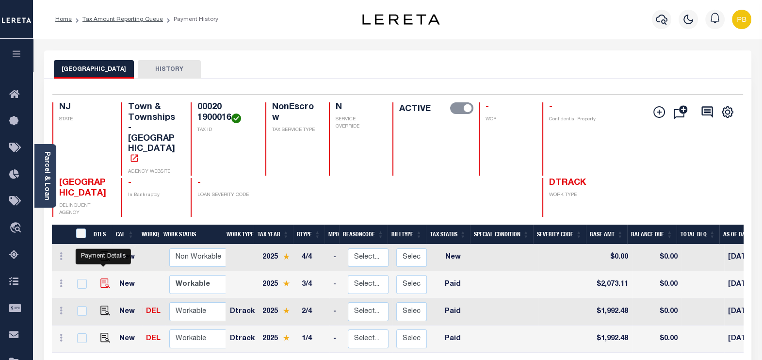
click at [106, 278] on img "" at bounding box center [105, 283] width 10 height 10
checkbox input "true"
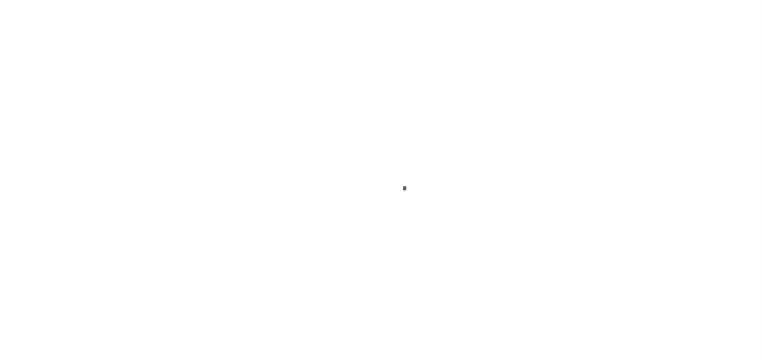
select select "PYD"
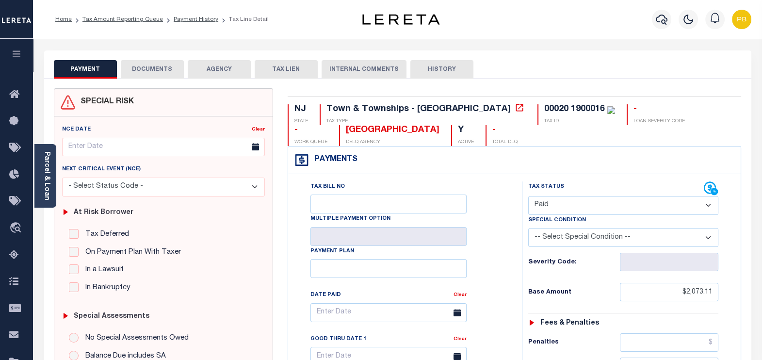
click at [148, 71] on button "DOCUMENTS" at bounding box center [152, 69] width 63 height 18
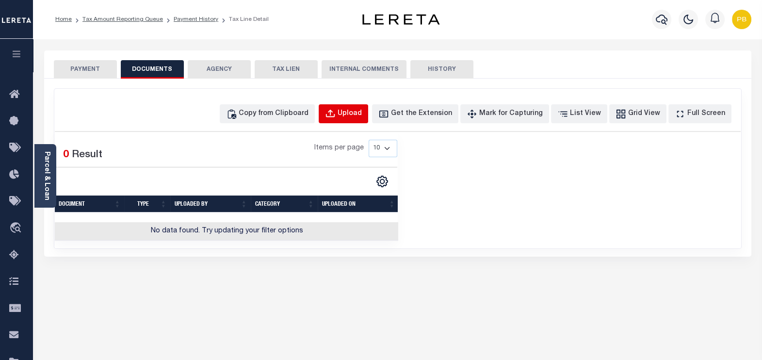
click at [356, 117] on button "Upload" at bounding box center [343, 113] width 49 height 19
select select "POP"
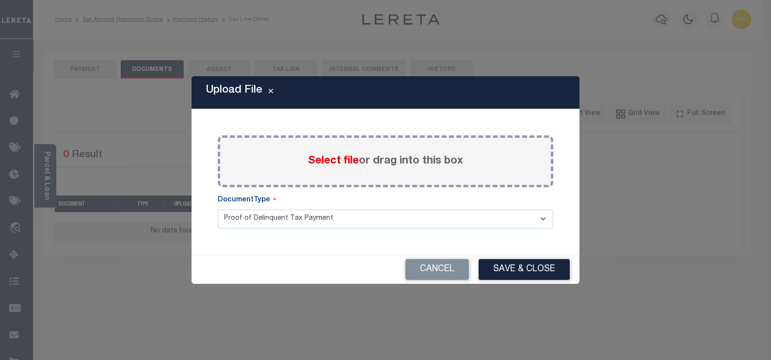
click at [364, 111] on div "Upload File Paste copied image or file into this box Select file or drag into t…" at bounding box center [386, 179] width 388 height 207
click at [337, 160] on span "Select file" at bounding box center [333, 161] width 51 height 11
click at [0, 0] on input "Select file or drag into this box" at bounding box center [0, 0] width 0 height 0
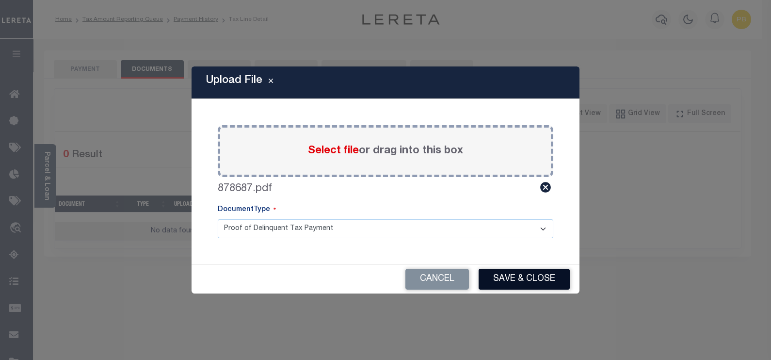
click at [512, 284] on button "Save & Close" at bounding box center [524, 279] width 91 height 21
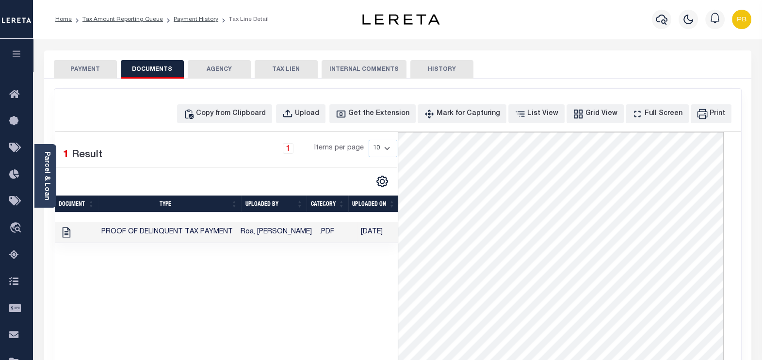
click at [81, 78] on button "PAYMENT" at bounding box center [85, 69] width 63 height 18
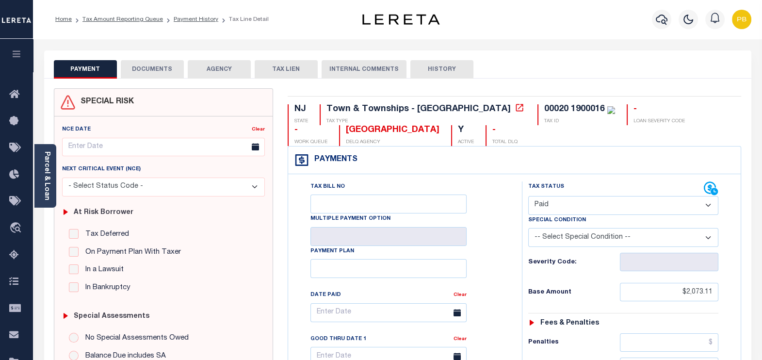
click at [155, 74] on button "DOCUMENTS" at bounding box center [152, 69] width 63 height 18
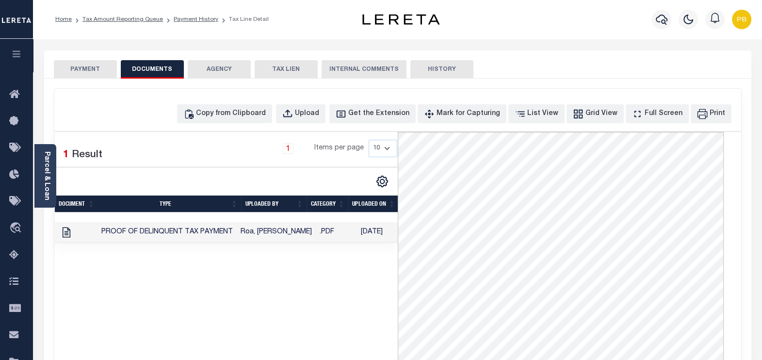
click at [74, 74] on button "PAYMENT" at bounding box center [85, 69] width 63 height 18
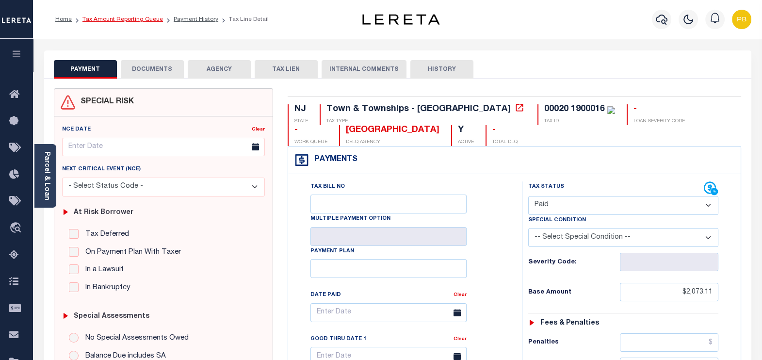
click at [131, 18] on link "Tax Amount Reporting Queue" at bounding box center [122, 19] width 81 height 6
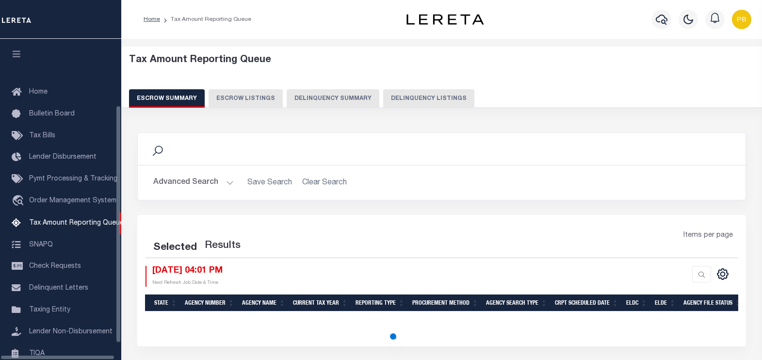
click at [416, 97] on button "Delinquency Listings" at bounding box center [428, 98] width 91 height 18
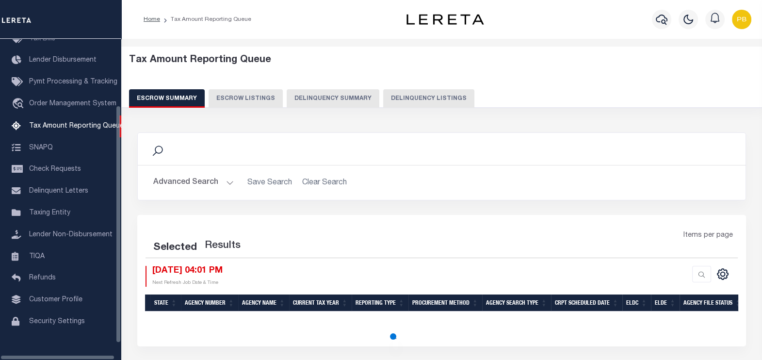
select select "100"
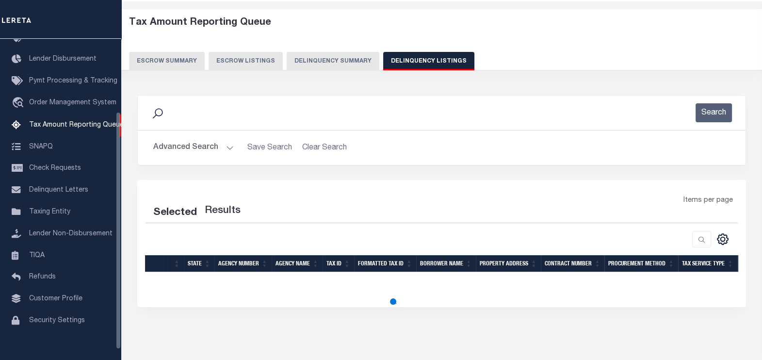
select select "100"
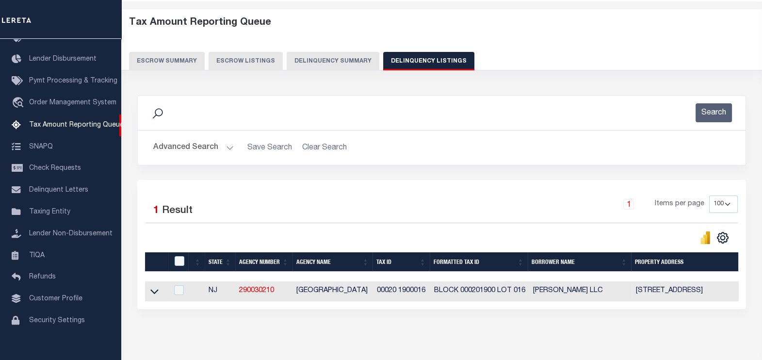
scroll to position [81, 0]
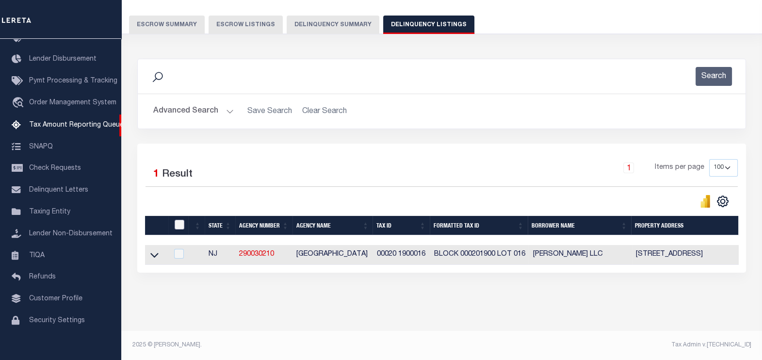
click at [179, 220] on input "checkbox" at bounding box center [180, 225] width 10 height 10
checkbox input "true"
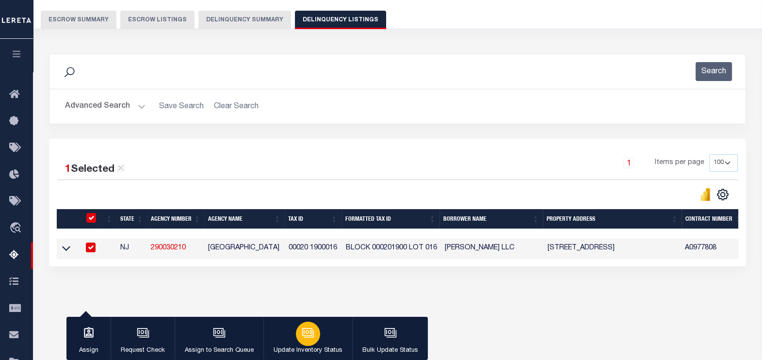
click at [320, 337] on button "Update Inventory Status" at bounding box center [307, 339] width 89 height 44
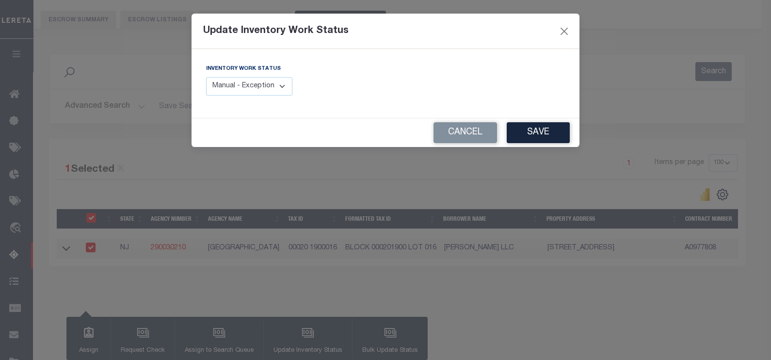
click at [281, 83] on select "Manual - Exception Pended - Awaiting Search Late Add Exception Completed" at bounding box center [249, 86] width 86 height 19
select select "4"
click at [206, 77] on select "Manual - Exception Pended - Awaiting Search Late Add Exception Completed" at bounding box center [249, 86] width 86 height 19
click at [536, 129] on button "Save" at bounding box center [538, 132] width 63 height 21
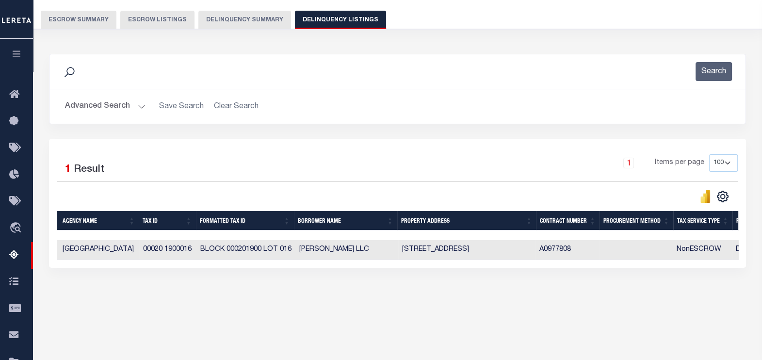
scroll to position [0, 0]
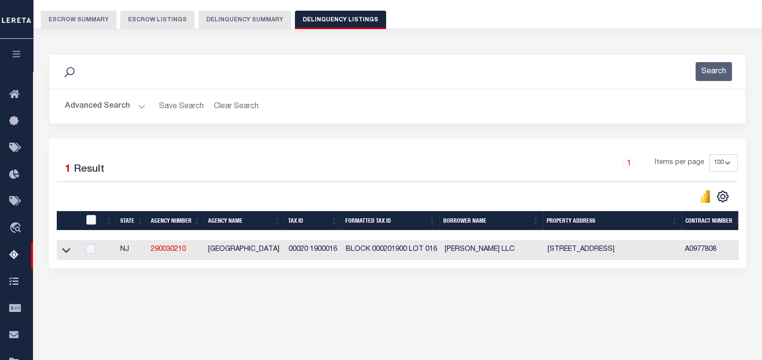
click at [137, 103] on button "Advanced Search" at bounding box center [105, 106] width 81 height 19
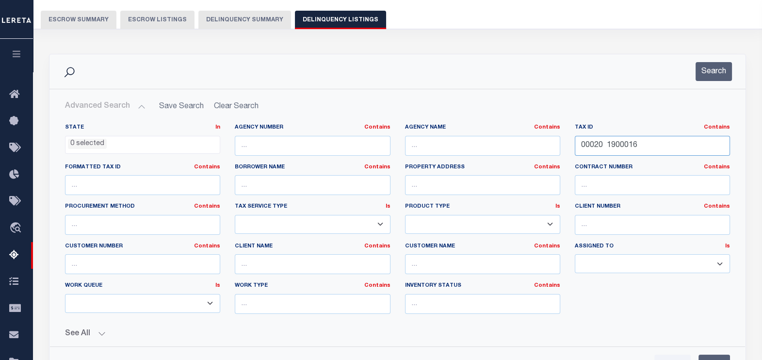
drag, startPoint x: 652, startPoint y: 150, endPoint x: 576, endPoint y: 146, distance: 76.3
click at [576, 146] on input "00020 1900016" at bounding box center [652, 146] width 155 height 20
paste input "04 00114"
type input "00004 00114"
click at [723, 76] on button "Search" at bounding box center [714, 71] width 36 height 19
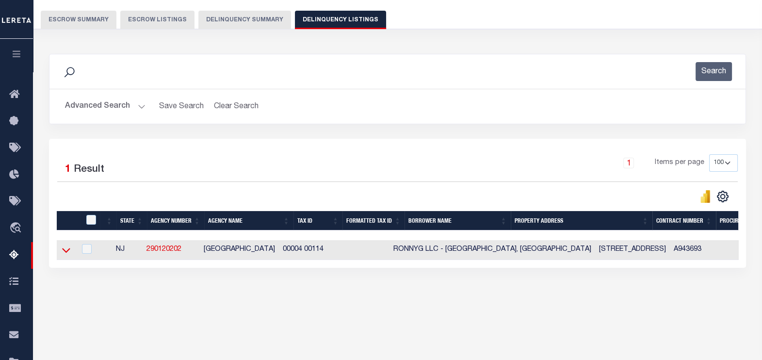
click at [65, 252] on icon at bounding box center [66, 250] width 8 height 10
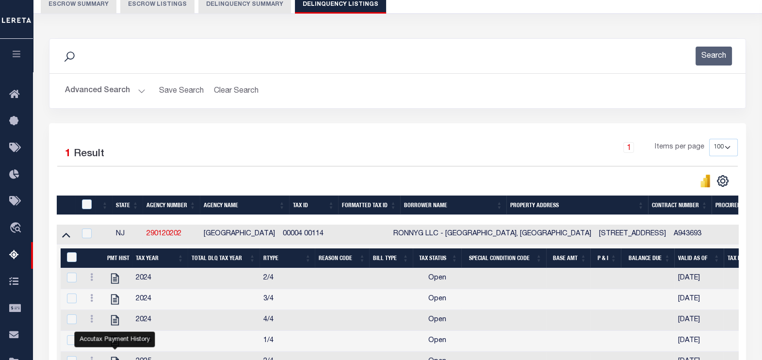
scroll to position [200, 0]
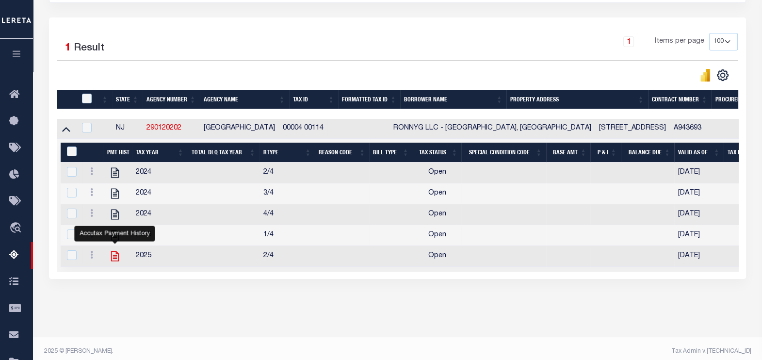
click at [115, 259] on icon "" at bounding box center [115, 256] width 13 height 13
checkbox input "true"
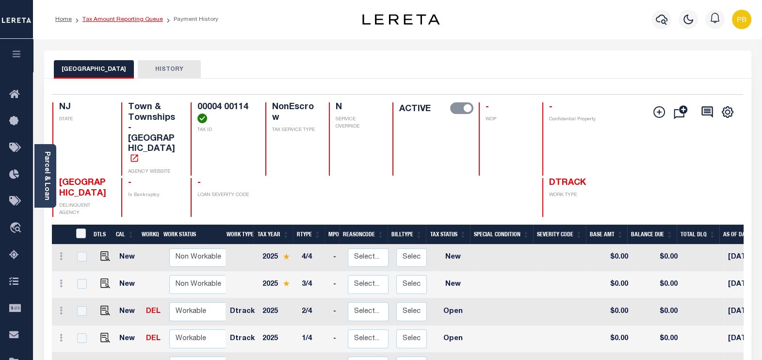
click at [126, 18] on link "Tax Amount Reporting Queue" at bounding box center [122, 19] width 81 height 6
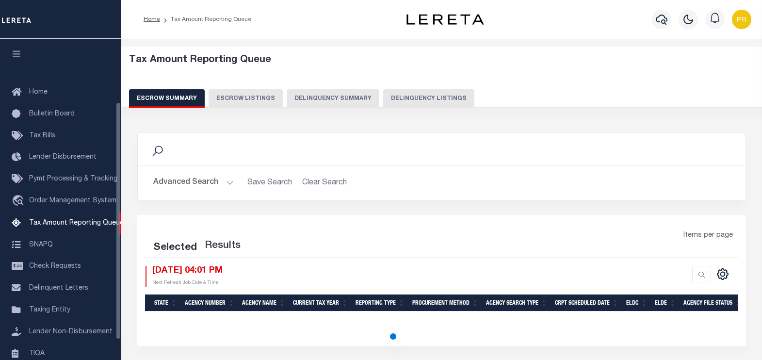
select select "100"
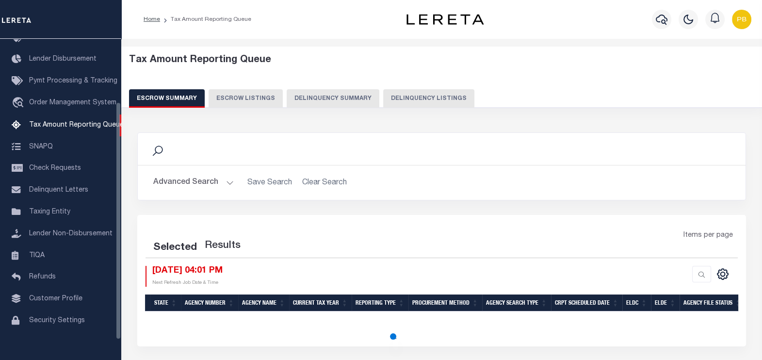
select select "100"
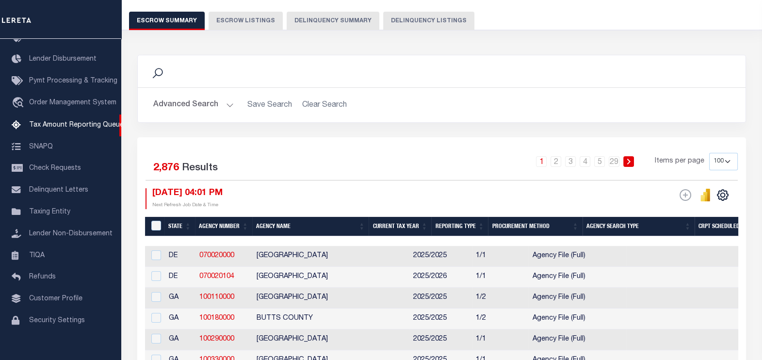
scroll to position [0, 0]
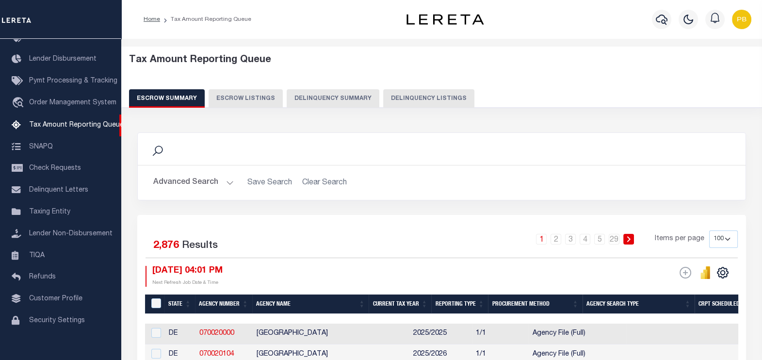
click at [411, 102] on button "Delinquency Listings" at bounding box center [428, 98] width 91 height 18
select select "100"
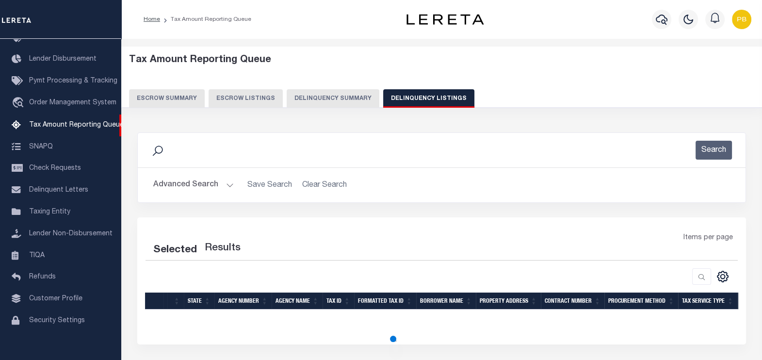
select select "100"
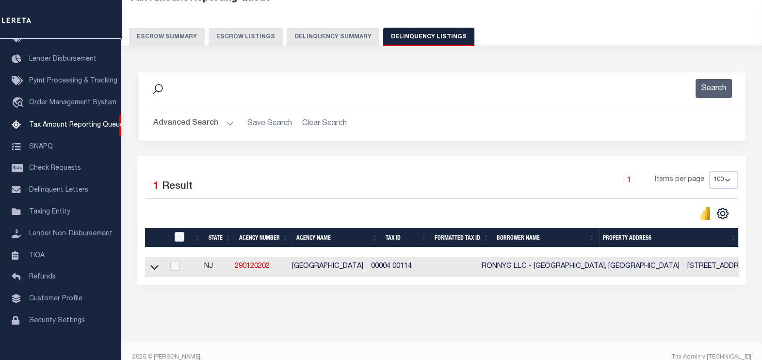
scroll to position [81, 0]
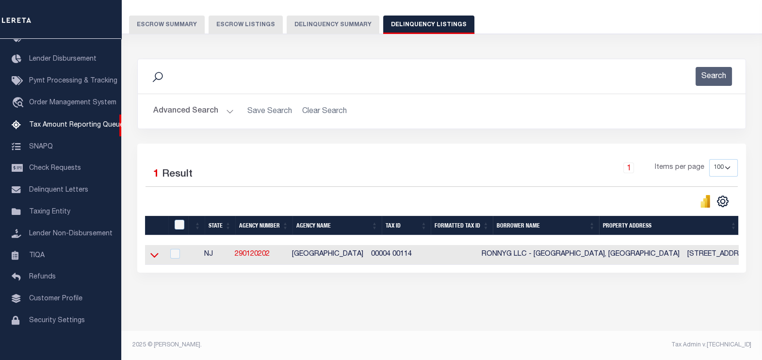
click at [153, 250] on icon at bounding box center [154, 255] width 8 height 10
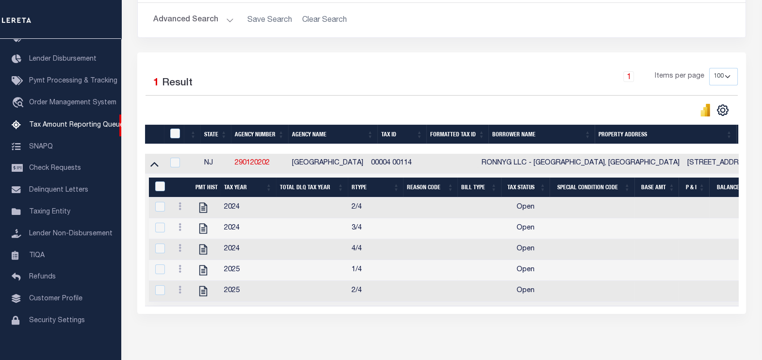
scroll to position [202, 0]
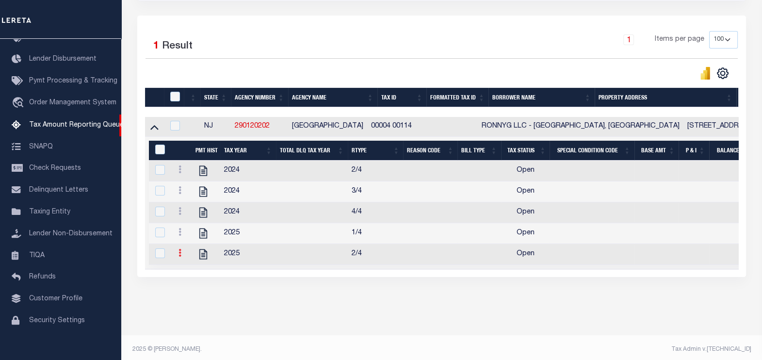
click at [180, 256] on icon at bounding box center [179, 253] width 3 height 8
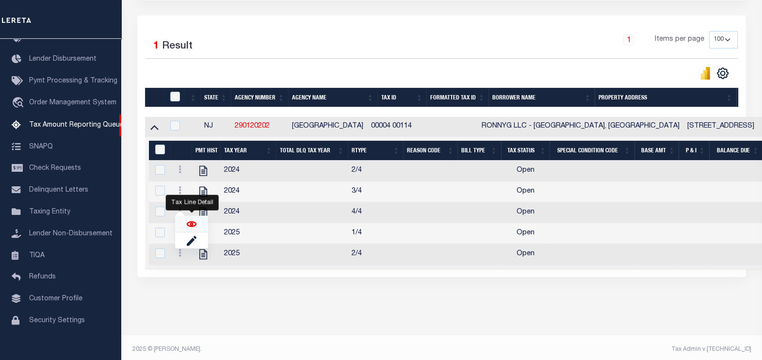
click at [192, 226] on img "" at bounding box center [192, 224] width 10 height 10
checkbox input "true"
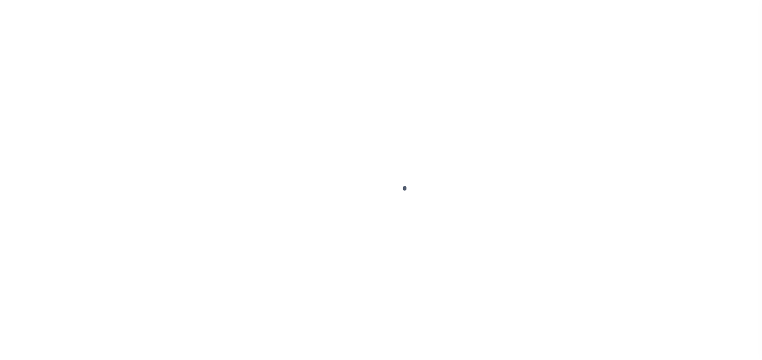
select select "OP2"
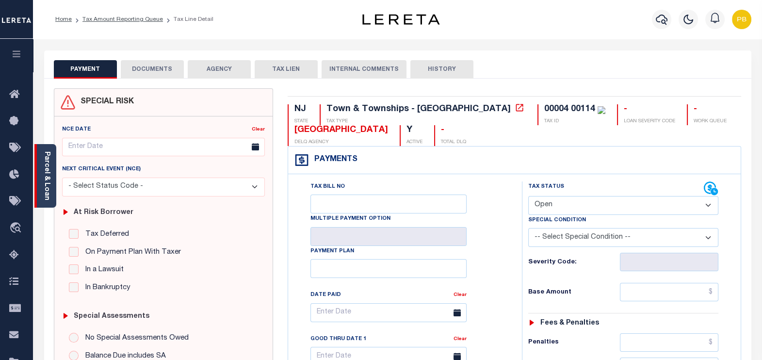
click at [48, 189] on link "Parcel & Loan" at bounding box center [46, 175] width 7 height 49
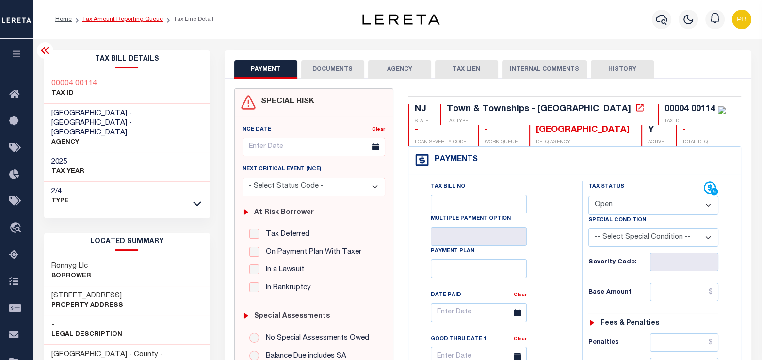
click at [124, 19] on link "Tax Amount Reporting Queue" at bounding box center [122, 19] width 81 height 6
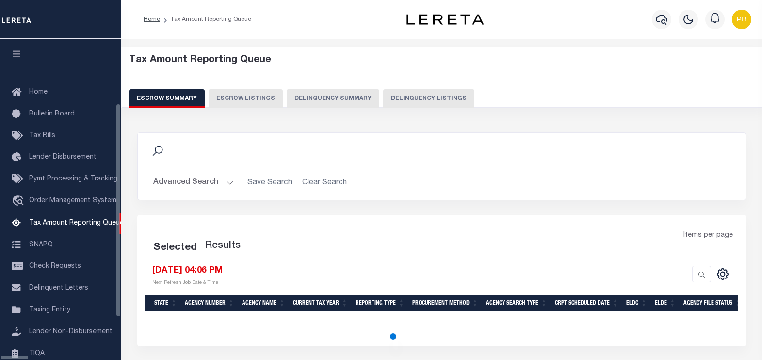
click at [396, 94] on button "Delinquency Listings" at bounding box center [428, 98] width 91 height 18
select select "100"
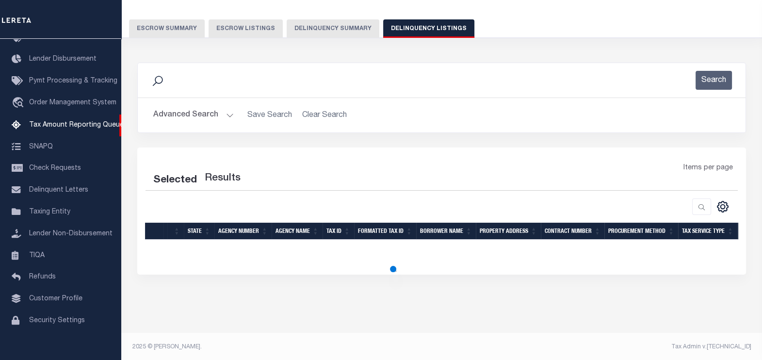
scroll to position [71, 0]
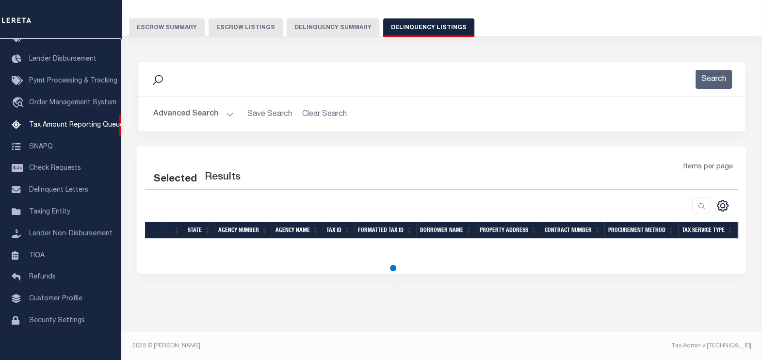
select select "100"
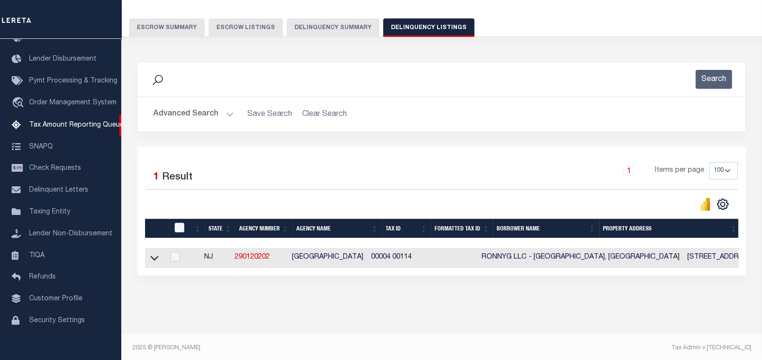
click at [225, 114] on button "Advanced Search" at bounding box center [193, 114] width 81 height 19
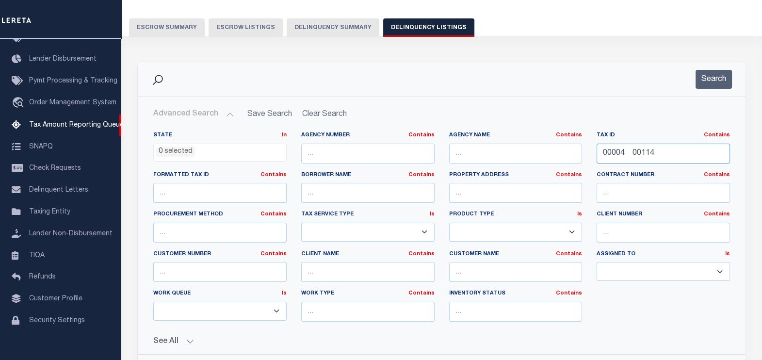
drag, startPoint x: 666, startPoint y: 153, endPoint x: 571, endPoint y: 146, distance: 94.8
click at [571, 146] on div "State In In AK AL AR AZ CA CO CT DC DE FL GA GU HI IA ID IL IN KS KY LA MA MD M…" at bounding box center [441, 230] width 591 height 198
paste input "20 1900016"
type input "00020 1900016"
click at [717, 79] on button "Search" at bounding box center [714, 79] width 36 height 19
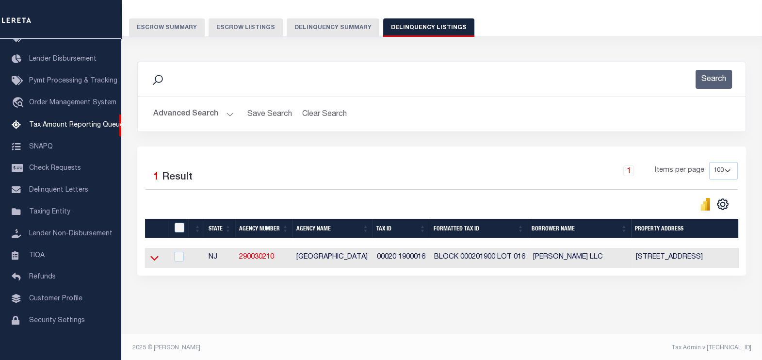
click at [154, 258] on icon at bounding box center [154, 258] width 8 height 10
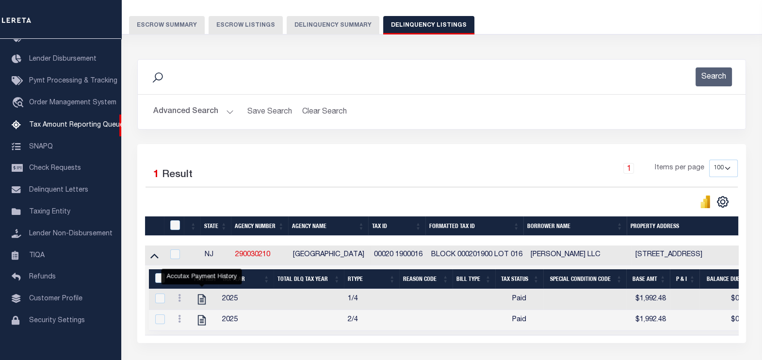
scroll to position [81, 0]
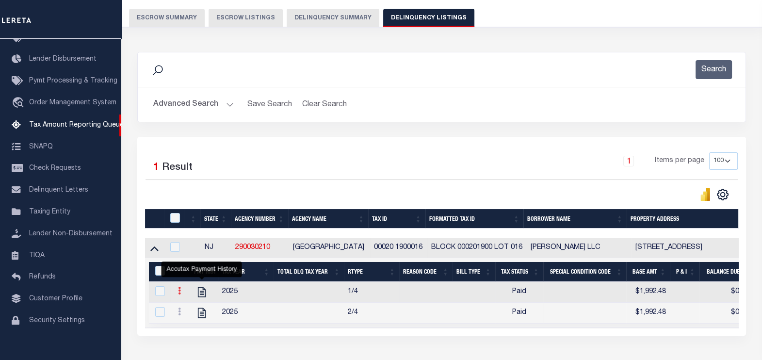
click at [178, 291] on icon at bounding box center [179, 291] width 3 height 8
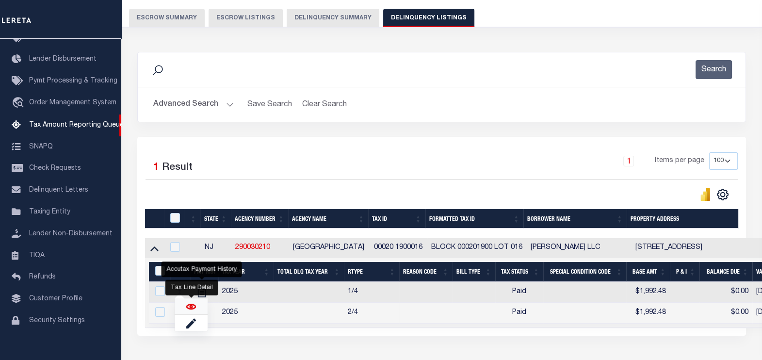
click at [191, 307] on img "" at bounding box center [191, 307] width 10 height 10
checkbox input "true"
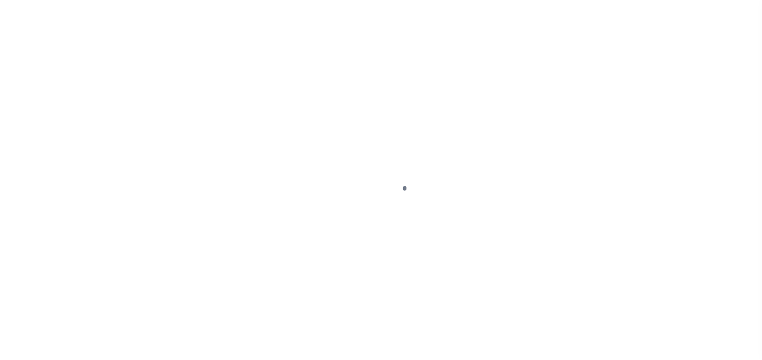
select select "PYD"
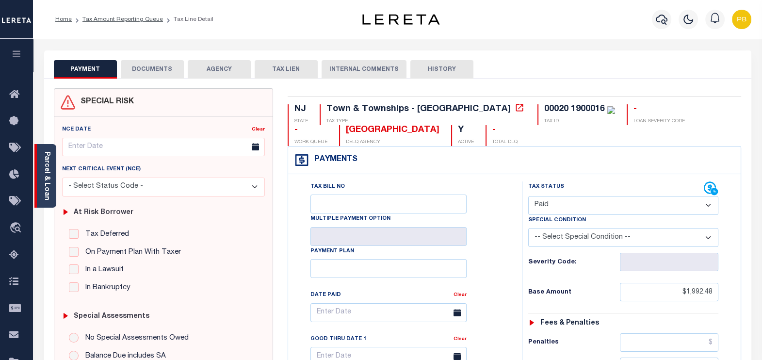
click at [52, 182] on div "Parcel & Loan" at bounding box center [45, 176] width 22 height 64
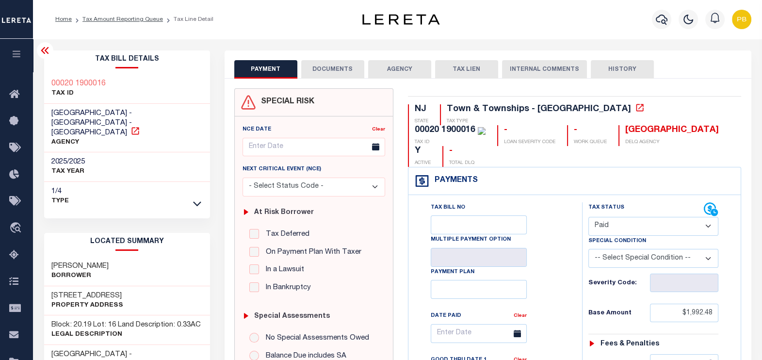
click at [130, 126] on icon at bounding box center [135, 131] width 10 height 10
drag, startPoint x: 114, startPoint y: 286, endPoint x: 37, endPoint y: 282, distance: 77.2
copy h3 "[STREET_ADDRESS]"
click at [128, 18] on link "Tax Amount Reporting Queue" at bounding box center [122, 19] width 81 height 6
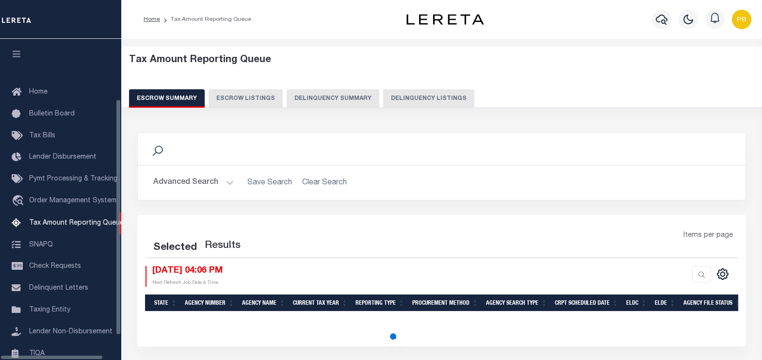
click at [418, 95] on button "Delinquency Listings" at bounding box center [428, 98] width 91 height 18
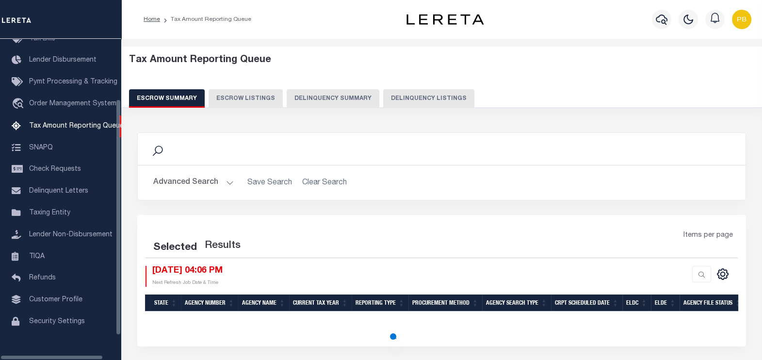
select select "100"
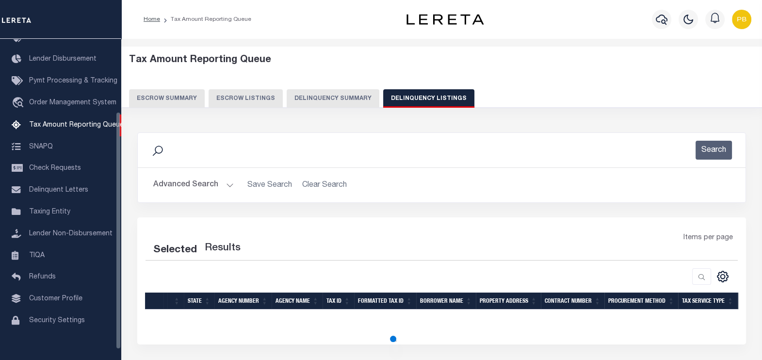
select select "100"
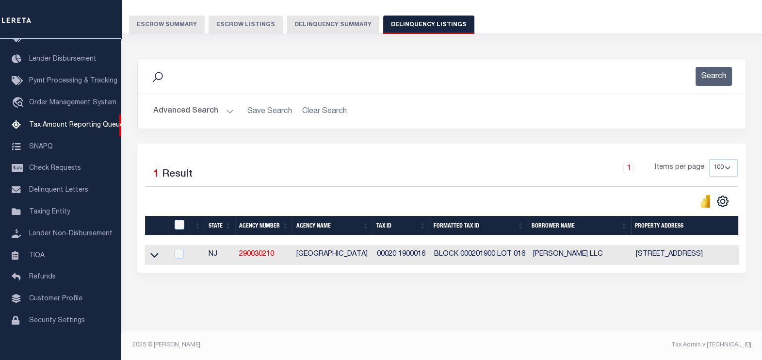
scroll to position [81, 0]
click at [153, 250] on icon at bounding box center [154, 255] width 8 height 10
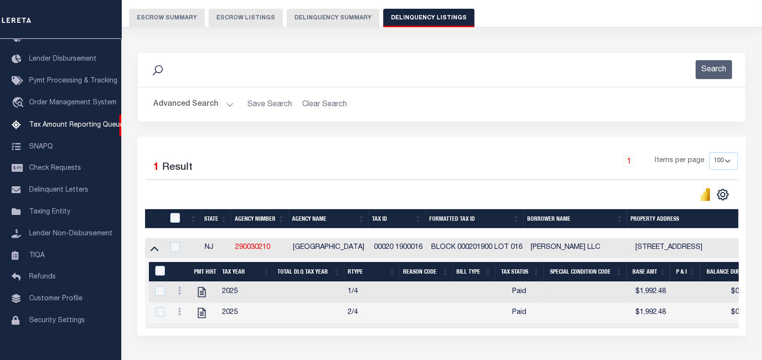
scroll to position [141, 0]
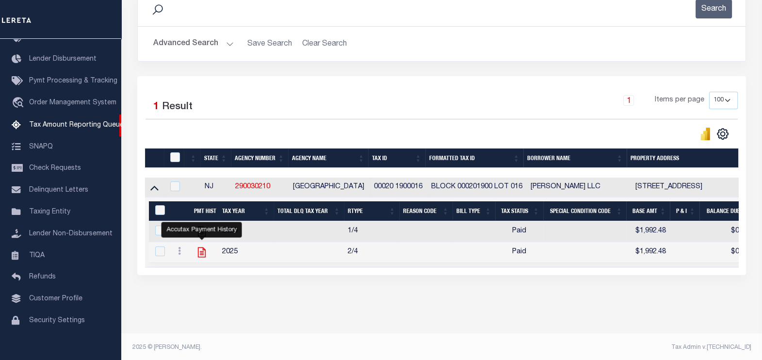
click at [200, 254] on icon "" at bounding box center [201, 252] width 13 height 13
checkbox input "true"
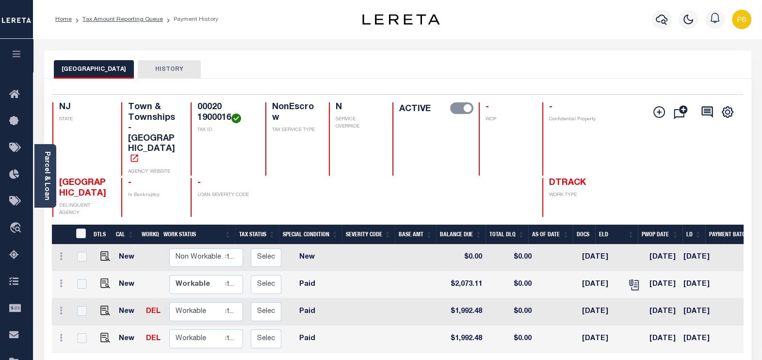
scroll to position [0, 146]
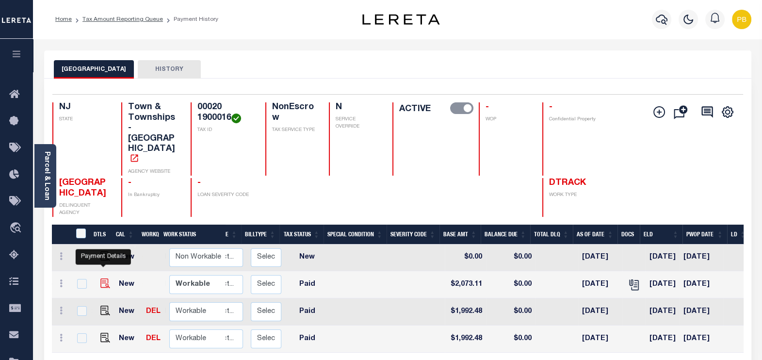
click at [104, 278] on img "" at bounding box center [105, 283] width 10 height 10
checkbox input "true"
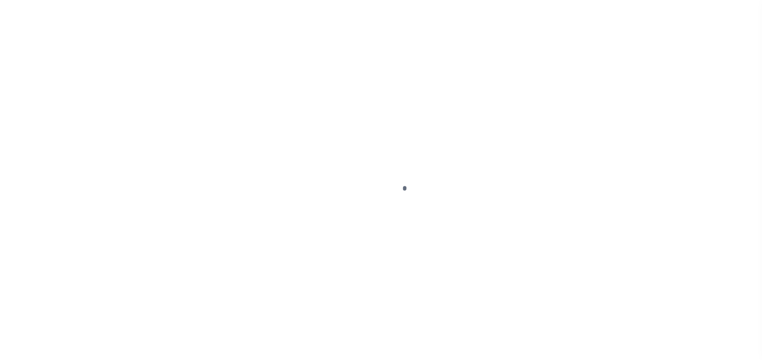
select select "PYD"
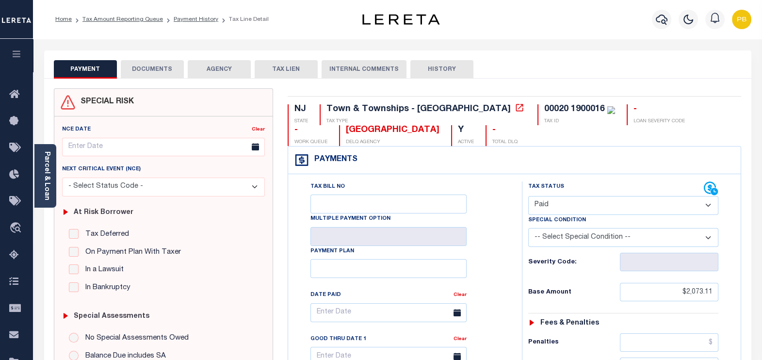
click at [158, 73] on button "DOCUMENTS" at bounding box center [152, 69] width 63 height 18
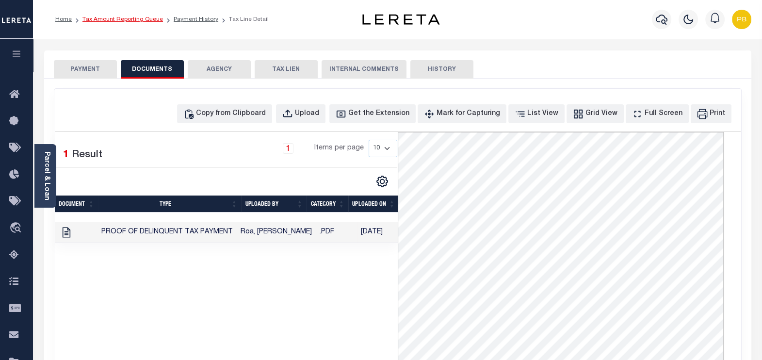
click at [135, 22] on link "Tax Amount Reporting Queue" at bounding box center [122, 19] width 81 height 6
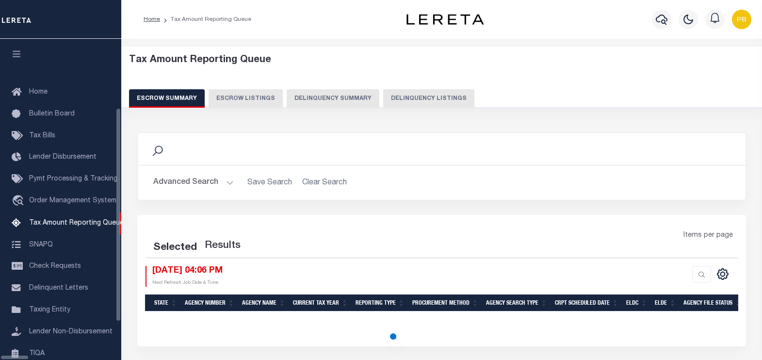
click at [388, 89] on button "Delinquency Listings" at bounding box center [428, 98] width 91 height 18
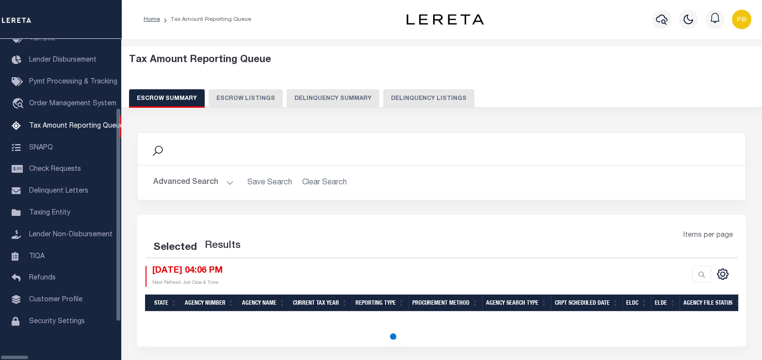
select select
select select "100"
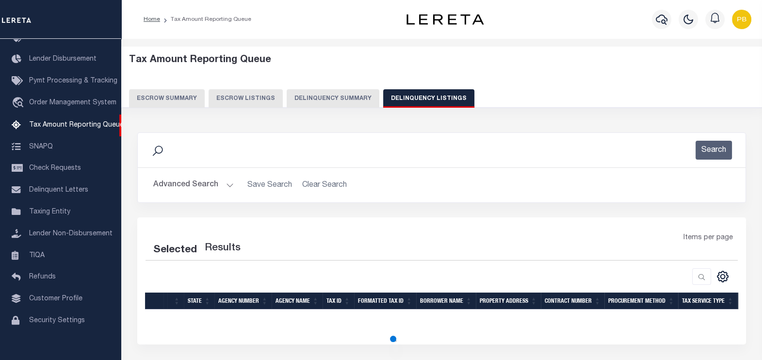
select select "100"
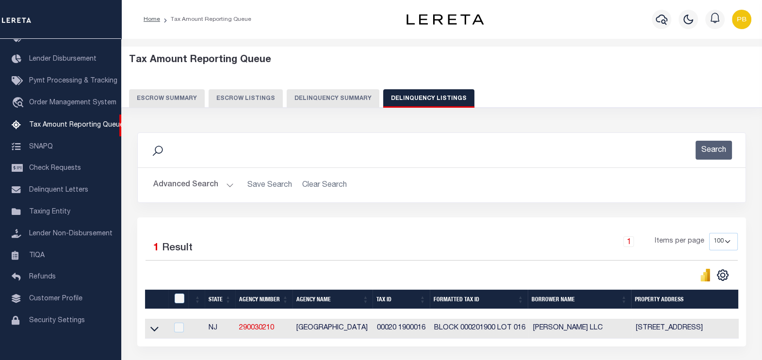
click at [222, 180] on button "Advanced Search" at bounding box center [193, 185] width 81 height 19
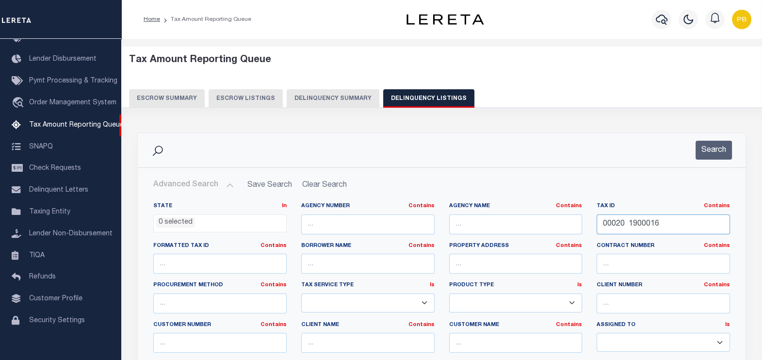
click at [584, 223] on div "State In In AK AL AR AZ CA CO CT DC DE FL GA GU HI IA ID IL IN KS KY LA MA MD M…" at bounding box center [441, 301] width 591 height 198
paste input "text"
click at [652, 226] on input "text" at bounding box center [663, 224] width 133 height 20
paste input "00041 00001 01"
type input "00041 00001 01"
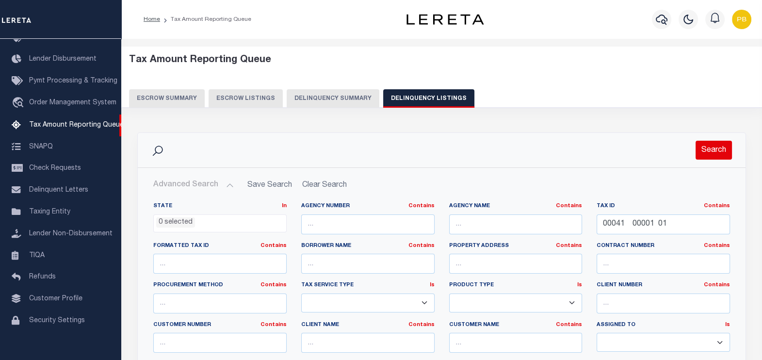
click at [724, 150] on button "Search" at bounding box center [714, 150] width 36 height 19
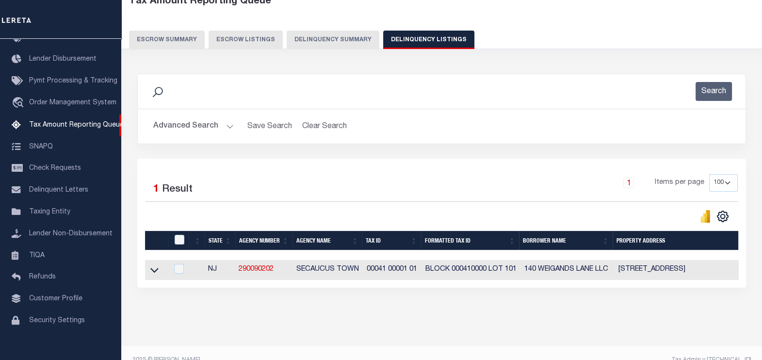
scroll to position [60, 0]
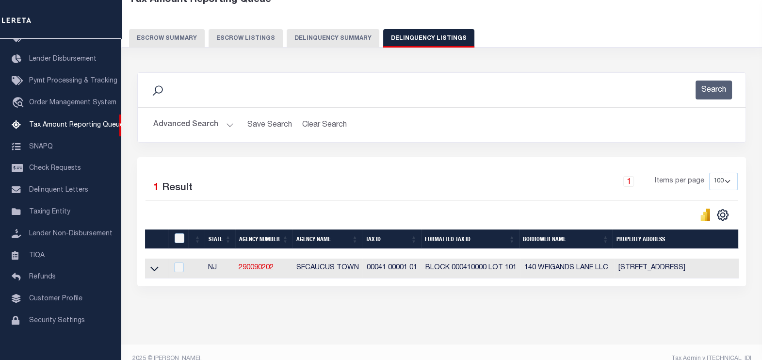
drag, startPoint x: 153, startPoint y: 269, endPoint x: 199, endPoint y: 239, distance: 55.0
click at [153, 269] on icon at bounding box center [154, 269] width 8 height 5
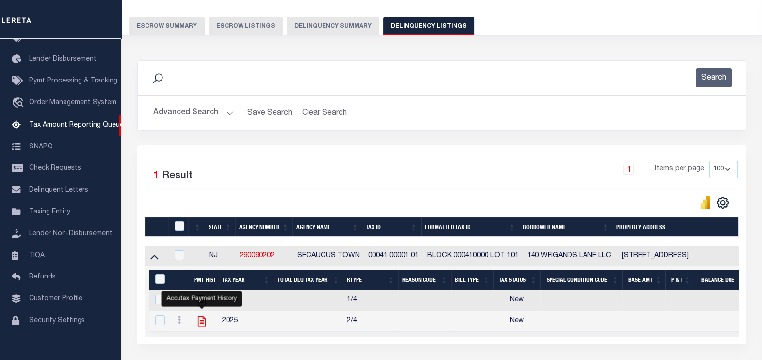
scroll to position [141, 0]
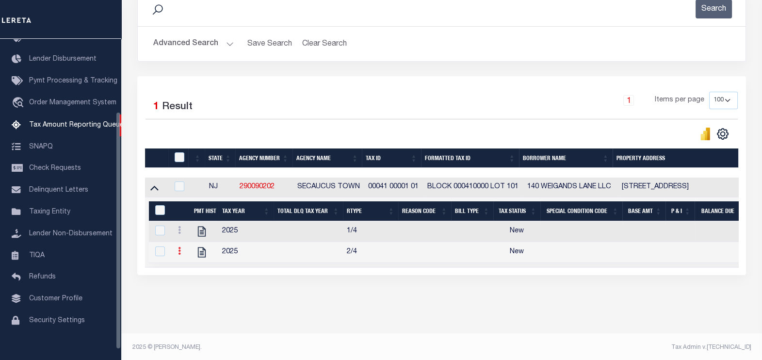
click at [182, 252] on link at bounding box center [179, 252] width 11 height 8
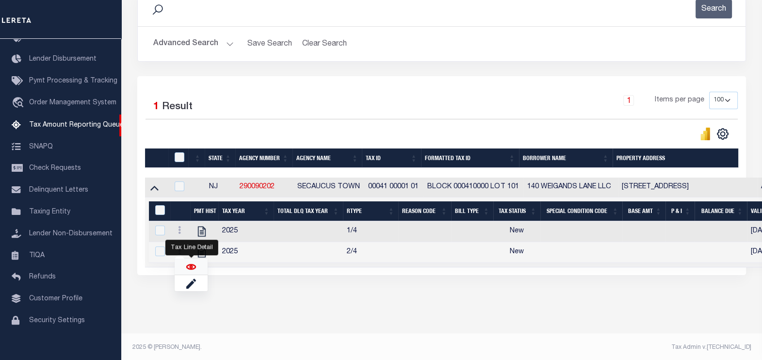
click at [194, 270] on img "" at bounding box center [191, 267] width 10 height 10
checkbox input "true"
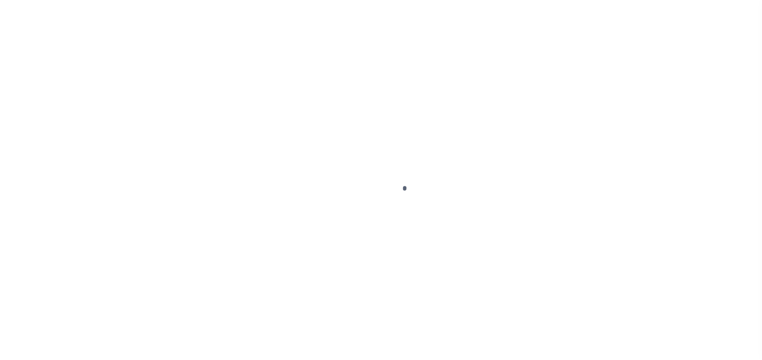
select select "NW2"
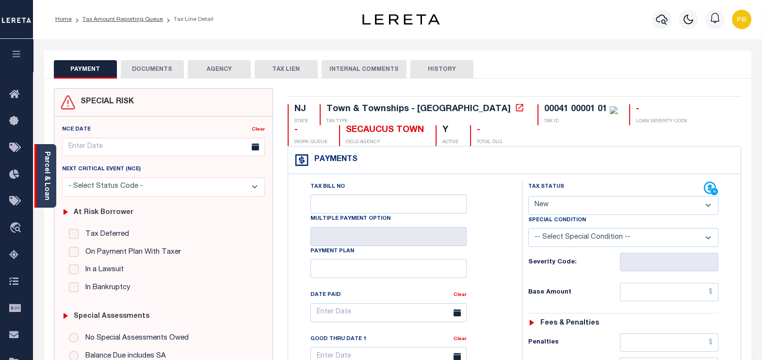
click at [47, 183] on link "Parcel & Loan" at bounding box center [46, 175] width 7 height 49
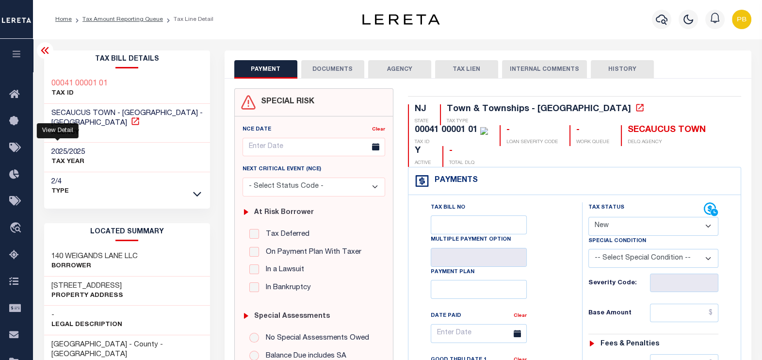
click at [131, 121] on icon at bounding box center [134, 120] width 7 height 7
drag, startPoint x: 124, startPoint y: 285, endPoint x: 43, endPoint y: 282, distance: 81.5
copy h3 "[STREET_ADDRESS]"
click at [141, 19] on link "Tax Amount Reporting Queue" at bounding box center [122, 19] width 81 height 6
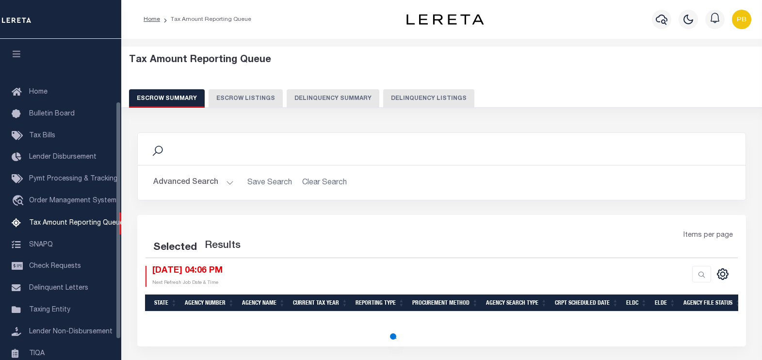
click at [454, 100] on button "Delinquency Listings" at bounding box center [428, 98] width 91 height 18
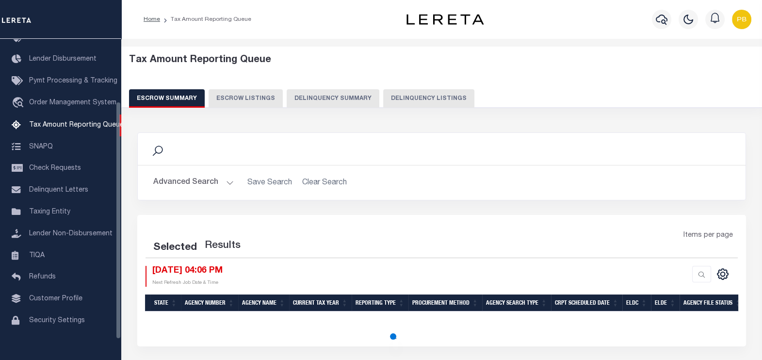
select select "100"
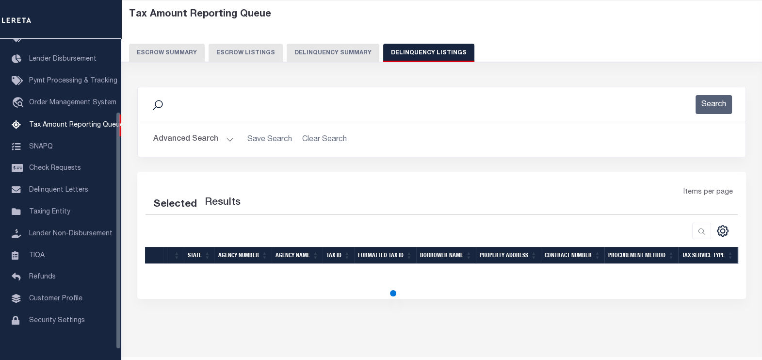
select select "100"
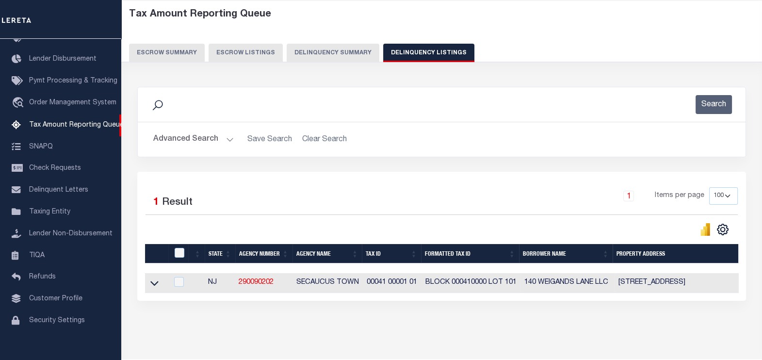
scroll to position [71, 0]
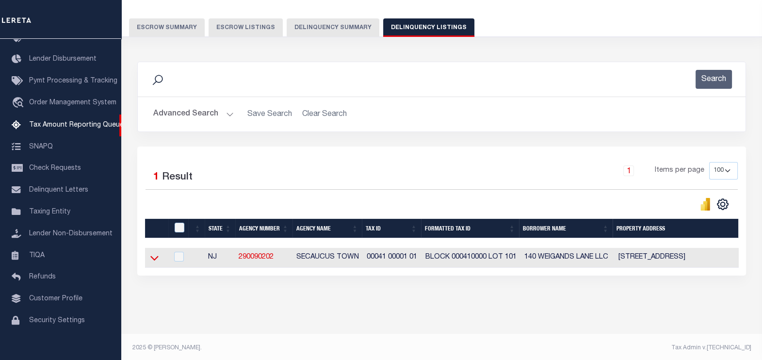
click at [155, 257] on icon at bounding box center [154, 258] width 8 height 10
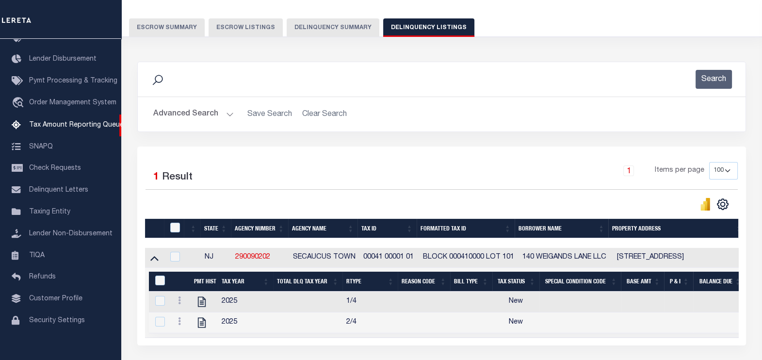
scroll to position [141, 0]
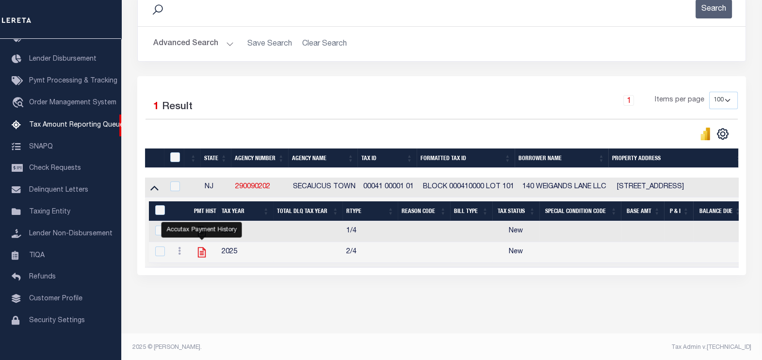
click at [202, 257] on icon "" at bounding box center [201, 252] width 13 height 13
checkbox input "true"
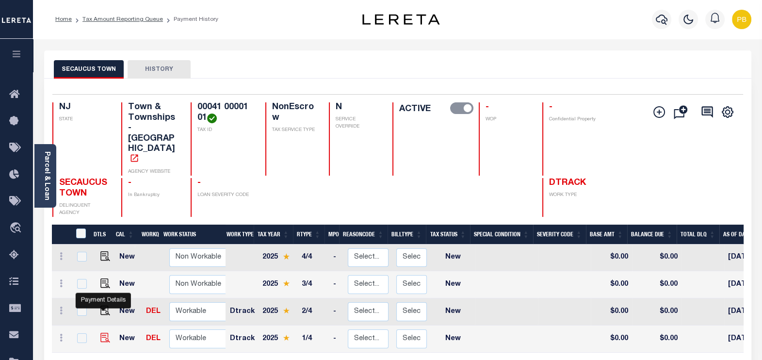
click at [102, 333] on img "" at bounding box center [105, 338] width 10 height 10
checkbox input "true"
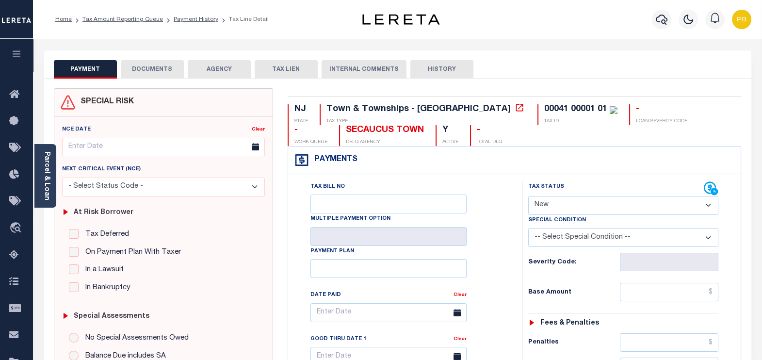
click at [590, 209] on select "- Select Status Code - Open Due/Unpaid Paid Incomplete No Tax Due Internal Refu…" at bounding box center [623, 205] width 191 height 19
select select "PYD"
click at [528, 196] on select "- Select Status Code - Open Due/Unpaid Paid Incomplete No Tax Due Internal Refu…" at bounding box center [623, 205] width 191 height 19
type input "[DATE]"
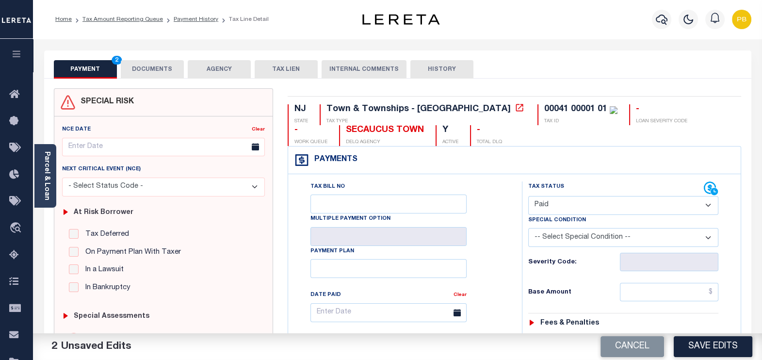
scroll to position [121, 0]
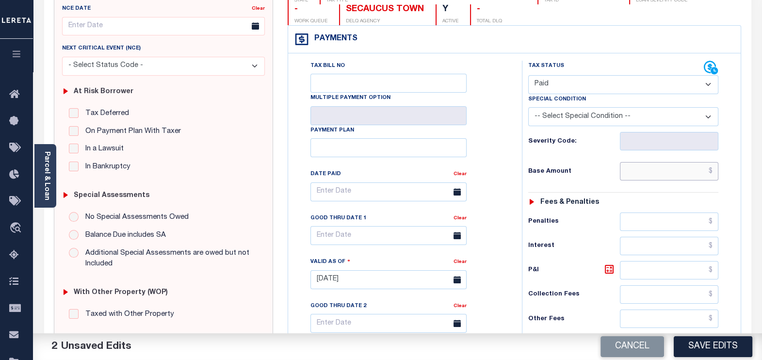
click at [657, 172] on input "text" at bounding box center [669, 171] width 98 height 18
paste input "1,166.22"
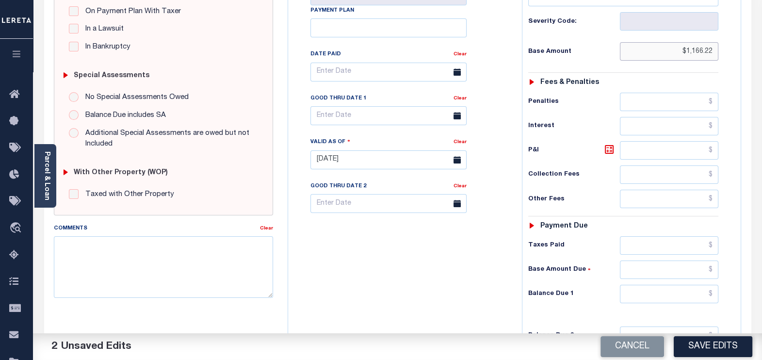
scroll to position [242, 0]
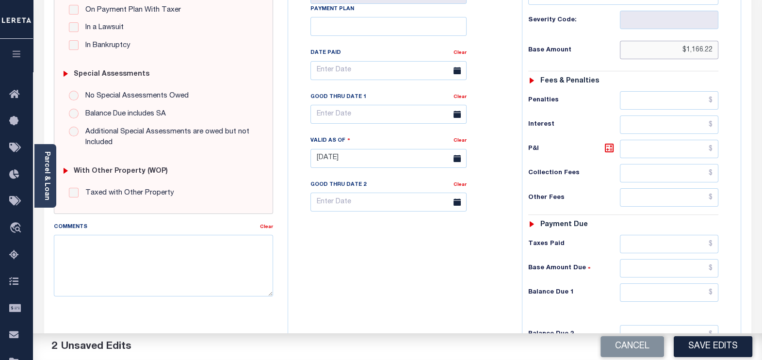
type input "$1,166.22"
click at [665, 241] on input "text" at bounding box center [669, 244] width 98 height 18
paste input "1,166.22"
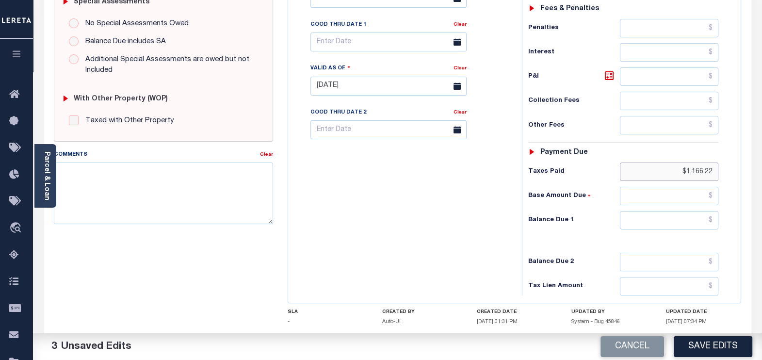
scroll to position [364, 0]
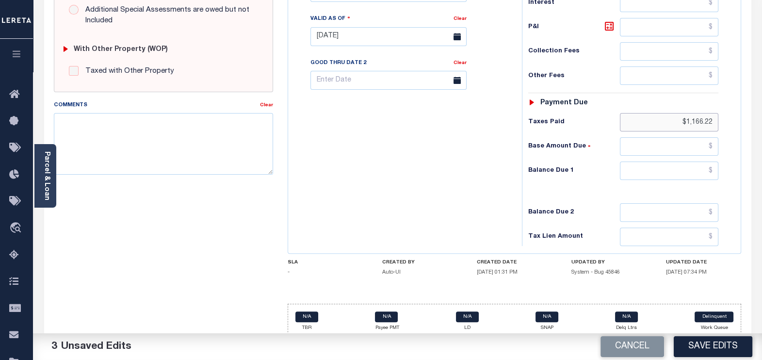
type input "$1,166.22"
click at [696, 168] on input "text" at bounding box center [669, 171] width 98 height 18
type input "$0.00"
click at [737, 342] on button "Save Edits" at bounding box center [713, 346] width 79 height 21
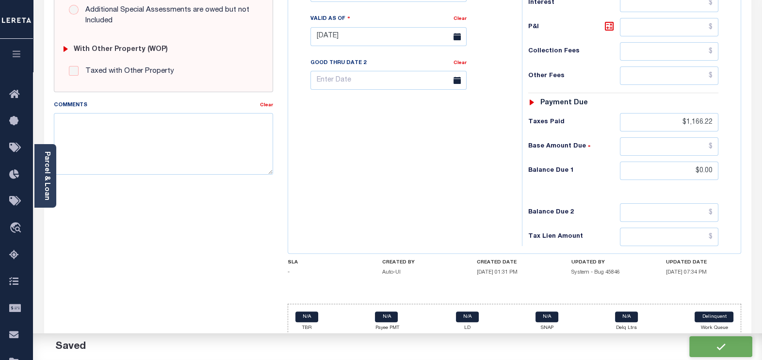
checkbox input "false"
type input "$1,166.22"
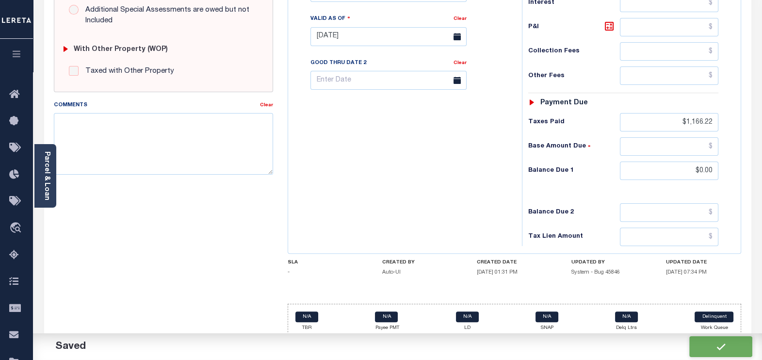
type input "$1,166.22"
type input "$0"
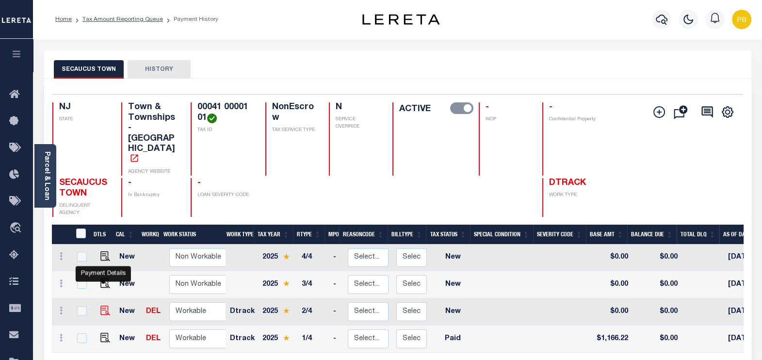
click at [104, 306] on img "" at bounding box center [105, 311] width 10 height 10
checkbox input "true"
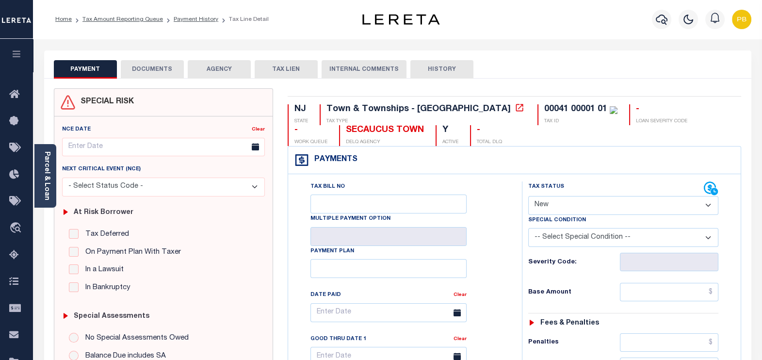
click at [573, 204] on select "- Select Status Code - Open Due/Unpaid Paid Incomplete No Tax Due Internal Refu…" at bounding box center [623, 205] width 191 height 19
select select "PYD"
click at [528, 196] on select "- Select Status Code - Open Due/Unpaid Paid Incomplete No Tax Due Internal Refu…" at bounding box center [623, 205] width 191 height 19
type input "[DATE]"
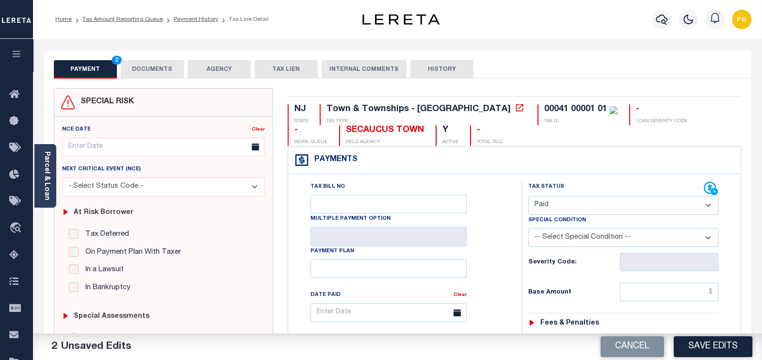
scroll to position [121, 0]
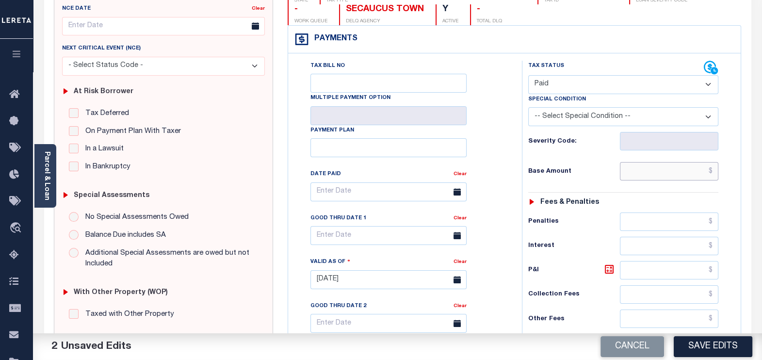
click at [649, 170] on input "text" at bounding box center [669, 171] width 98 height 18
paste input "1,166.22"
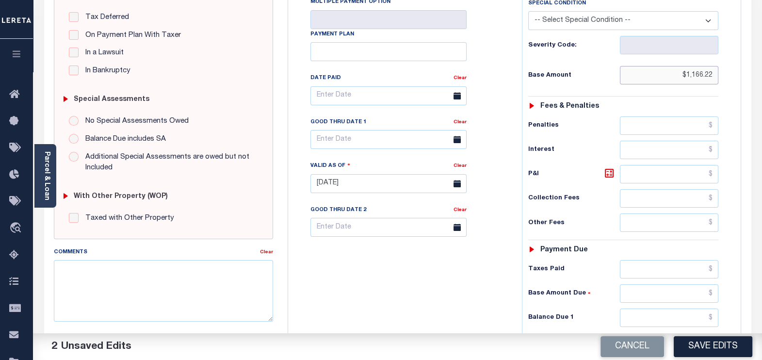
scroll to position [303, 0]
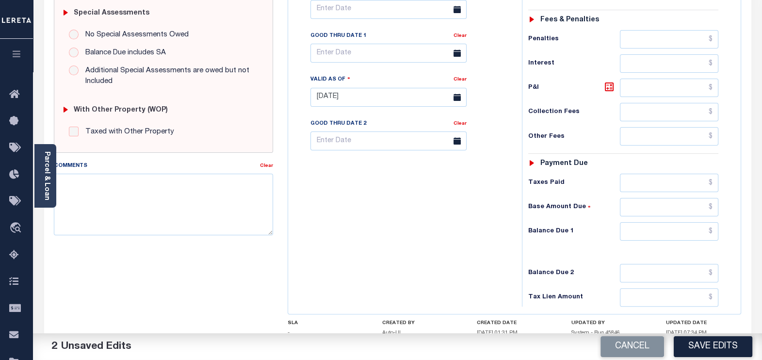
type input "$1,166.22"
click at [671, 184] on input "text" at bounding box center [669, 183] width 98 height 18
paste input "1,166.22"
type input "$1,166.22"
click at [695, 230] on input "text" at bounding box center [669, 231] width 98 height 18
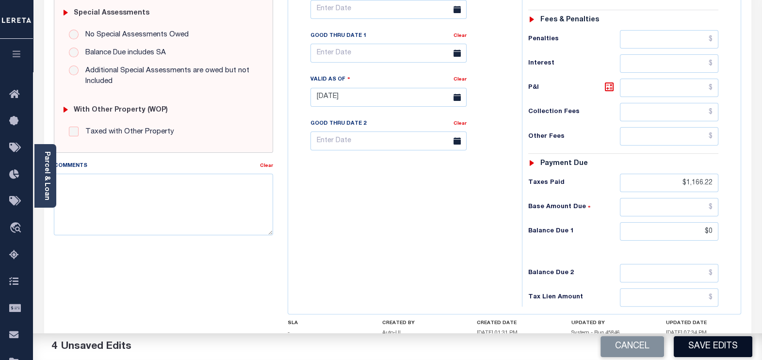
type input "$0.00"
click at [724, 351] on button "Save Edits" at bounding box center [713, 346] width 79 height 21
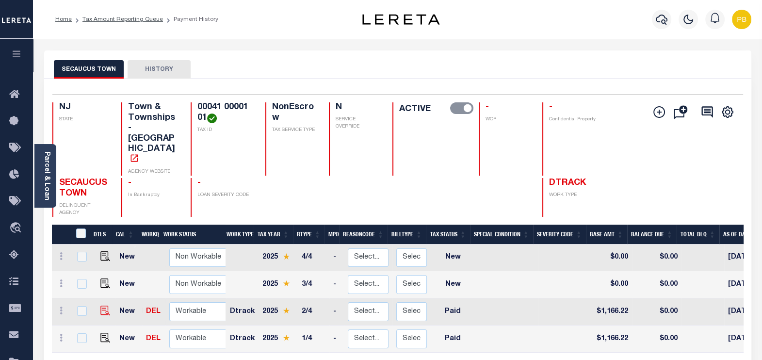
click at [102, 306] on img at bounding box center [105, 311] width 10 height 10
checkbox input "true"
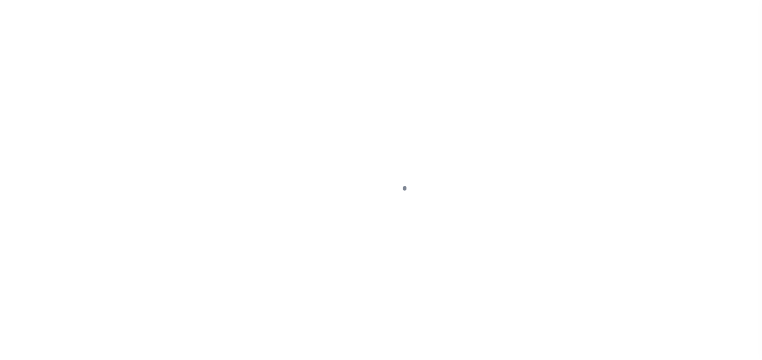
select select "PYD"
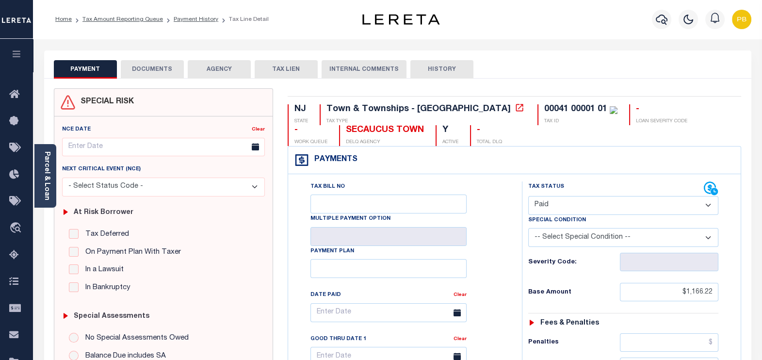
click at [162, 73] on button "DOCUMENTS" at bounding box center [152, 69] width 63 height 18
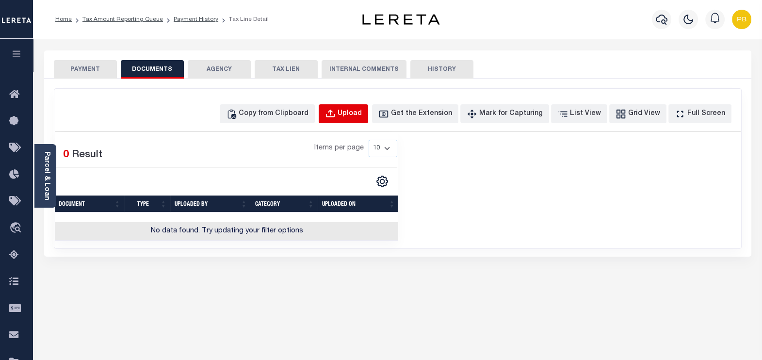
click at [361, 115] on div "Upload" at bounding box center [350, 114] width 24 height 11
select select "POP"
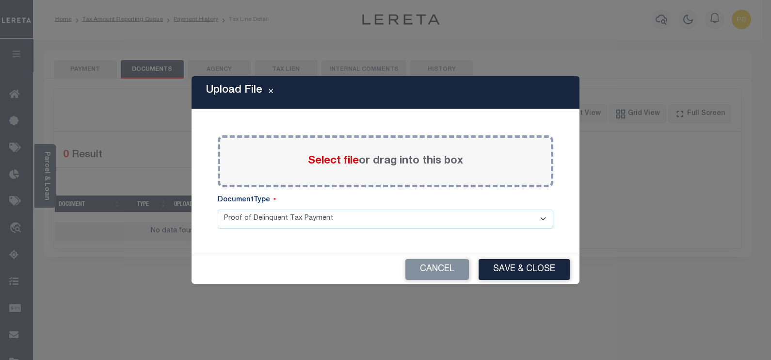
click at [324, 160] on span "Select file" at bounding box center [333, 161] width 51 height 11
click at [0, 0] on input "Select file or drag into this box" at bounding box center [0, 0] width 0 height 0
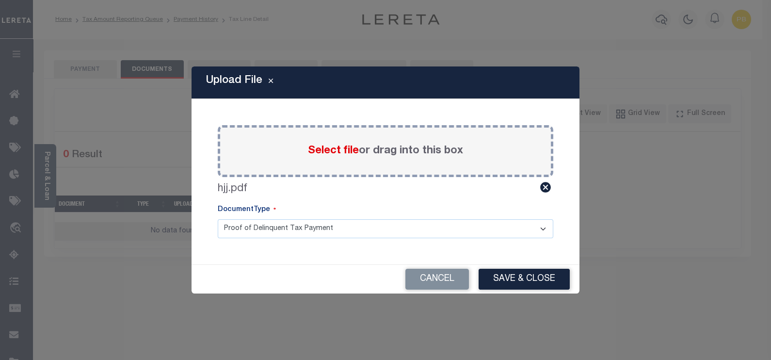
click at [511, 283] on button "Save & Close" at bounding box center [524, 279] width 91 height 21
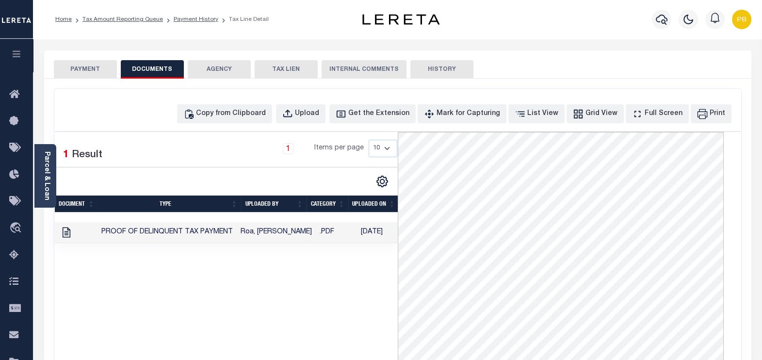
click at [77, 68] on button "PAYMENT" at bounding box center [85, 69] width 63 height 18
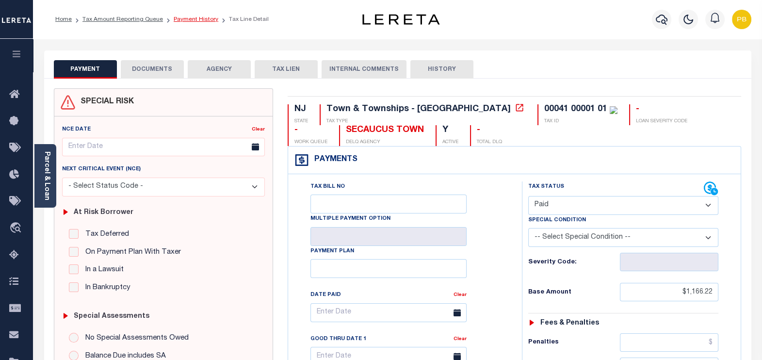
click at [191, 20] on link "Payment History" at bounding box center [196, 19] width 45 height 6
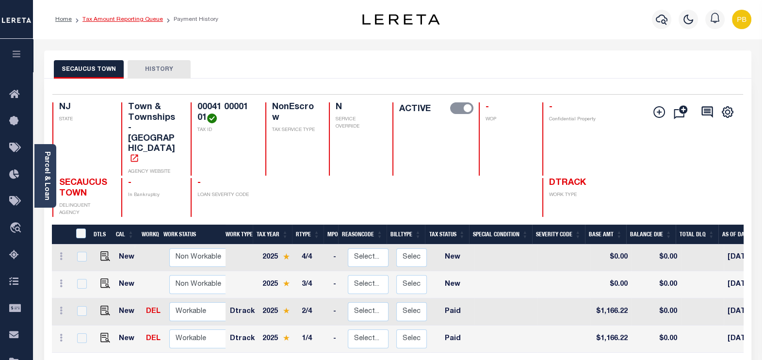
click at [132, 21] on link "Tax Amount Reporting Queue" at bounding box center [122, 19] width 81 height 6
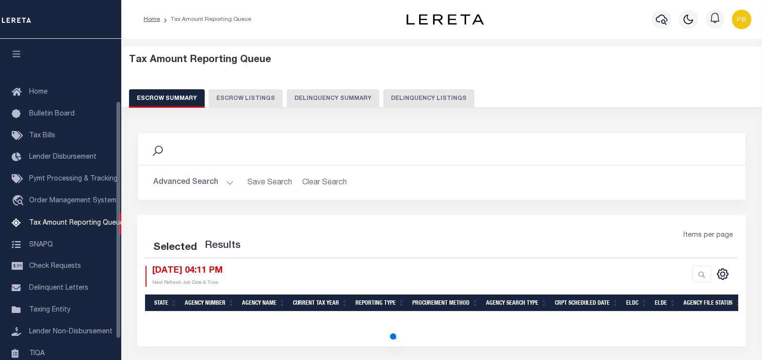
click at [434, 91] on button "Delinquency Listings" at bounding box center [428, 98] width 91 height 18
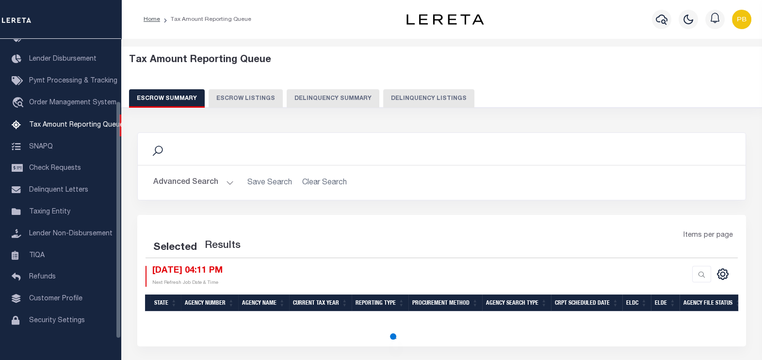
select select "100"
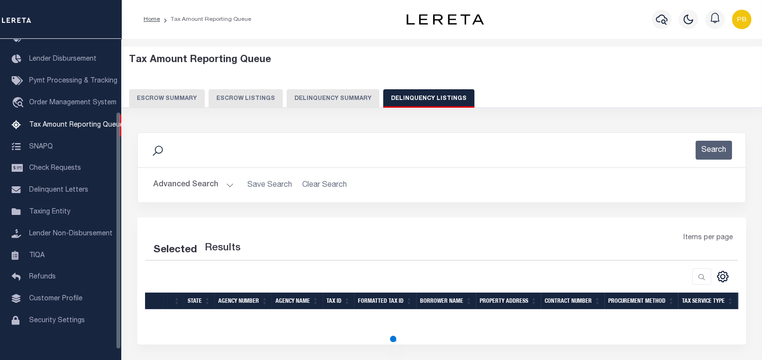
select select "100"
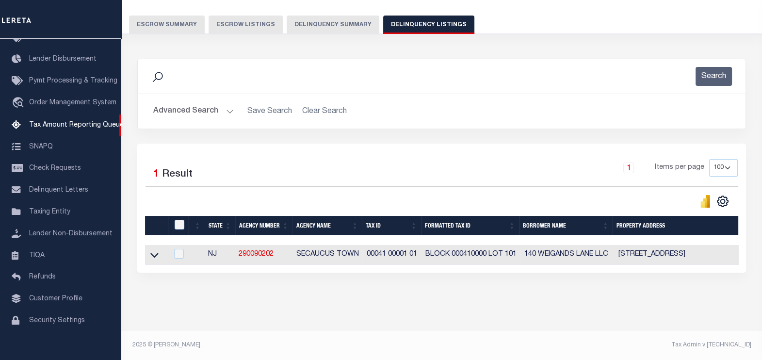
scroll to position [81, 0]
click at [177, 264] on div "Selected 1 Result 1 Items per page 10 25 50 100 500" at bounding box center [441, 208] width 609 height 129
click at [179, 220] on input "checkbox" at bounding box center [180, 225] width 10 height 10
checkbox input "true"
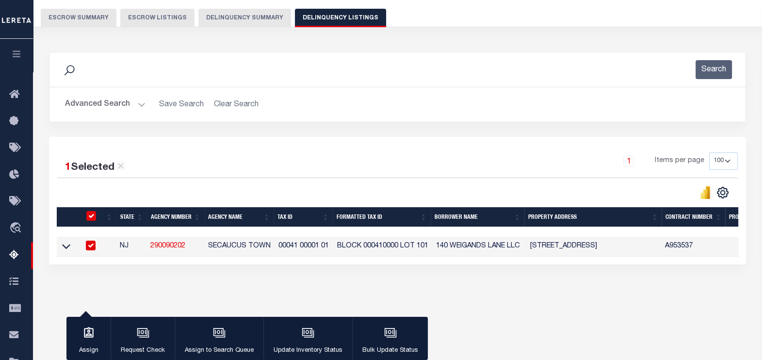
scroll to position [79, 0]
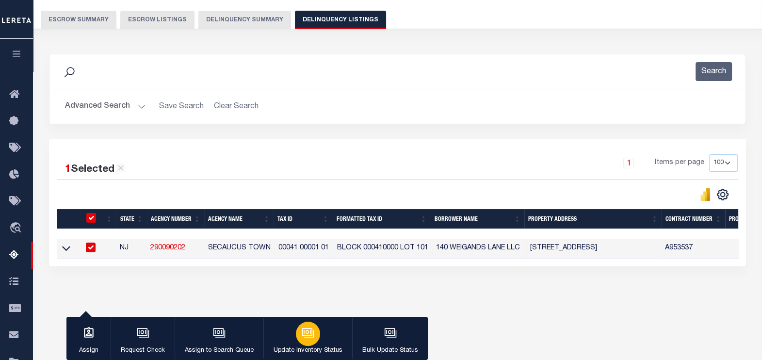
click at [307, 336] on icon "button" at bounding box center [307, 332] width 10 height 8
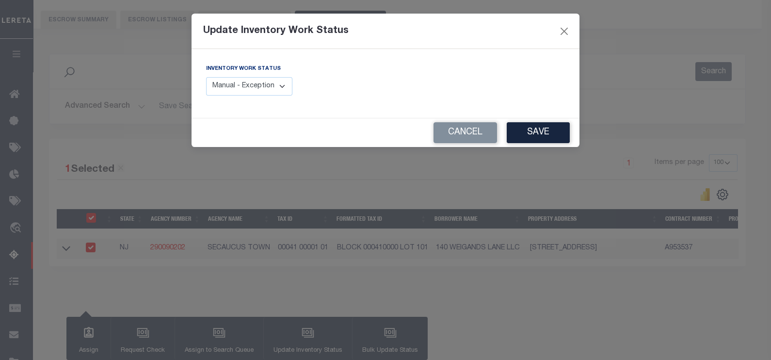
click at [269, 85] on select "Manual - Exception Pended - Awaiting Search Late Add Exception Completed" at bounding box center [249, 86] width 86 height 19
select select "4"
click at [206, 77] on select "Manual - Exception Pended - Awaiting Search Late Add Exception Completed" at bounding box center [249, 86] width 86 height 19
click at [533, 132] on button "Save" at bounding box center [538, 132] width 63 height 21
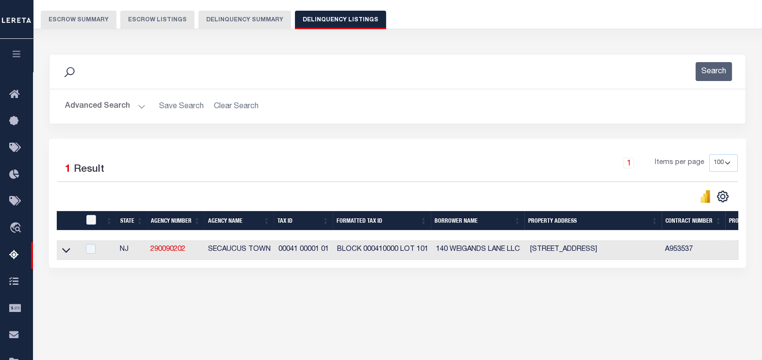
click at [137, 105] on button "Advanced Search" at bounding box center [105, 106] width 81 height 19
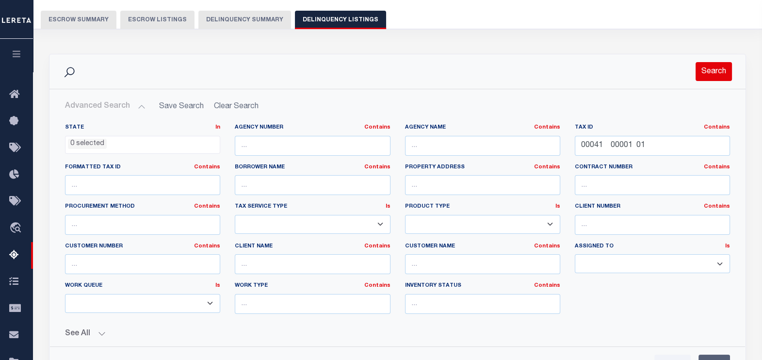
click at [722, 70] on button "Search" at bounding box center [714, 71] width 36 height 19
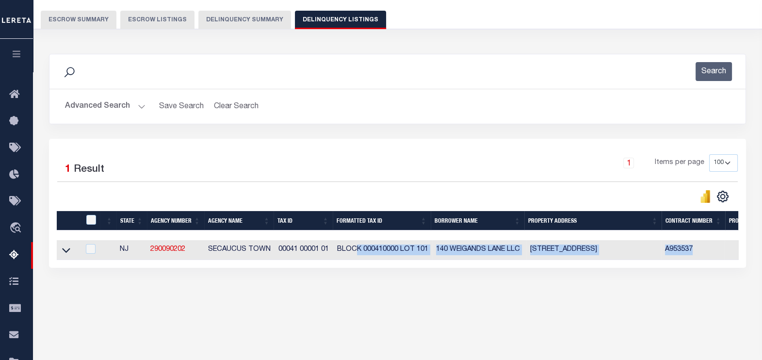
drag, startPoint x: 362, startPoint y: 260, endPoint x: 527, endPoint y: 265, distance: 164.5
click at [722, 260] on tr "NJ 290090202 SECAUCUS TOWN 00041 00001 01 BLOCK 000410000 LOT 101 140 WEIGANDS …" at bounding box center [726, 250] width 1338 height 20
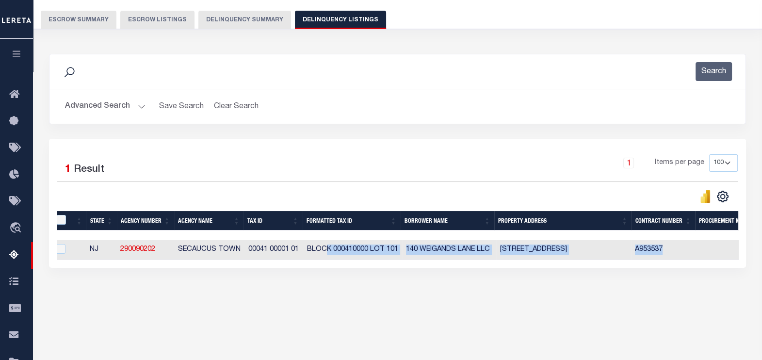
click at [510, 268] on div "1 Selected 1 Result 1 Items per page 10 25 50 100 500" at bounding box center [397, 203] width 697 height 129
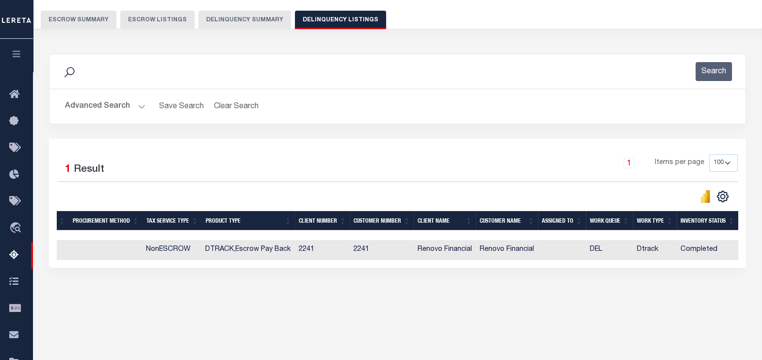
scroll to position [0, 576]
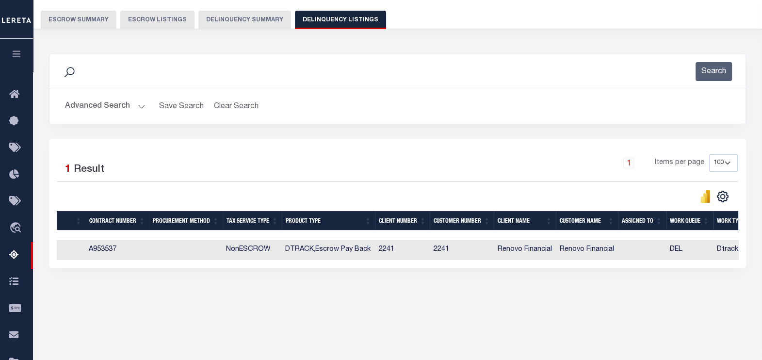
click at [136, 104] on button "Advanced Search" at bounding box center [105, 106] width 81 height 19
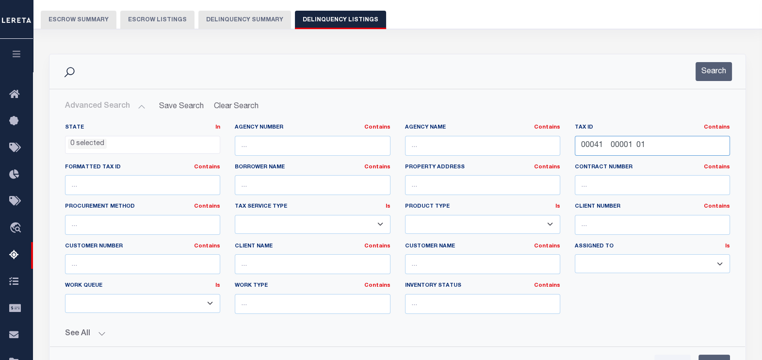
drag, startPoint x: 660, startPoint y: 148, endPoint x: 568, endPoint y: 149, distance: 92.2
click at [568, 149] on div "Tax ID Contains Contains Is 00041 00001 01" at bounding box center [653, 144] width 170 height 40
paste input "2"
type input "00041 00001 02"
click at [714, 73] on button "Search" at bounding box center [714, 71] width 36 height 19
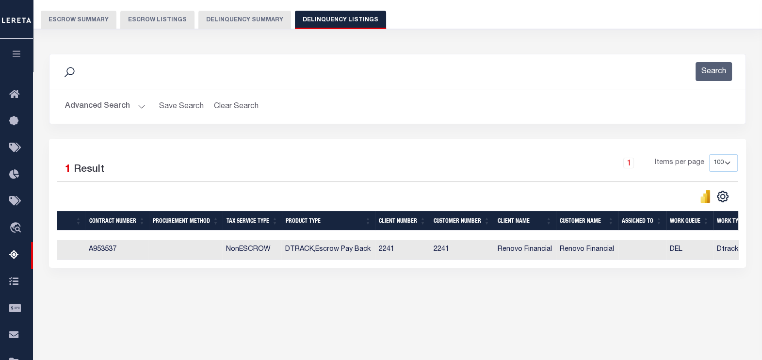
click at [139, 108] on button "Advanced Search" at bounding box center [105, 106] width 81 height 19
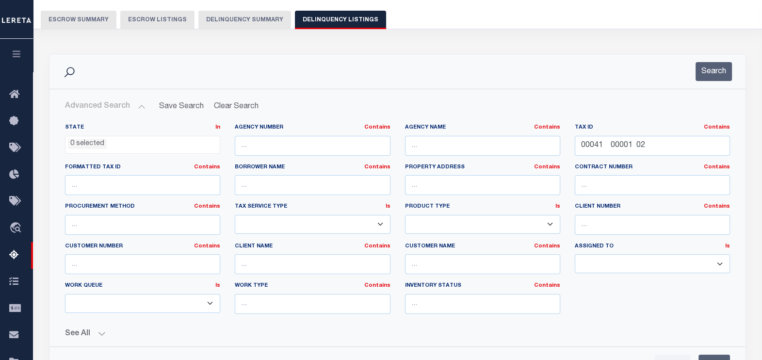
click at [711, 71] on button "Search" at bounding box center [714, 71] width 36 height 19
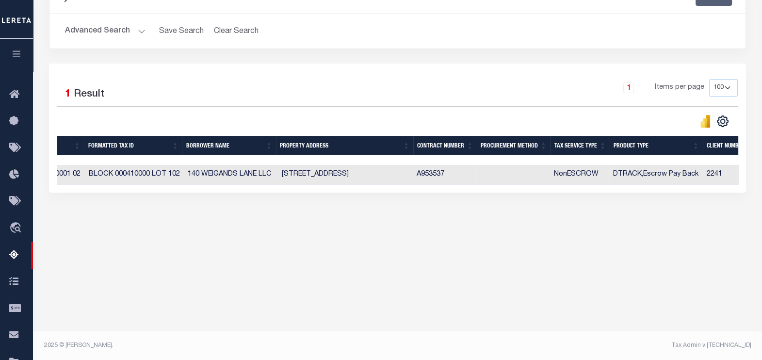
scroll to position [0, 150]
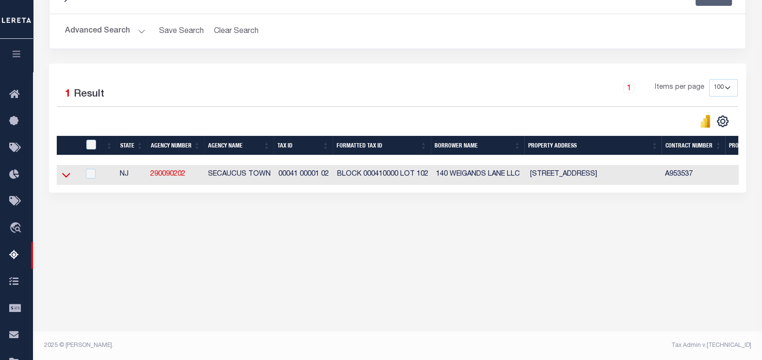
click at [65, 173] on icon at bounding box center [66, 175] width 8 height 10
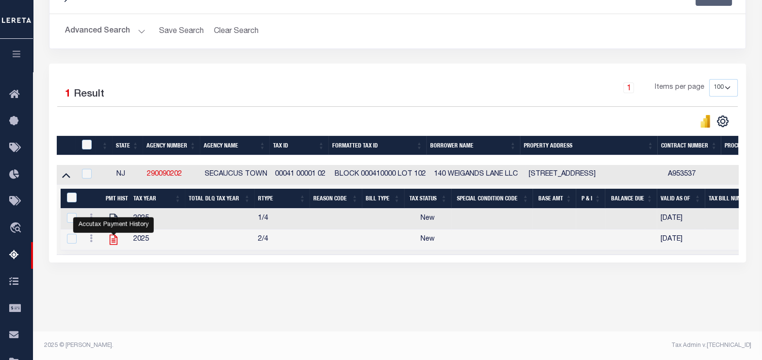
click at [112, 243] on icon "" at bounding box center [113, 239] width 13 height 13
checkbox input "true"
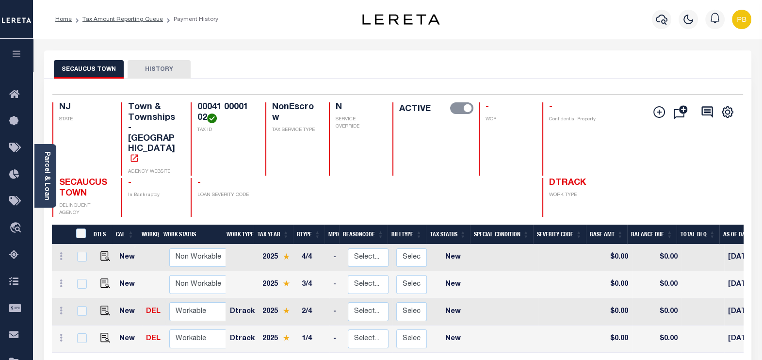
scroll to position [3, 0]
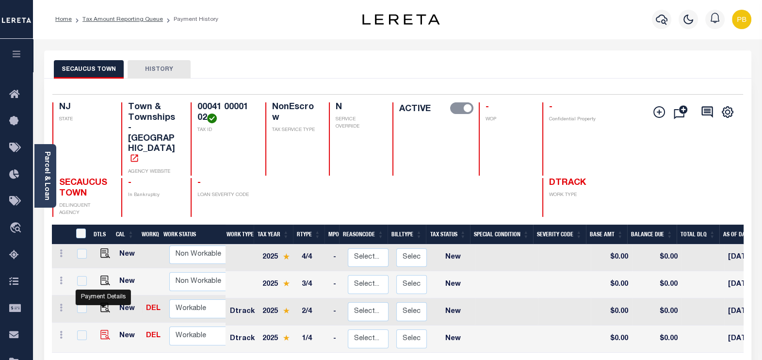
click at [101, 330] on img "" at bounding box center [105, 335] width 10 height 10
checkbox input "true"
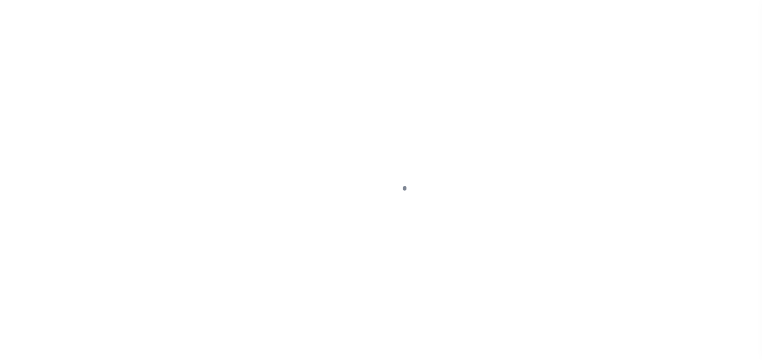
select select "NW2"
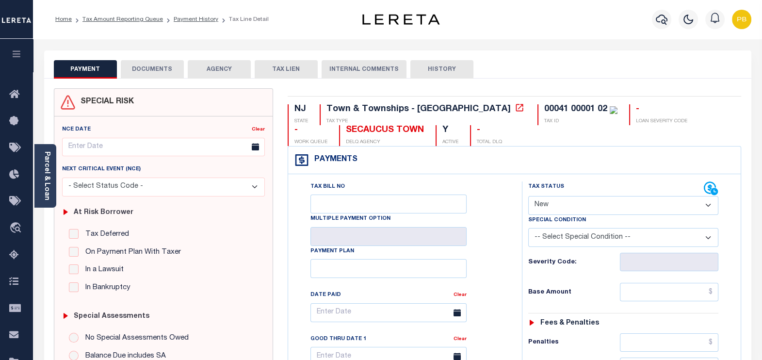
click at [195, 19] on link "Payment History" at bounding box center [196, 19] width 45 height 6
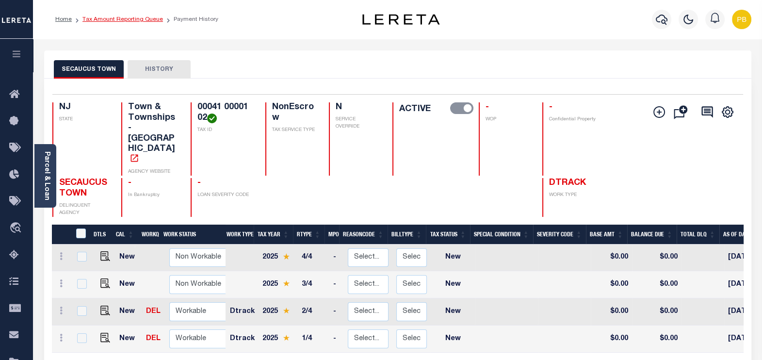
click at [141, 16] on link "Tax Amount Reporting Queue" at bounding box center [122, 19] width 81 height 6
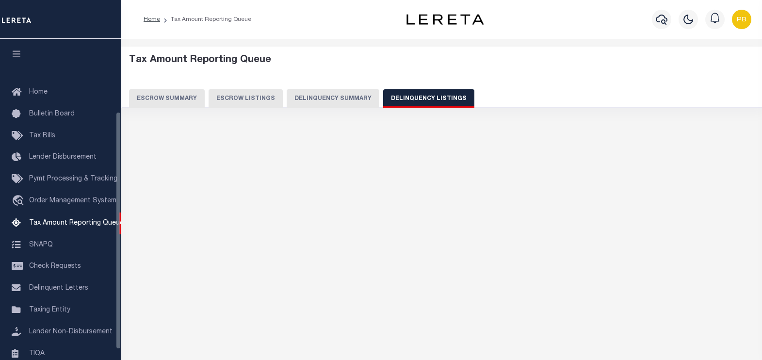
select select
select select "100"
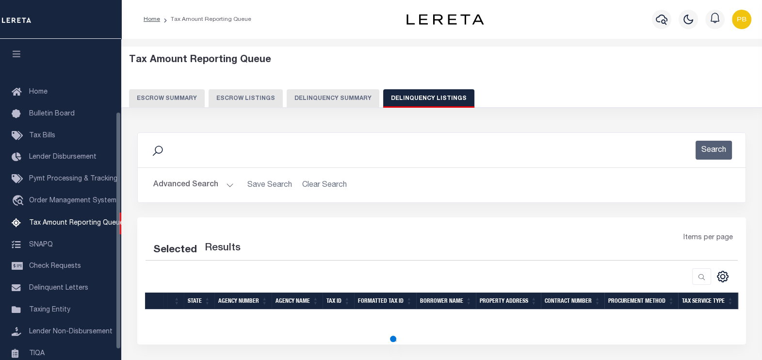
scroll to position [98, 0]
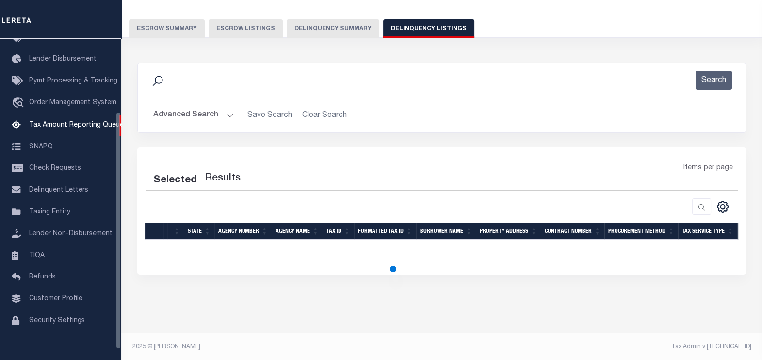
select select "100"
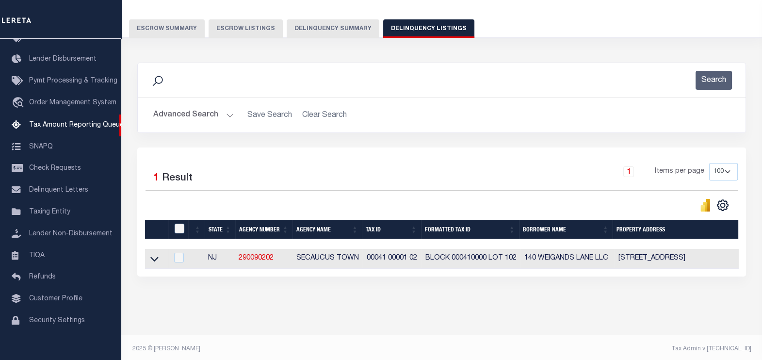
scroll to position [71, 0]
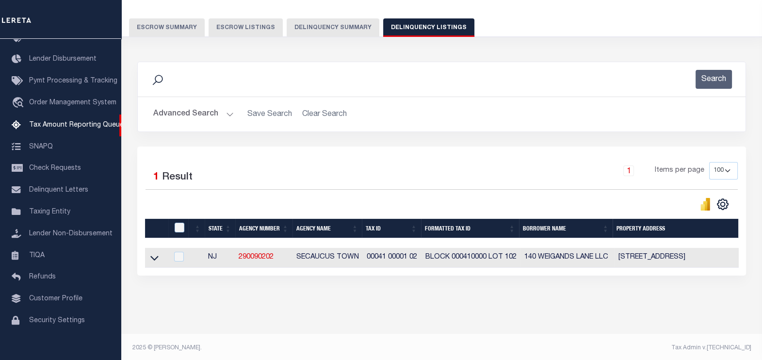
drag, startPoint x: 228, startPoint y: 113, endPoint x: 230, endPoint y: 122, distance: 9.3
click at [227, 121] on button "Advanced Search" at bounding box center [193, 114] width 81 height 19
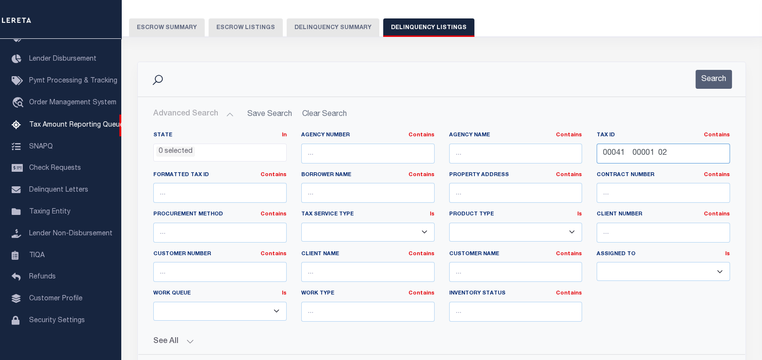
drag, startPoint x: 679, startPoint y: 155, endPoint x: 595, endPoint y: 155, distance: 83.9
click at [595, 155] on div "Tax ID Contains Contains Is 00041 00001 02" at bounding box center [663, 151] width 148 height 40
paste input "1650086"
type input "1650086"
click at [713, 79] on button "Search" at bounding box center [714, 79] width 36 height 19
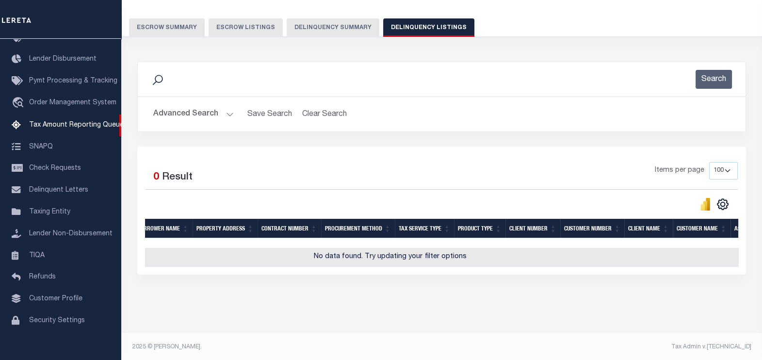
scroll to position [0, 0]
